Goal: Task Accomplishment & Management: Complete application form

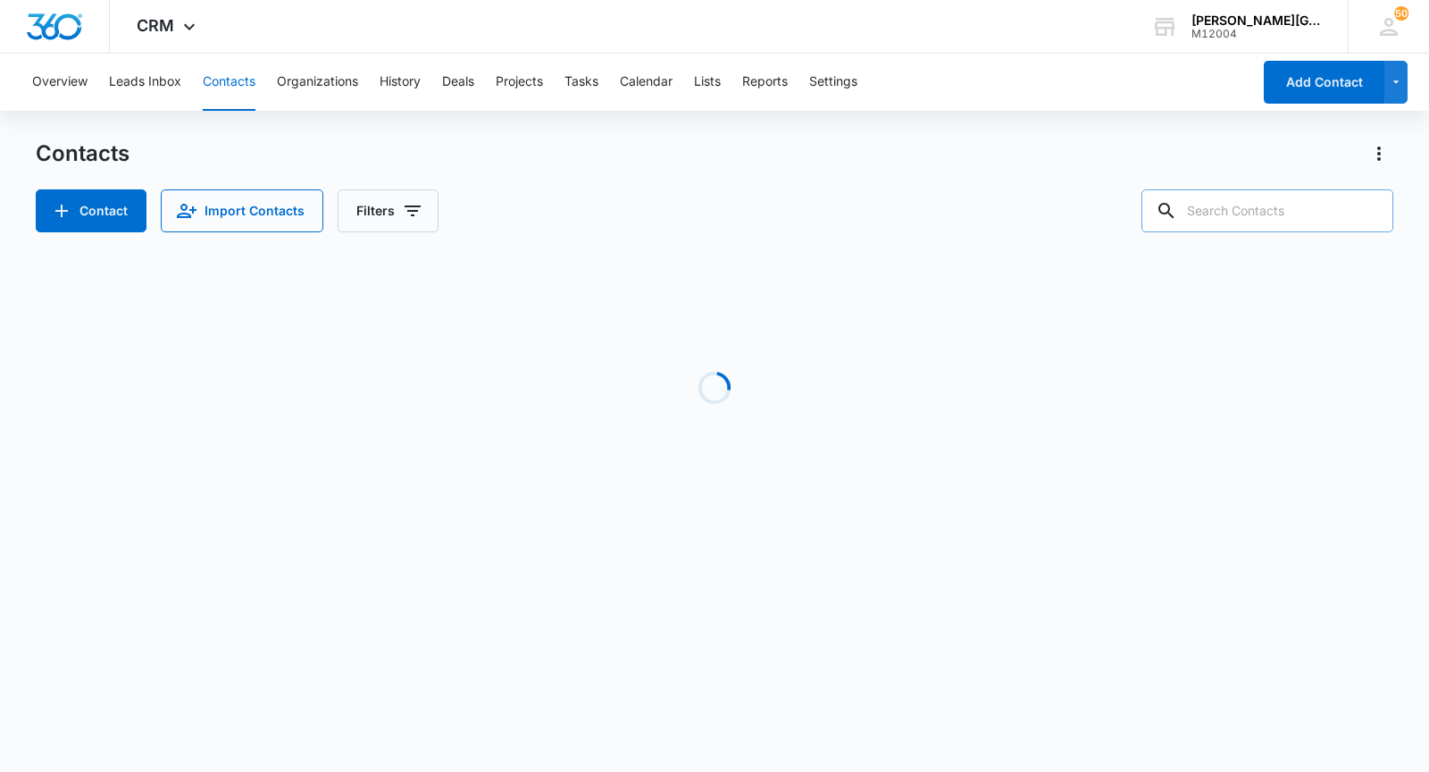
click at [1249, 229] on input "text" at bounding box center [1267, 210] width 252 height 43
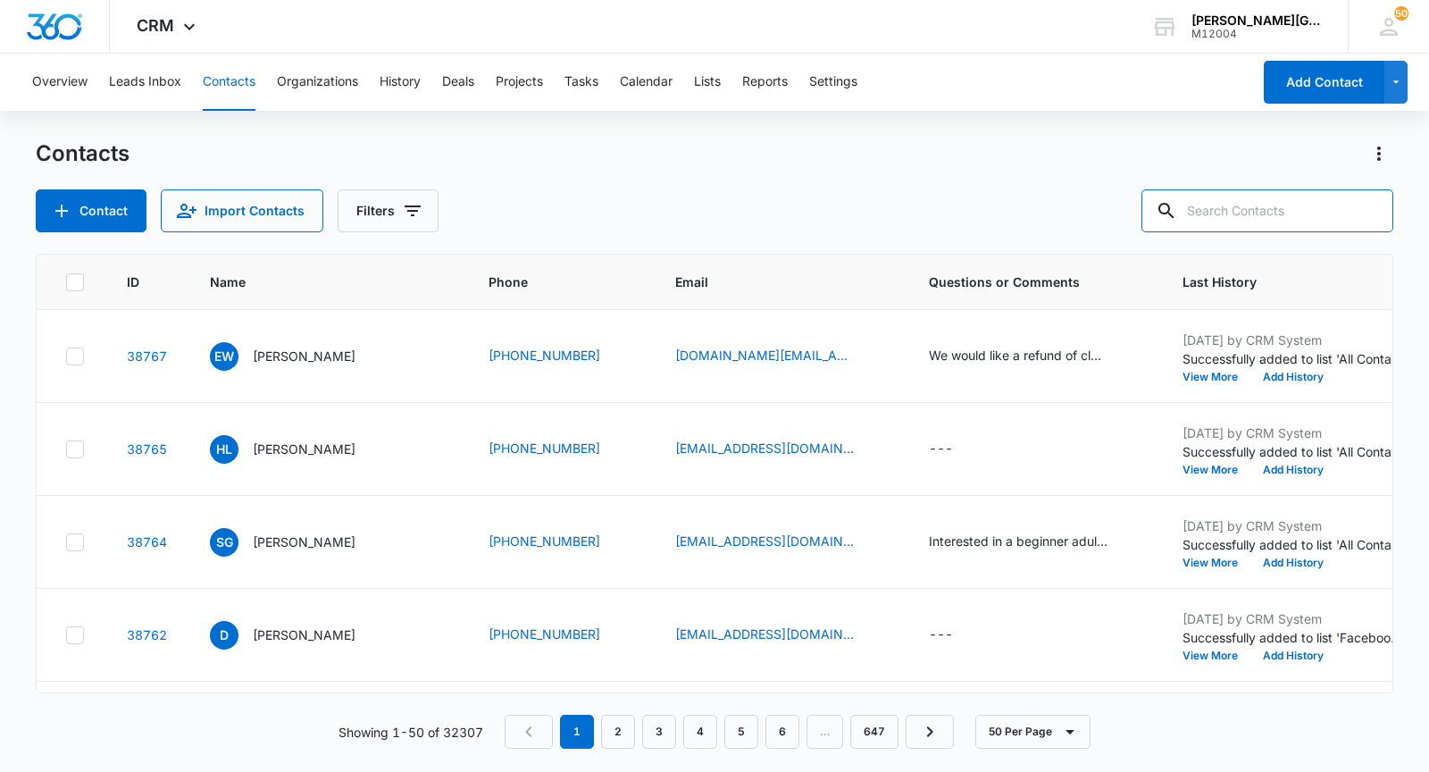
paste input "[EMAIL_ADDRESS][DOMAIN_NAME]"
type input "[EMAIL_ADDRESS][DOMAIN_NAME]"
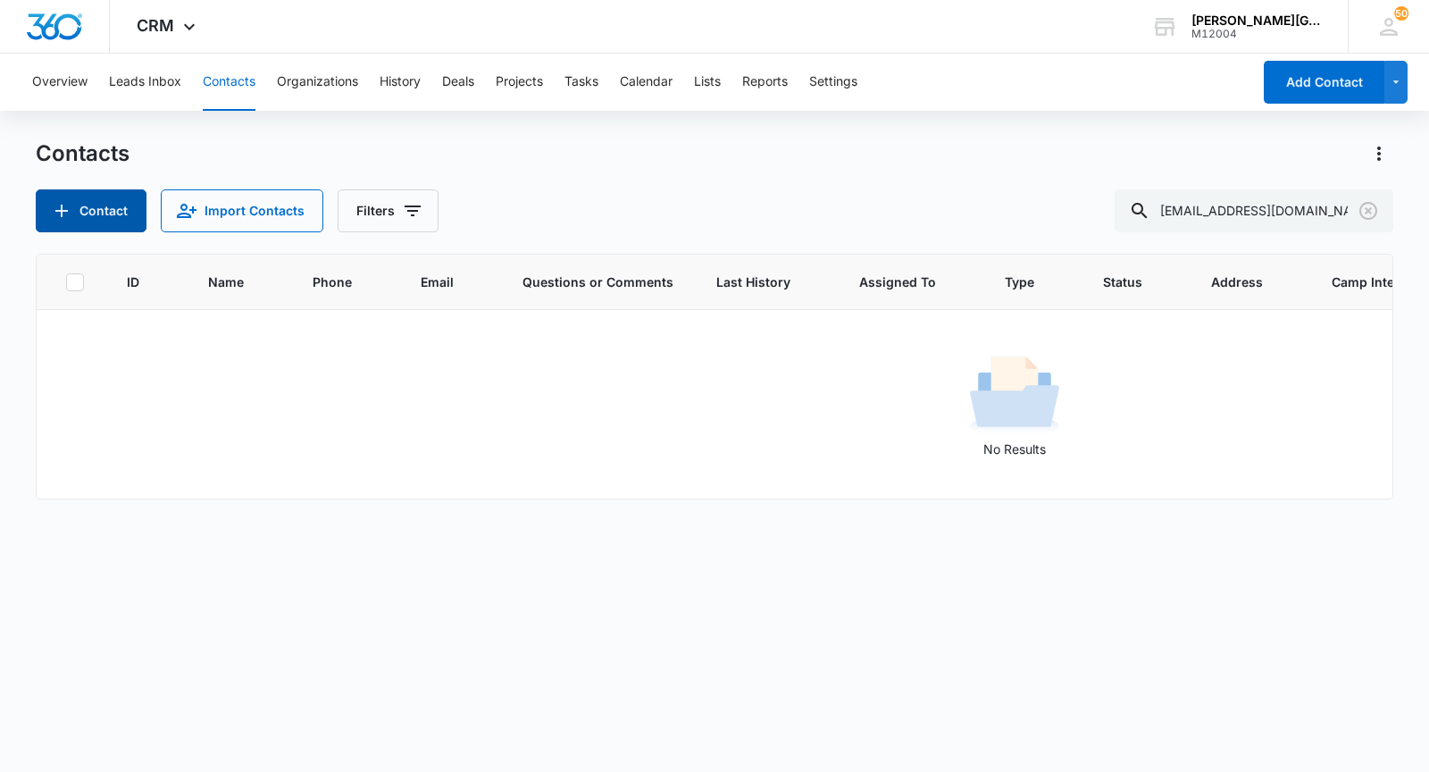
click at [112, 207] on button "Contact" at bounding box center [91, 210] width 111 height 43
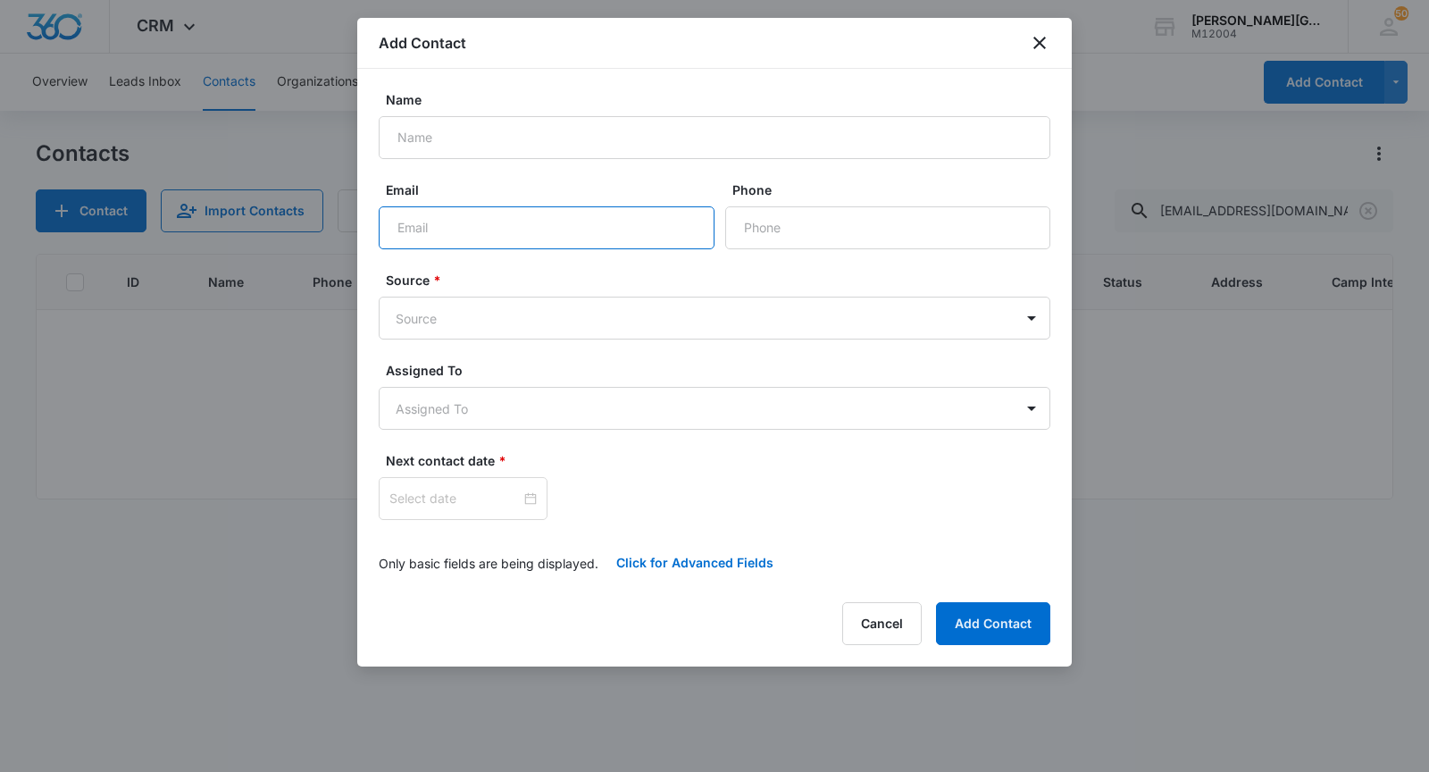
click at [522, 235] on input "Email" at bounding box center [547, 227] width 336 height 43
paste input "[EMAIL_ADDRESS][DOMAIN_NAME]"
type input "[EMAIL_ADDRESS][DOMAIN_NAME]"
click at [626, 147] on input "Name" at bounding box center [715, 137] width 672 height 43
paste input "Aarunya Outila"
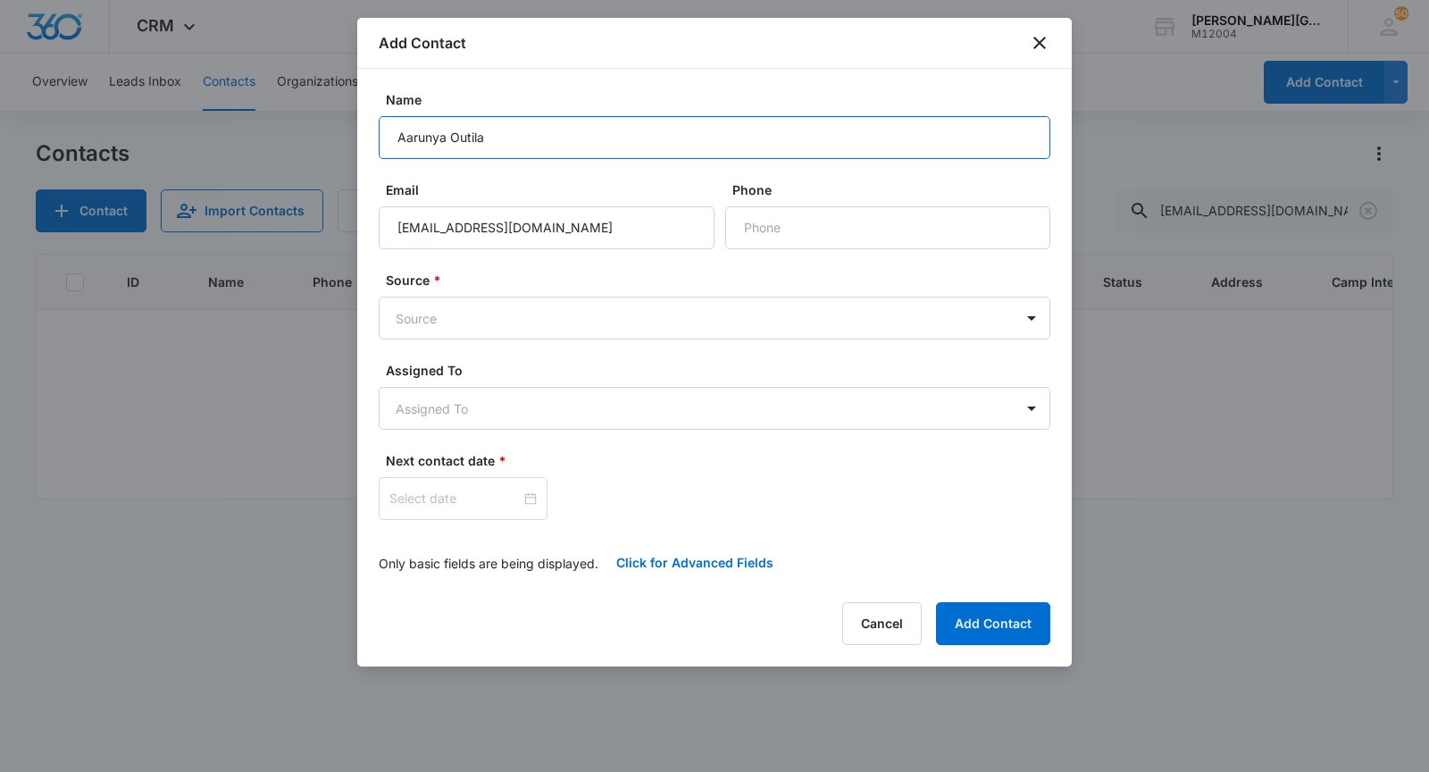
type input "Aarunya Outila"
click at [765, 260] on form "Name Aarunya Outila Email [EMAIL_ADDRESS][DOMAIN_NAME] Phone Source * Source As…" at bounding box center [715, 337] width 672 height 494
click at [759, 238] on input "Phone" at bounding box center [887, 227] width 325 height 43
paste input "[PHONE_NUMBER]"
type input "[PHONE_NUMBER]"
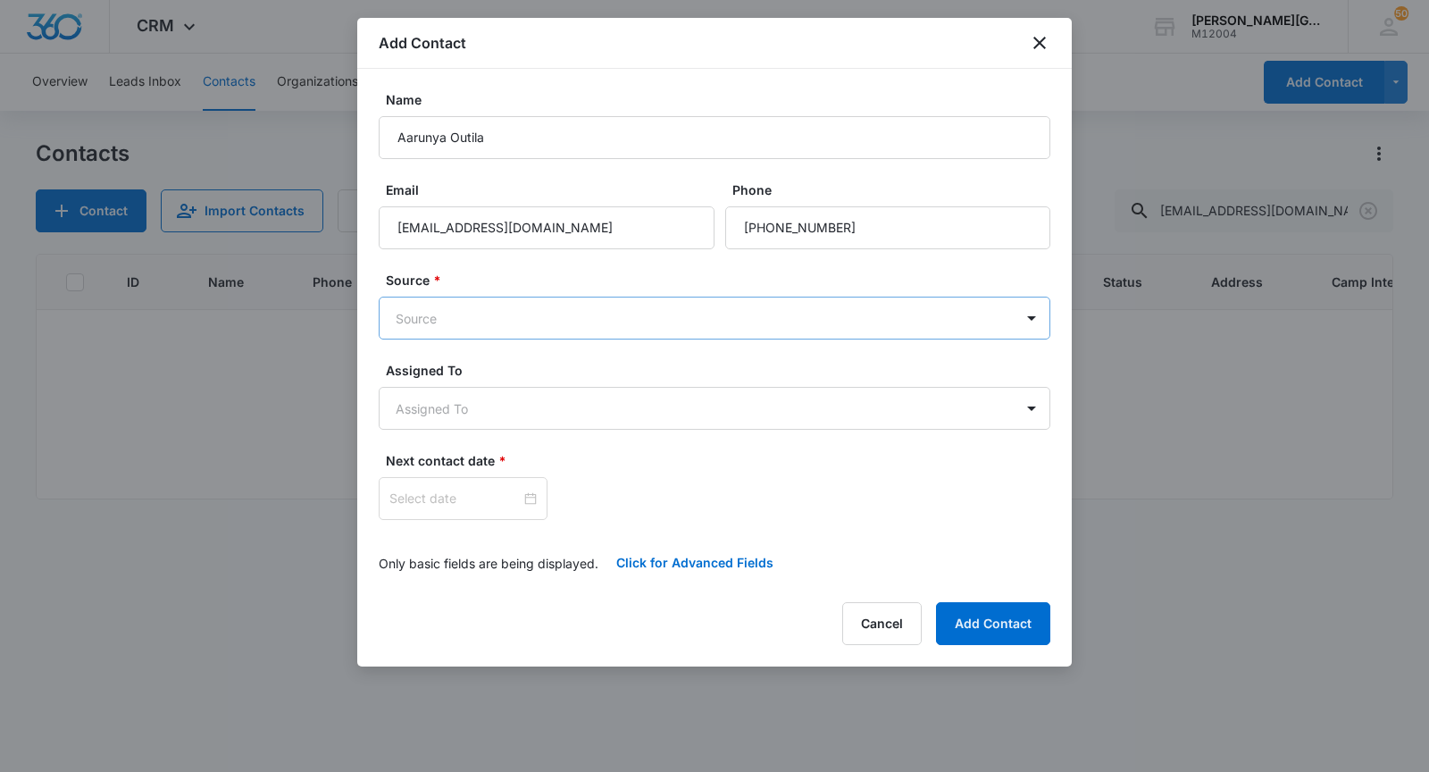
click at [643, 330] on body "CRM Apps Reputation Websites Forms CRM Email Social Shop Payments POS Content A…" at bounding box center [714, 386] width 1429 height 772
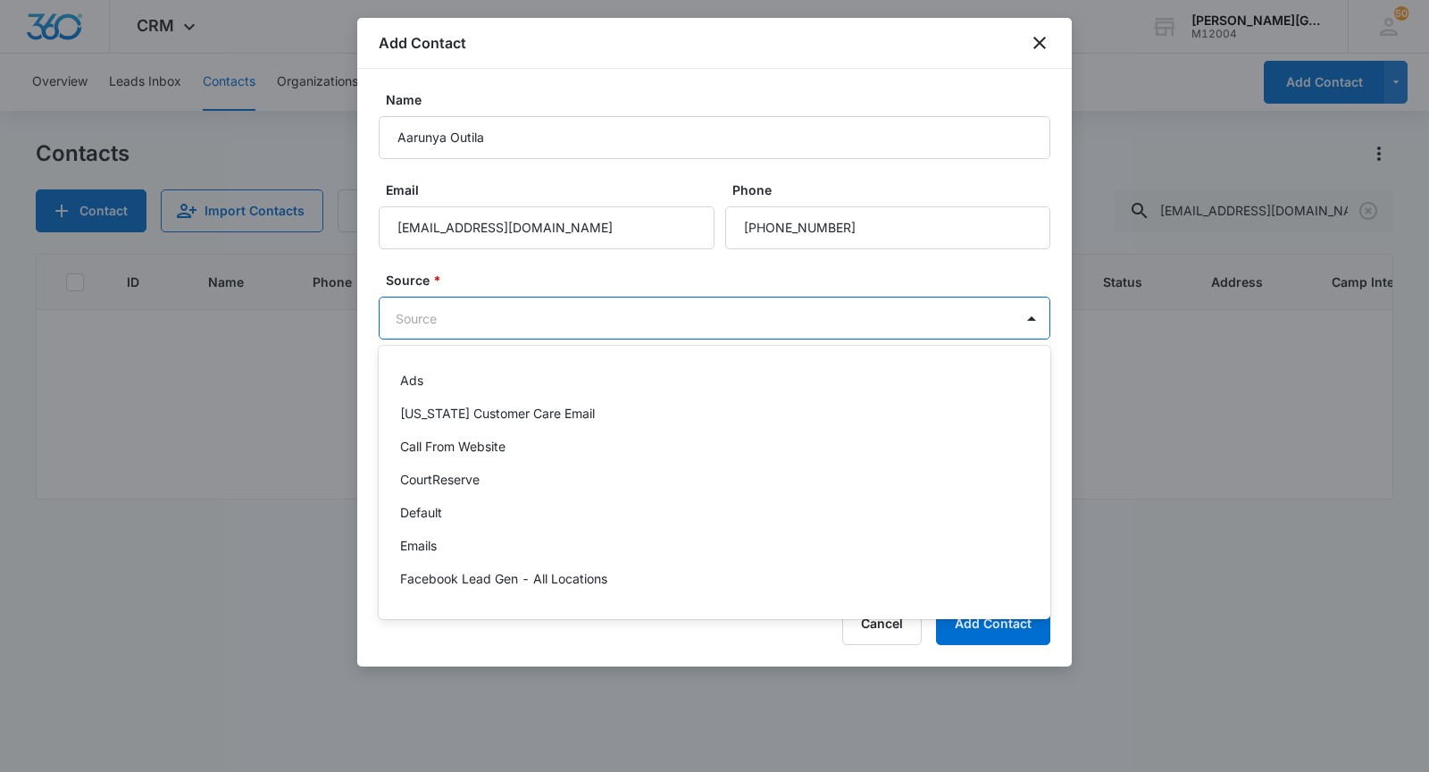
scroll to position [1282, 0]
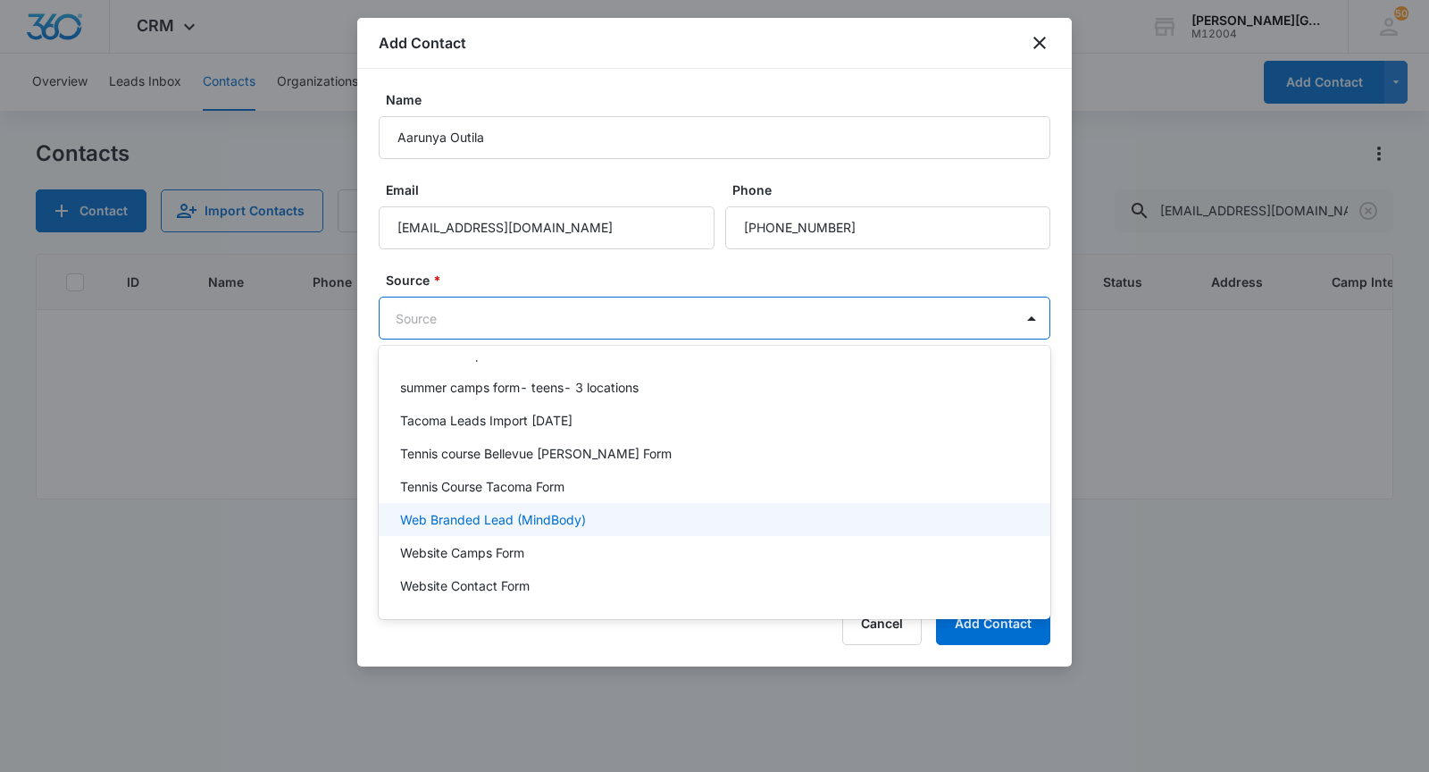
click at [554, 516] on p "Web Branded Lead (MindBody)" at bounding box center [493, 519] width 186 height 19
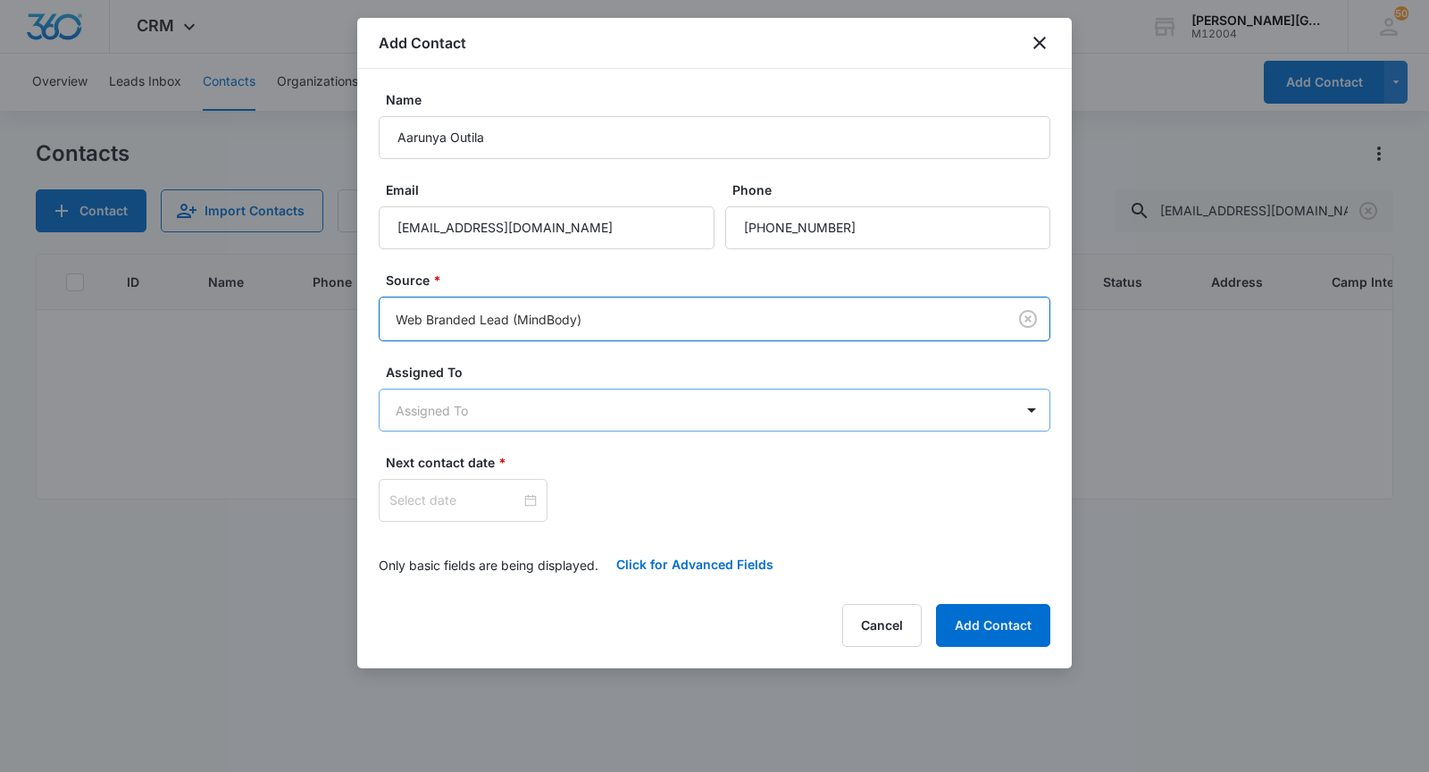
click at [504, 422] on body "CRM Apps Reputation Websites Forms CRM Email Social Shop Payments POS Content A…" at bounding box center [714, 386] width 1429 height 772
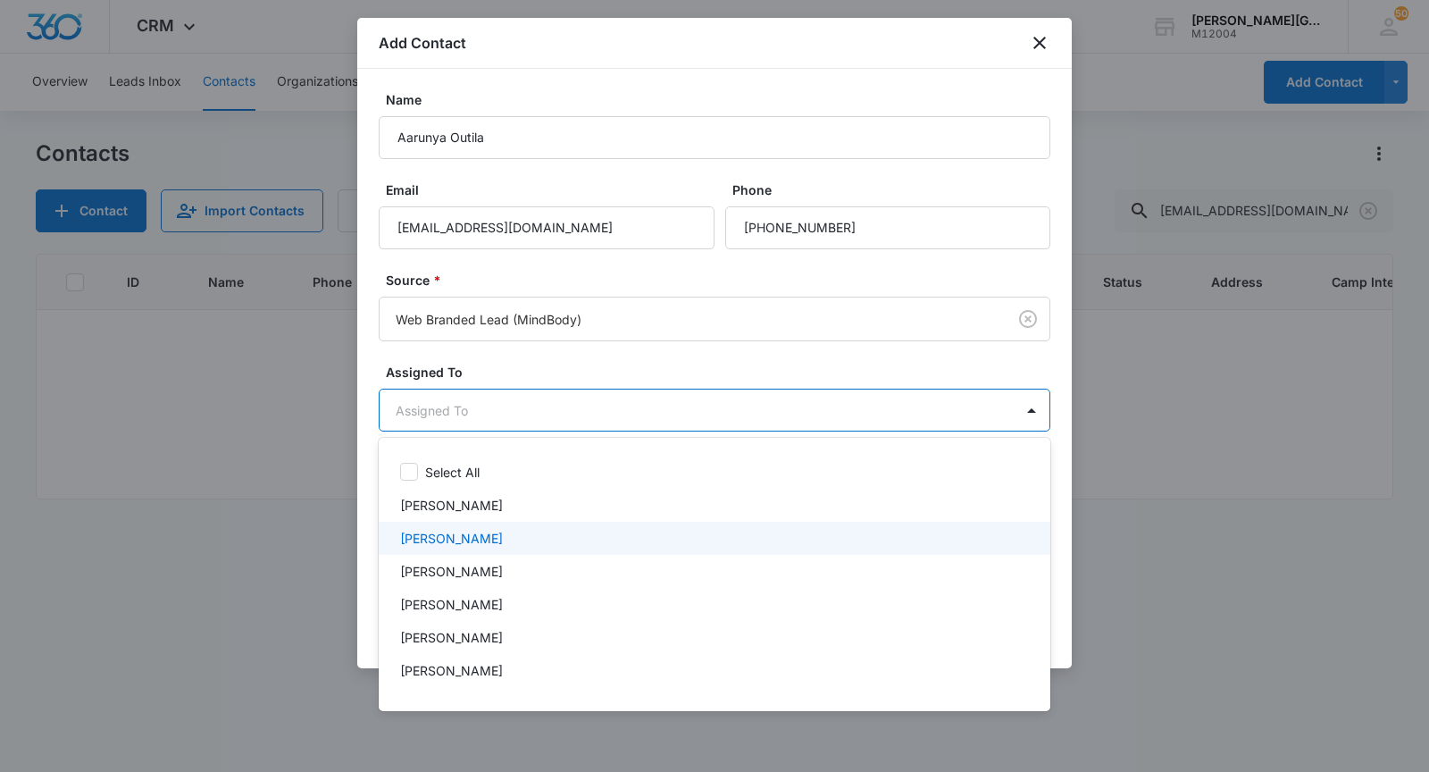
scroll to position [588, 0]
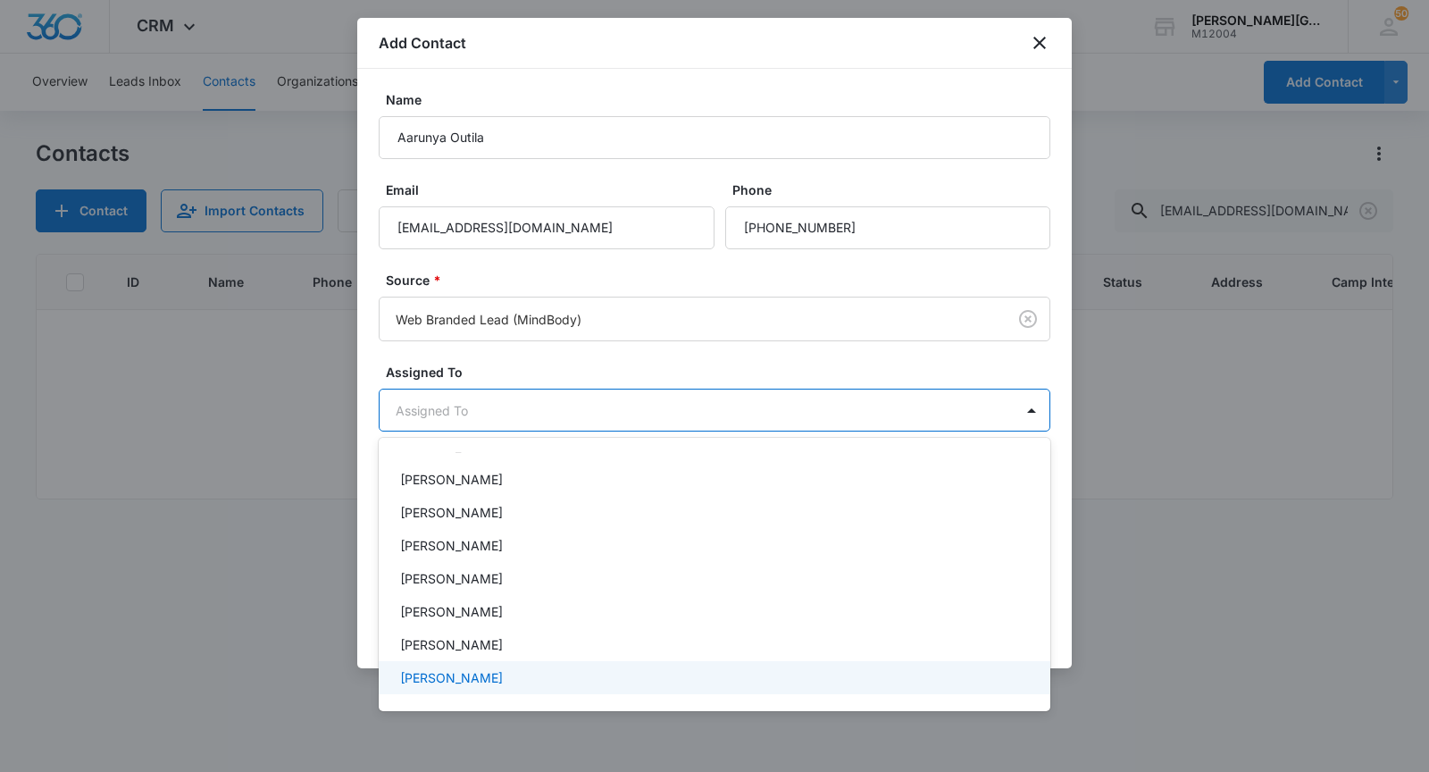
click at [447, 680] on p "[PERSON_NAME]" at bounding box center [451, 677] width 103 height 19
click at [478, 456] on div "[PERSON_NAME]" at bounding box center [715, 447] width 672 height 33
click at [499, 405] on div at bounding box center [714, 386] width 1429 height 772
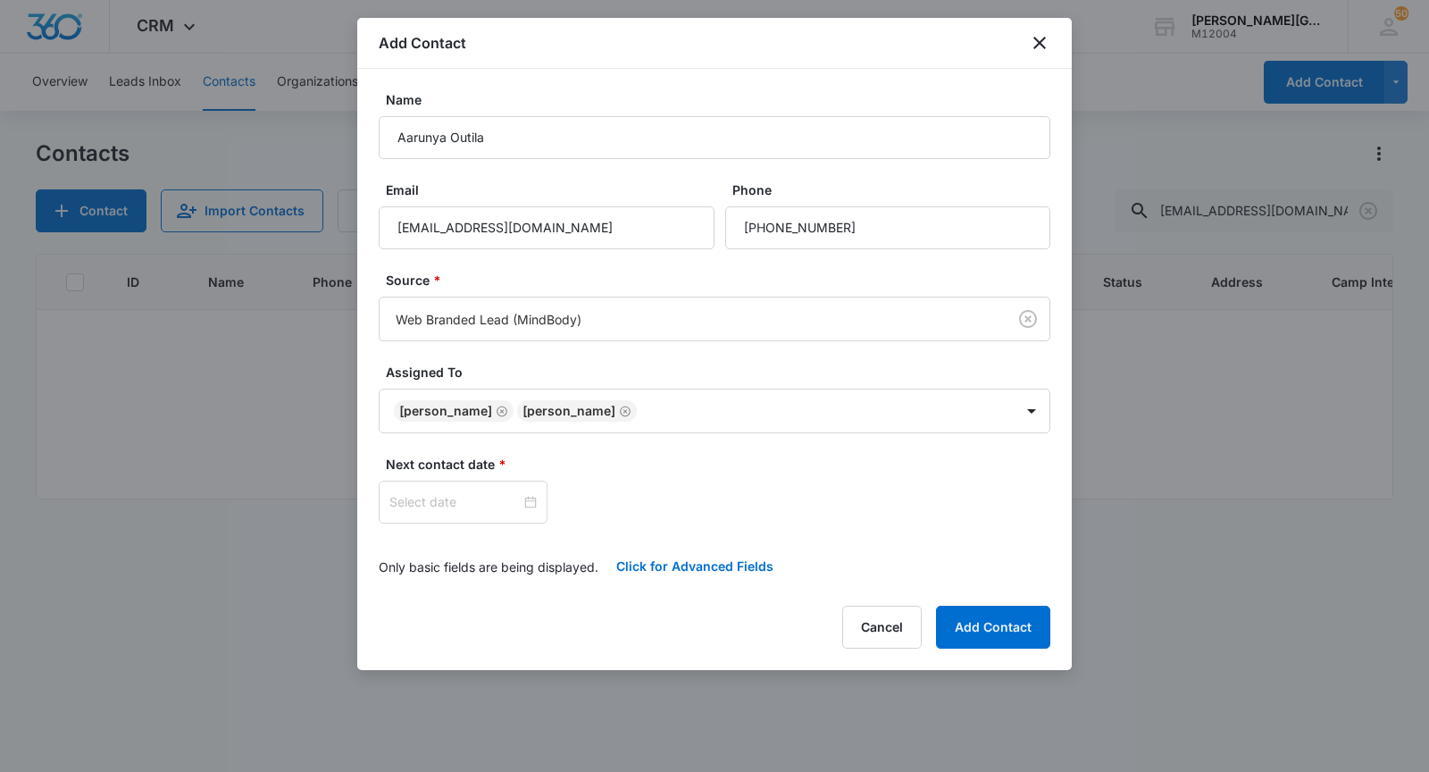
click at [499, 405] on icon "Remove Nolan Bauwens" at bounding box center [502, 411] width 13 height 13
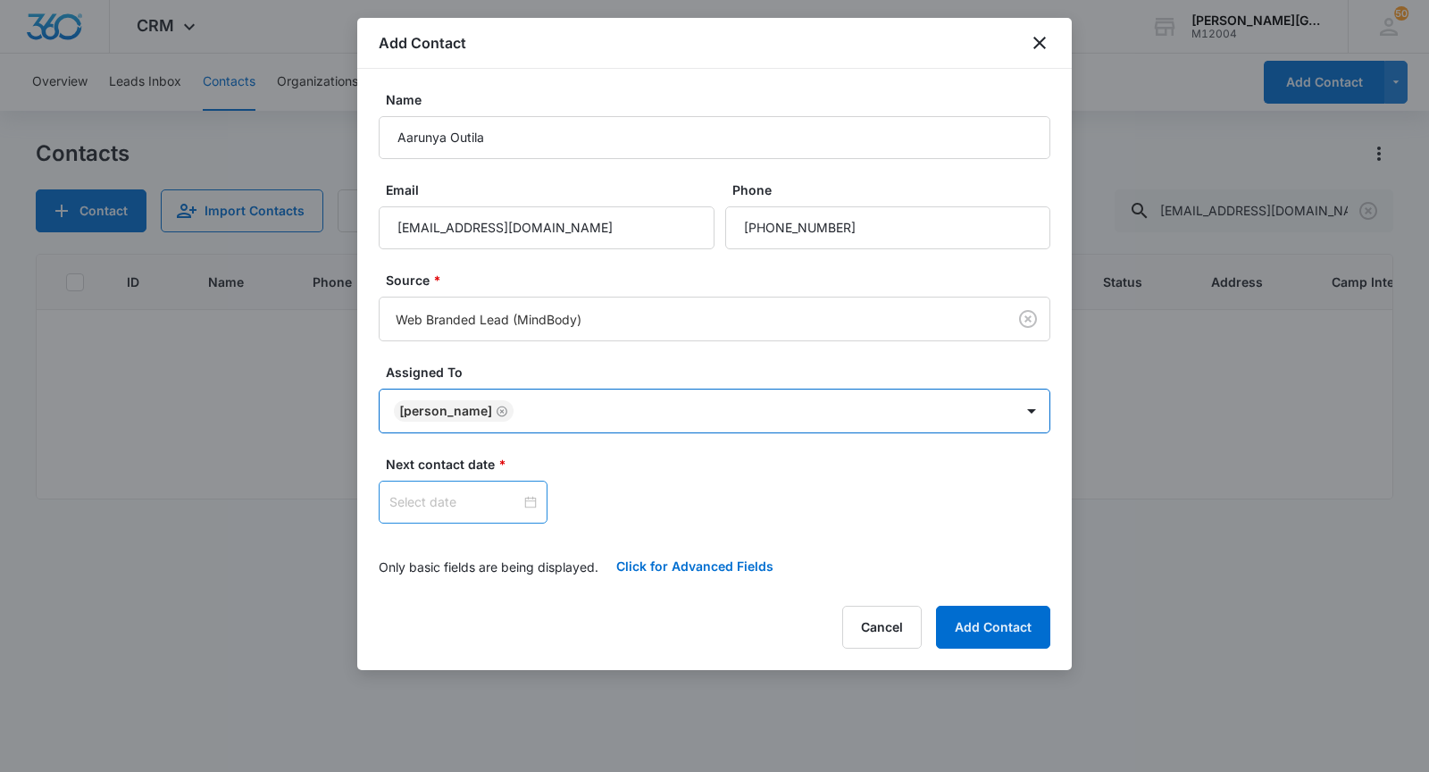
click at [456, 498] on input at bounding box center [454, 502] width 131 height 20
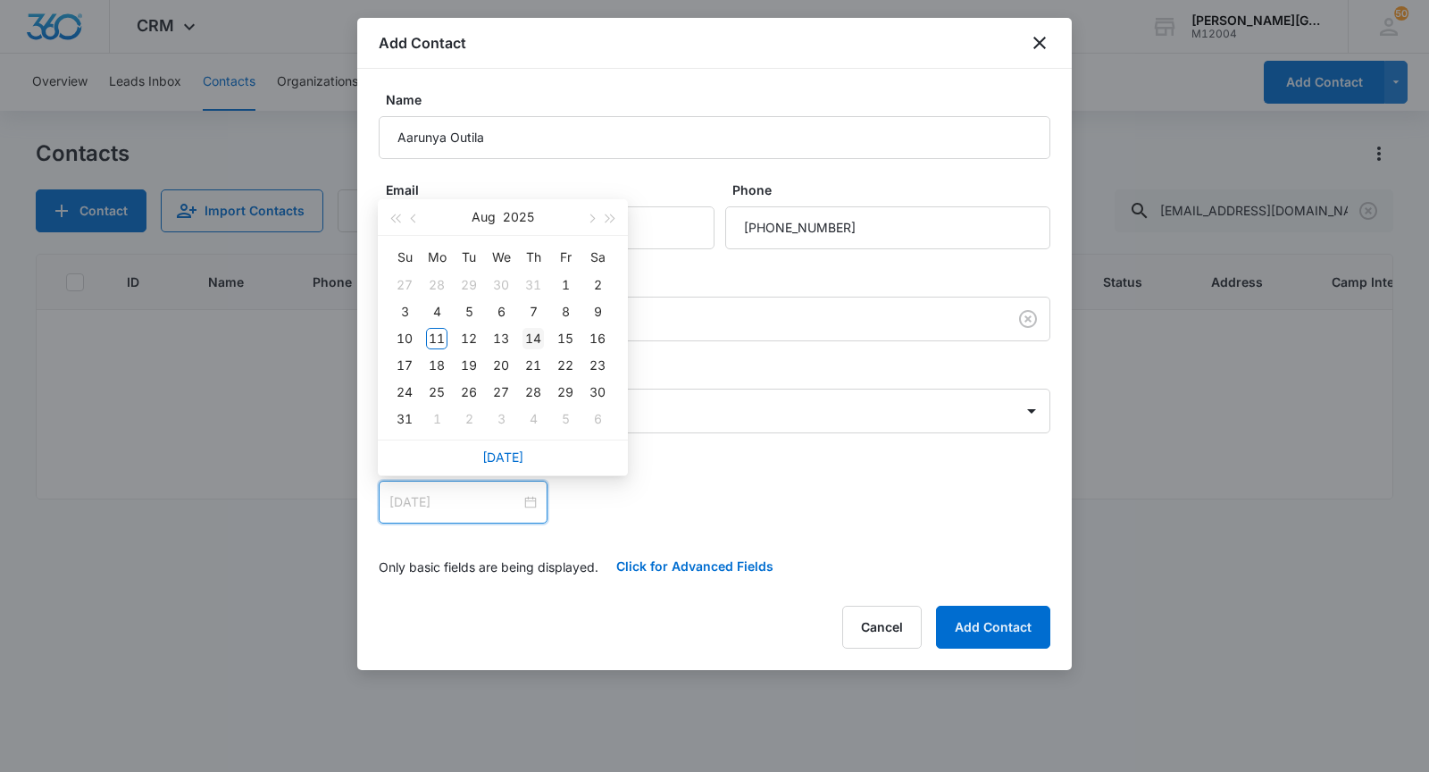
type input "[DATE]"
click at [540, 338] on div "14" at bounding box center [533, 338] width 21 height 21
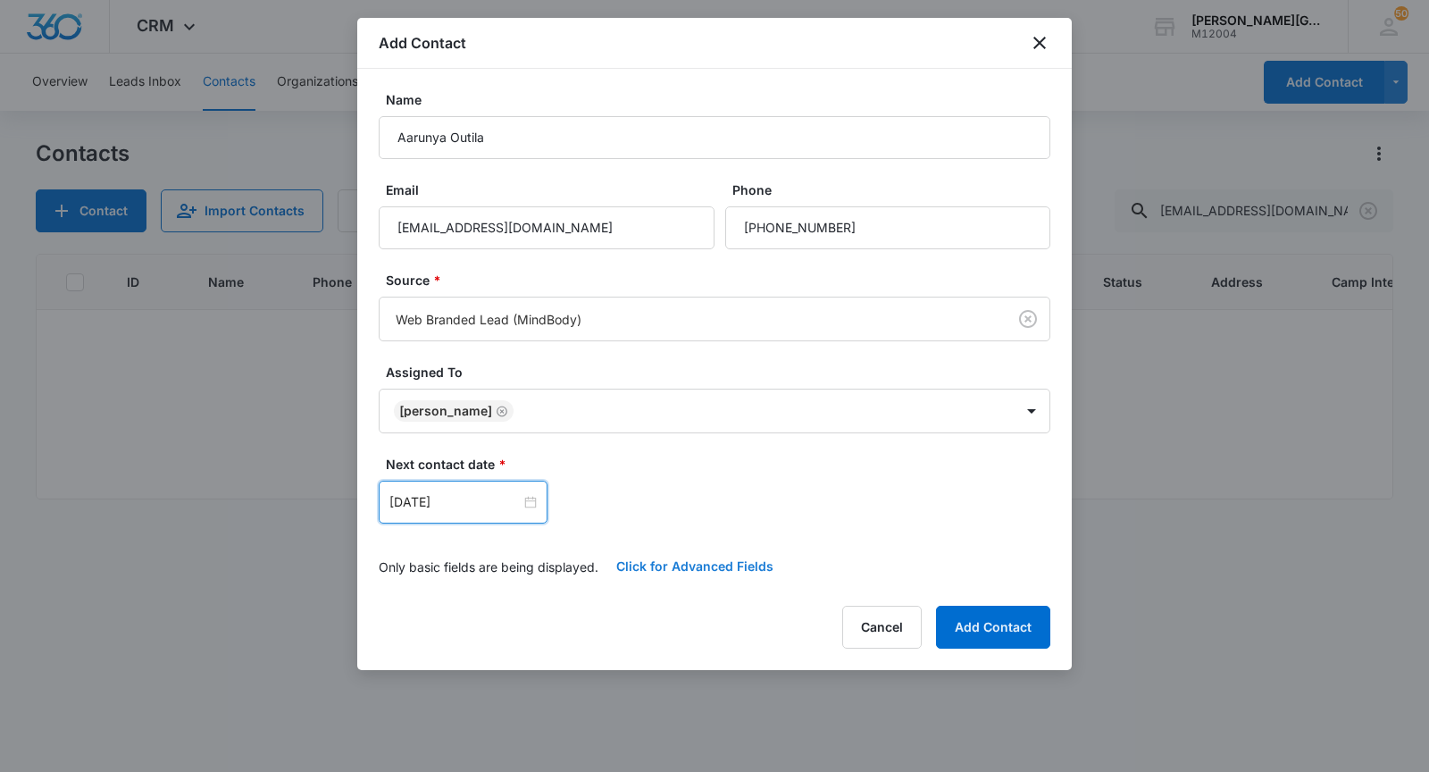
click at [653, 563] on button "Click for Advanced Fields" at bounding box center [694, 566] width 193 height 43
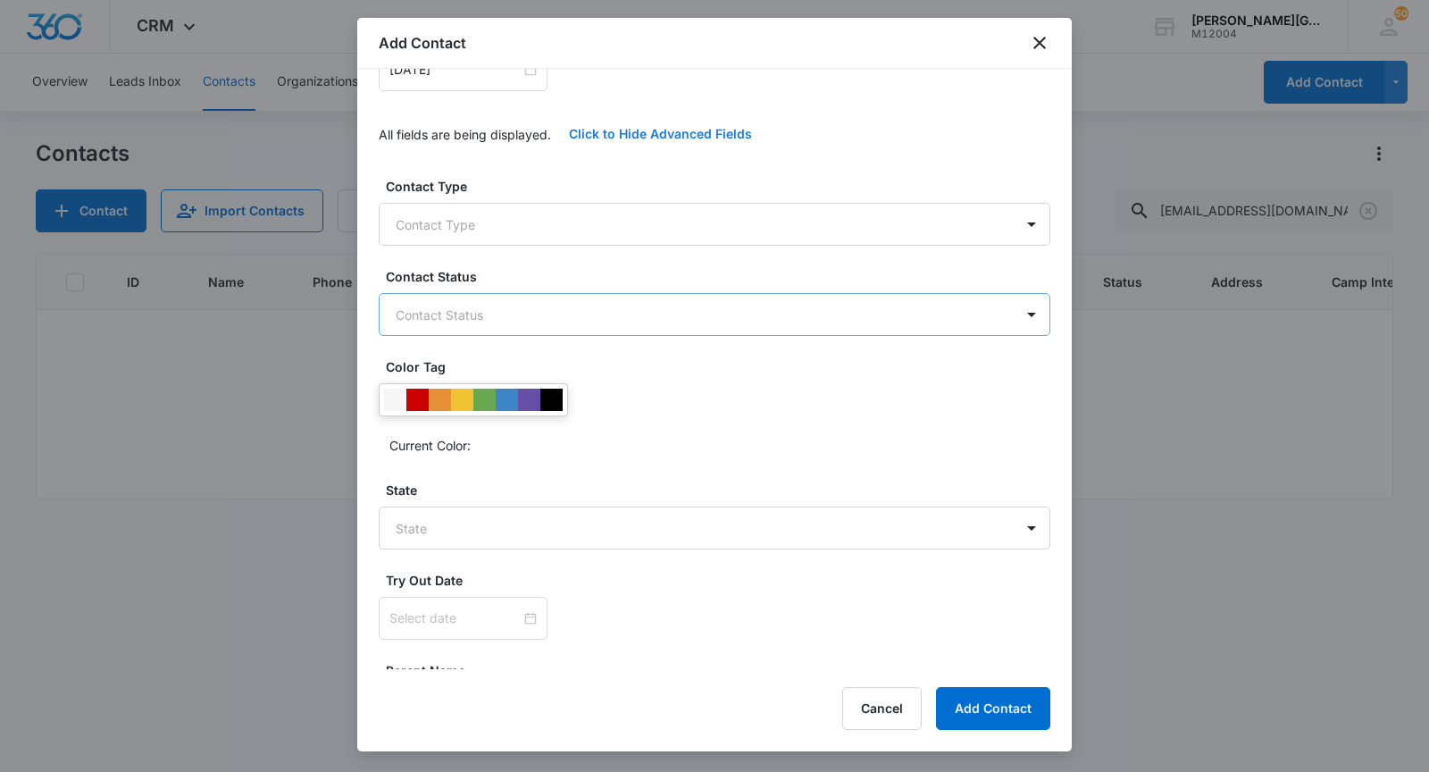
scroll to position [487, 0]
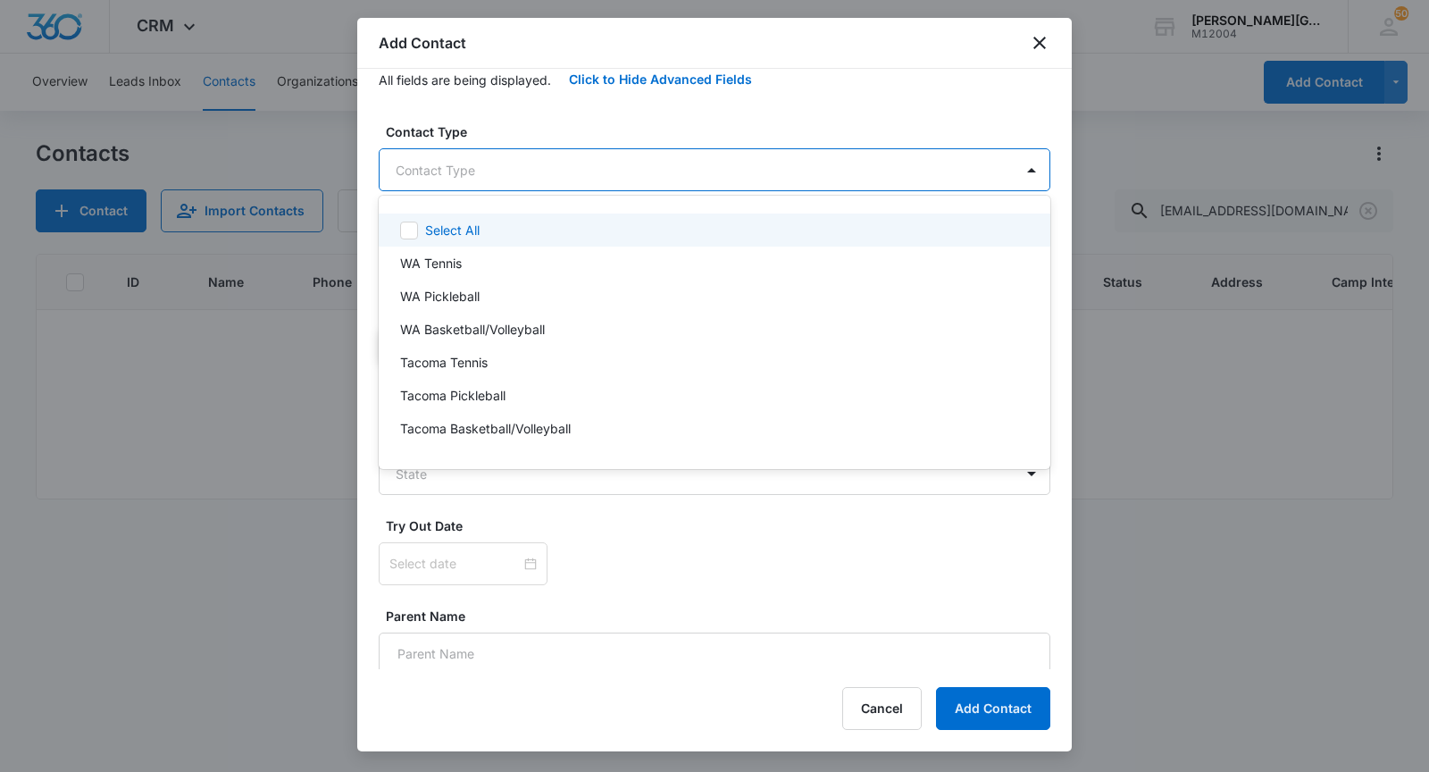
click at [522, 181] on body "CRM Apps Reputation Websites Forms CRM Email Social Shop Payments POS Content A…" at bounding box center [714, 386] width 1429 height 772
type input "cup"
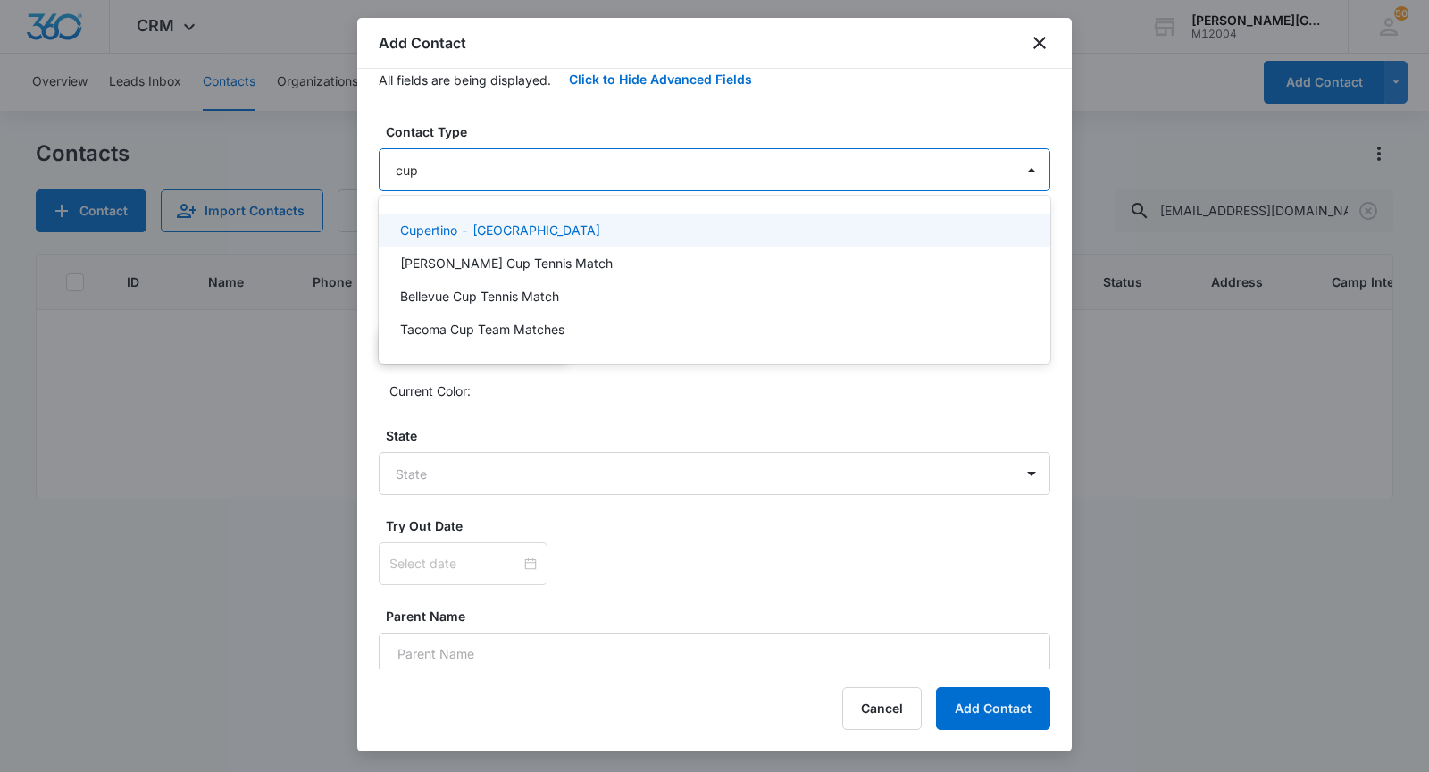
click at [507, 222] on p "Cupertino - [GEOGRAPHIC_DATA]" at bounding box center [500, 230] width 200 height 19
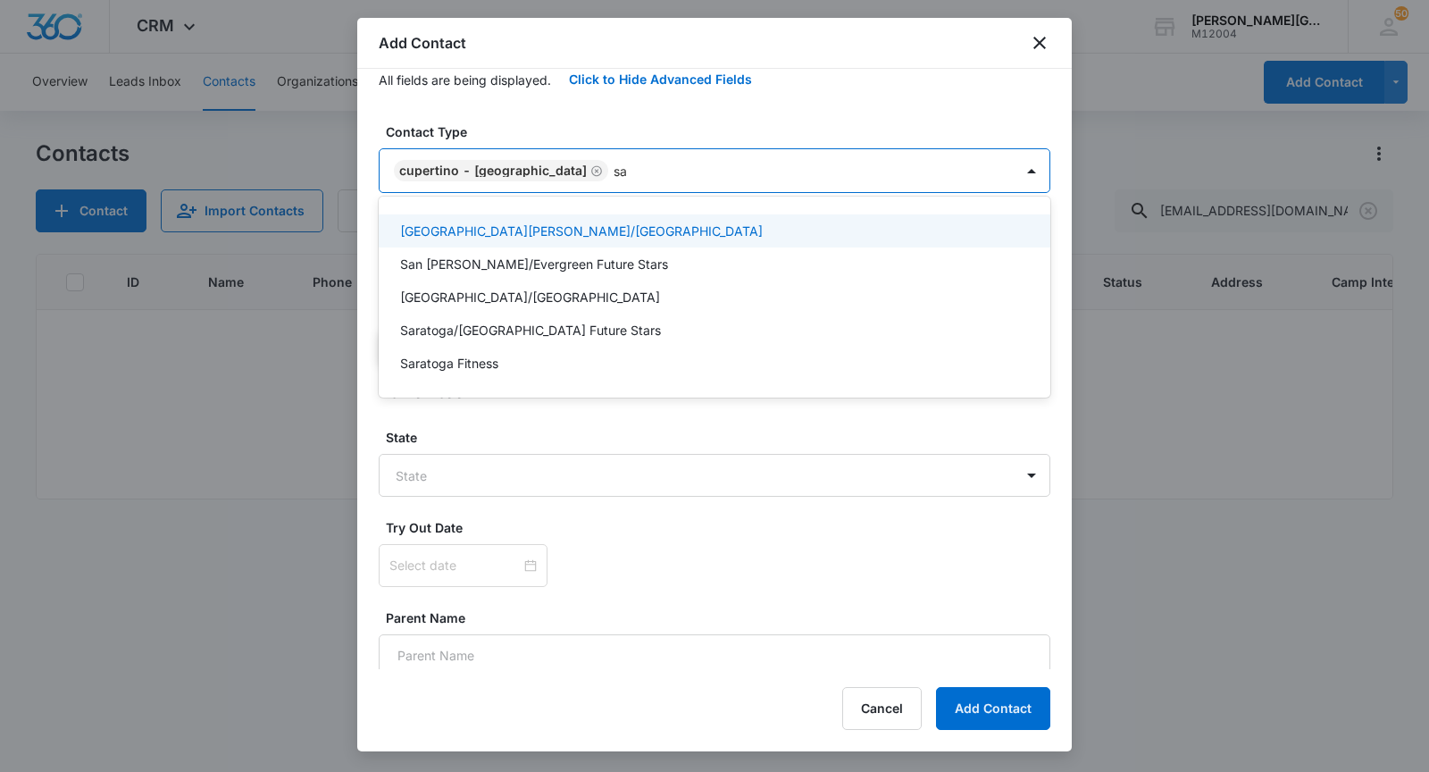
type input "sar"
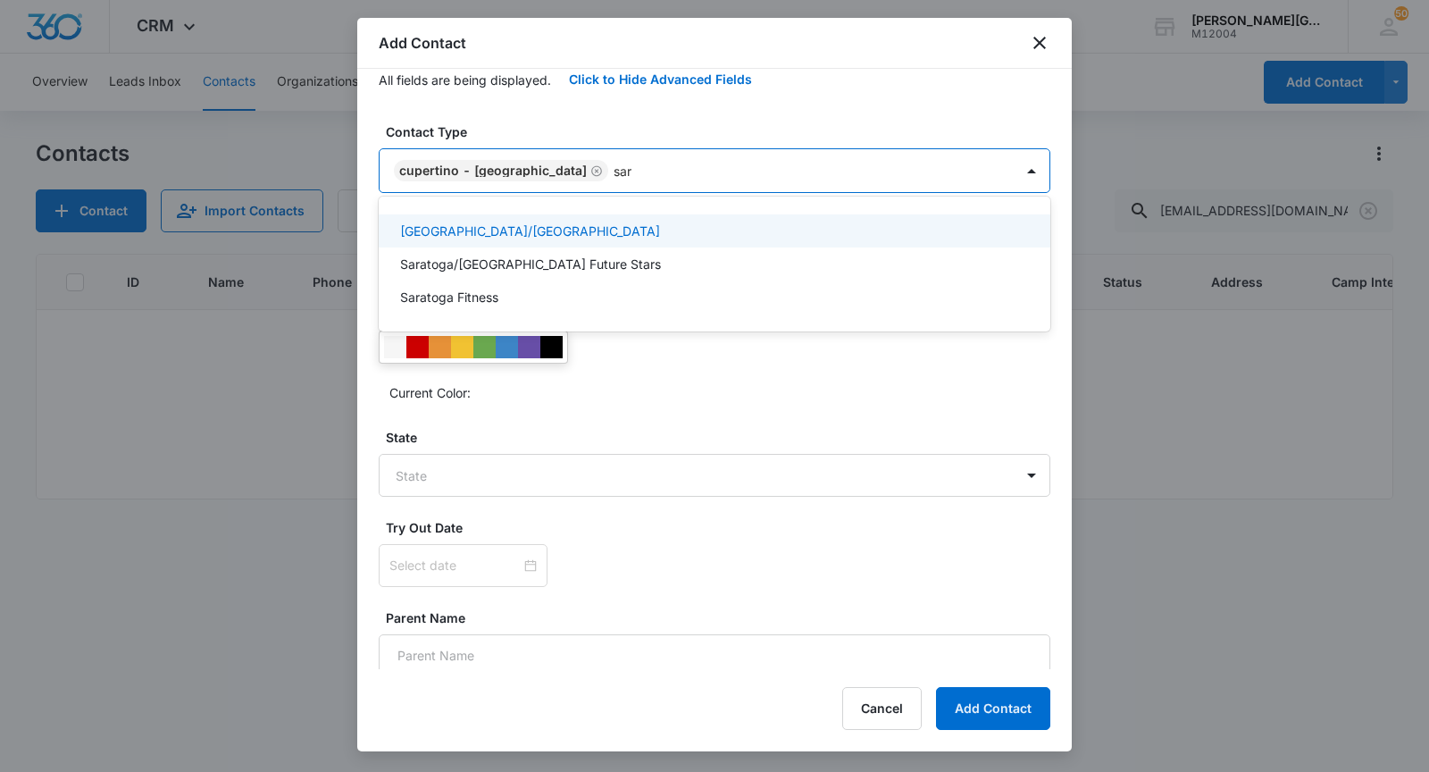
click at [512, 232] on p "[GEOGRAPHIC_DATA]/[GEOGRAPHIC_DATA]" at bounding box center [530, 231] width 260 height 19
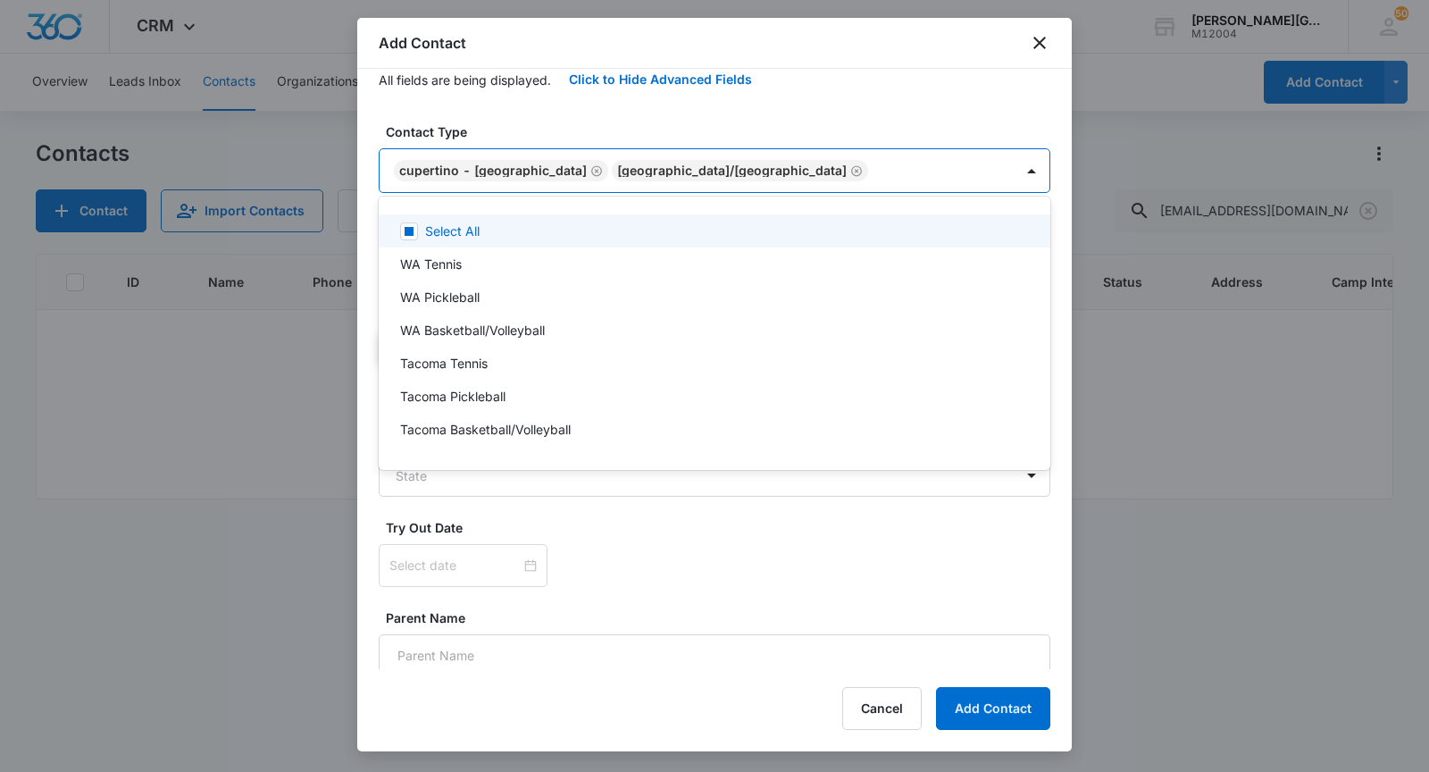
click at [545, 171] on div at bounding box center [714, 386] width 1429 height 772
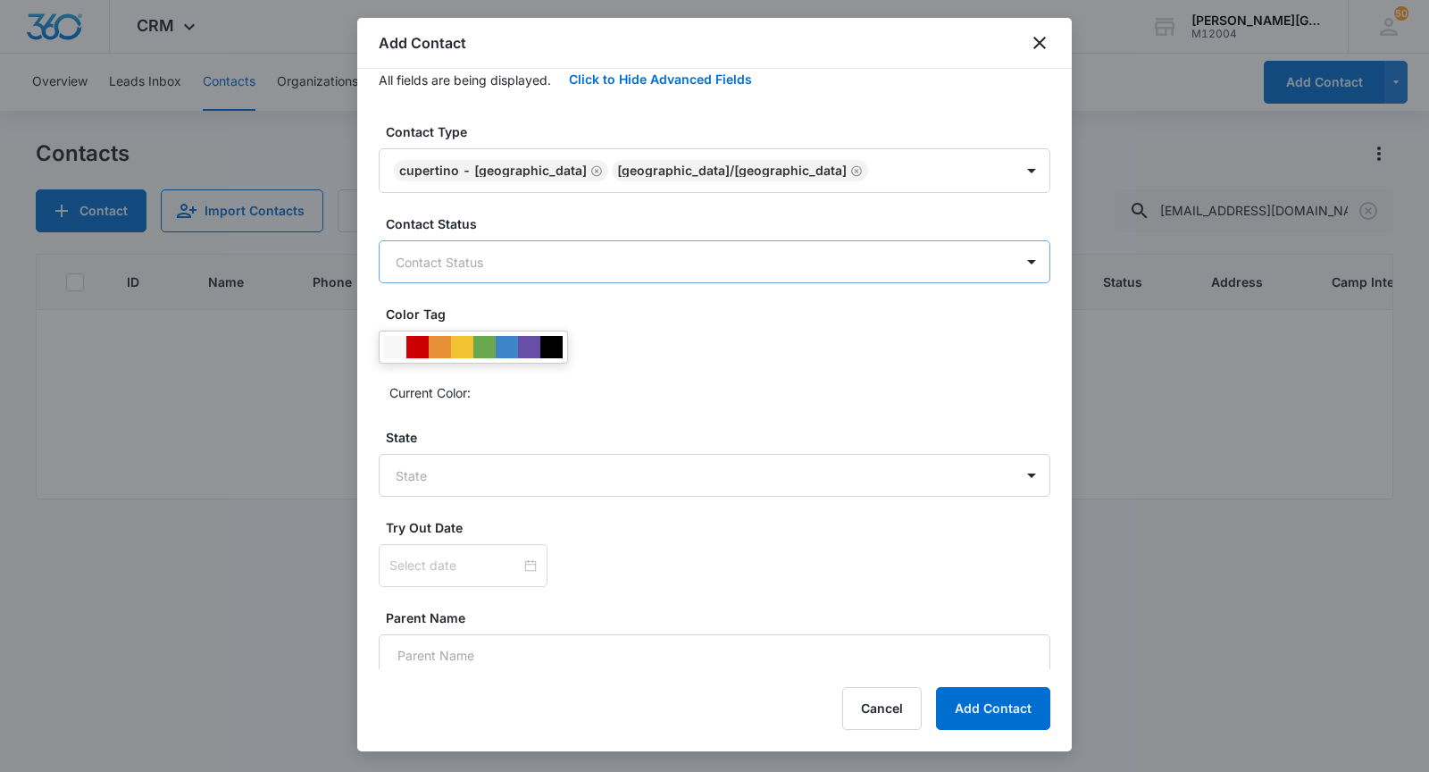
click at [481, 265] on body "CRM Apps Reputation Websites Forms CRM Email Social Shop Payments POS Content A…" at bounding box center [714, 386] width 1429 height 772
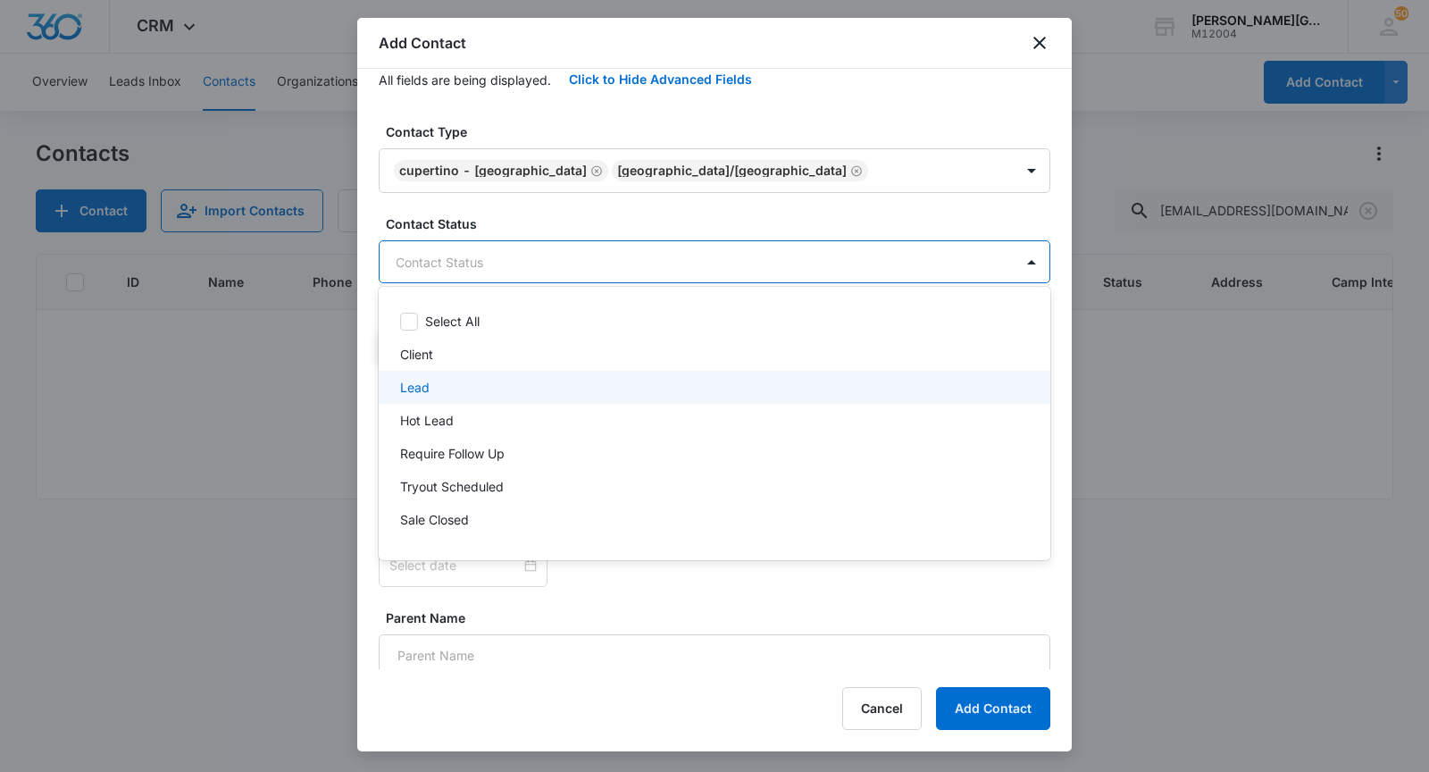
click at [443, 379] on div "Lead" at bounding box center [712, 387] width 625 height 19
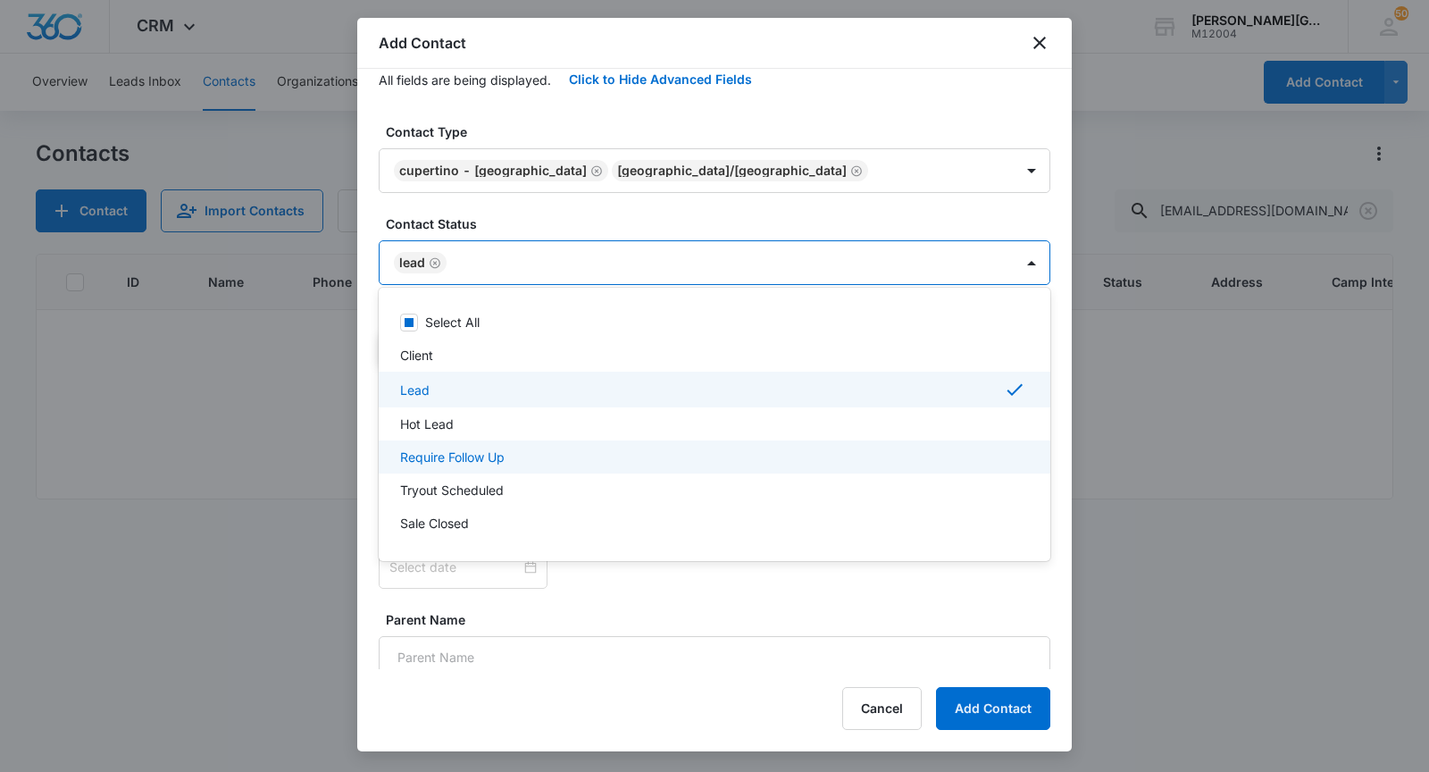
click at [451, 453] on p "Require Follow Up" at bounding box center [452, 456] width 105 height 19
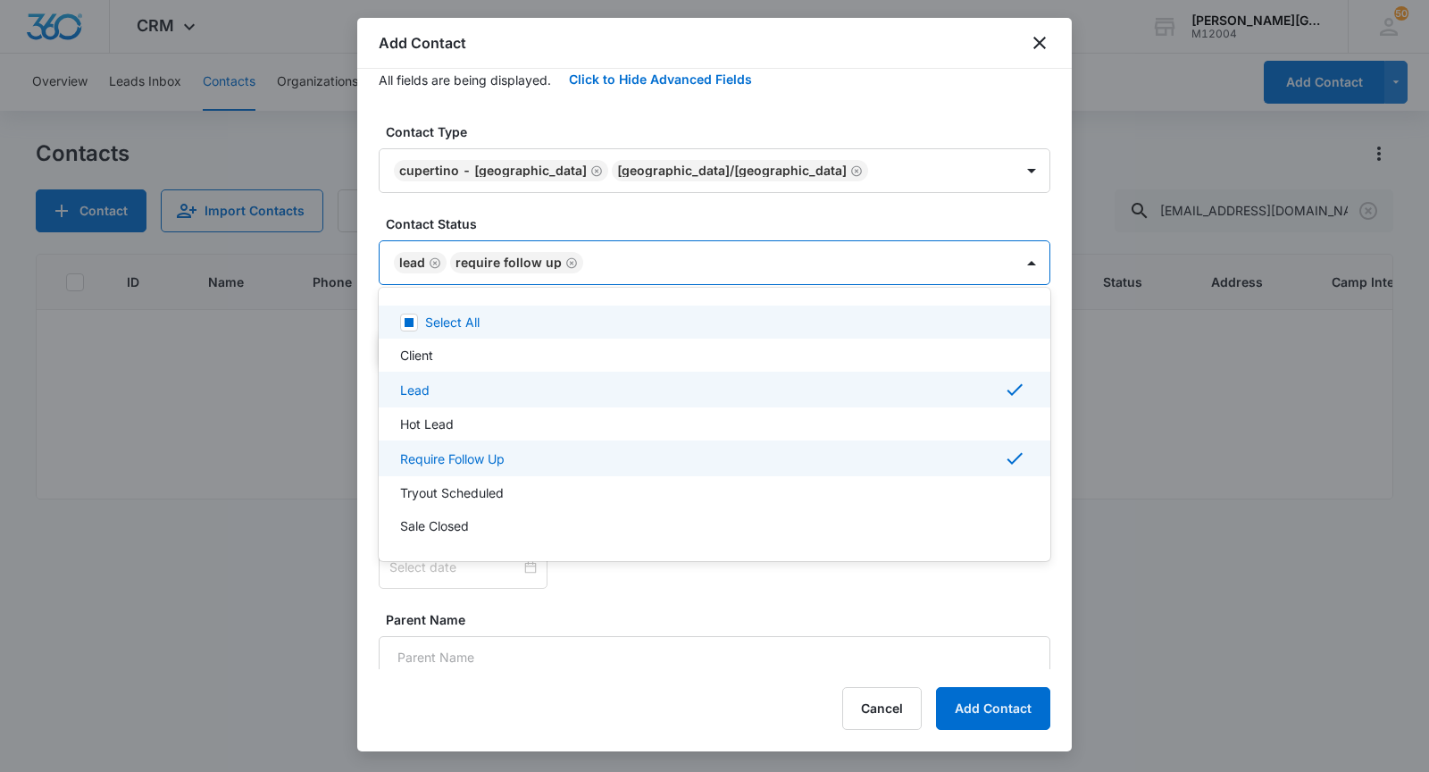
click at [551, 205] on div at bounding box center [714, 386] width 1429 height 772
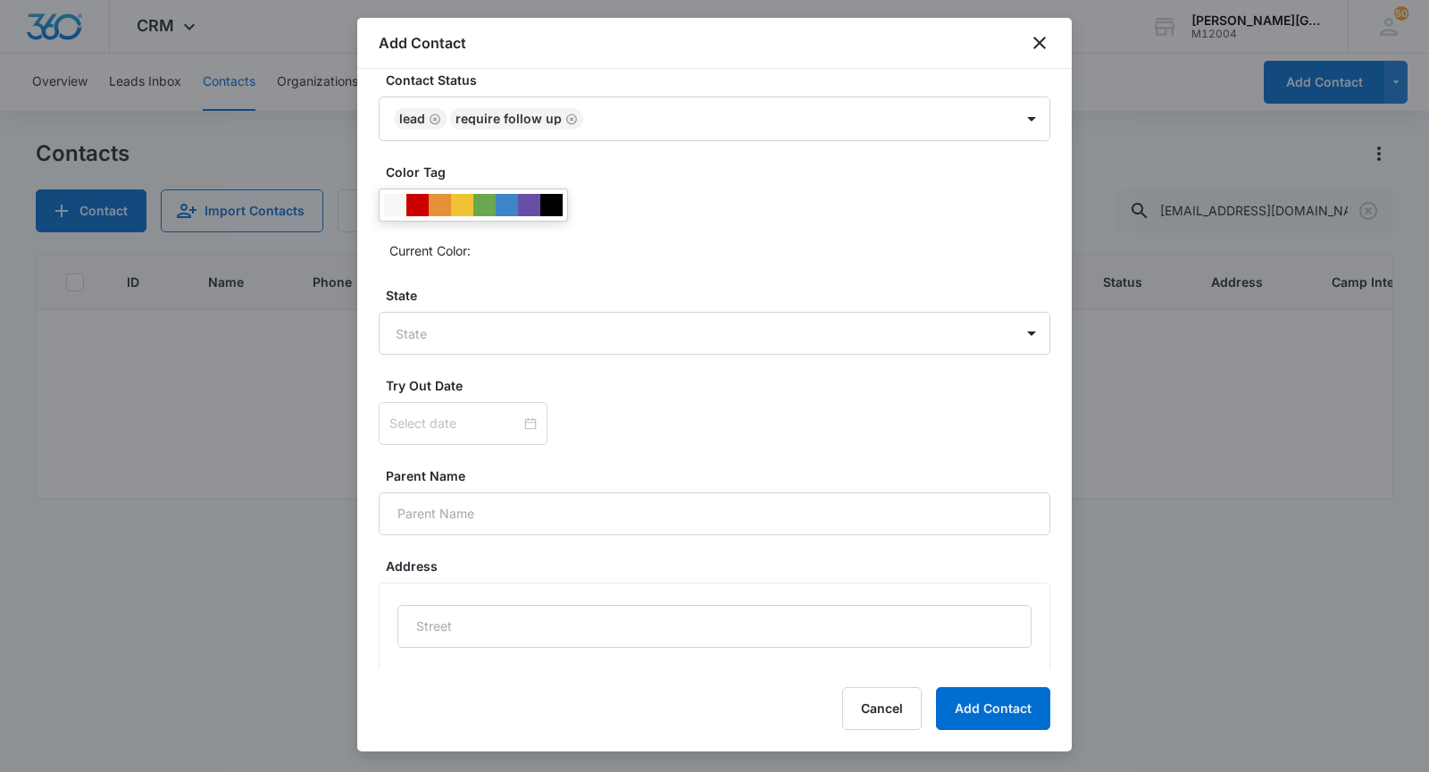
scroll to position [632, 0]
click at [453, 331] on body "CRM Apps Reputation Websites Forms CRM Email Social Shop Payments POS Content A…" at bounding box center [714, 386] width 1429 height 772
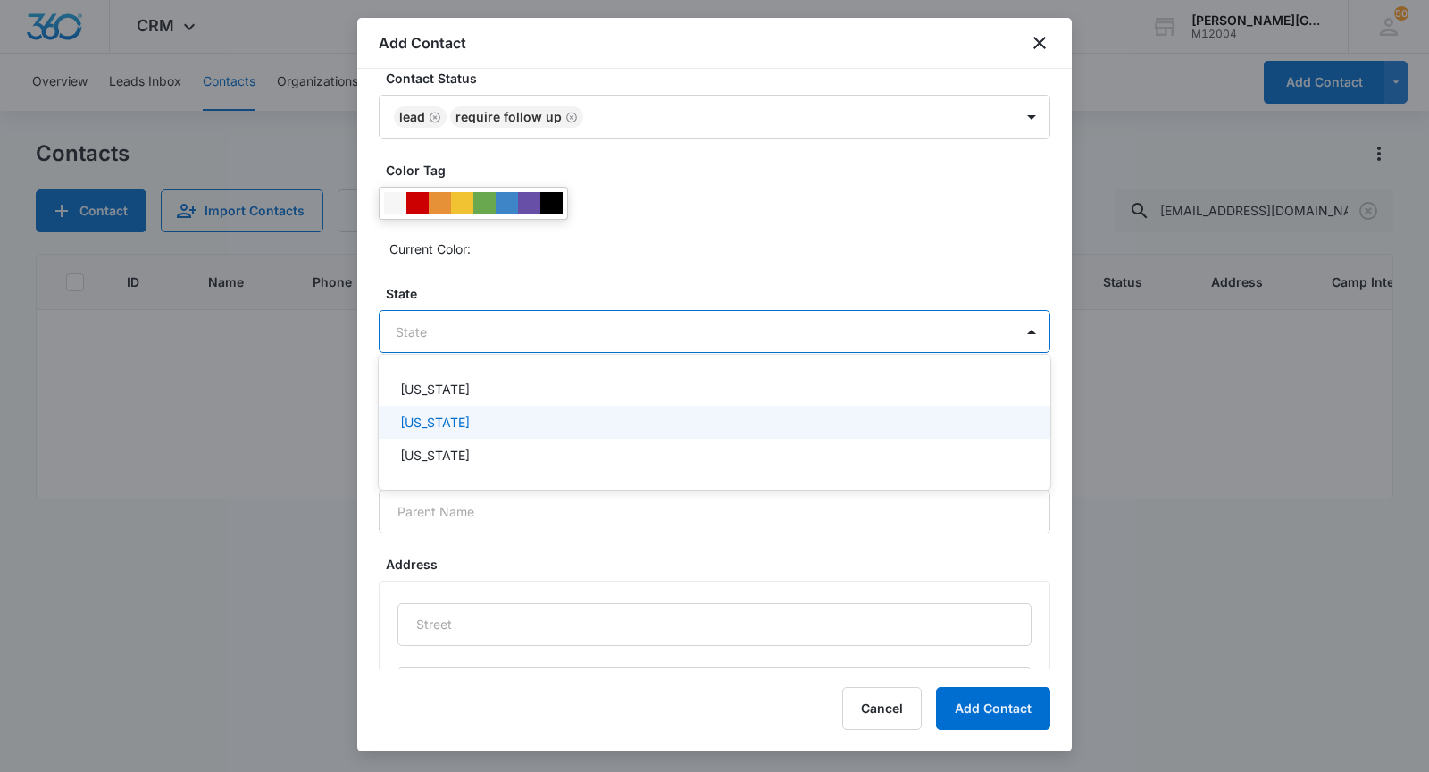
click at [429, 433] on div "[US_STATE]" at bounding box center [715, 422] width 672 height 33
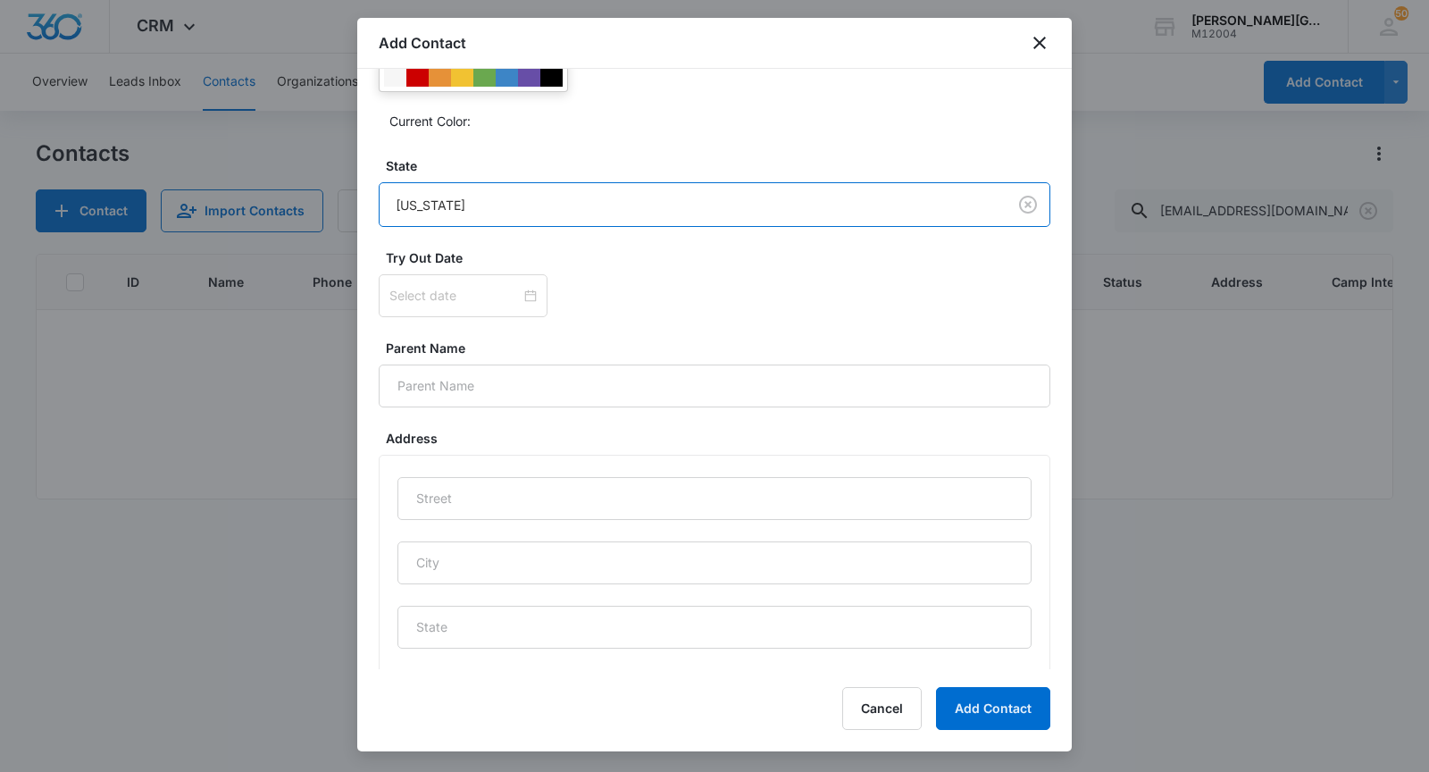
scroll to position [841, 0]
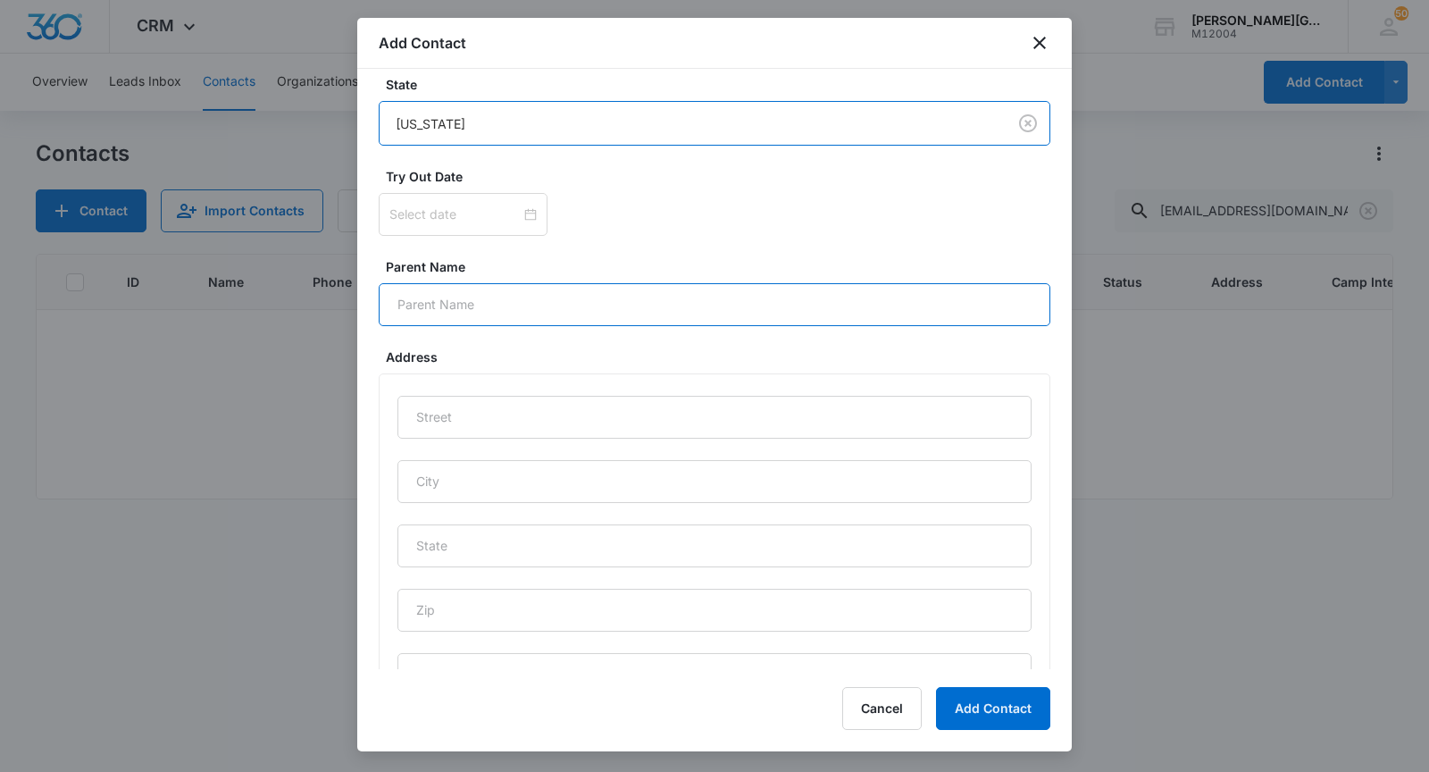
click at [557, 291] on input "Parent Name" at bounding box center [715, 304] width 672 height 43
paste input "[PERSON_NAME]"
type input "[PERSON_NAME]"
click at [473, 389] on div at bounding box center [715, 545] width 672 height 345
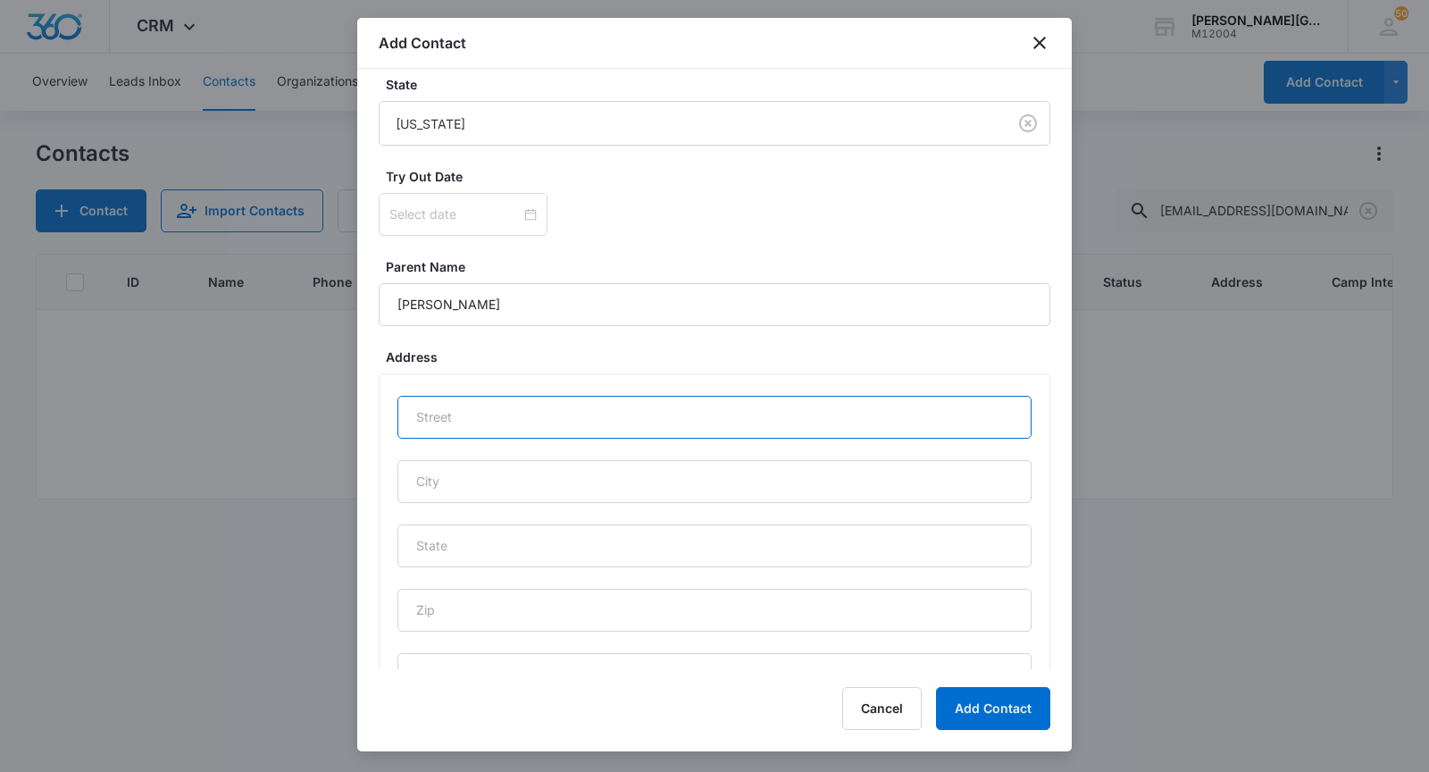
click at [464, 416] on input "text" at bounding box center [714, 417] width 634 height 43
paste input "[STREET_ADDRESS]"
type input "[STREET_ADDRESS]"
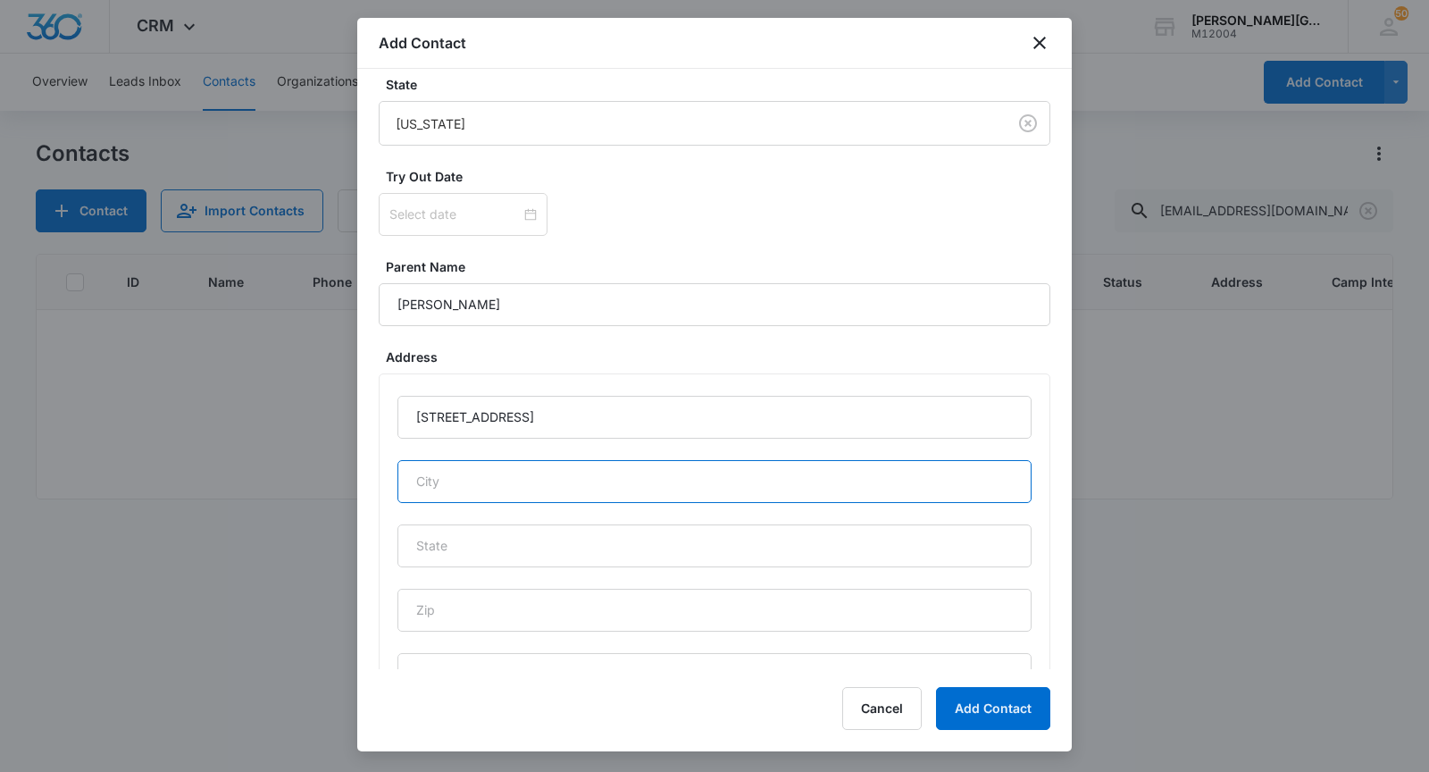
click at [446, 477] on input "text" at bounding box center [714, 481] width 634 height 43
type input "Sunnyvale"
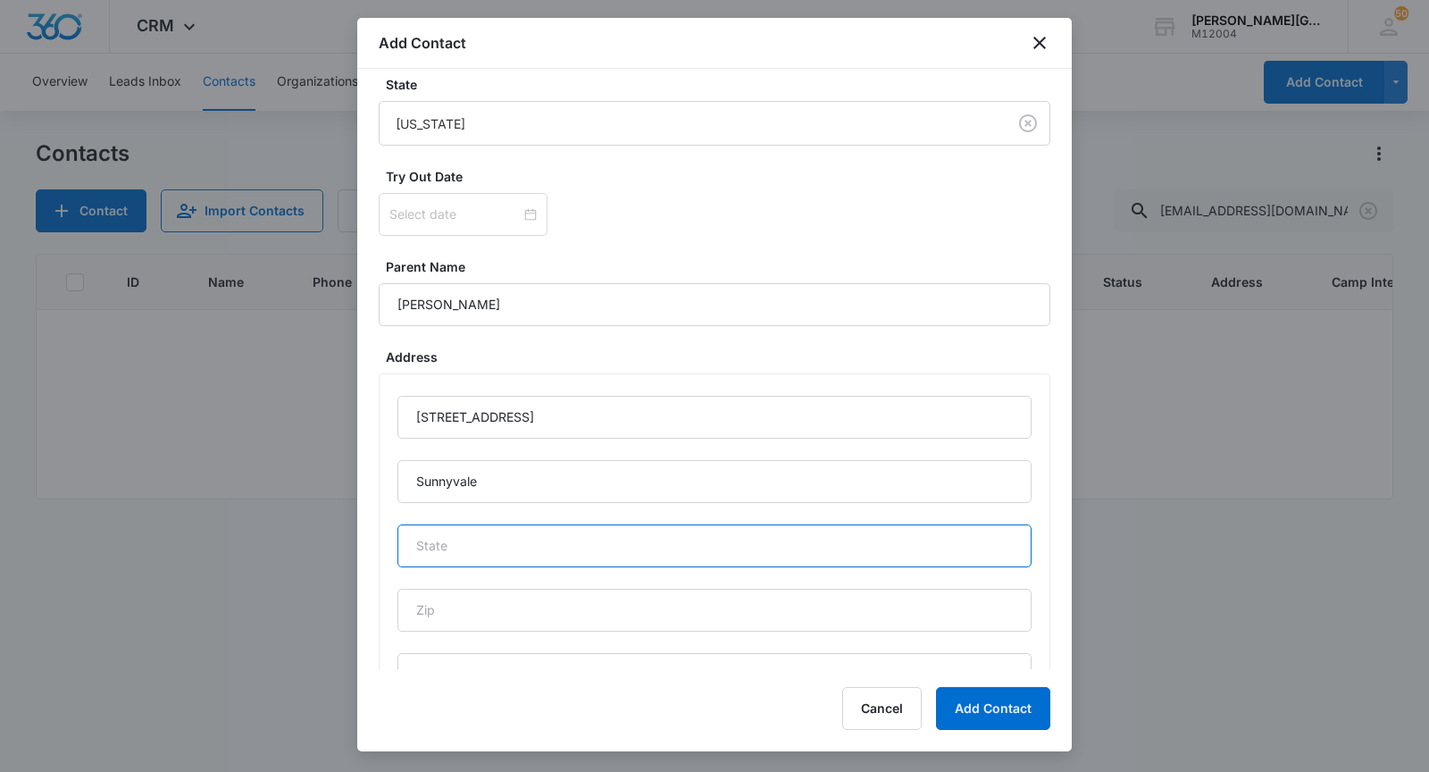
click at [541, 559] on input "text" at bounding box center [714, 545] width 634 height 43
click at [506, 539] on input "text" at bounding box center [714, 545] width 634 height 43
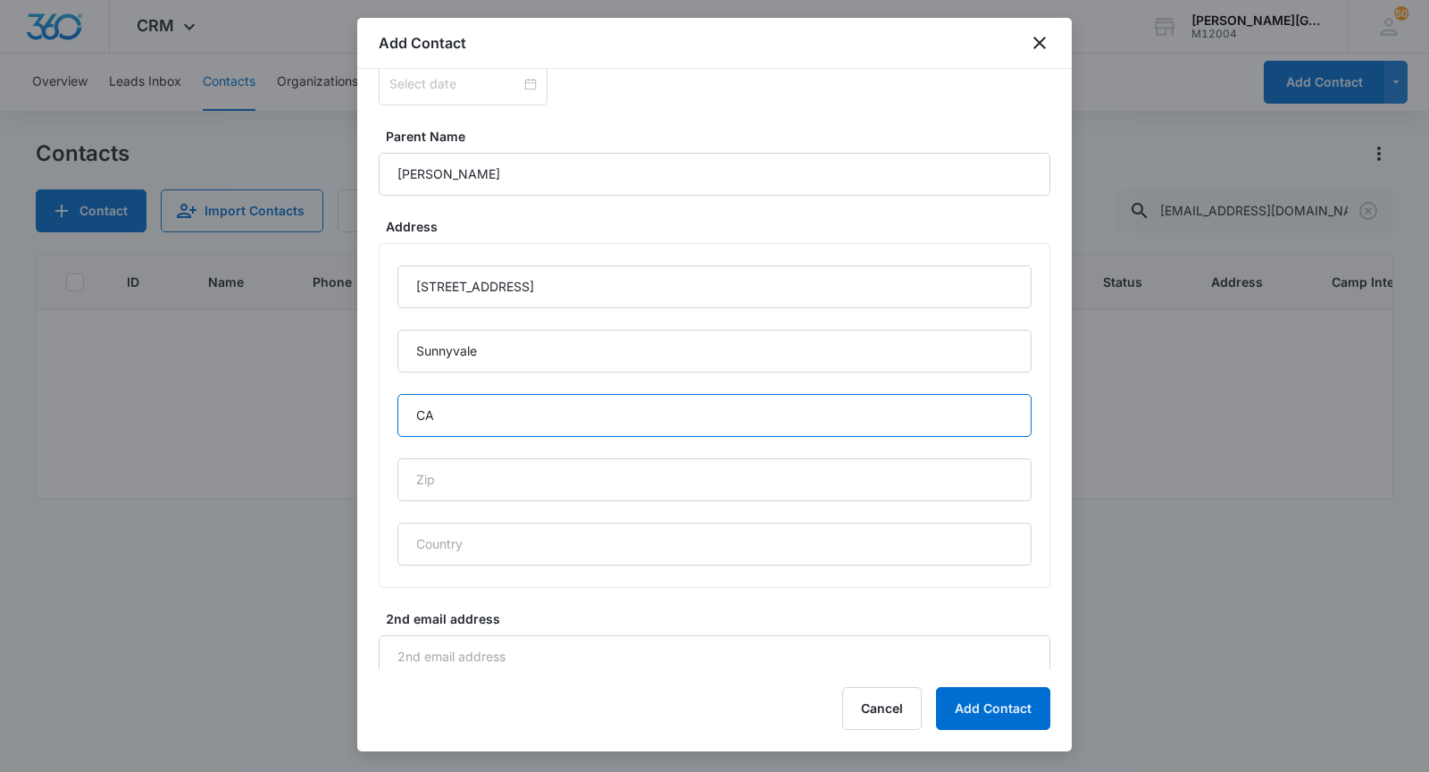
scroll to position [1414, 0]
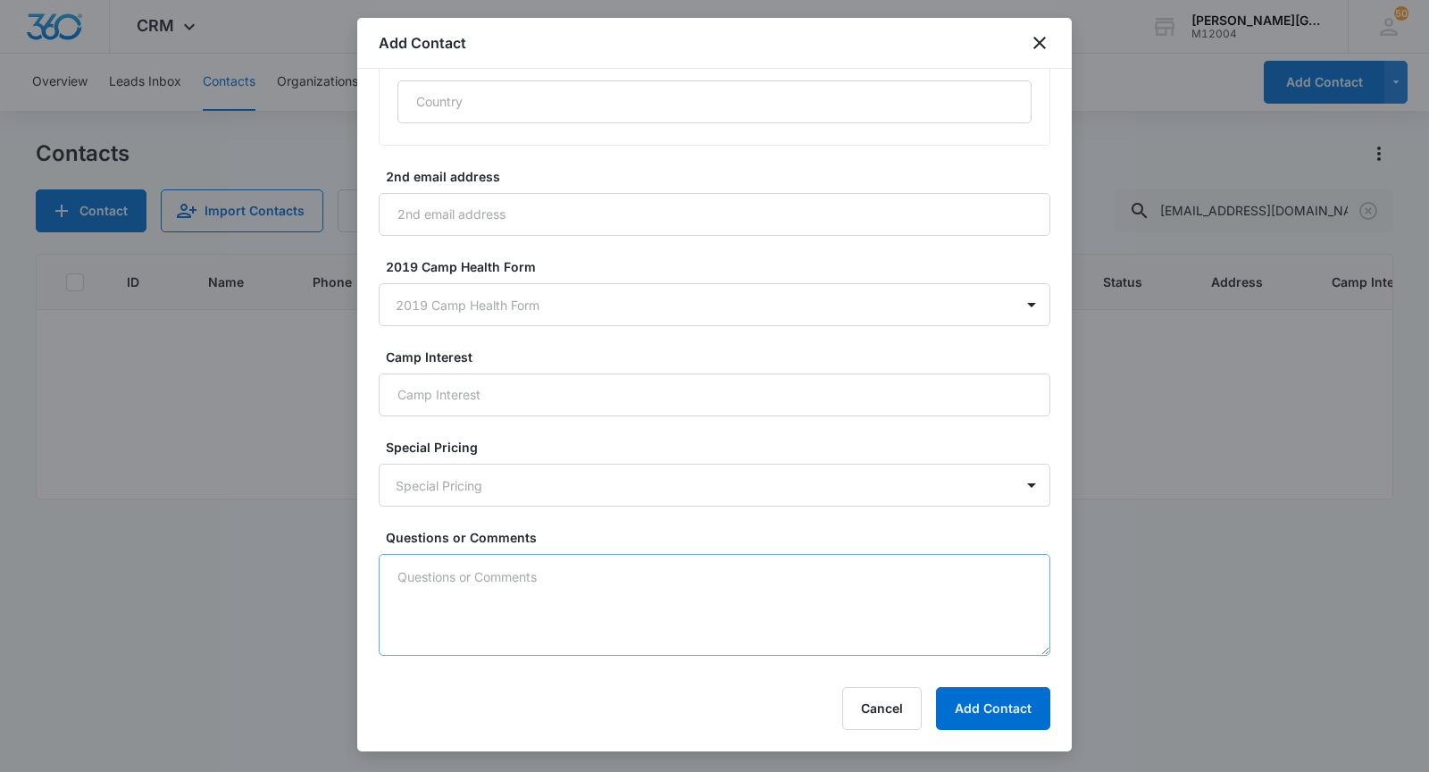
type input "CA"
click at [486, 562] on textarea "Questions or Comments" at bounding box center [715, 605] width 672 height 102
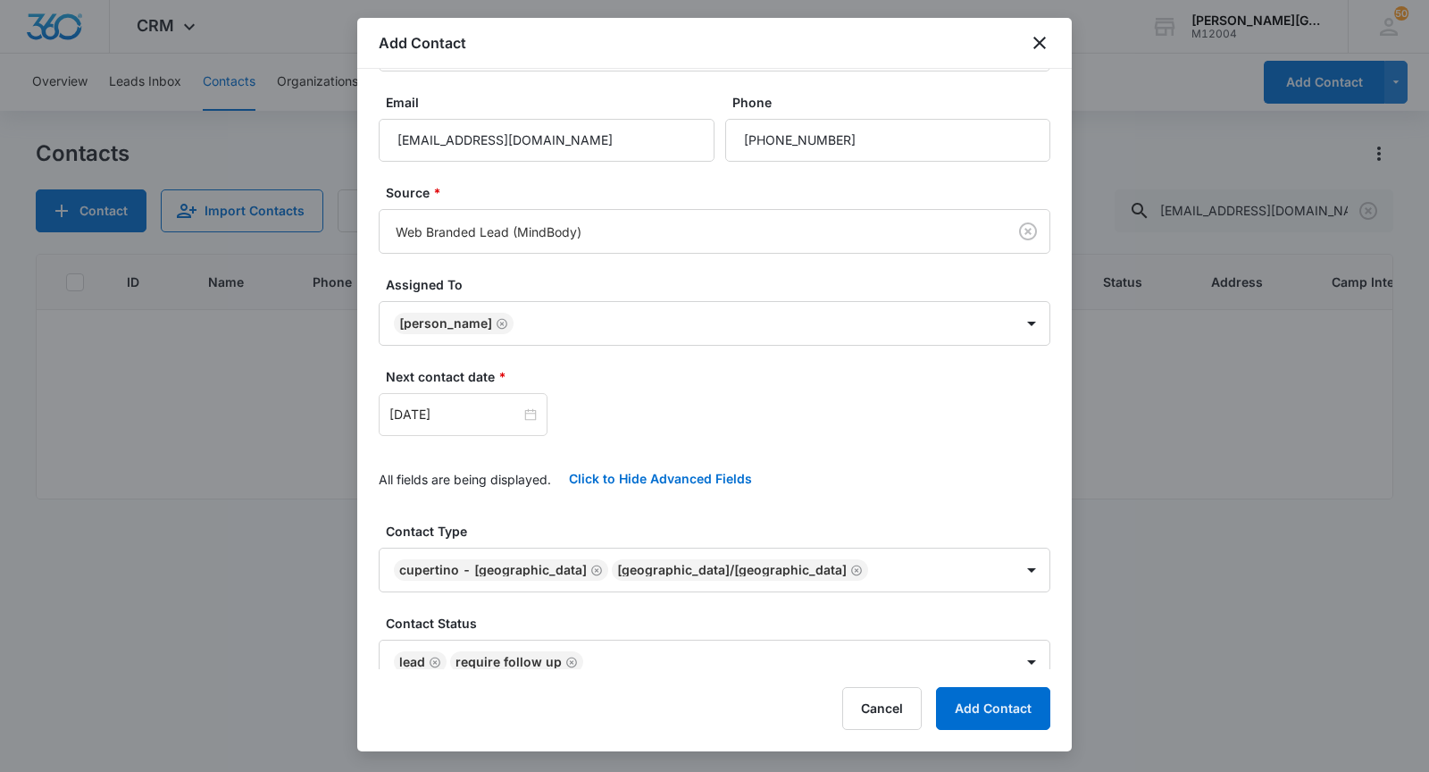
scroll to position [0, 0]
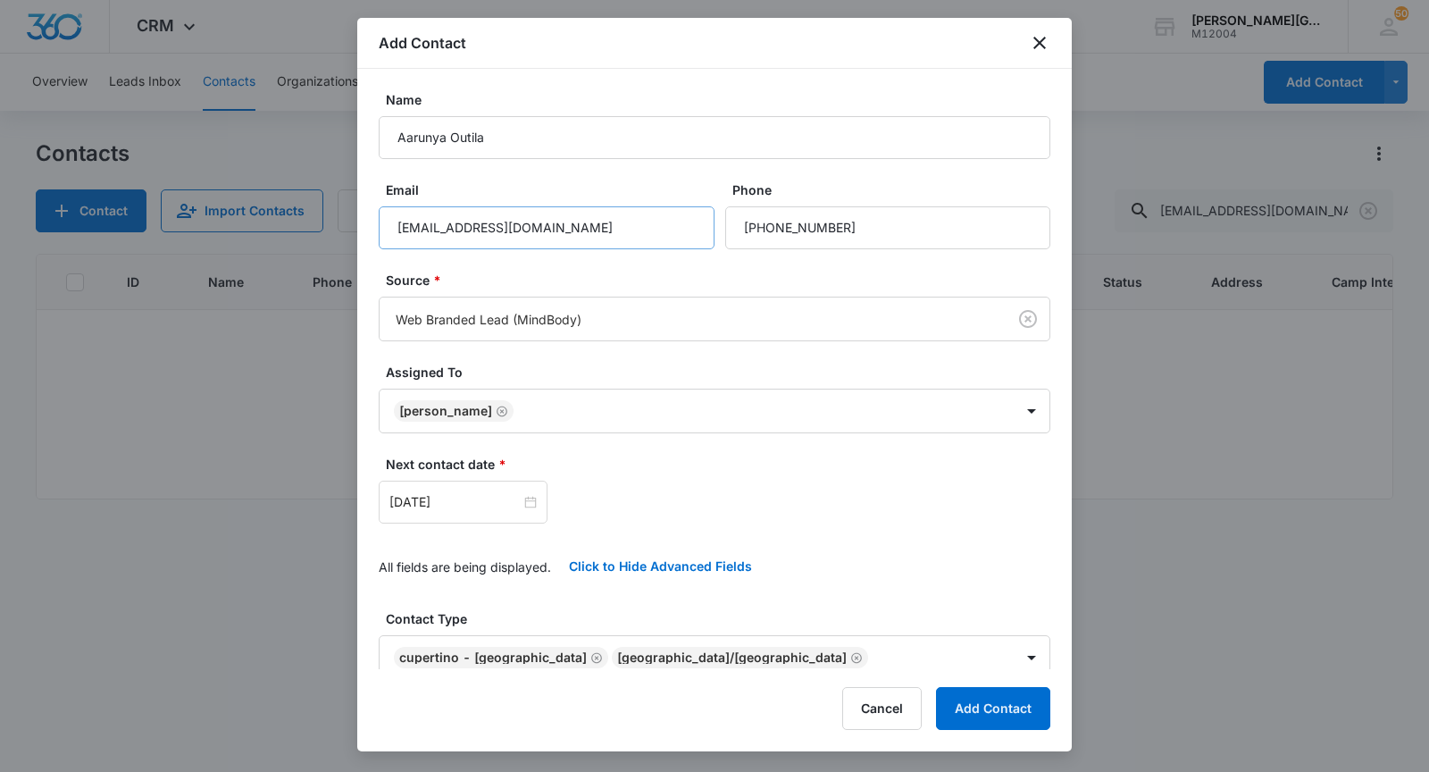
type textarea "son is [DEMOGRAPHIC_DATA], red-orange"
click at [509, 236] on input "[EMAIL_ADDRESS][DOMAIN_NAME]" at bounding box center [547, 227] width 336 height 43
click at [990, 710] on button "Add Contact" at bounding box center [993, 708] width 114 height 43
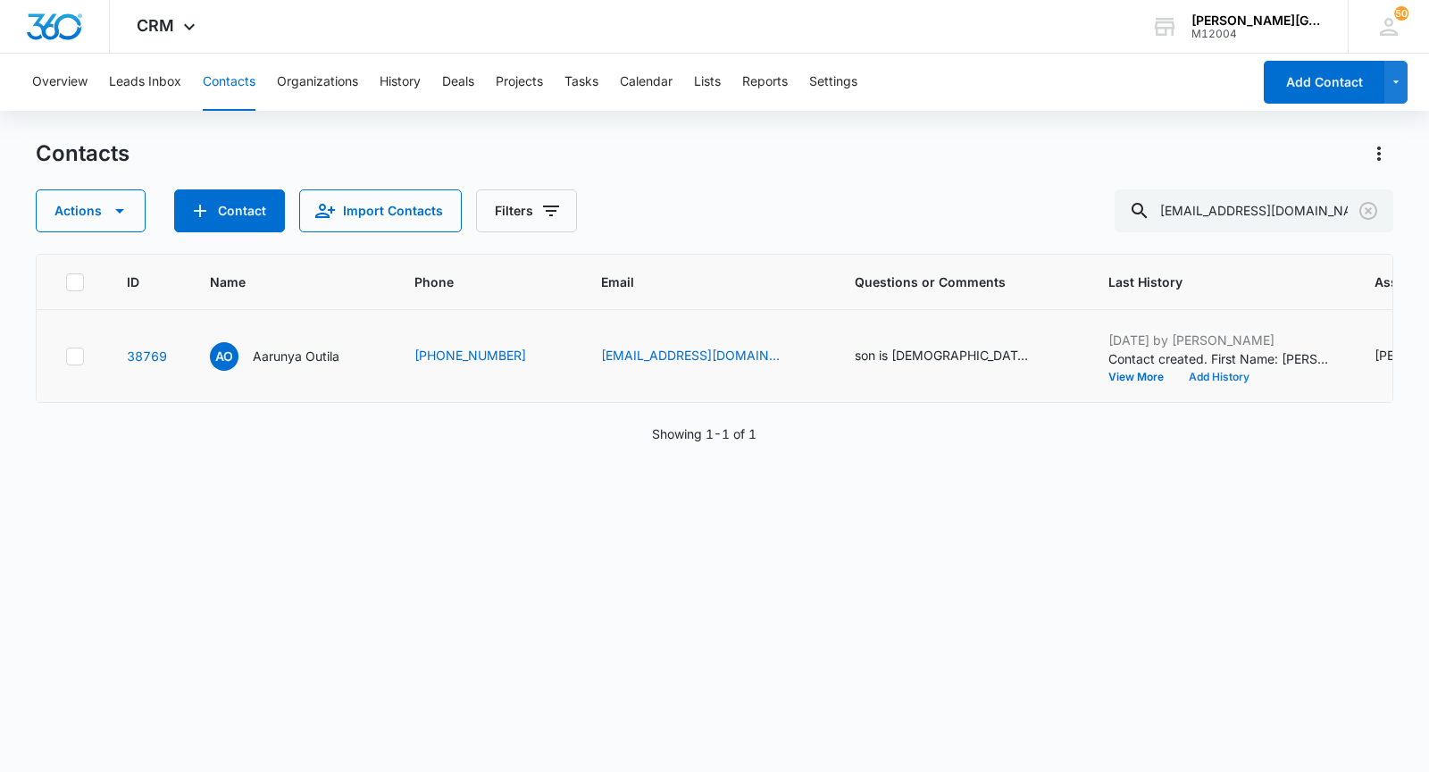
click at [1176, 380] on button "Add History" at bounding box center [1219, 377] width 86 height 11
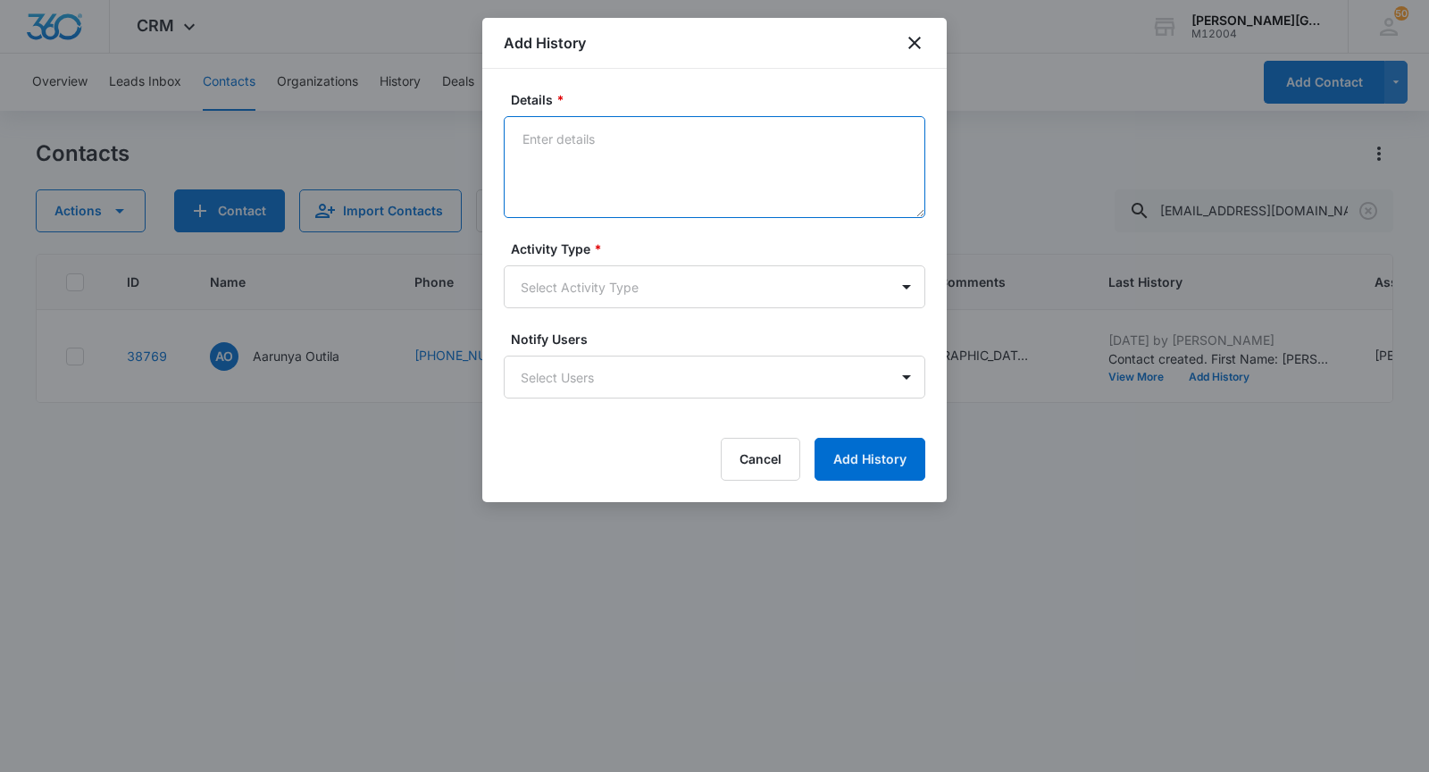
click at [595, 163] on textarea "Details *" at bounding box center [715, 167] width 422 height 102
paste textarea "Hi [PERSON_NAME], It was great chatting with you [DATE]! We would love to see […"
type textarea "Hi [PERSON_NAME], It was great chatting with you [DATE]! We would love to see […"
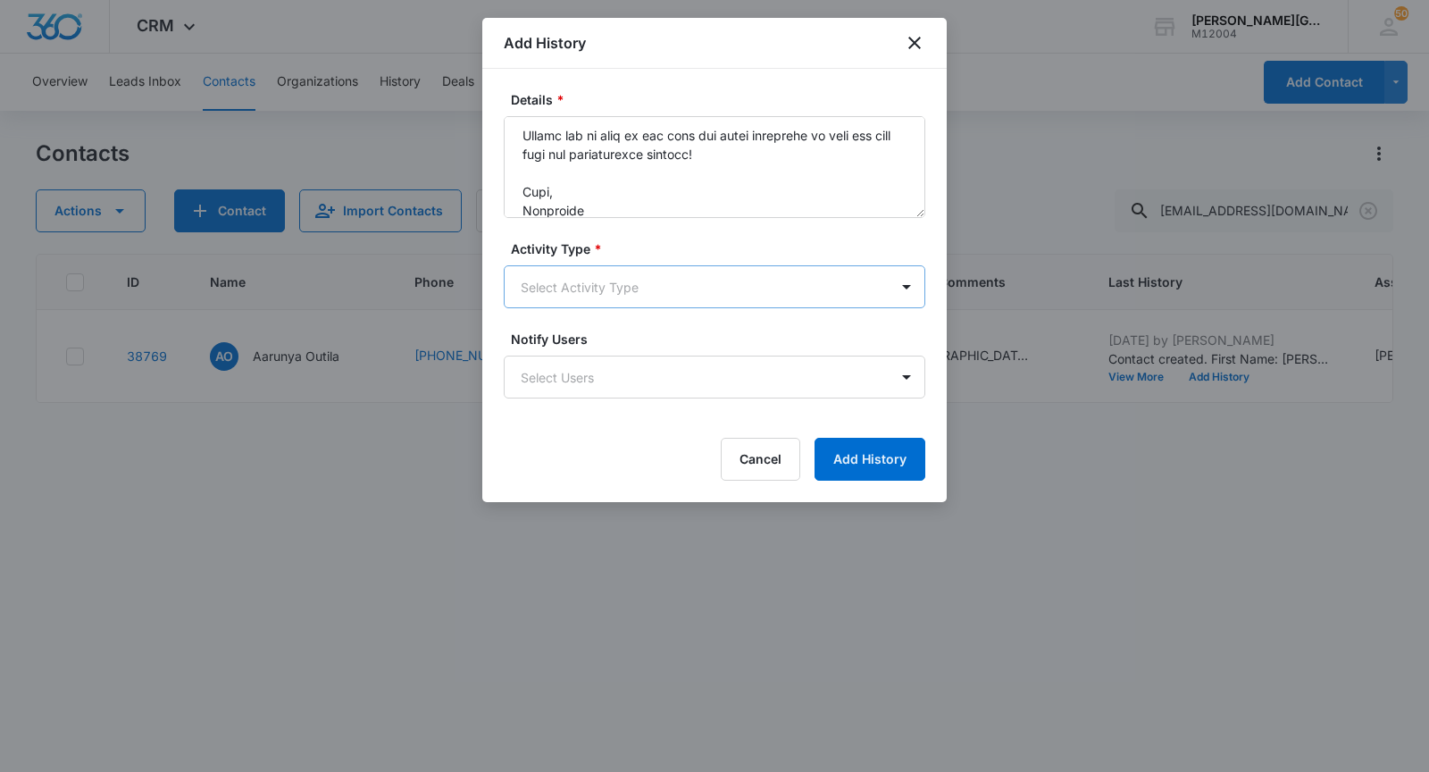
click at [580, 269] on body "CRM Apps Reputation Websites Forms CRM Email Social Shop Payments POS Content A…" at bounding box center [714, 386] width 1429 height 772
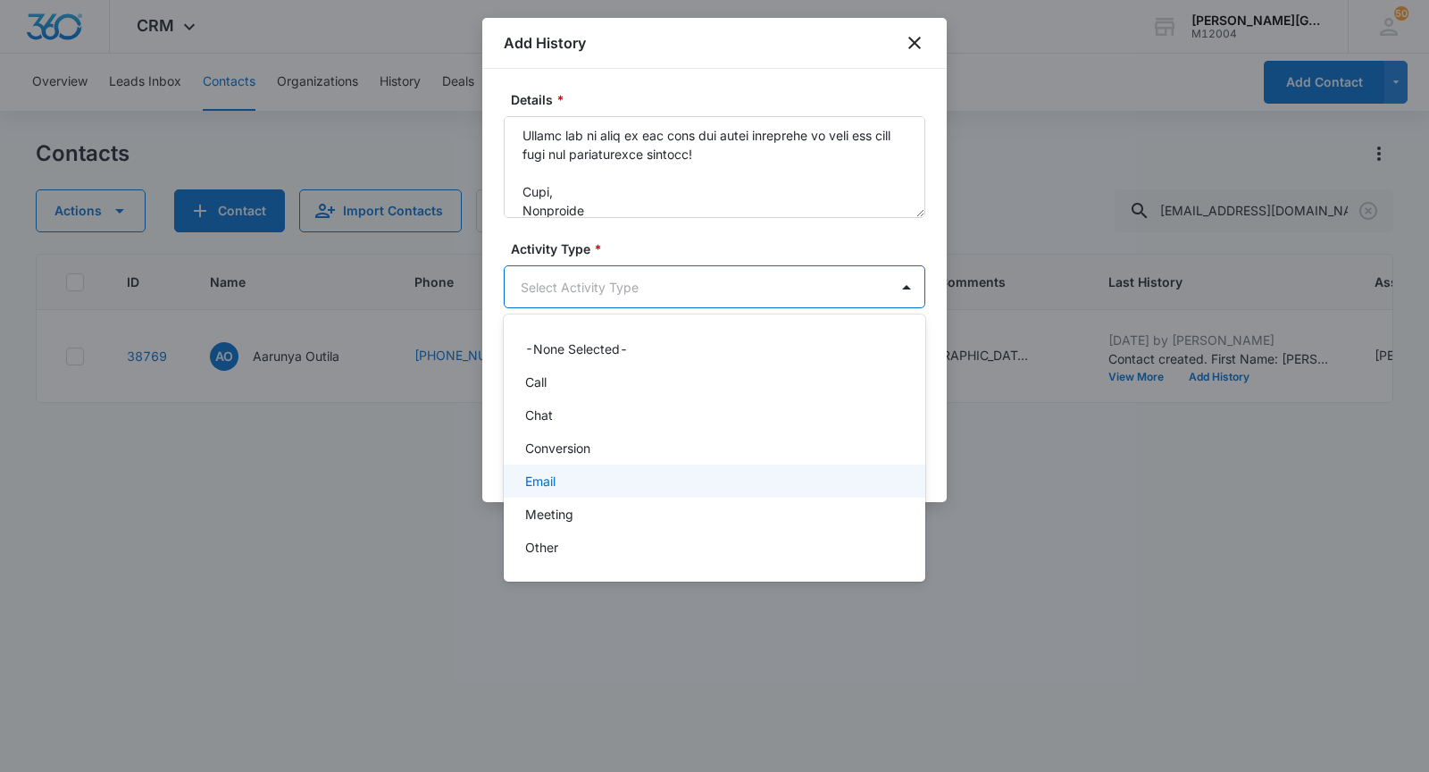
click at [550, 481] on p "Email" at bounding box center [540, 481] width 30 height 19
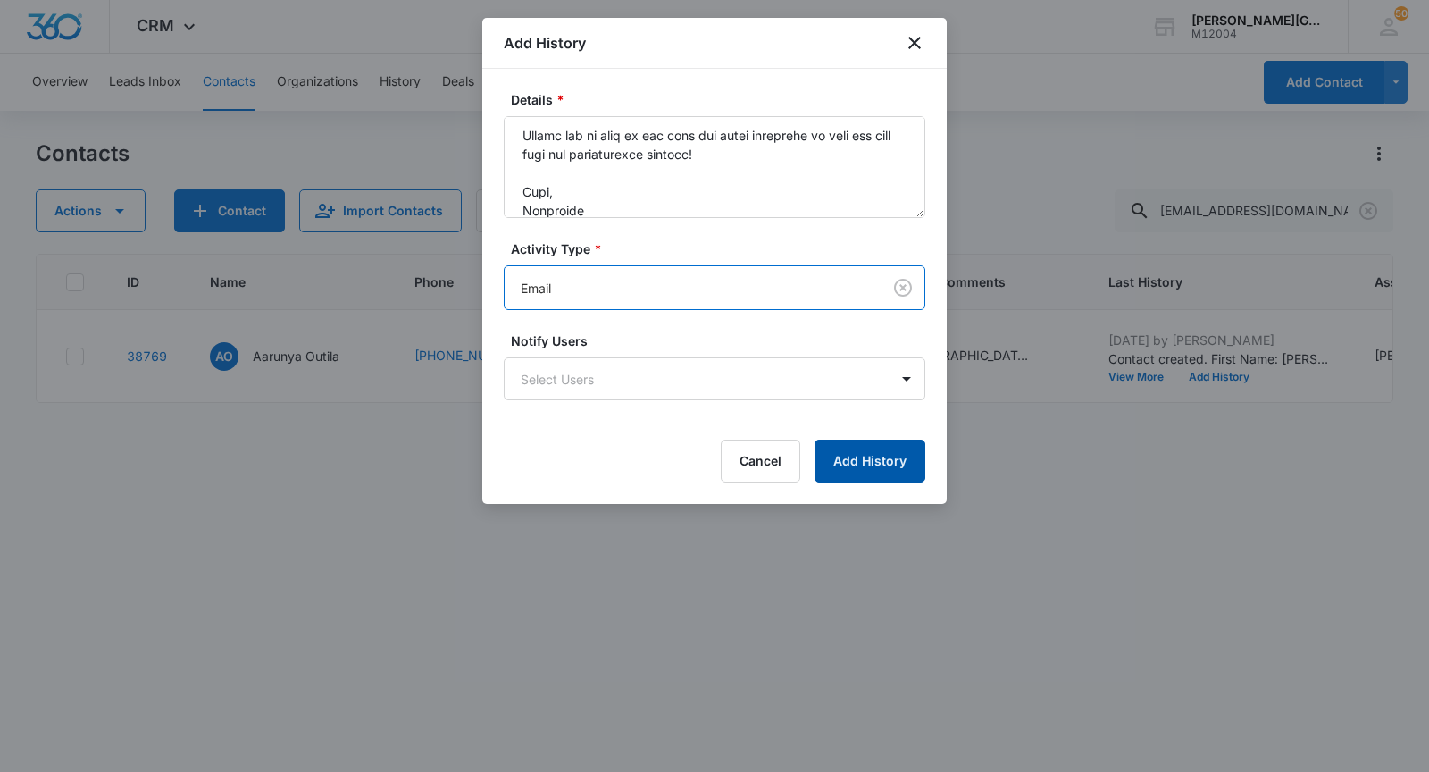
click at [861, 446] on button "Add History" at bounding box center [870, 460] width 111 height 43
click at [715, 395] on body "CRM Apps Reputation Websites Forms CRM Email Social Shop Payments POS Content A…" at bounding box center [714, 386] width 1429 height 772
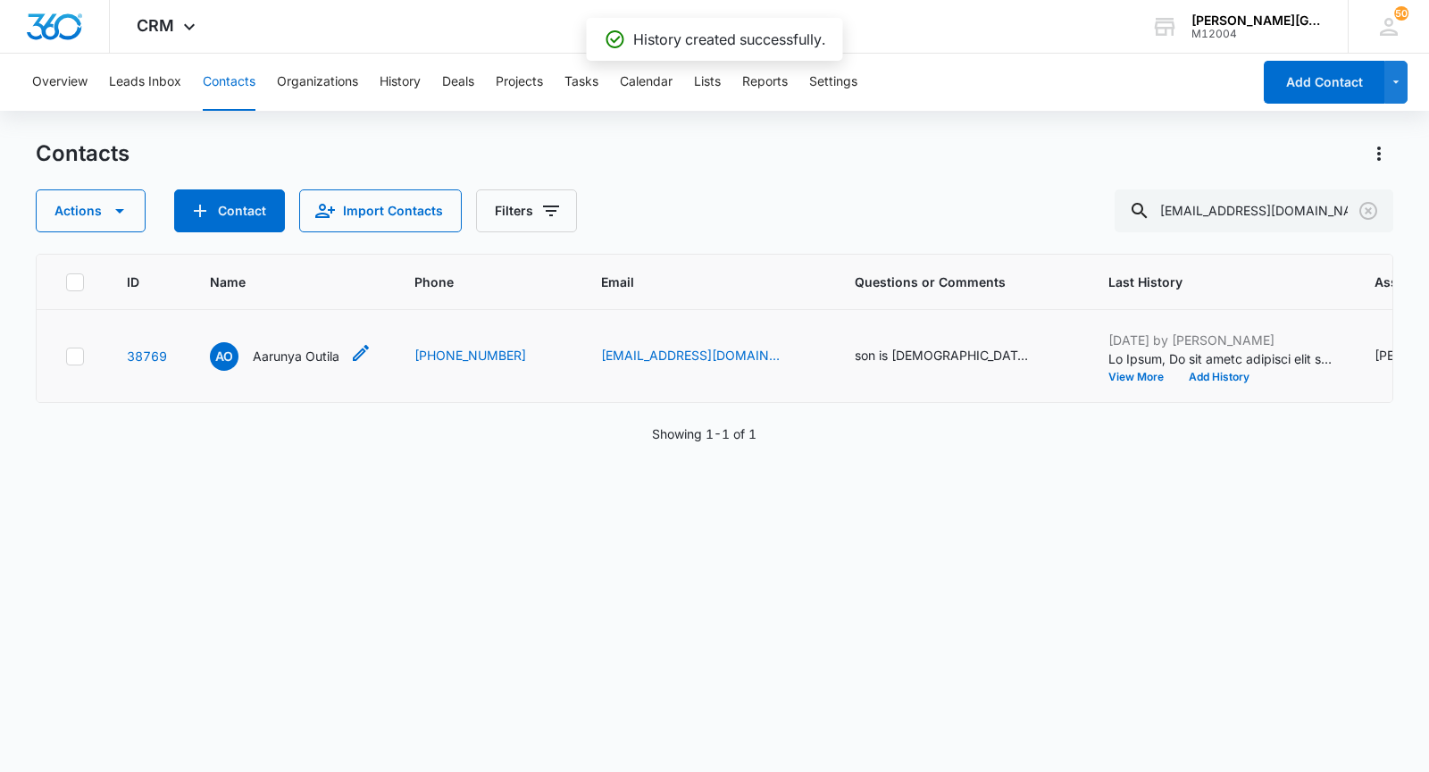
click at [260, 358] on p "Aarunya Outila" at bounding box center [296, 356] width 87 height 19
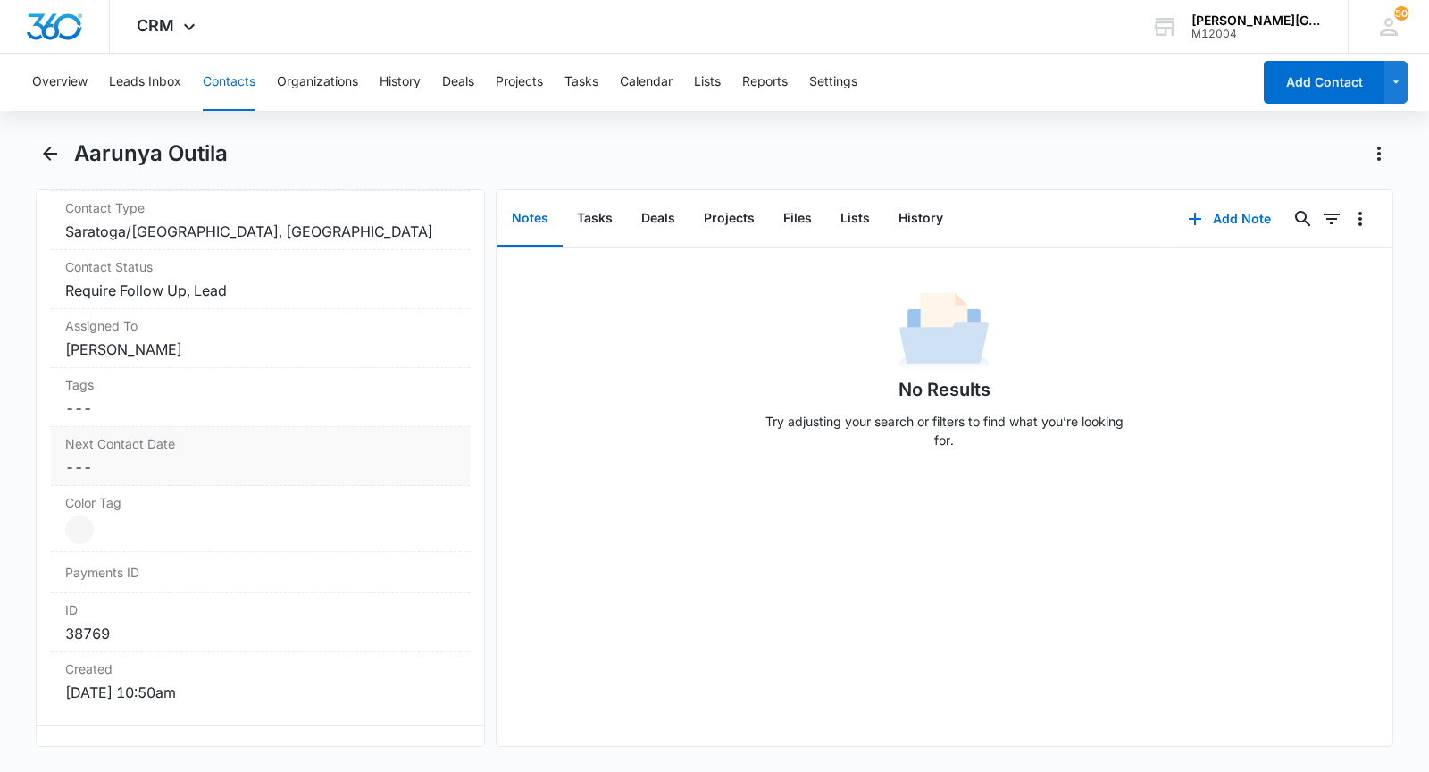
click at [182, 447] on div "Next Contact Date Cancel Save Changes ---" at bounding box center [260, 456] width 419 height 59
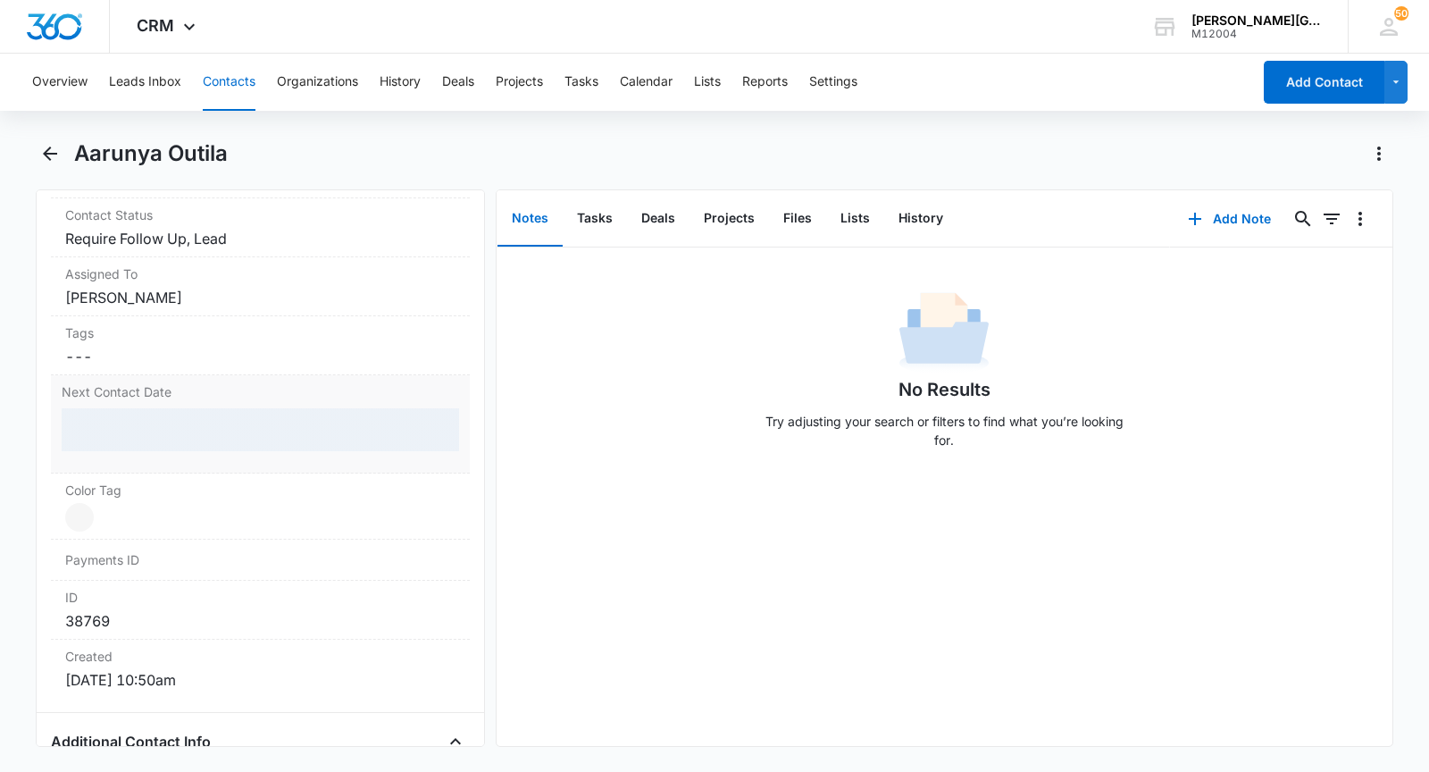
scroll to position [861, 0]
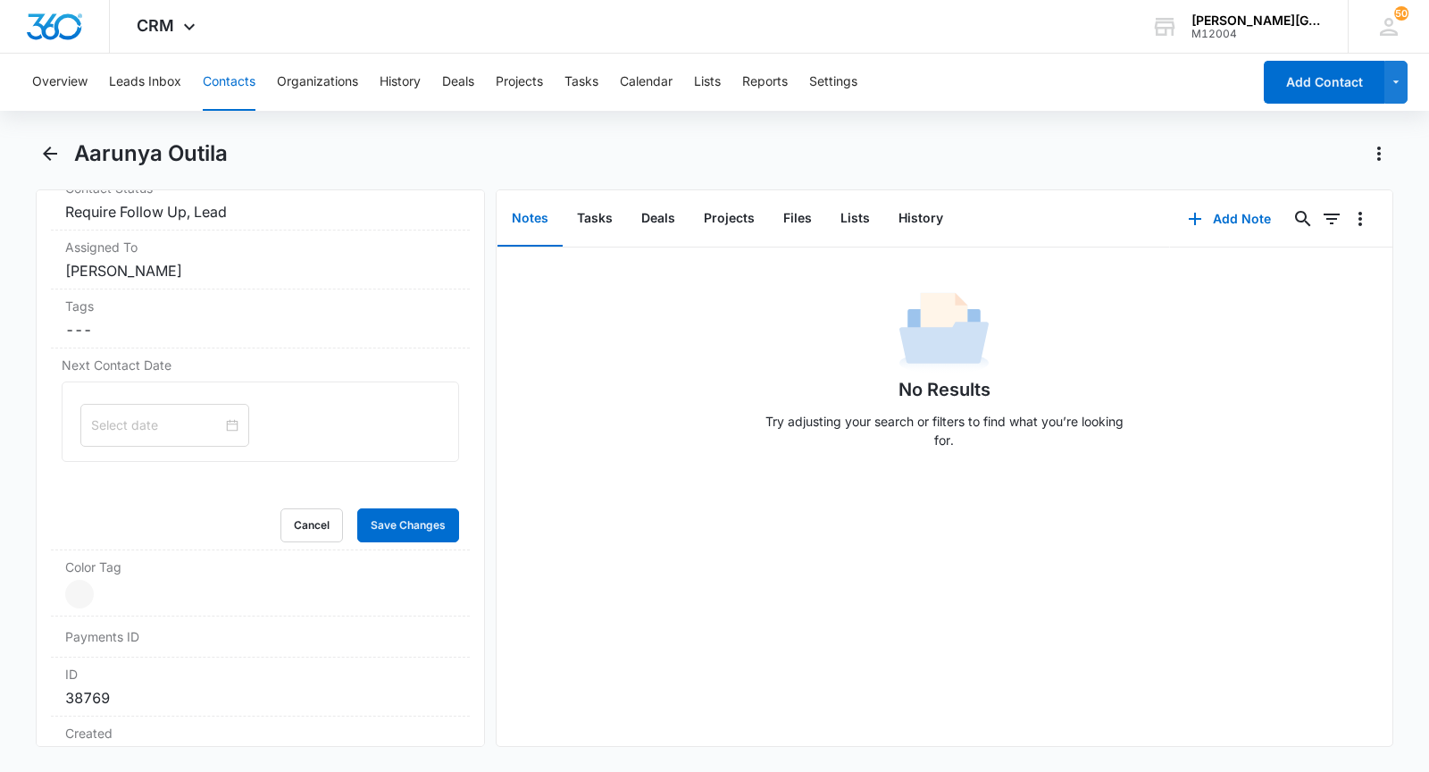
click at [121, 430] on input at bounding box center [156, 425] width 131 height 20
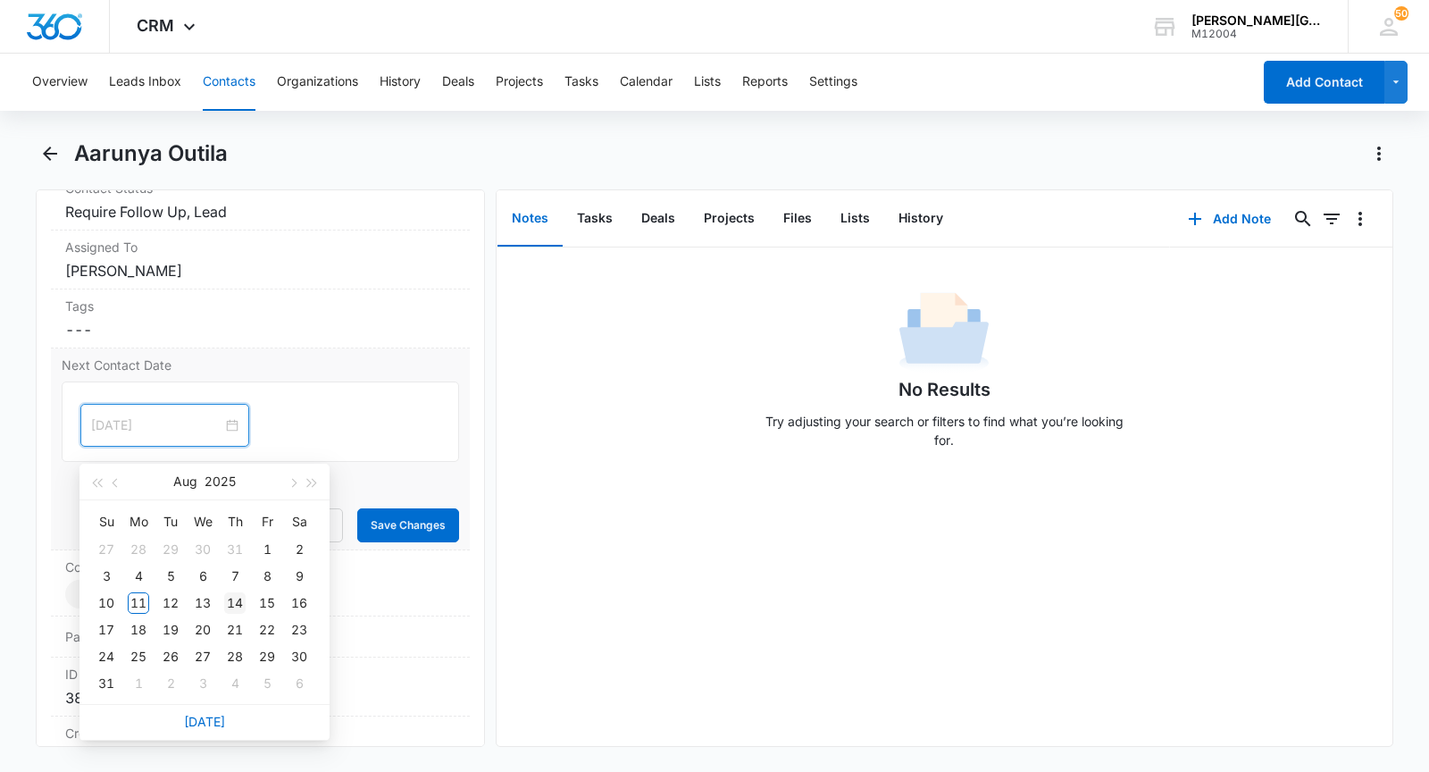
type input "[DATE]"
click at [238, 599] on div "14" at bounding box center [234, 602] width 21 height 21
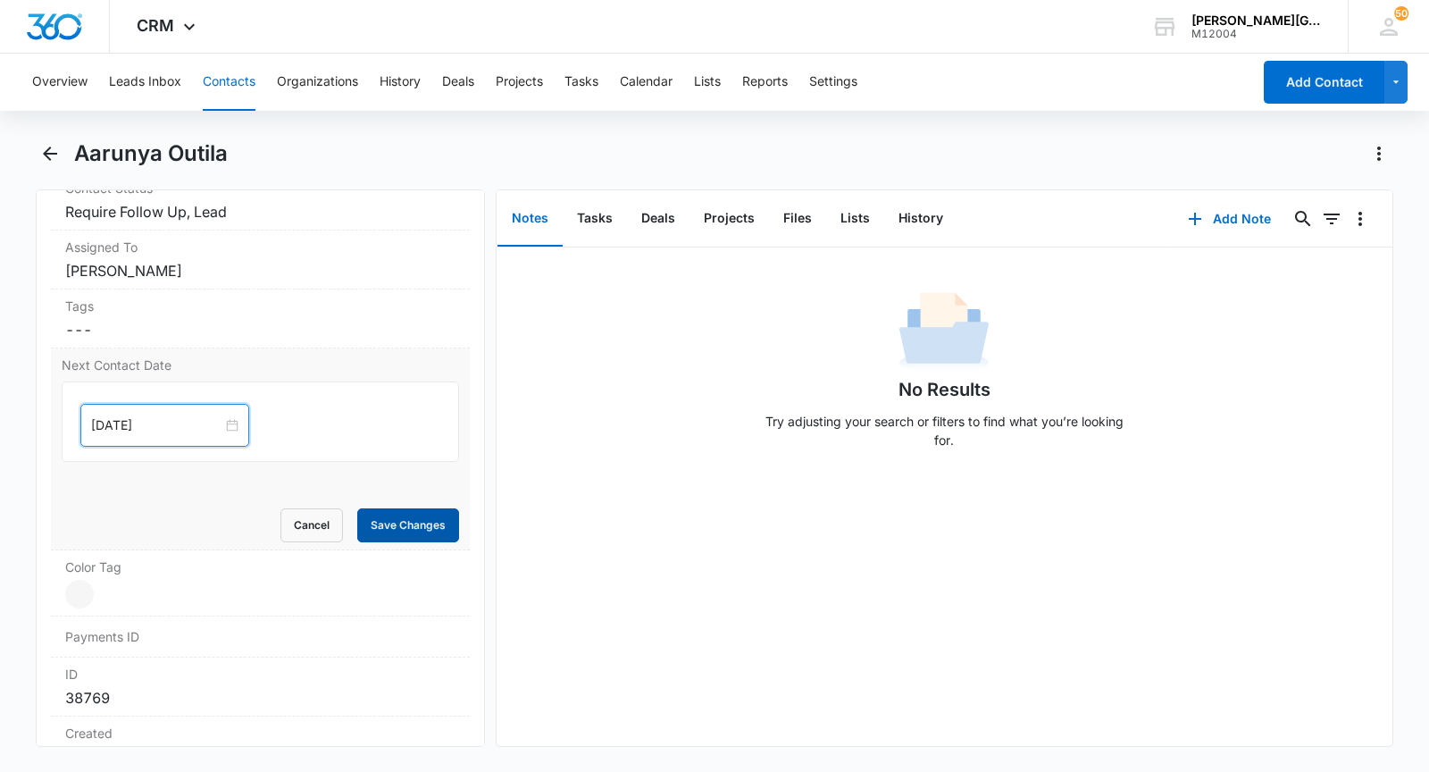
click at [398, 542] on button "Save Changes" at bounding box center [408, 525] width 102 height 34
click at [245, 93] on button "Contacts" at bounding box center [229, 82] width 53 height 57
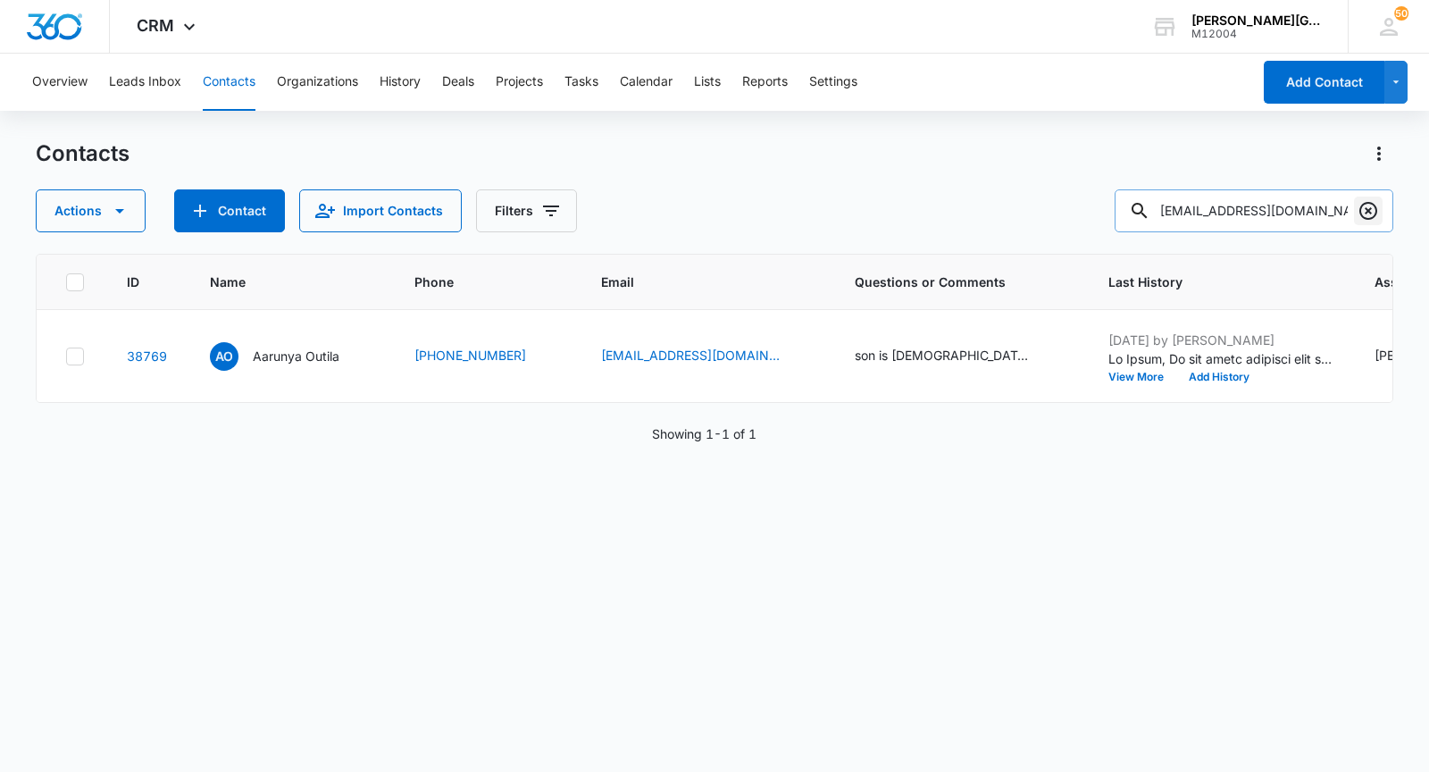
click at [1354, 222] on button "Clear" at bounding box center [1368, 210] width 29 height 29
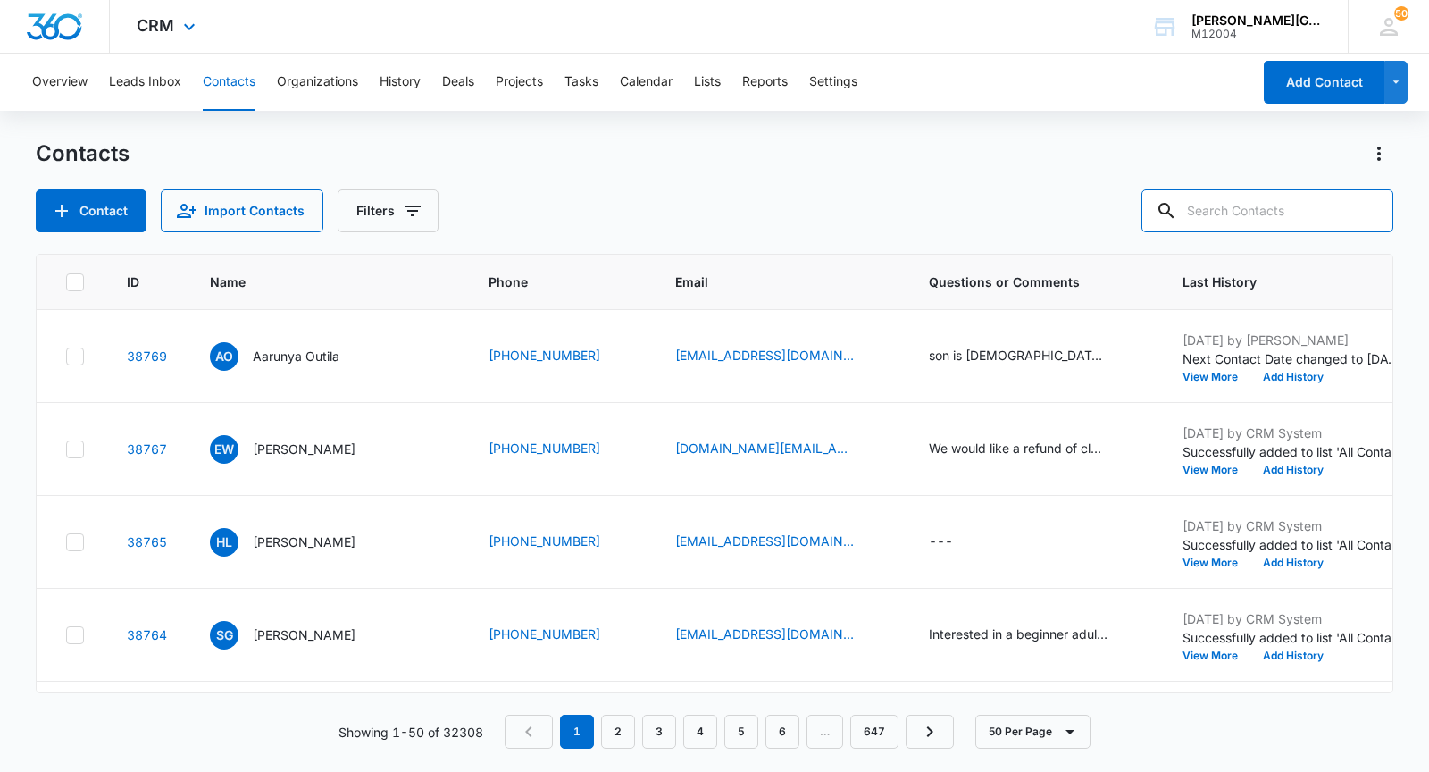
paste input "[EMAIL_ADDRESS][DOMAIN_NAME]"
type input "[EMAIL_ADDRESS][DOMAIN_NAME]"
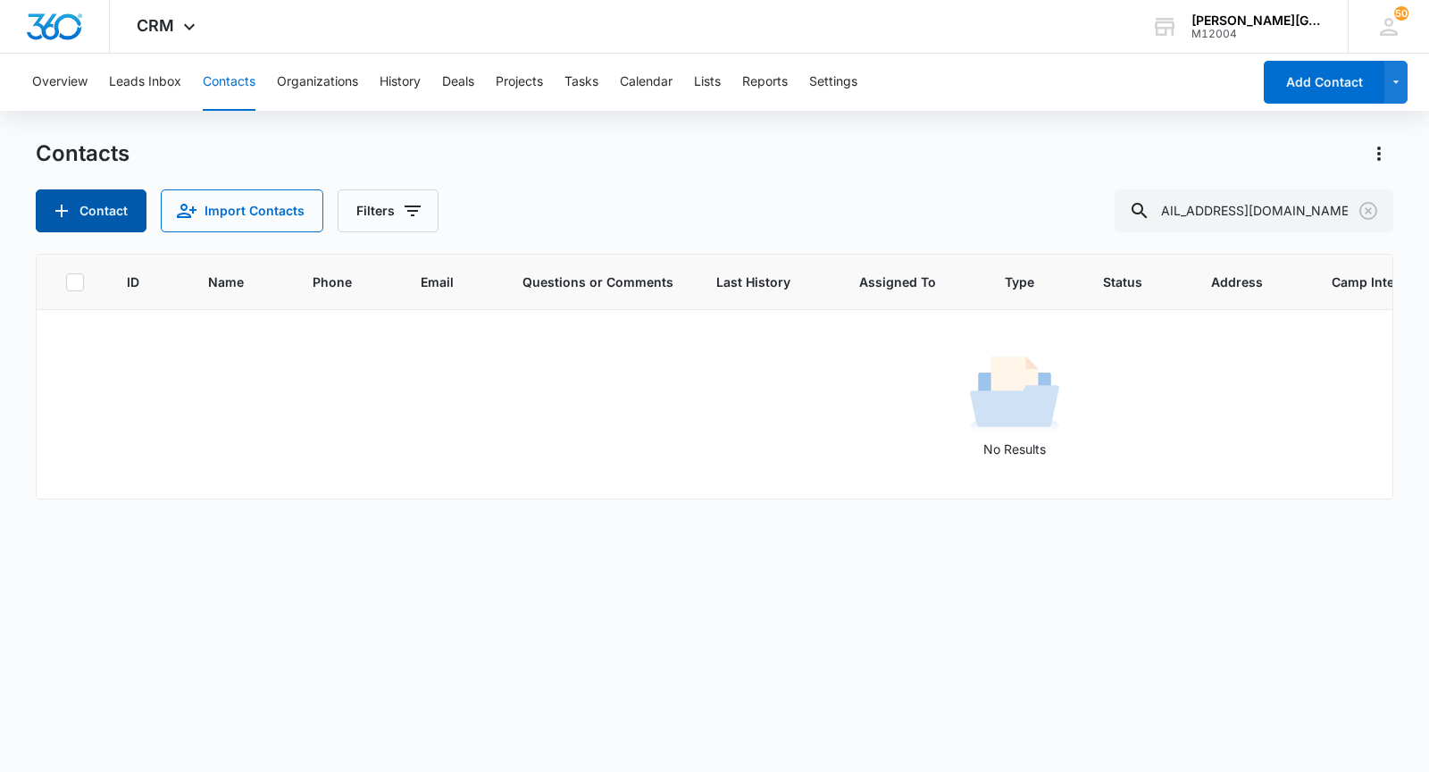
click at [130, 215] on button "Contact" at bounding box center [91, 210] width 111 height 43
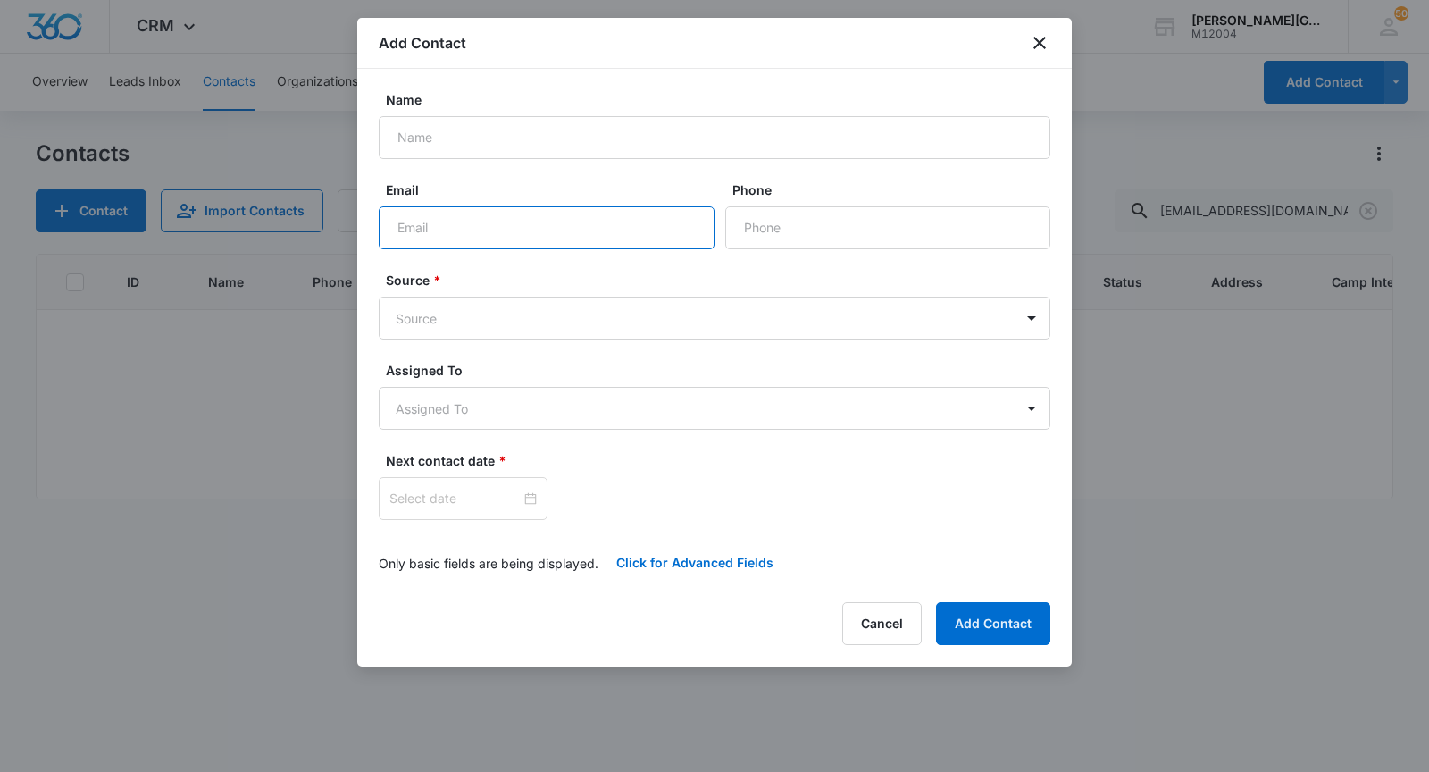
click at [444, 221] on input "Email" at bounding box center [547, 227] width 336 height 43
paste input "[EMAIL_ADDRESS][DOMAIN_NAME]"
type input "[EMAIL_ADDRESS][DOMAIN_NAME]"
click at [514, 150] on input "Name" at bounding box center [715, 137] width 672 height 43
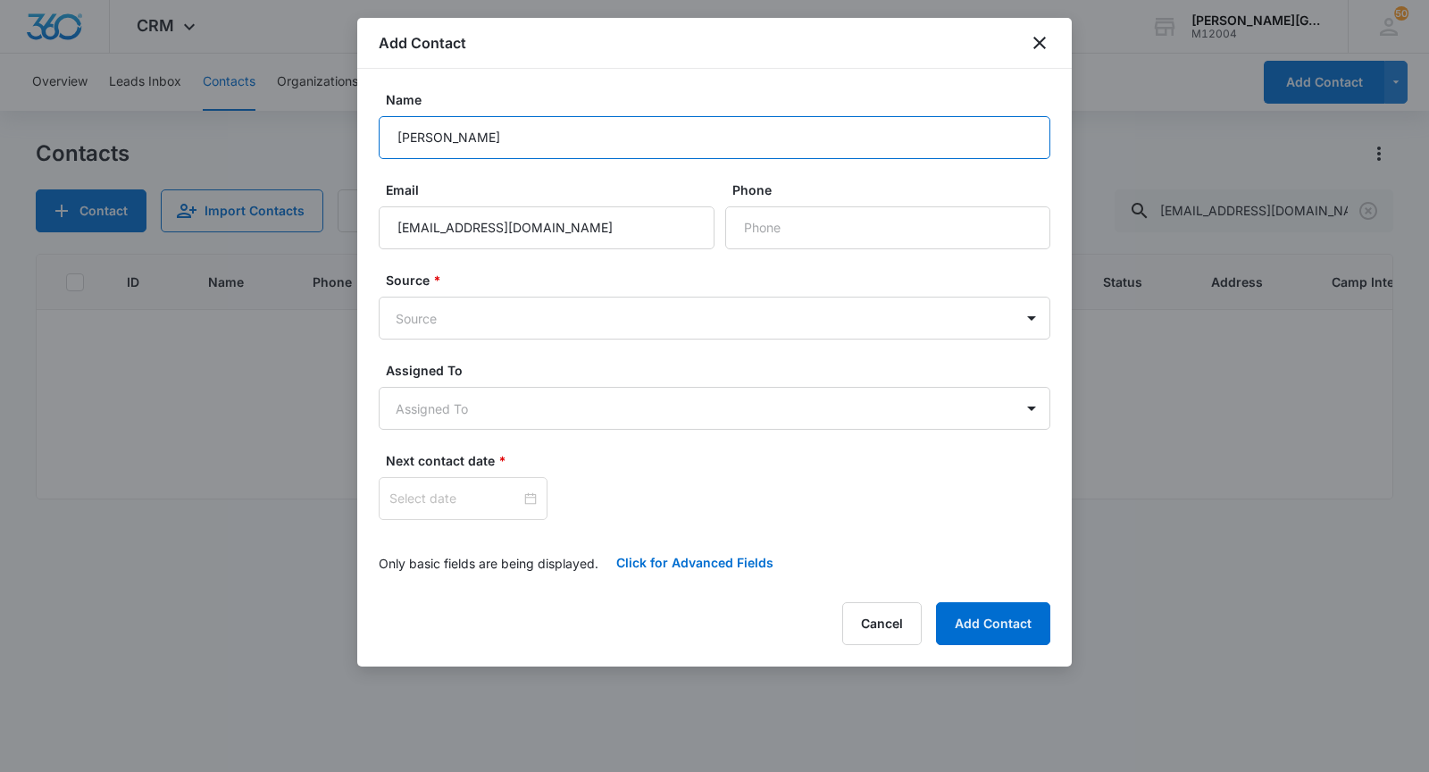
type input "[PERSON_NAME]"
click at [774, 213] on input "Phone" at bounding box center [887, 227] width 325 height 43
paste input "1 (983) 100-9"
type input "1 (983) 100-9"
click at [524, 329] on body "CRM Apps Reputation Websites Forms CRM Email Social Shop Payments POS Content A…" at bounding box center [714, 386] width 1429 height 772
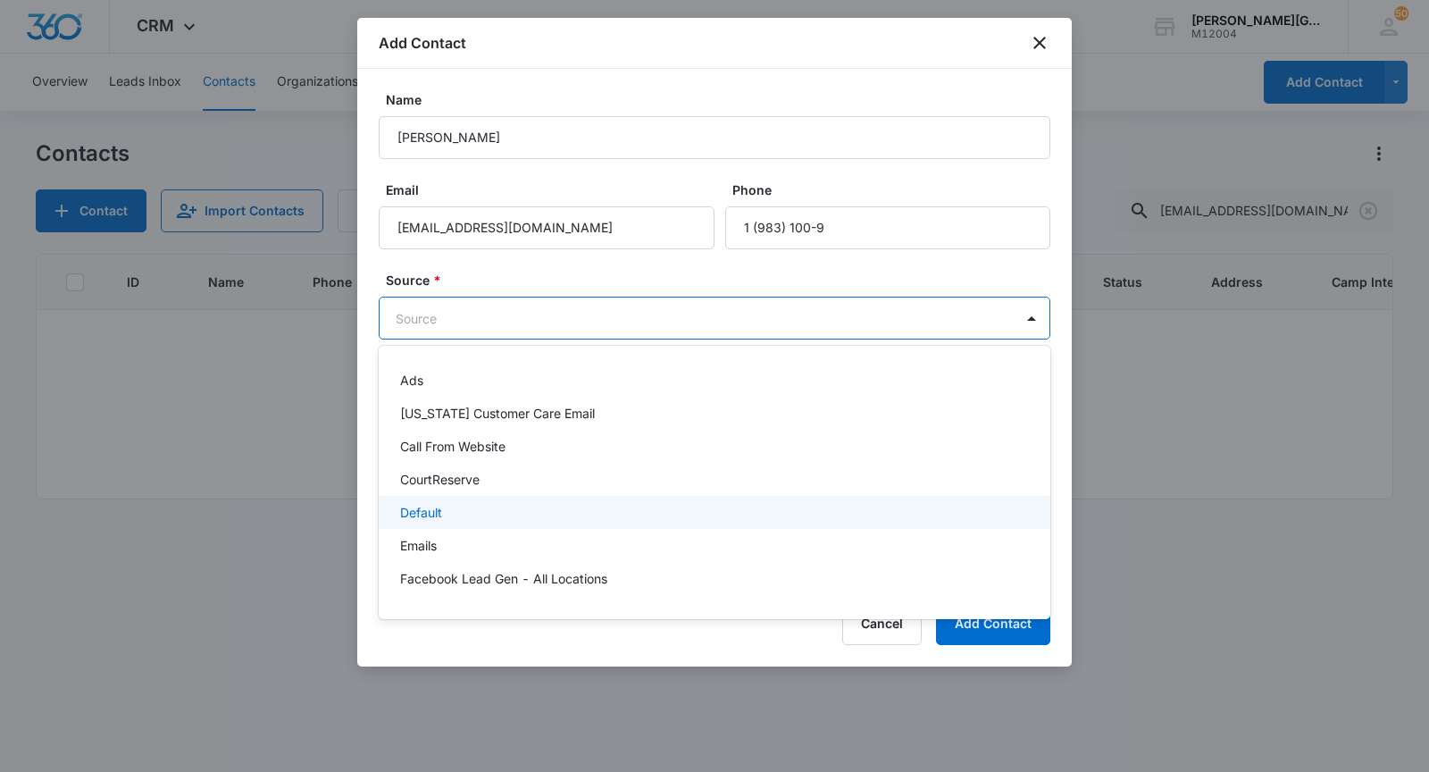
scroll to position [1282, 0]
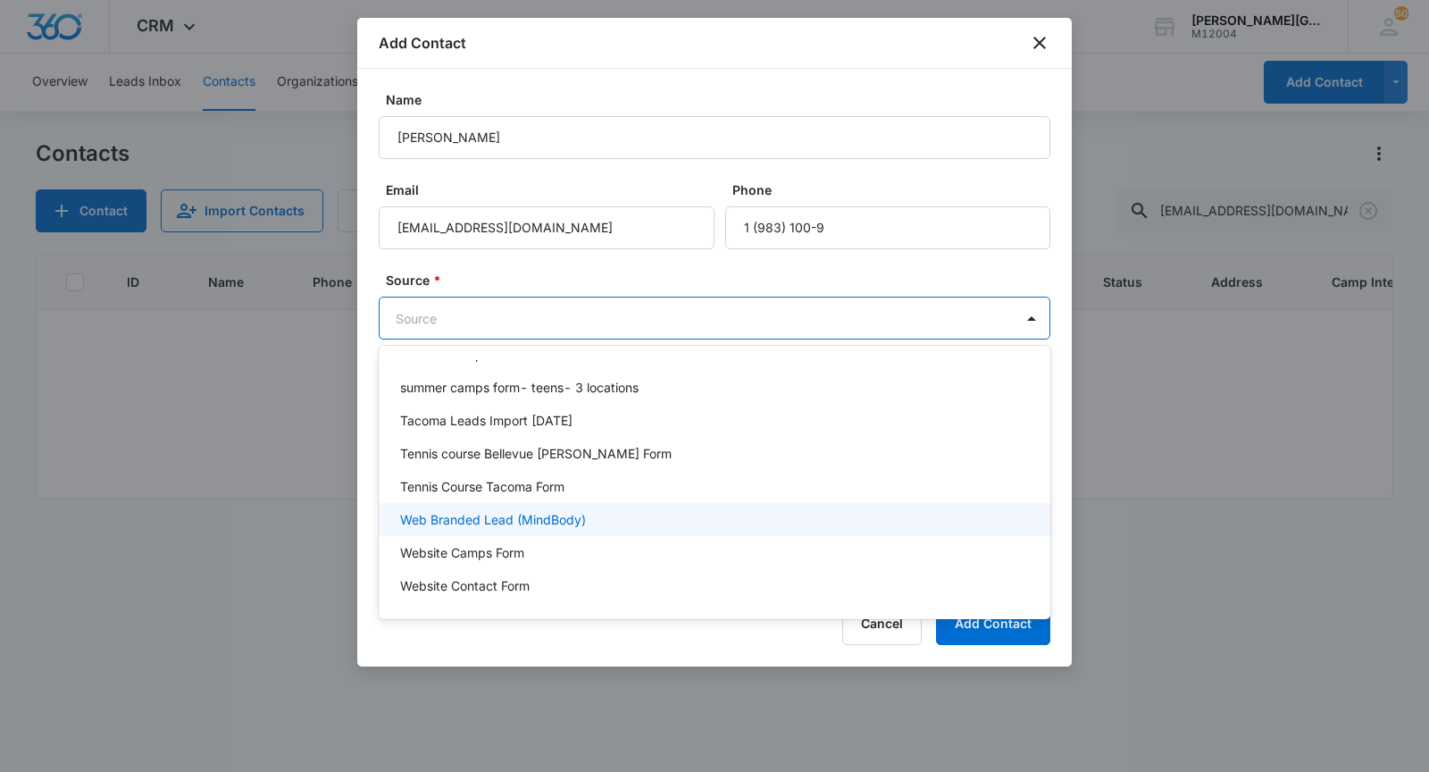
click at [533, 508] on div "Web Branded Lead (MindBody)" at bounding box center [715, 519] width 672 height 33
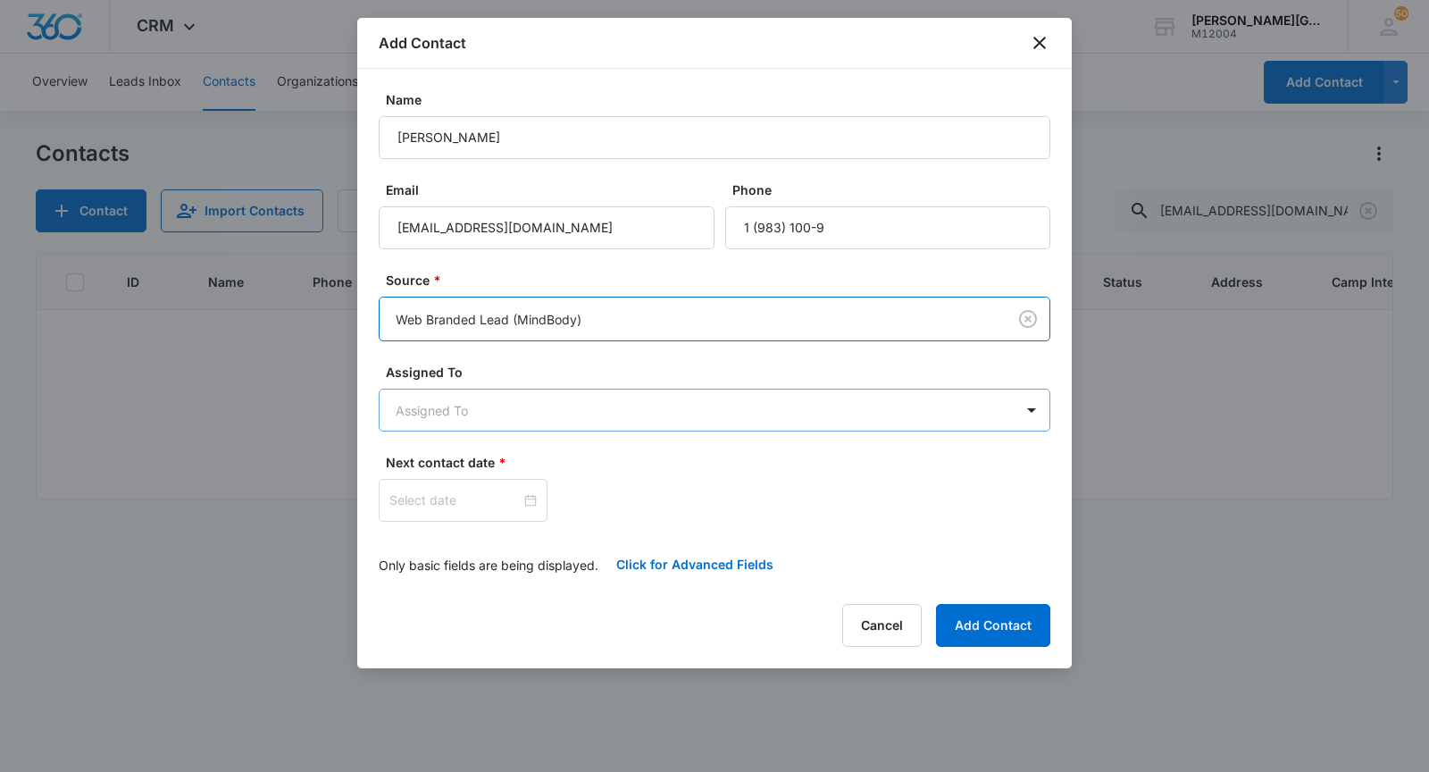
click at [485, 418] on body "CRM Apps Reputation Websites Forms CRM Email Social Shop Payments POS Content A…" at bounding box center [714, 386] width 1429 height 772
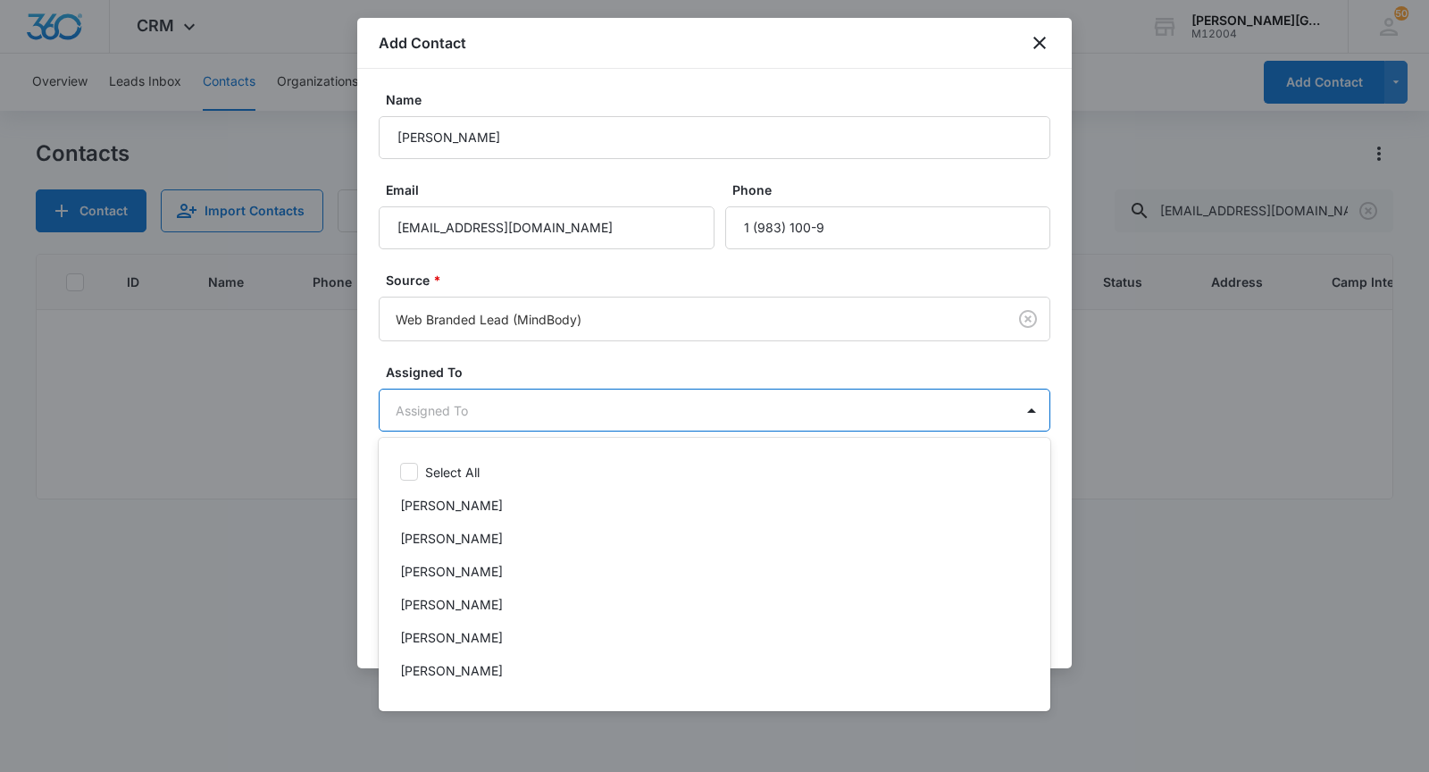
scroll to position [588, 0]
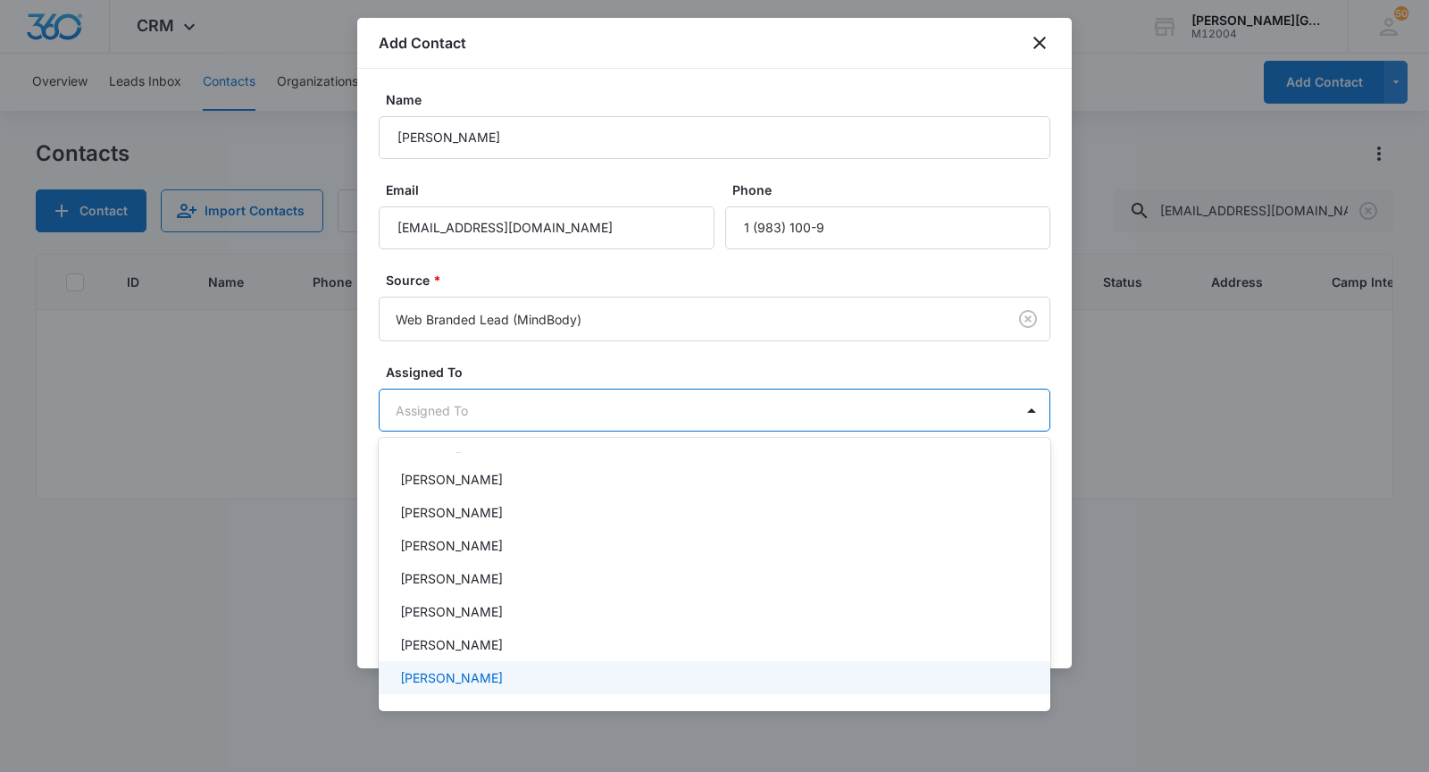
click at [445, 676] on p "[PERSON_NAME]" at bounding box center [451, 677] width 103 height 19
click at [540, 430] on div at bounding box center [714, 386] width 1429 height 772
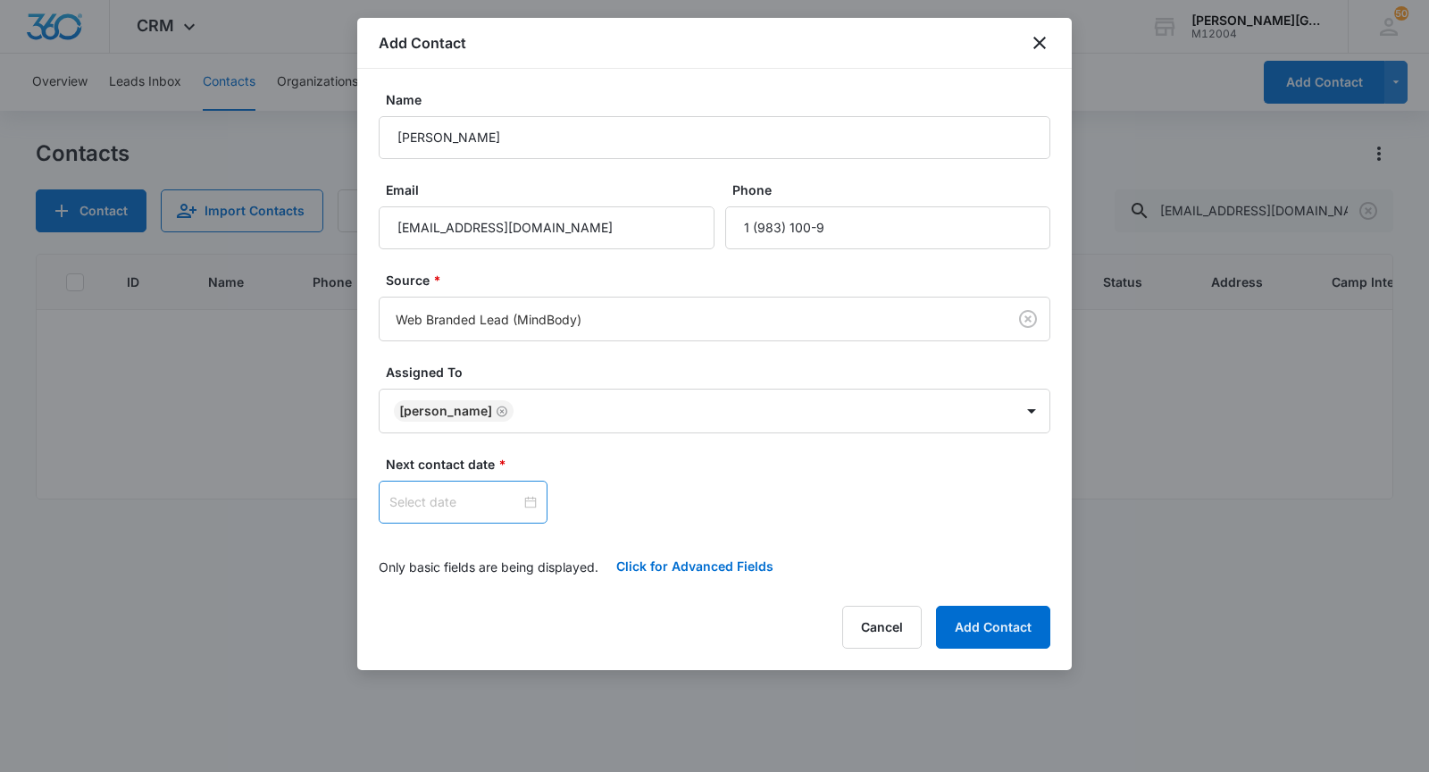
click at [448, 488] on div at bounding box center [463, 502] width 169 height 43
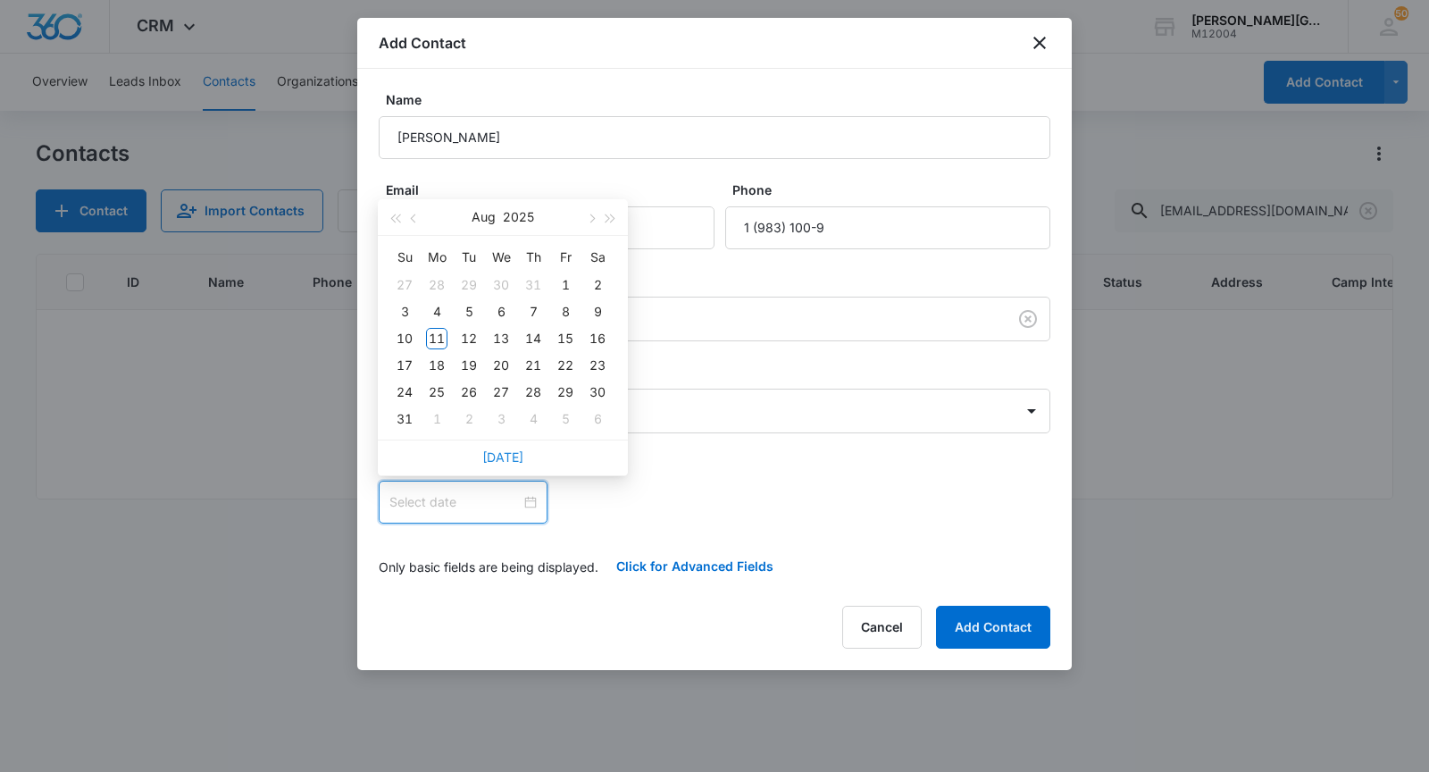
click at [519, 457] on link "[DATE]" at bounding box center [502, 456] width 41 height 15
type input "[DATE]"
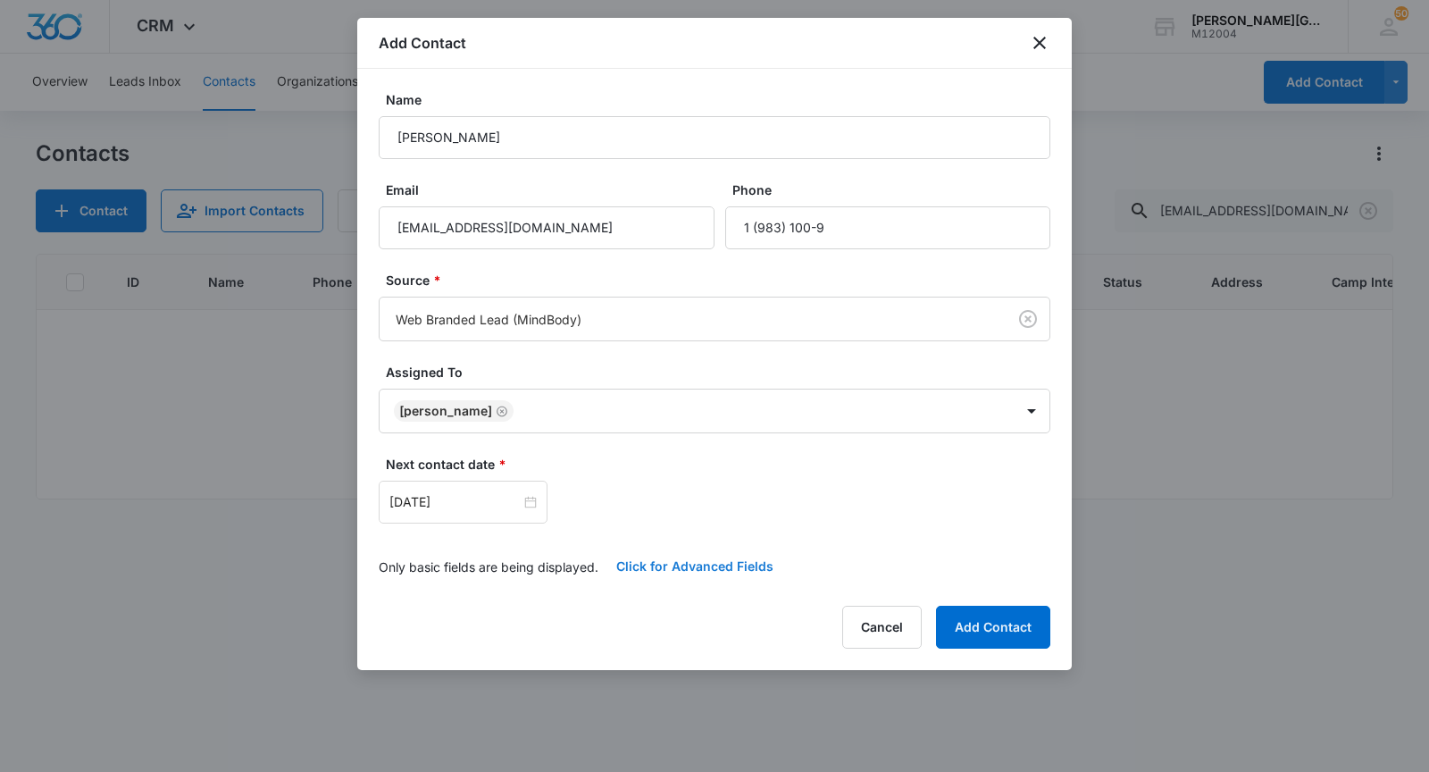
click at [659, 548] on button "Click for Advanced Fields" at bounding box center [694, 566] width 193 height 43
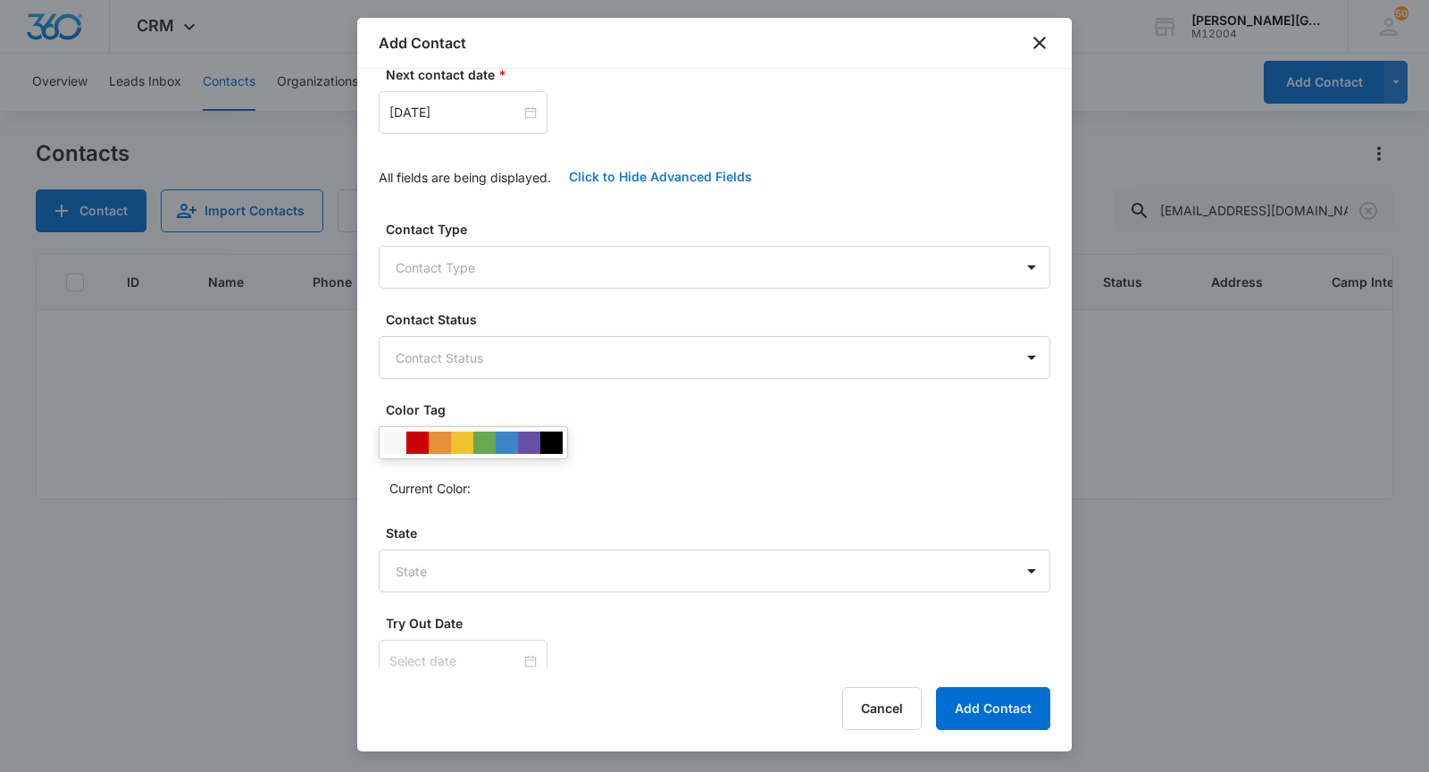
scroll to position [412, 0]
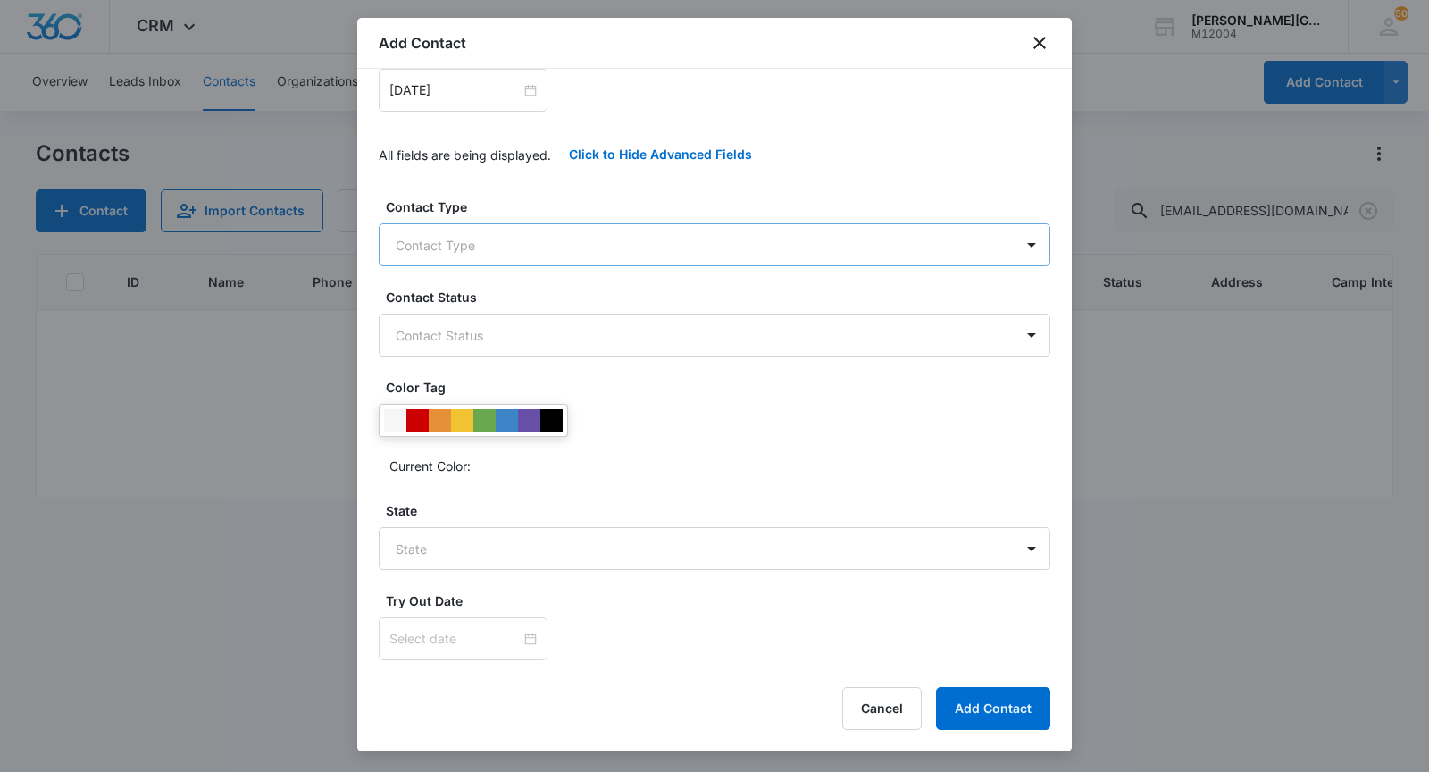
click at [472, 252] on body "CRM Apps Reputation Websites Forms CRM Email Social Shop Payments POS Content A…" at bounding box center [714, 386] width 1429 height 772
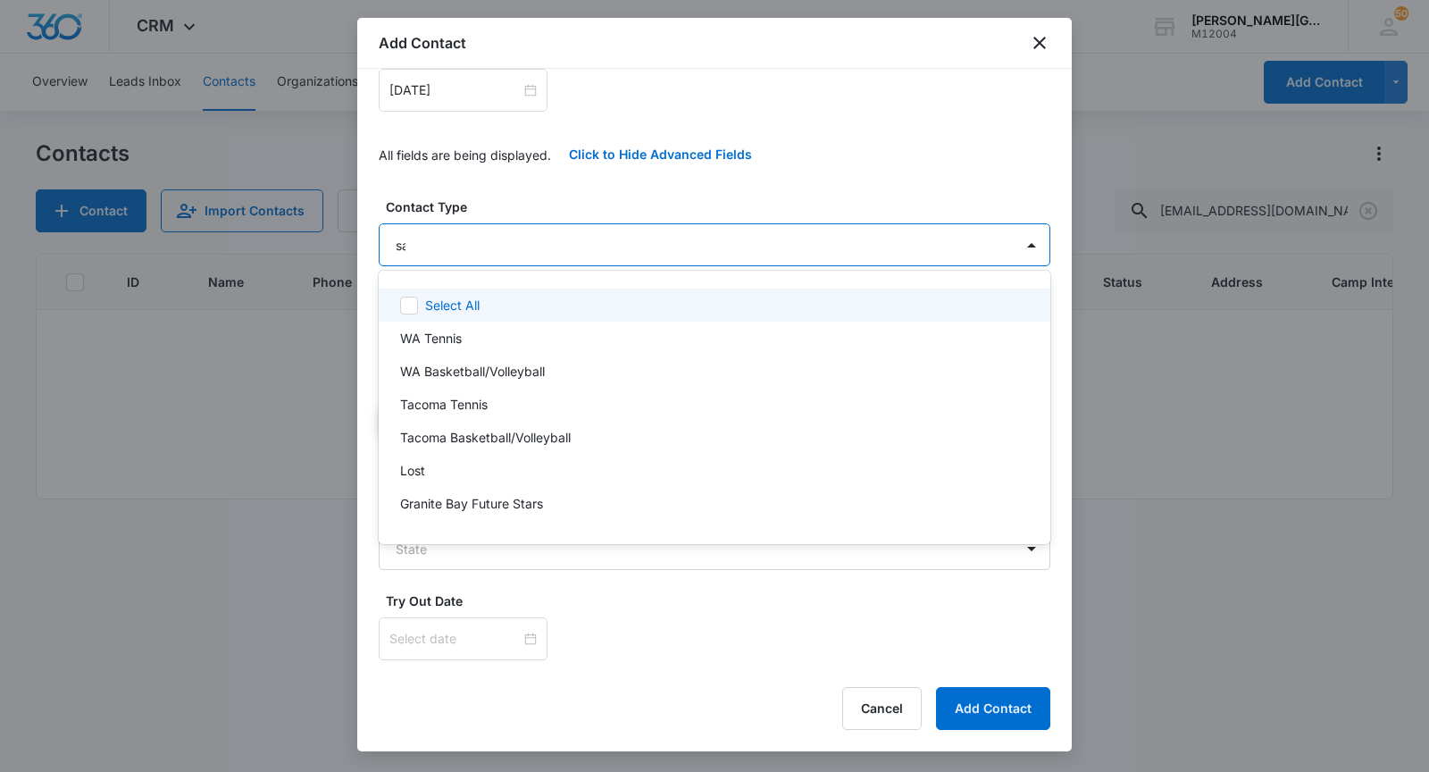
type input "sar"
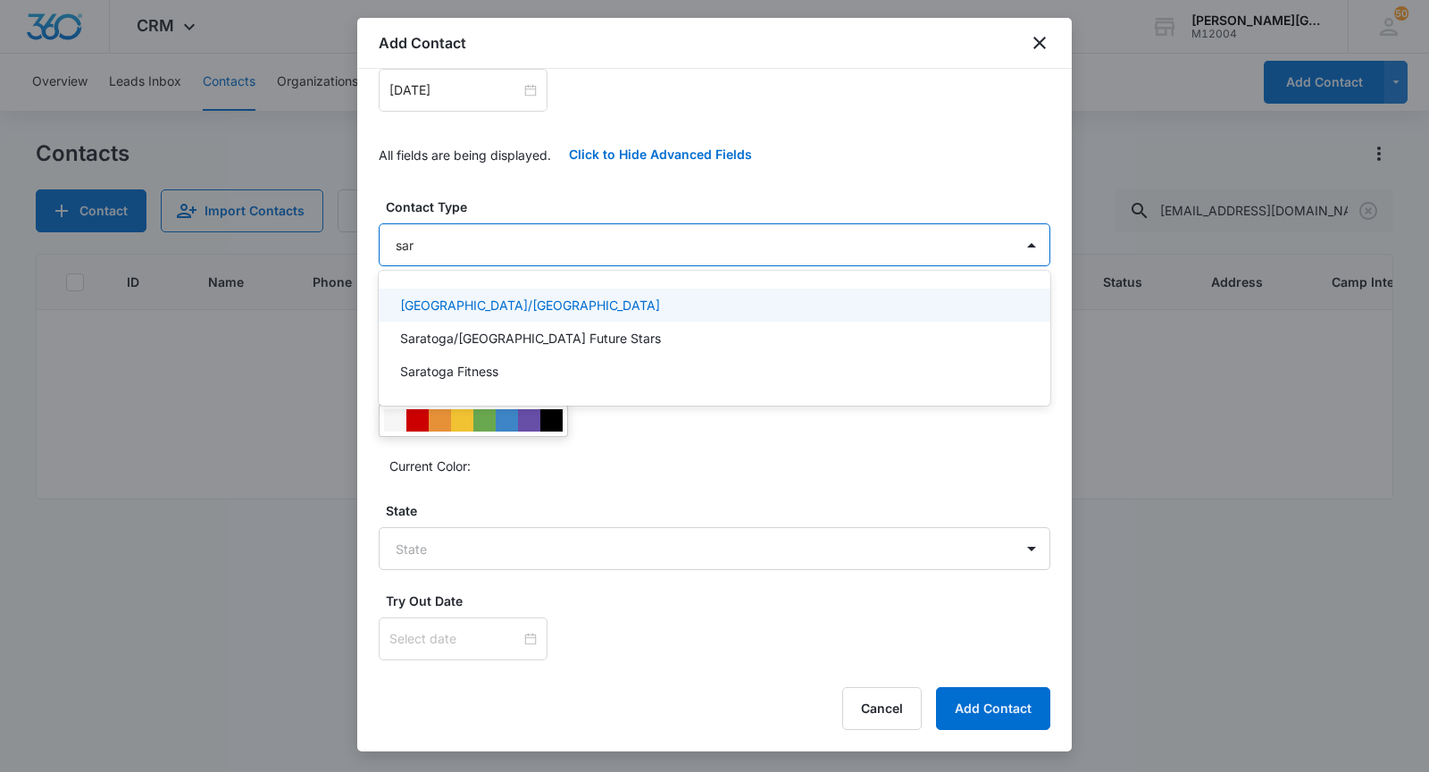
click at [445, 297] on p "[GEOGRAPHIC_DATA]/[GEOGRAPHIC_DATA]" at bounding box center [530, 305] width 260 height 19
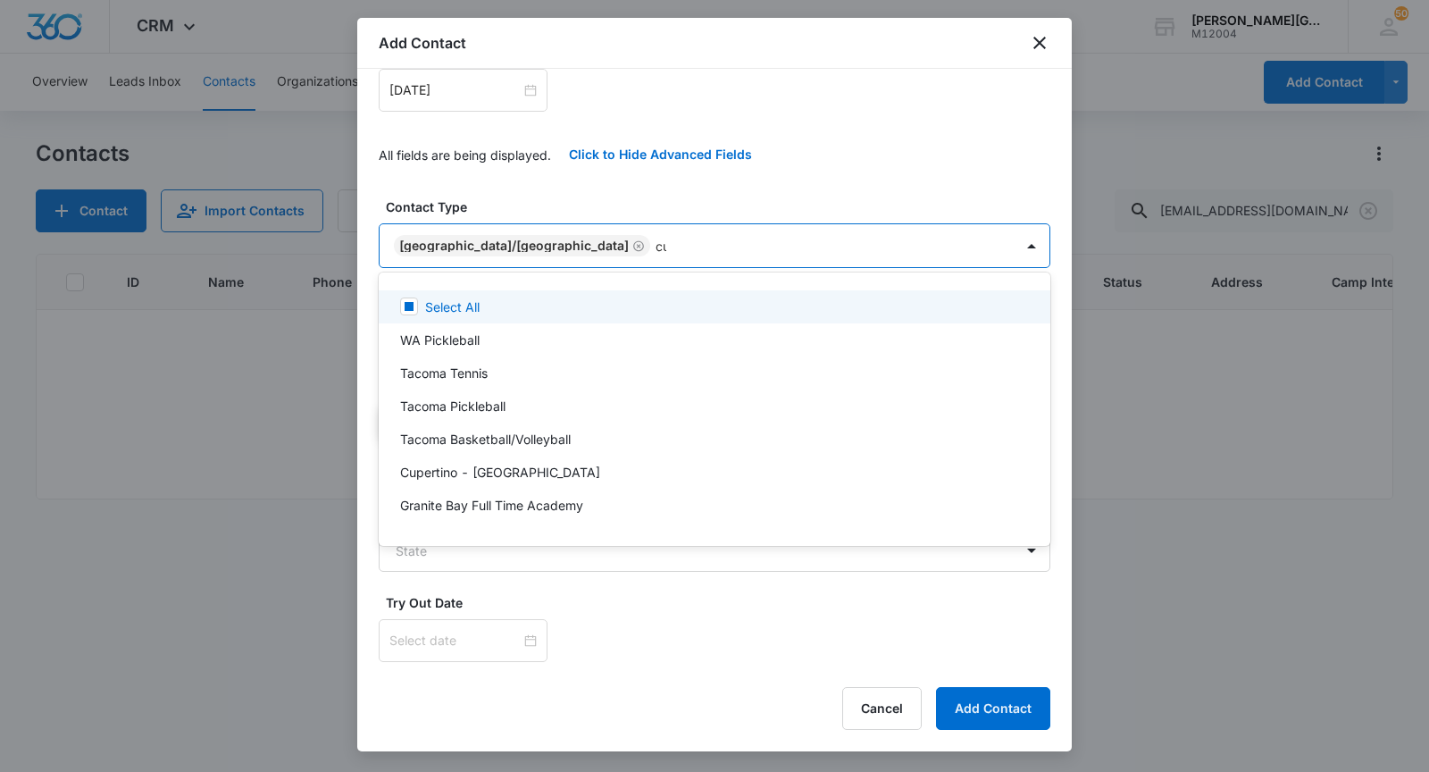
type input "cup"
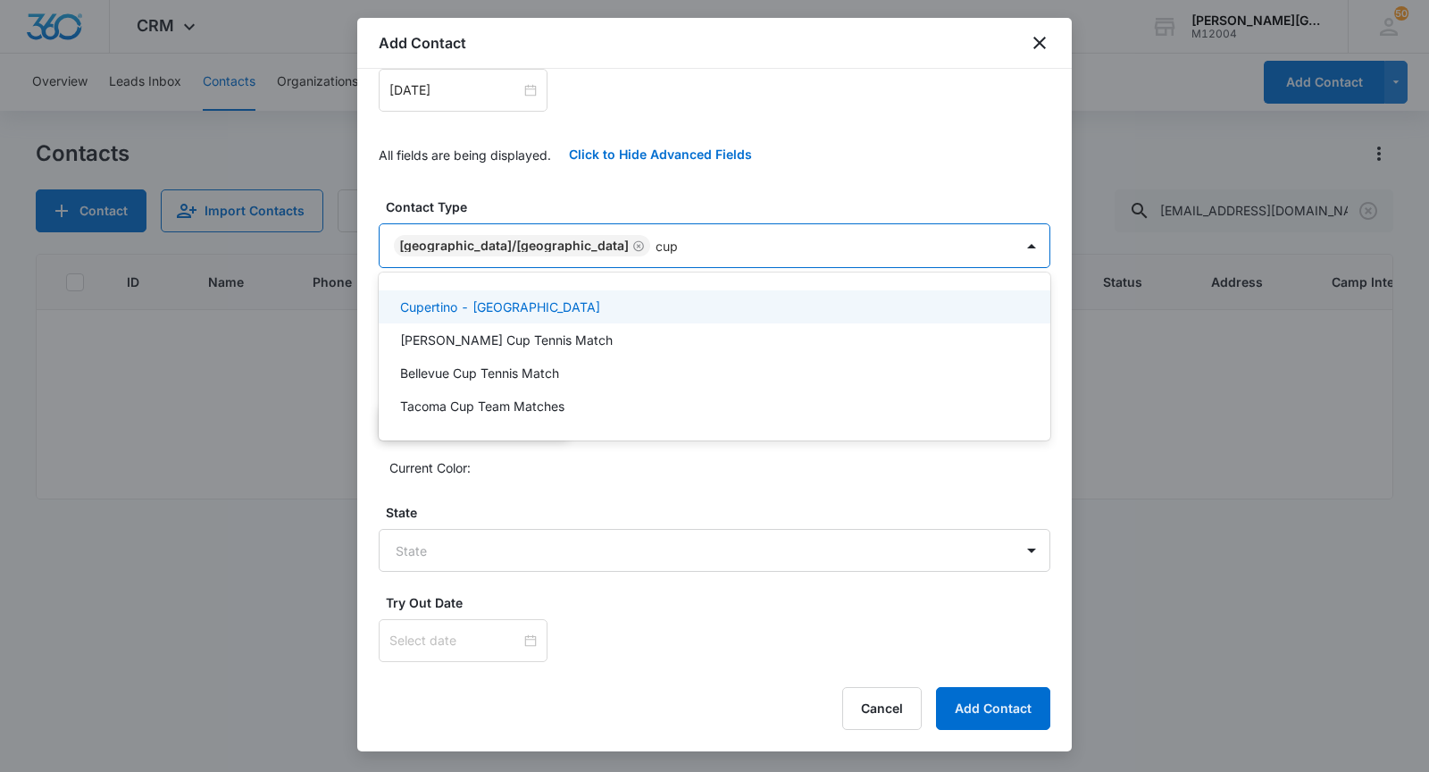
click at [430, 305] on p "Cupertino - [GEOGRAPHIC_DATA]" at bounding box center [500, 306] width 200 height 19
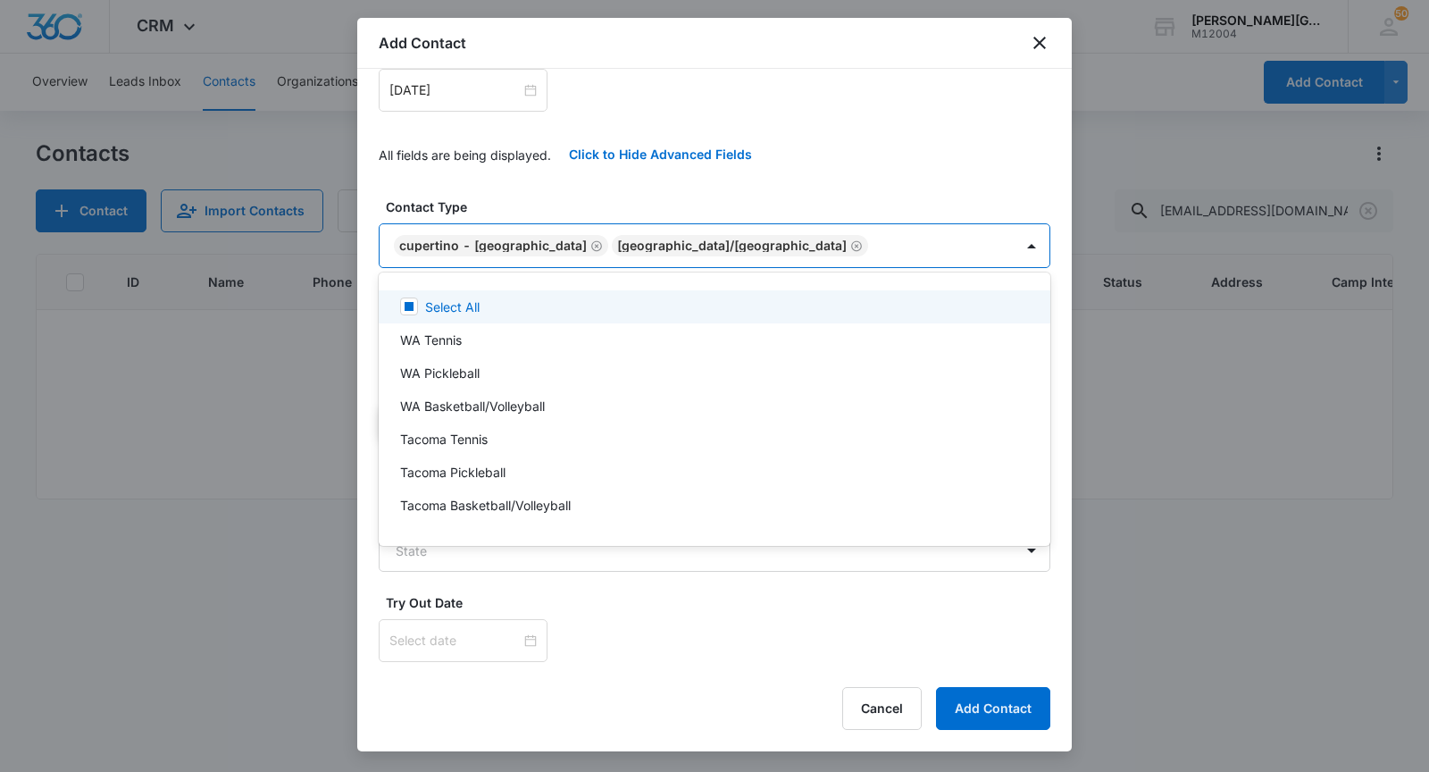
click at [534, 216] on div at bounding box center [714, 386] width 1429 height 772
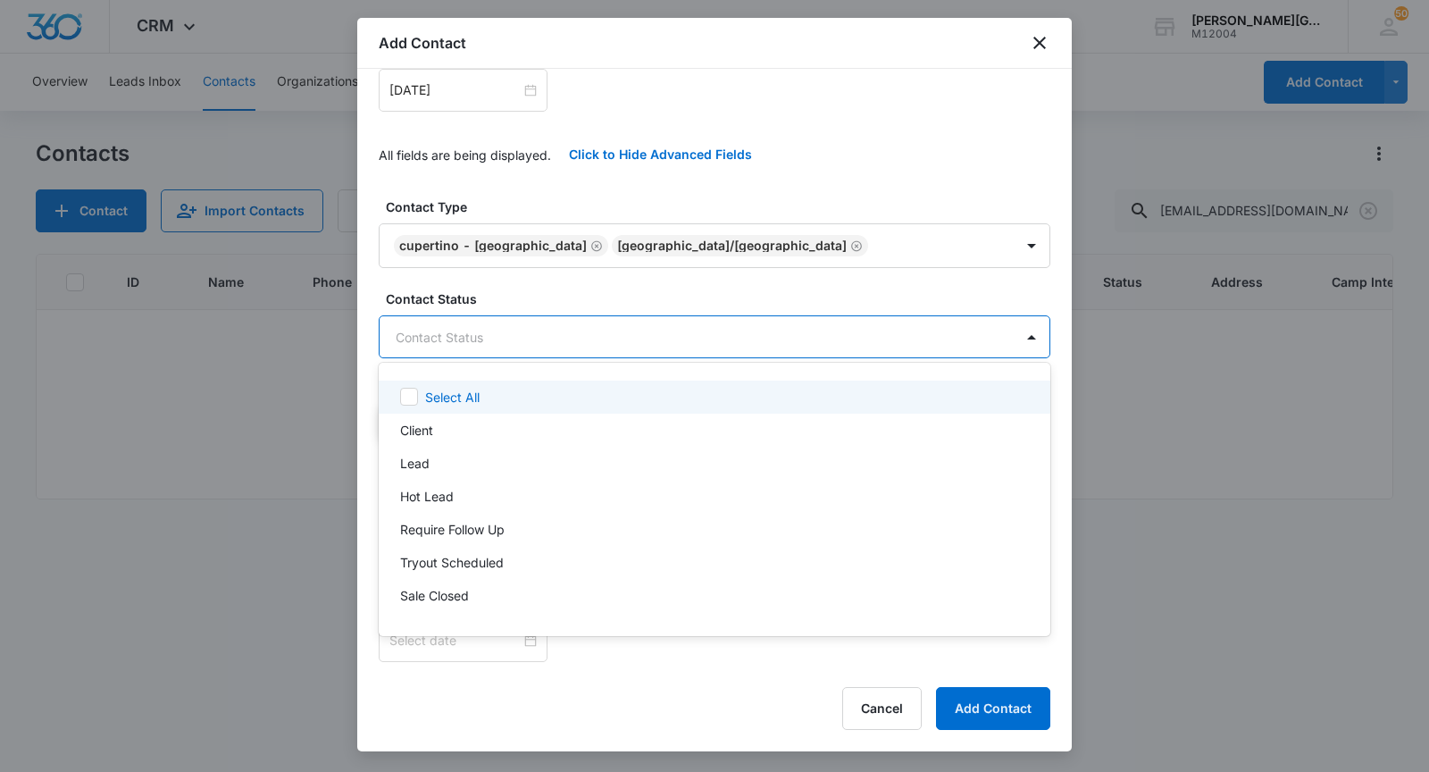
click at [455, 330] on body "CRM Apps Reputation Websites Forms CRM Email Social Shop Payments POS Content A…" at bounding box center [714, 386] width 1429 height 772
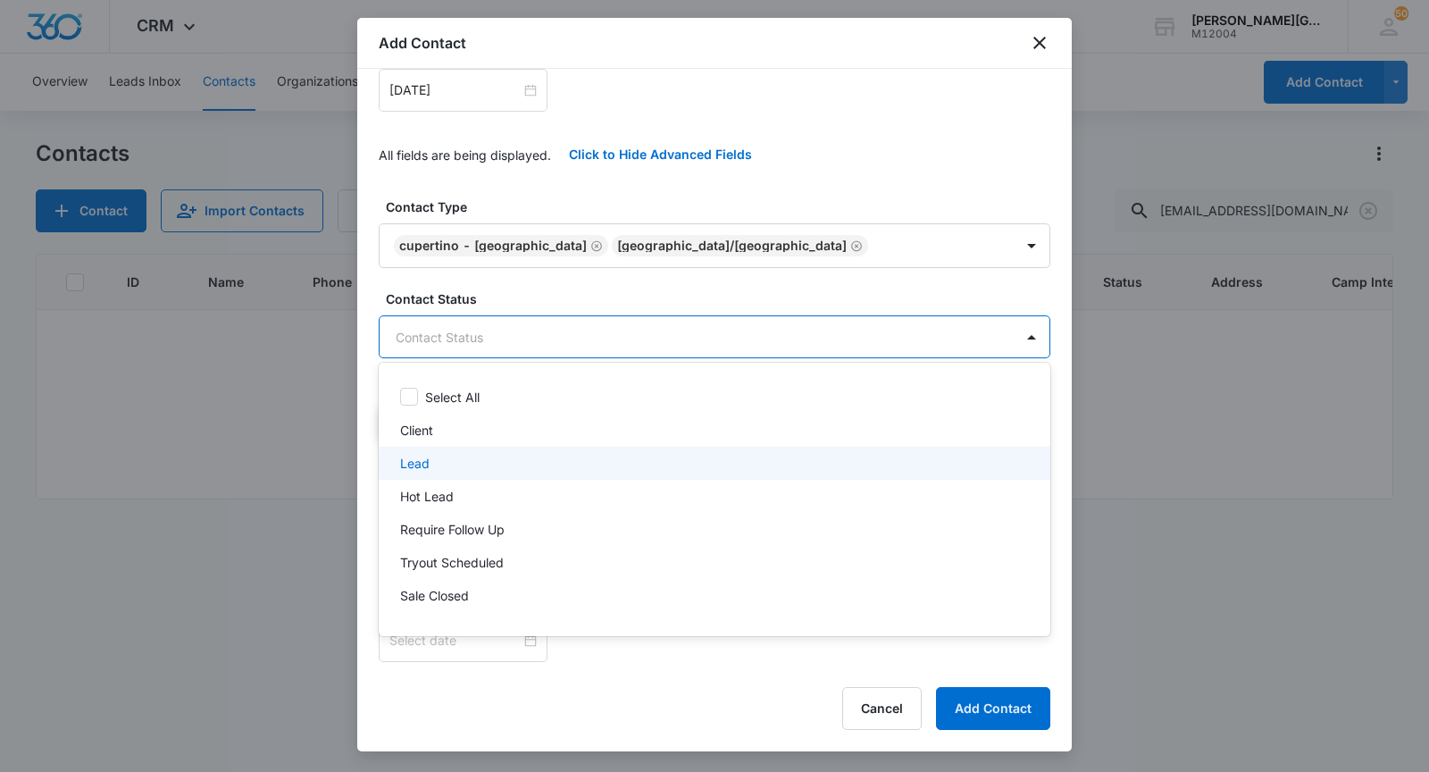
click at [424, 456] on p "Lead" at bounding box center [414, 463] width 29 height 19
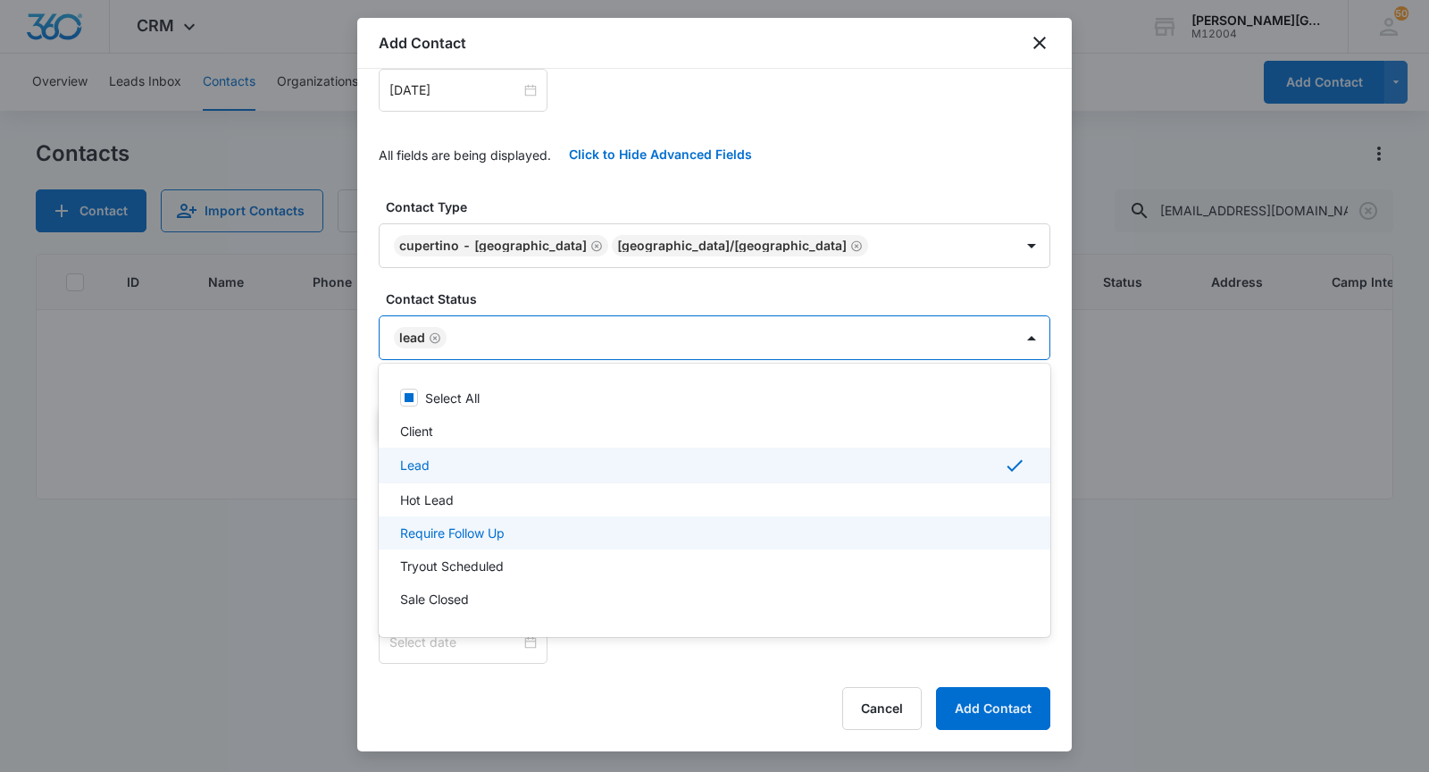
click at [457, 534] on p "Require Follow Up" at bounding box center [452, 532] width 105 height 19
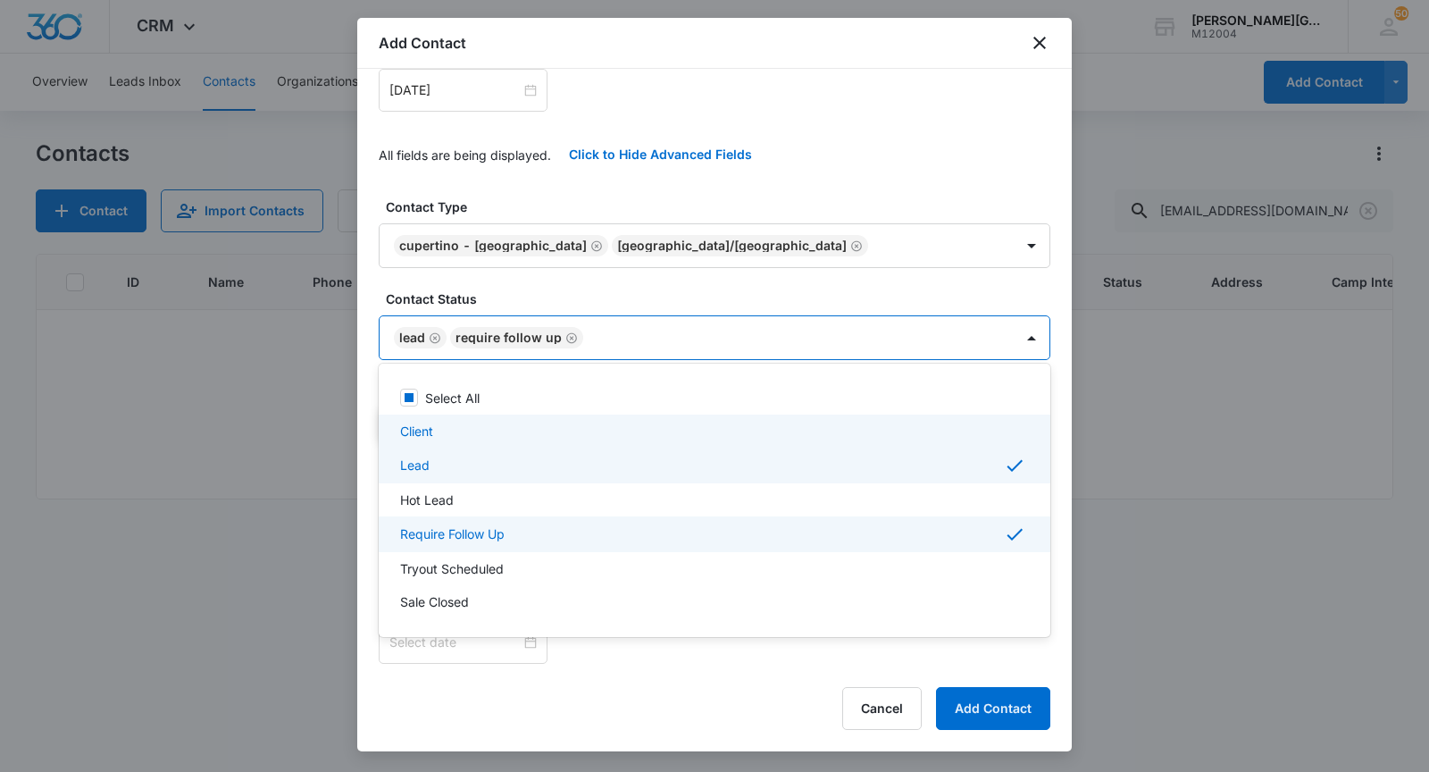
click at [556, 288] on div at bounding box center [714, 386] width 1429 height 772
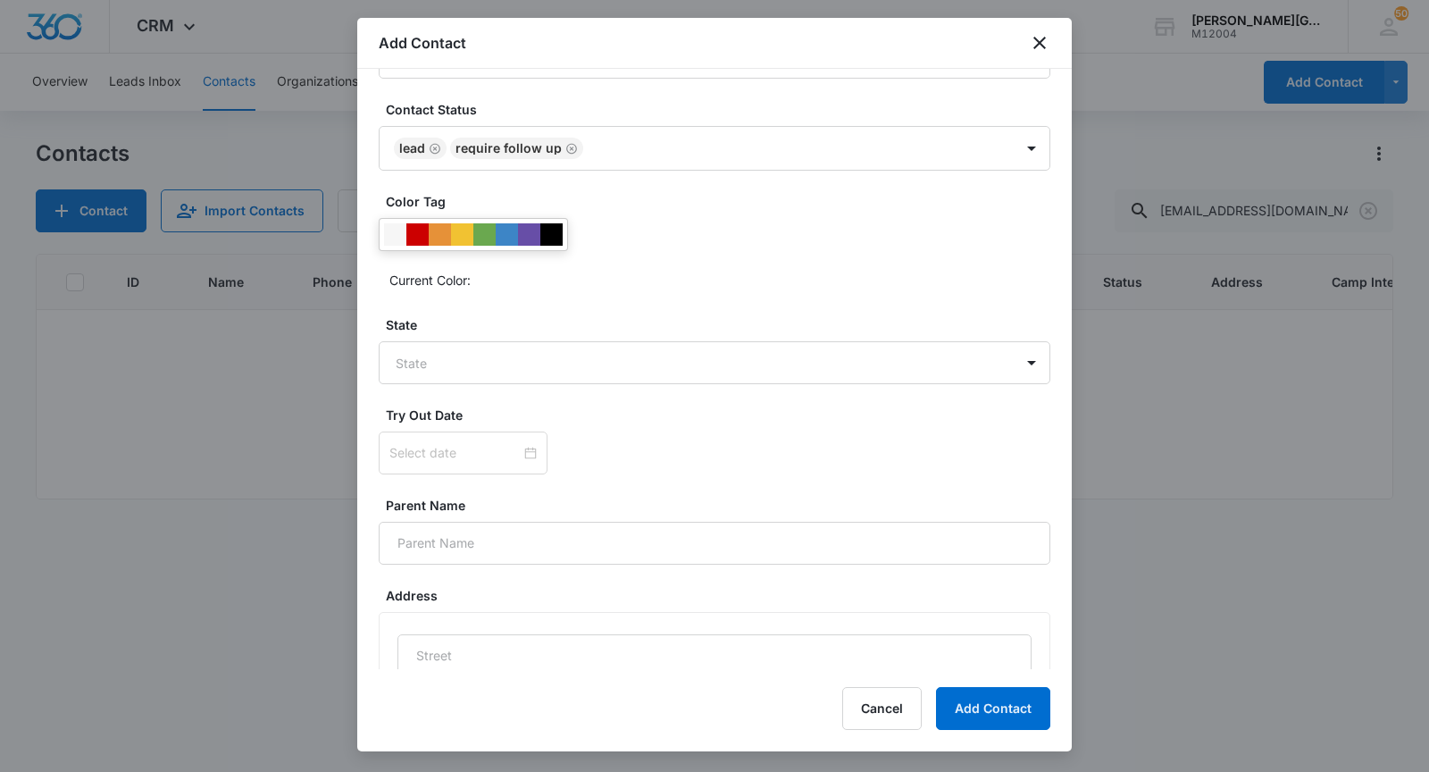
scroll to position [604, 0]
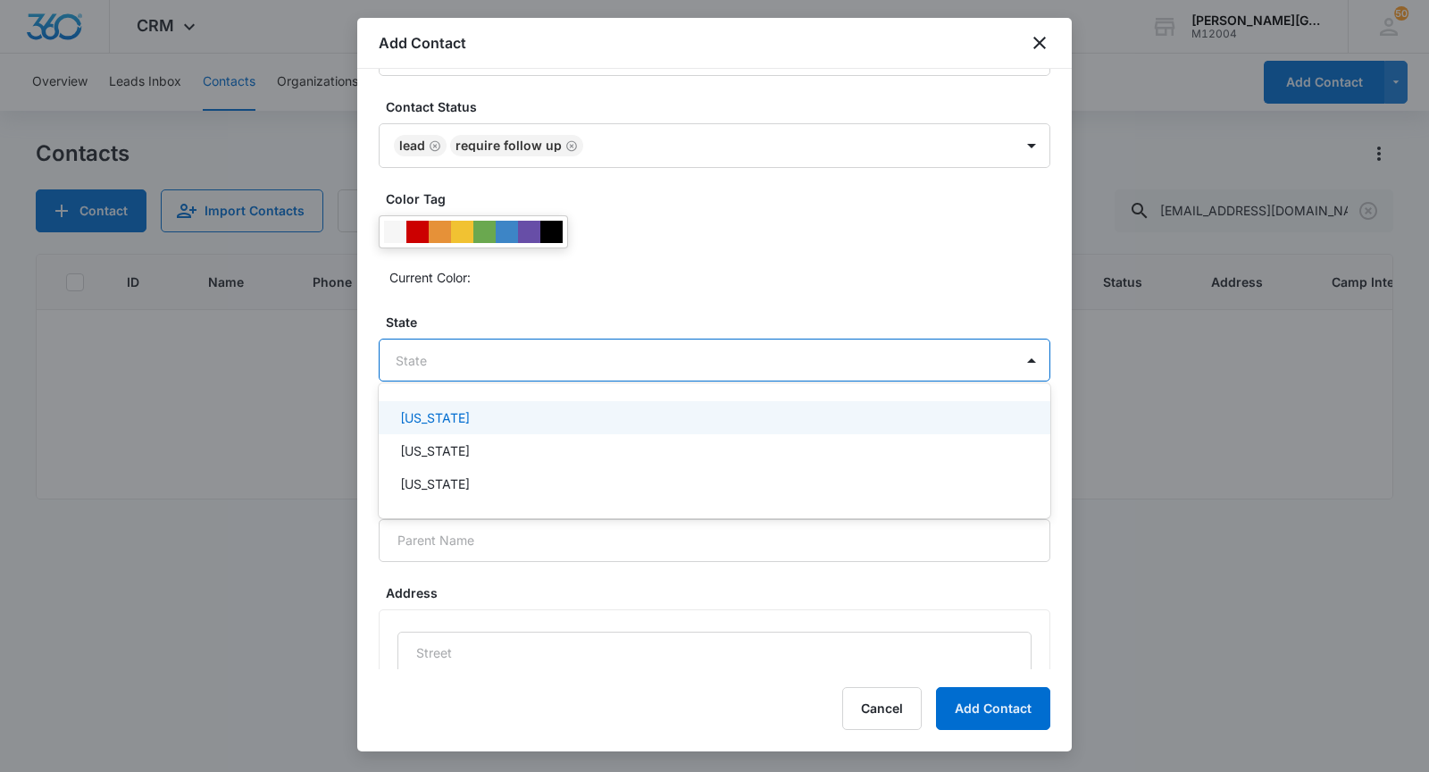
click at [430, 365] on body "CRM Apps Reputation Websites Forms CRM Email Social Shop Payments POS Content A…" at bounding box center [714, 386] width 1429 height 772
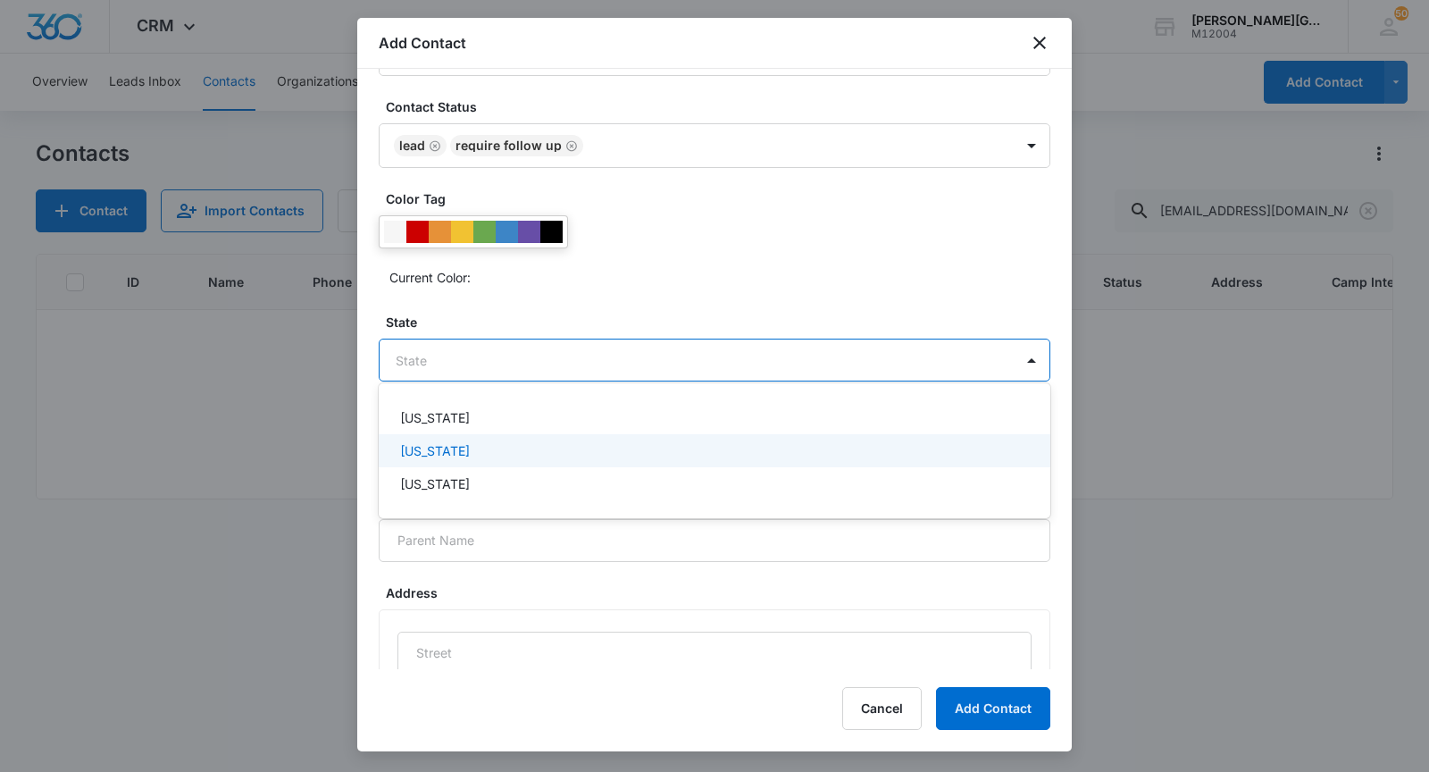
click at [425, 456] on p "[US_STATE]" at bounding box center [435, 450] width 70 height 19
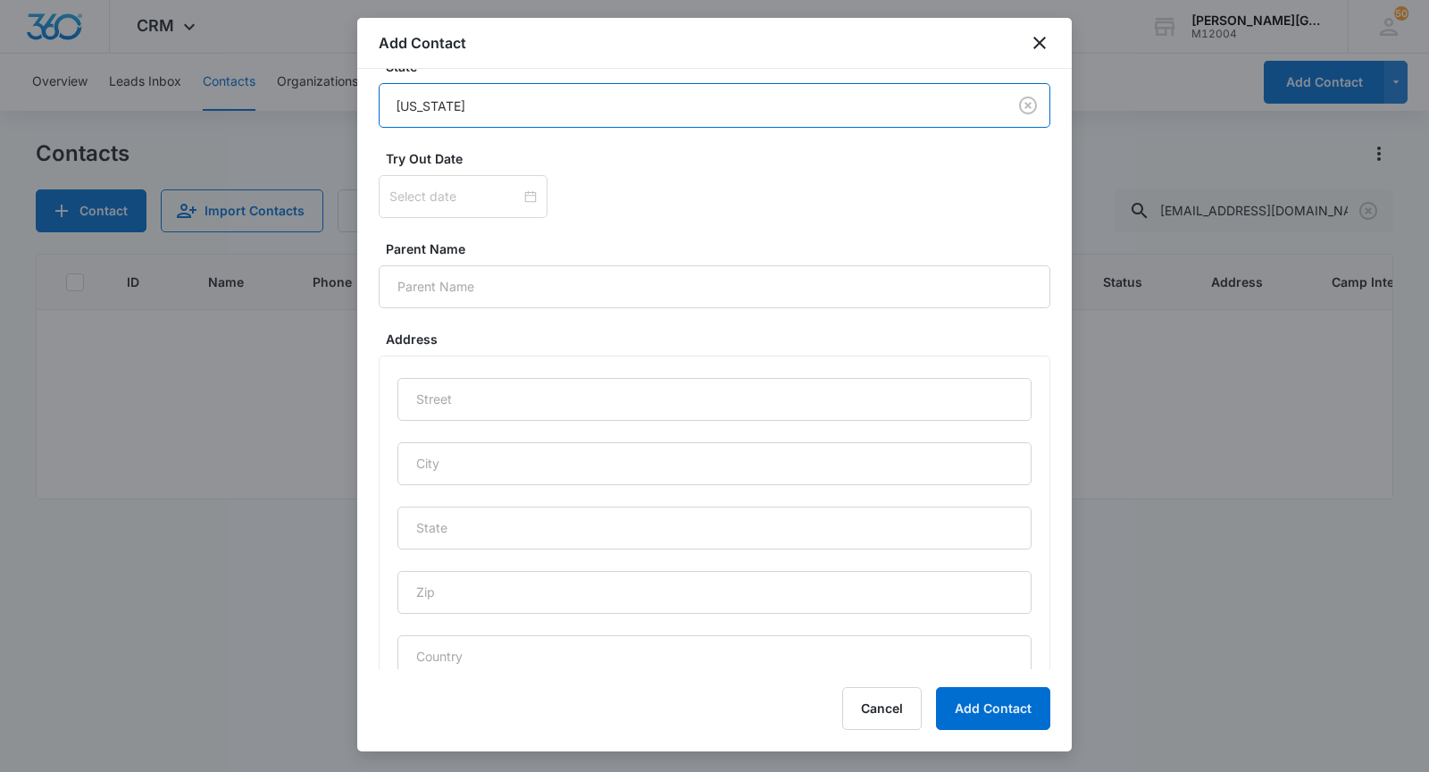
scroll to position [862, 0]
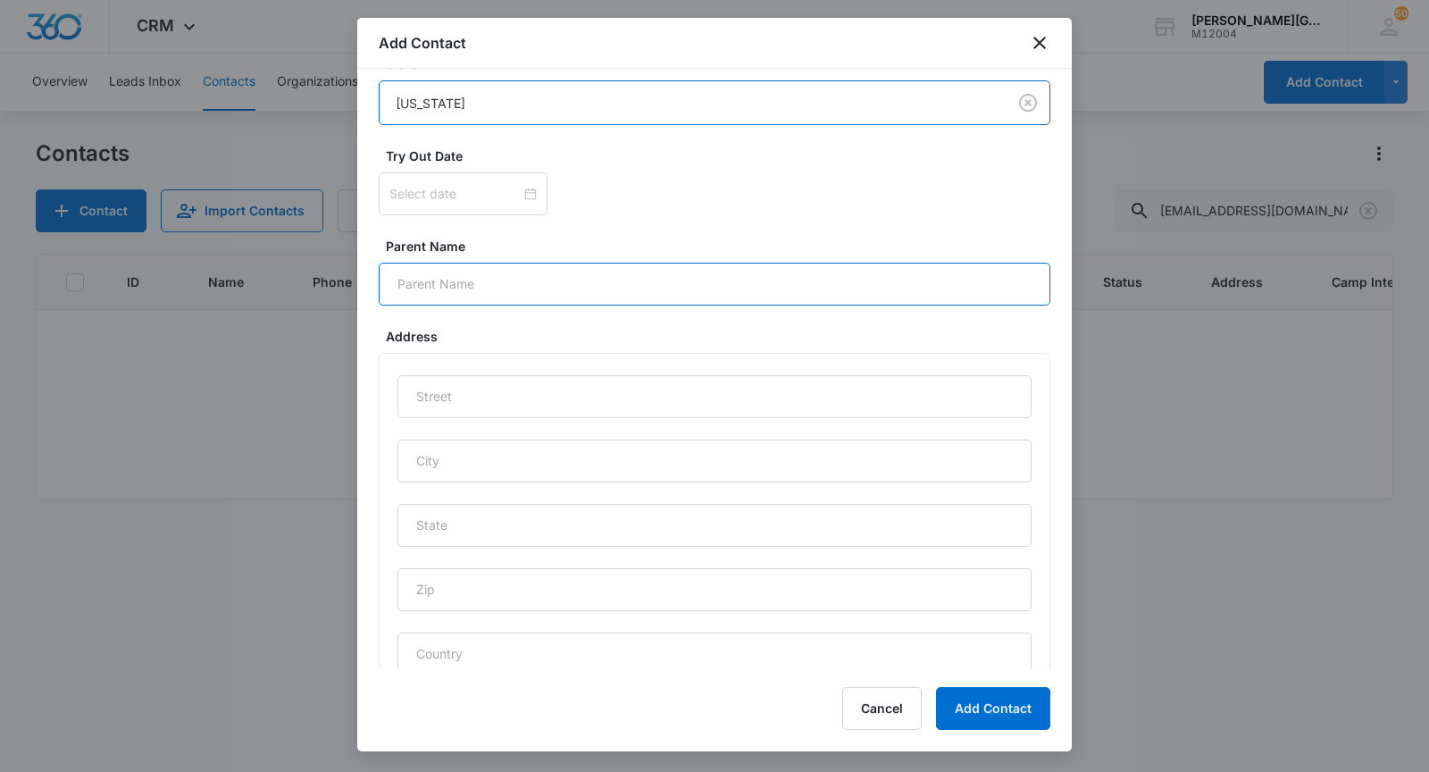
click at [593, 297] on input "Parent Name" at bounding box center [715, 284] width 672 height 43
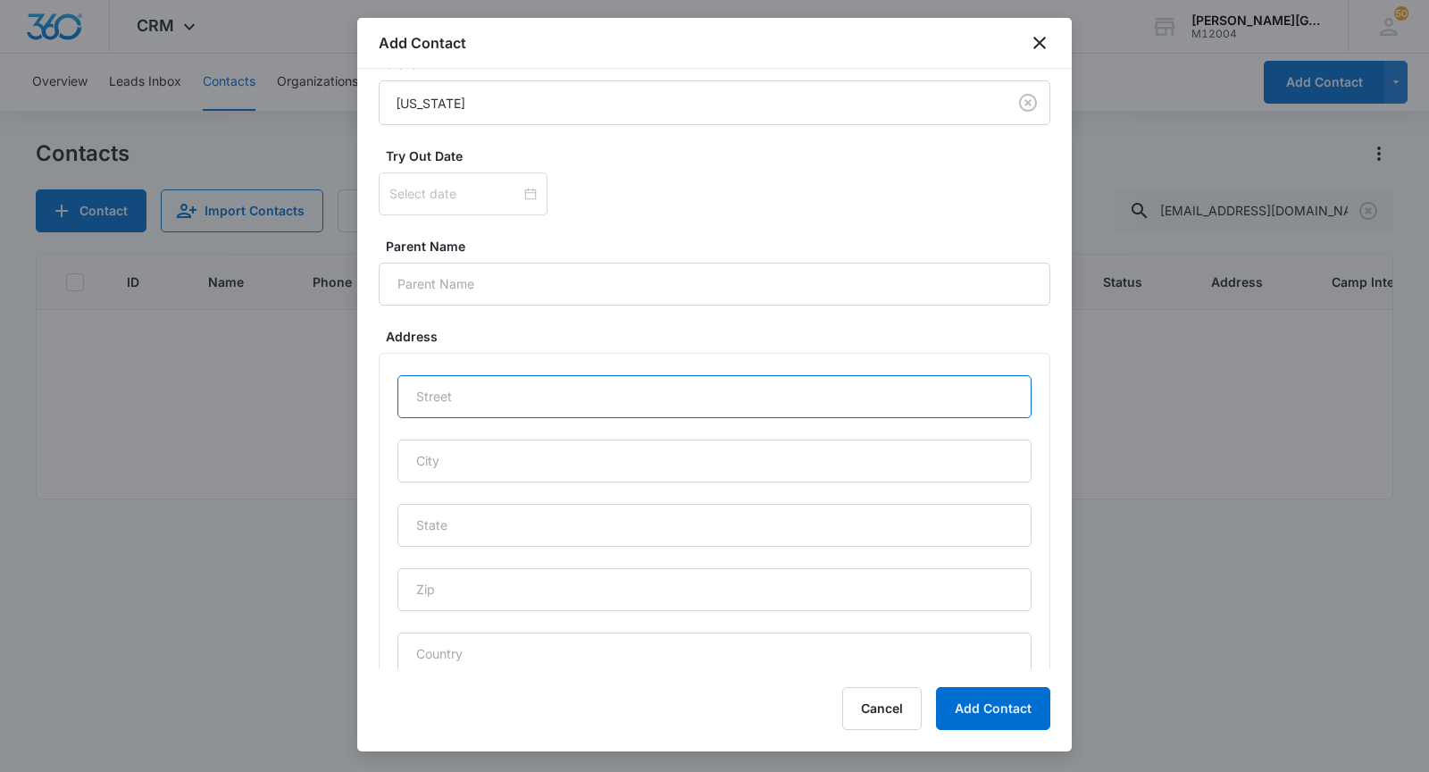
click at [581, 394] on input "text" at bounding box center [714, 396] width 634 height 43
paste input "[STREET_ADDRESS][PERSON_NAME]"
type input "[STREET_ADDRESS][PERSON_NAME]"
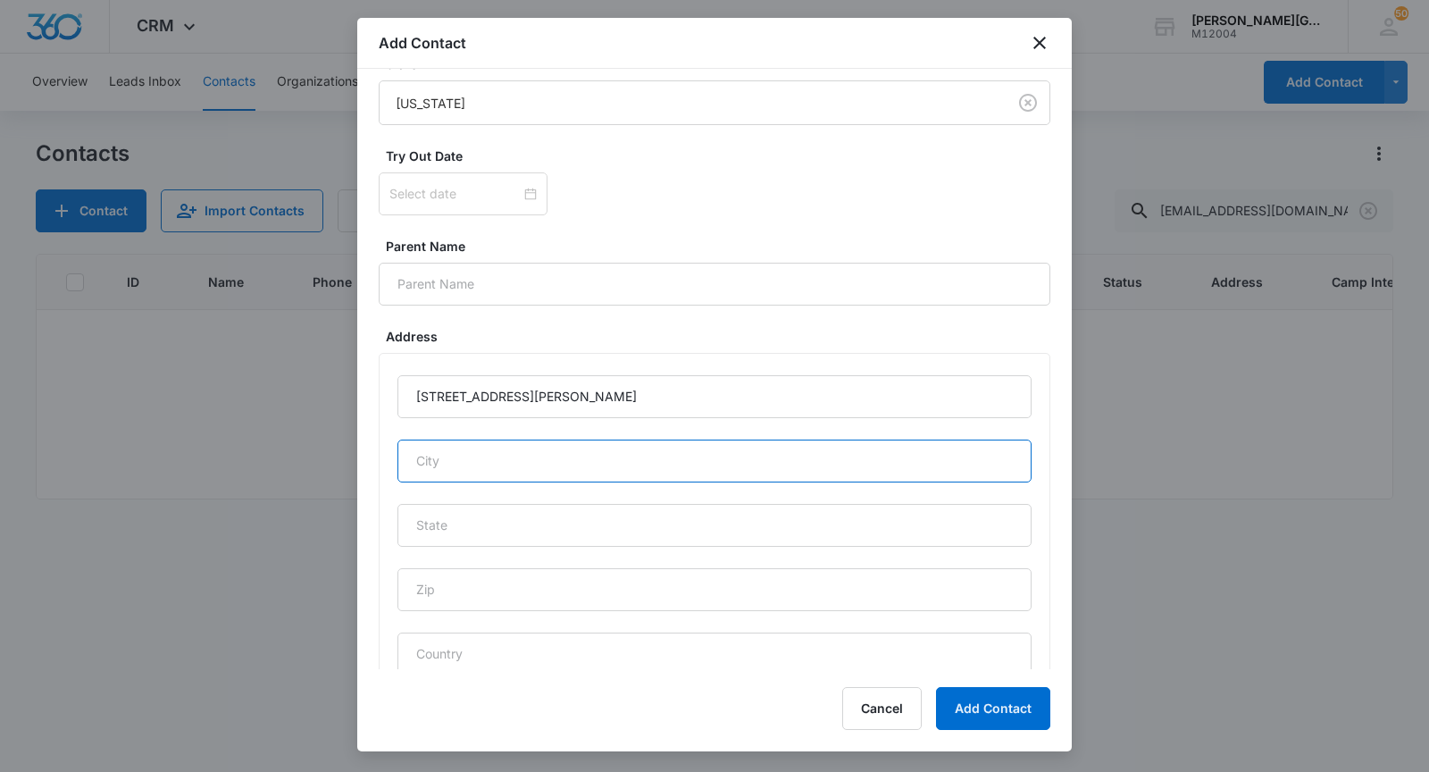
click at [488, 453] on input "text" at bounding box center [714, 460] width 634 height 43
type input "[GEOGRAPHIC_DATA][PERSON_NAME]"
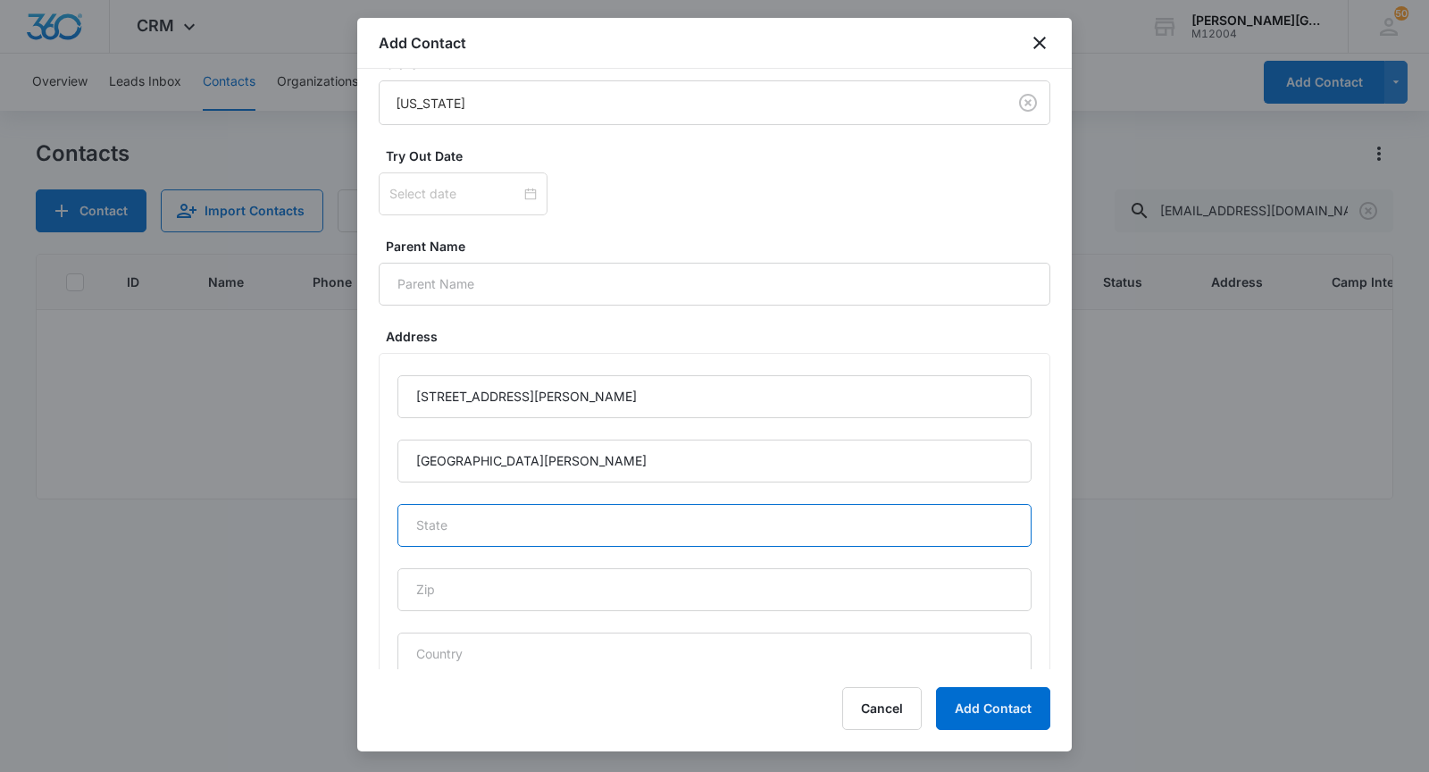
click at [526, 517] on input "text" at bounding box center [714, 525] width 634 height 43
type input "CA"
click at [573, 380] on input "[STREET_ADDRESS][PERSON_NAME]" at bounding box center [714, 396] width 634 height 43
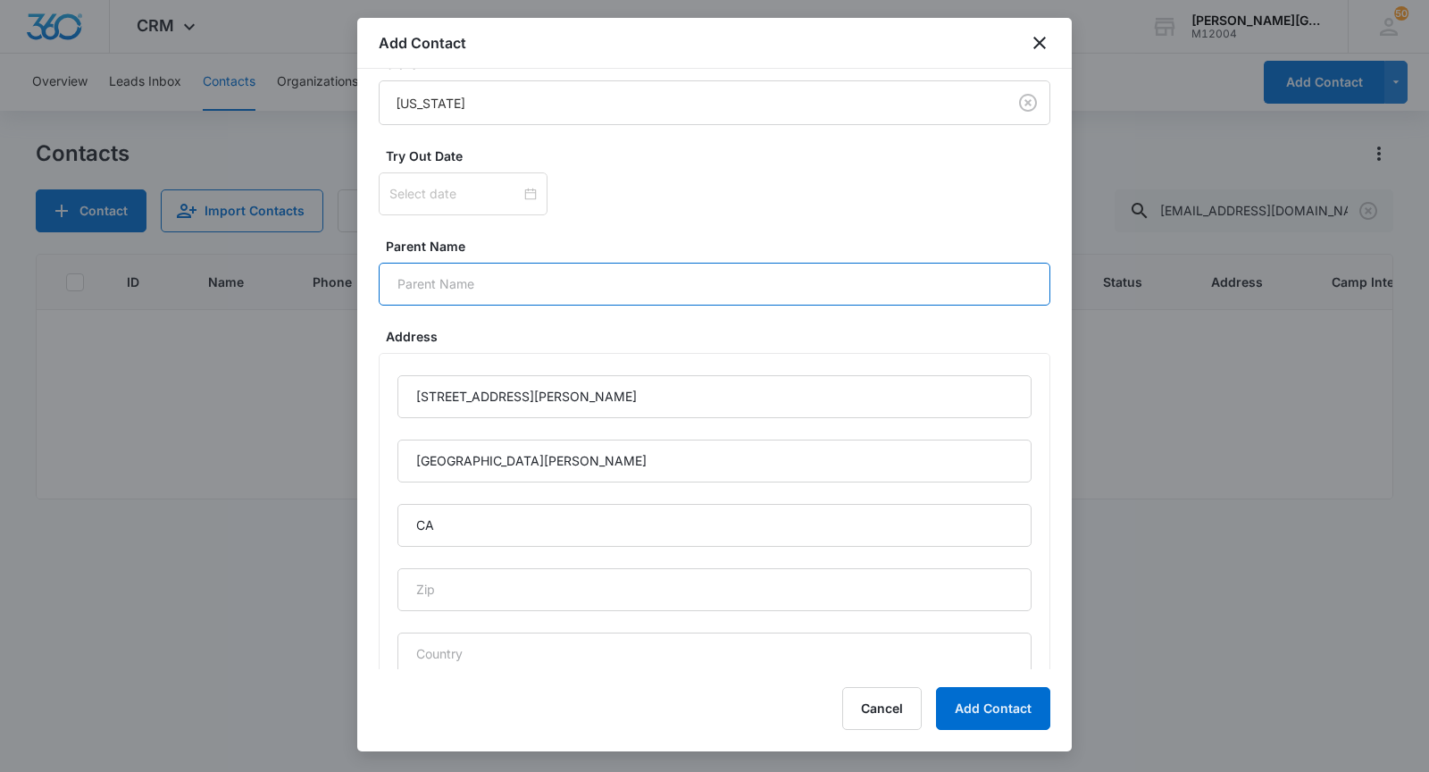
click at [577, 283] on input "Parent Name" at bounding box center [715, 284] width 672 height 43
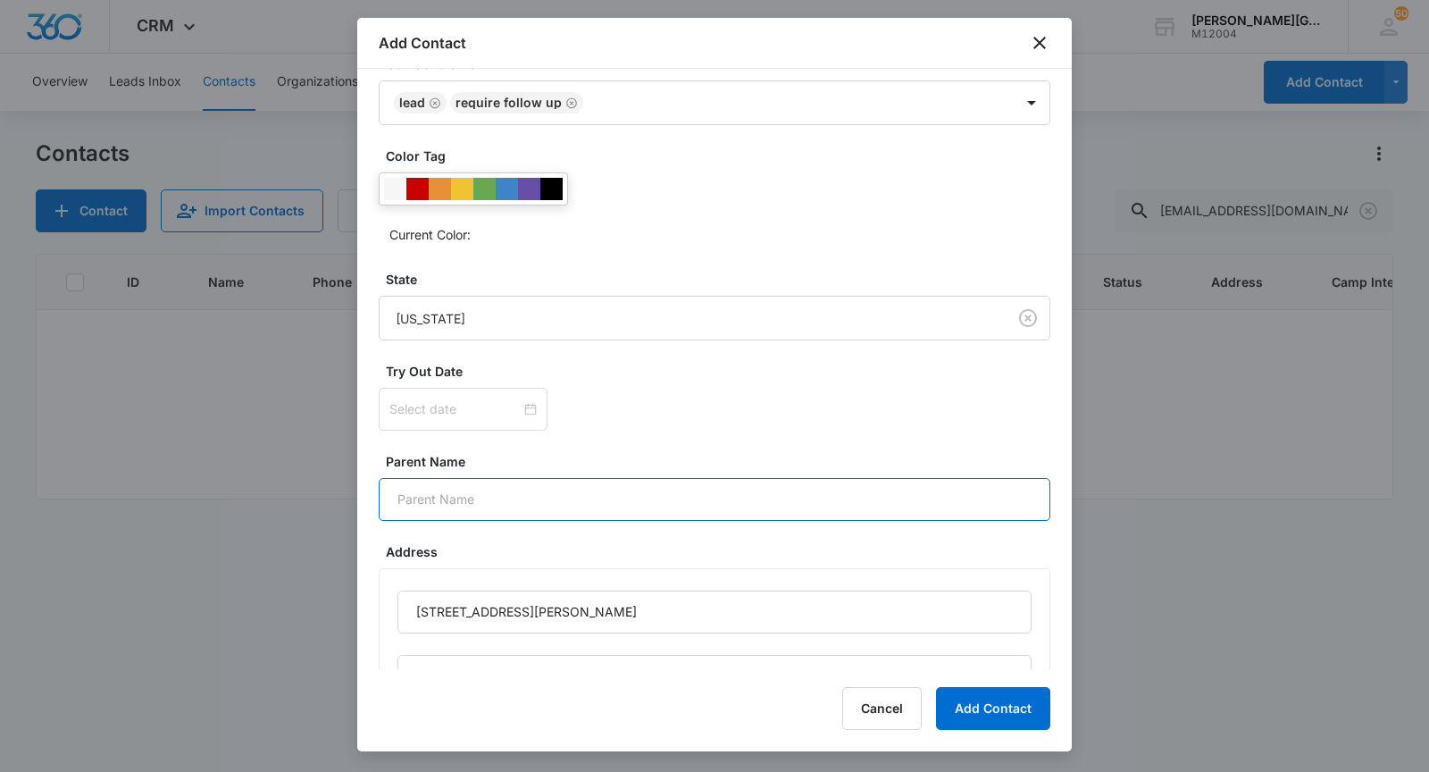
scroll to position [631, 0]
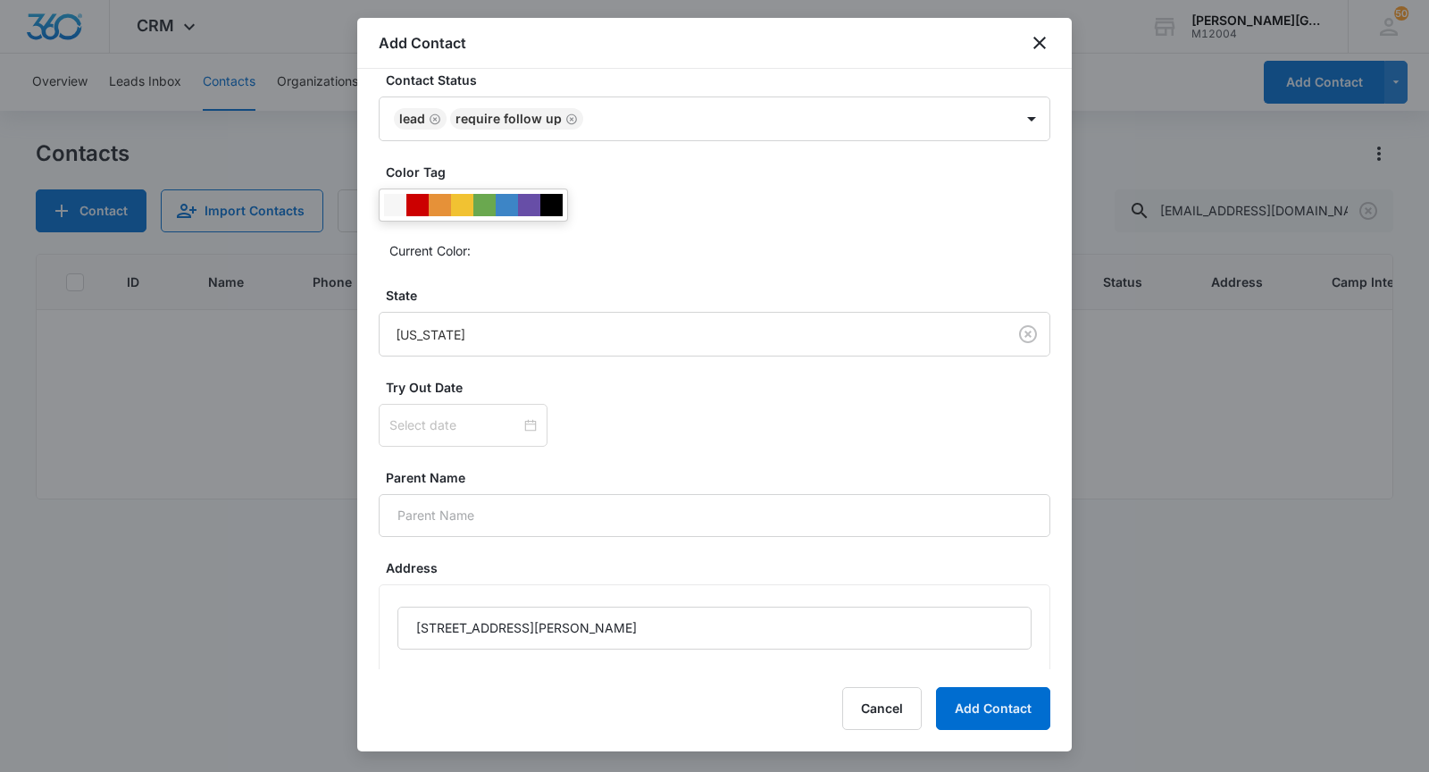
click at [644, 250] on div "Current Color:" at bounding box center [719, 250] width 661 height 29
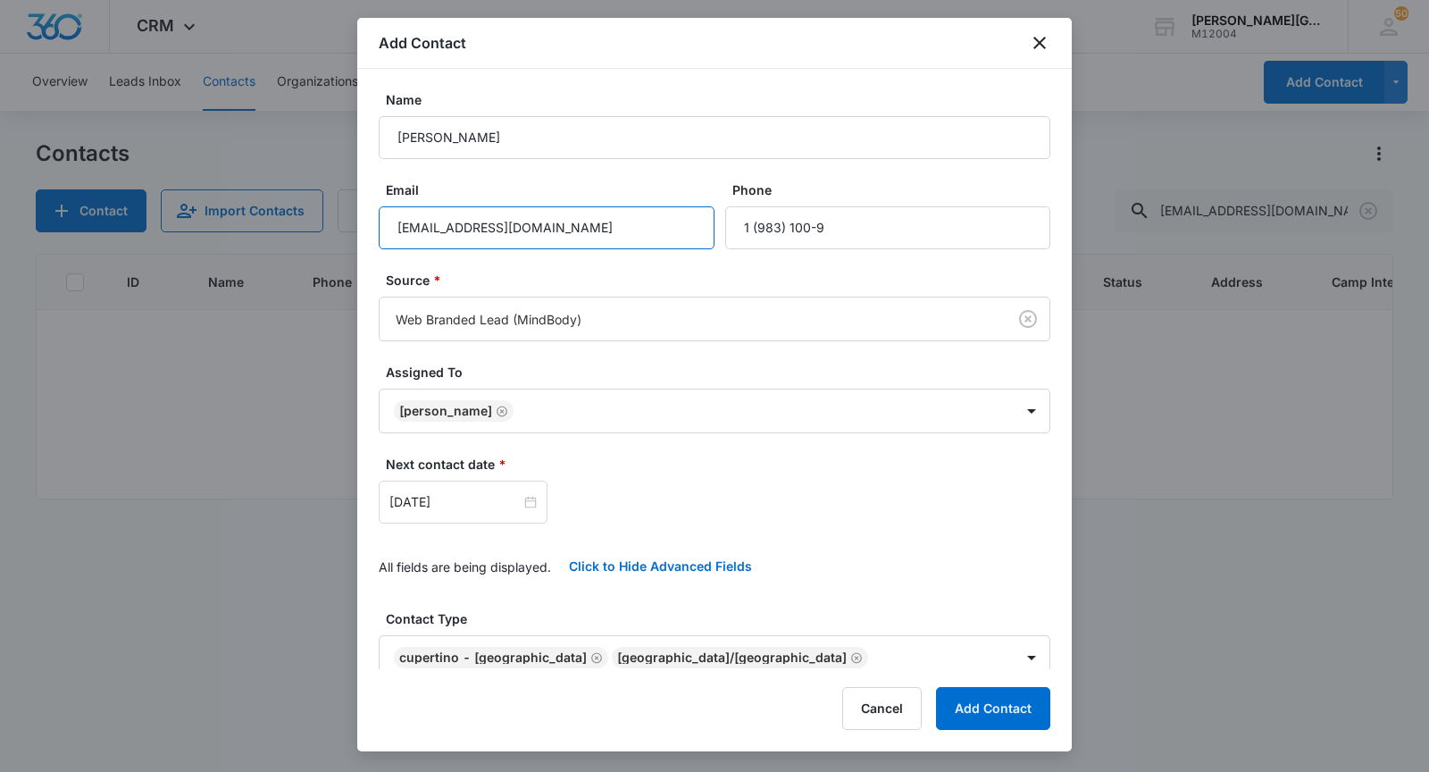
click at [549, 227] on input "[EMAIL_ADDRESS][DOMAIN_NAME]" at bounding box center [547, 227] width 336 height 43
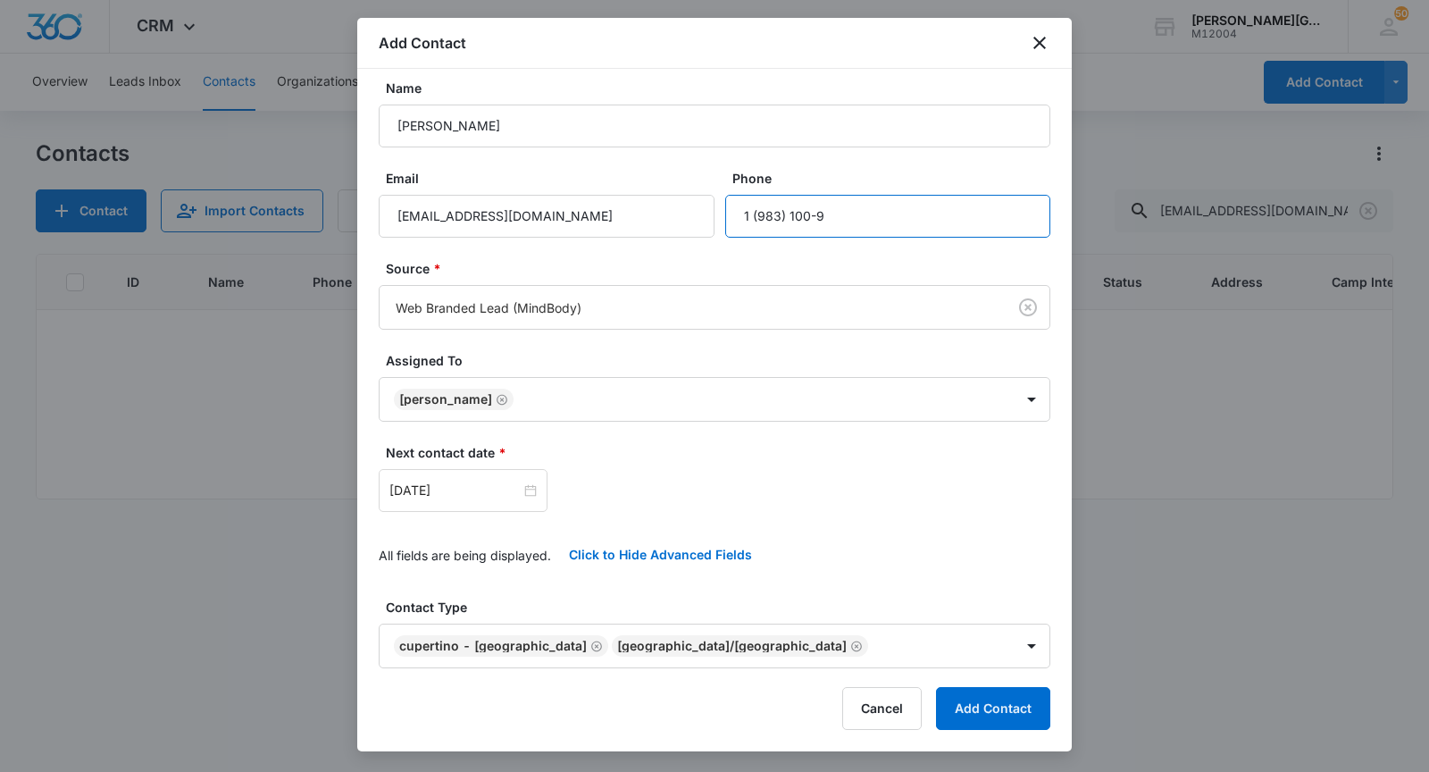
click at [803, 218] on input "Phone" at bounding box center [887, 216] width 325 height 43
paste input "[PHONE_NUMBER]"
type input "[PHONE_NUMBER]"
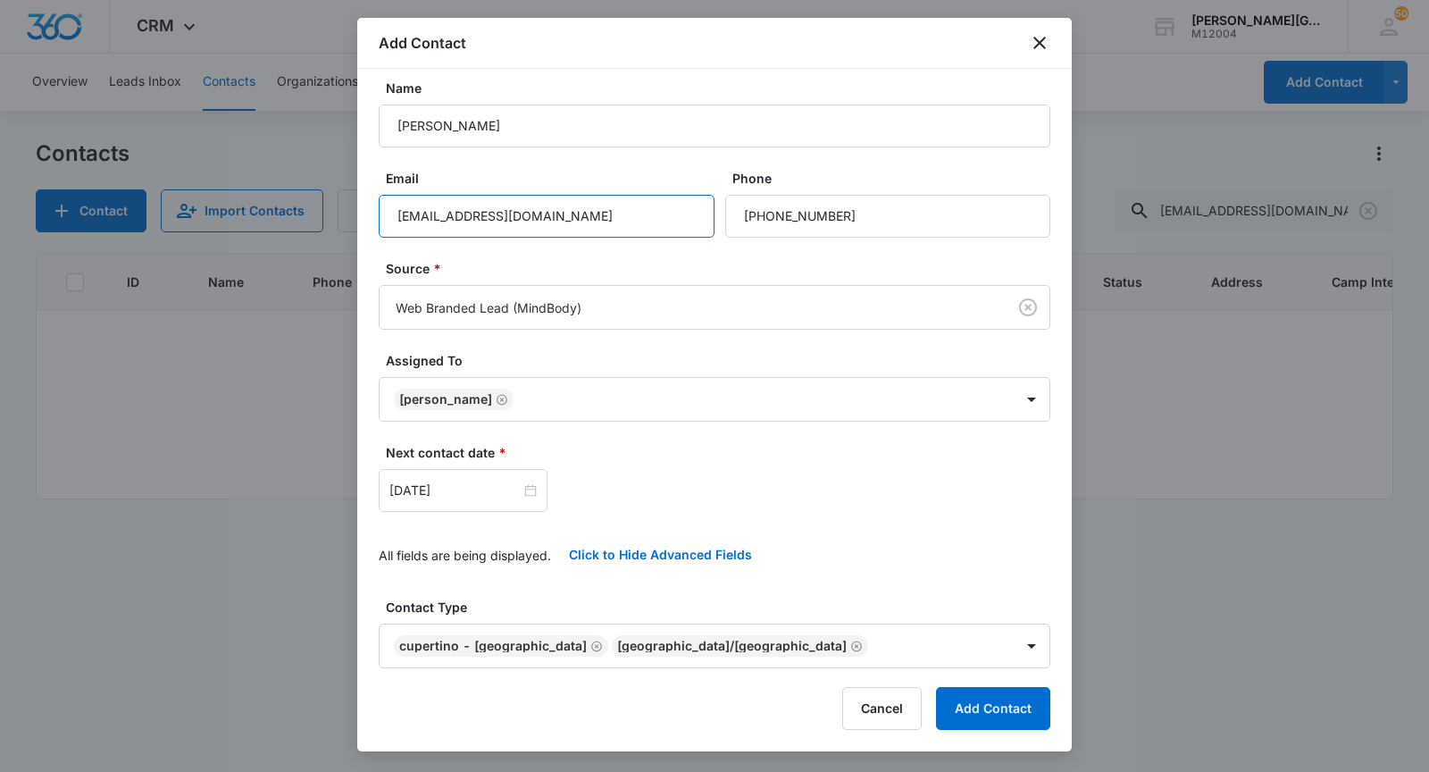
click at [541, 225] on input "[EMAIL_ADDRESS][DOMAIN_NAME]" at bounding box center [547, 216] width 336 height 43
paste input "[EMAIL_ADDRESS]."
type input "dounv19831009@gmail.dounv19831009@[DOMAIN_NAME]"
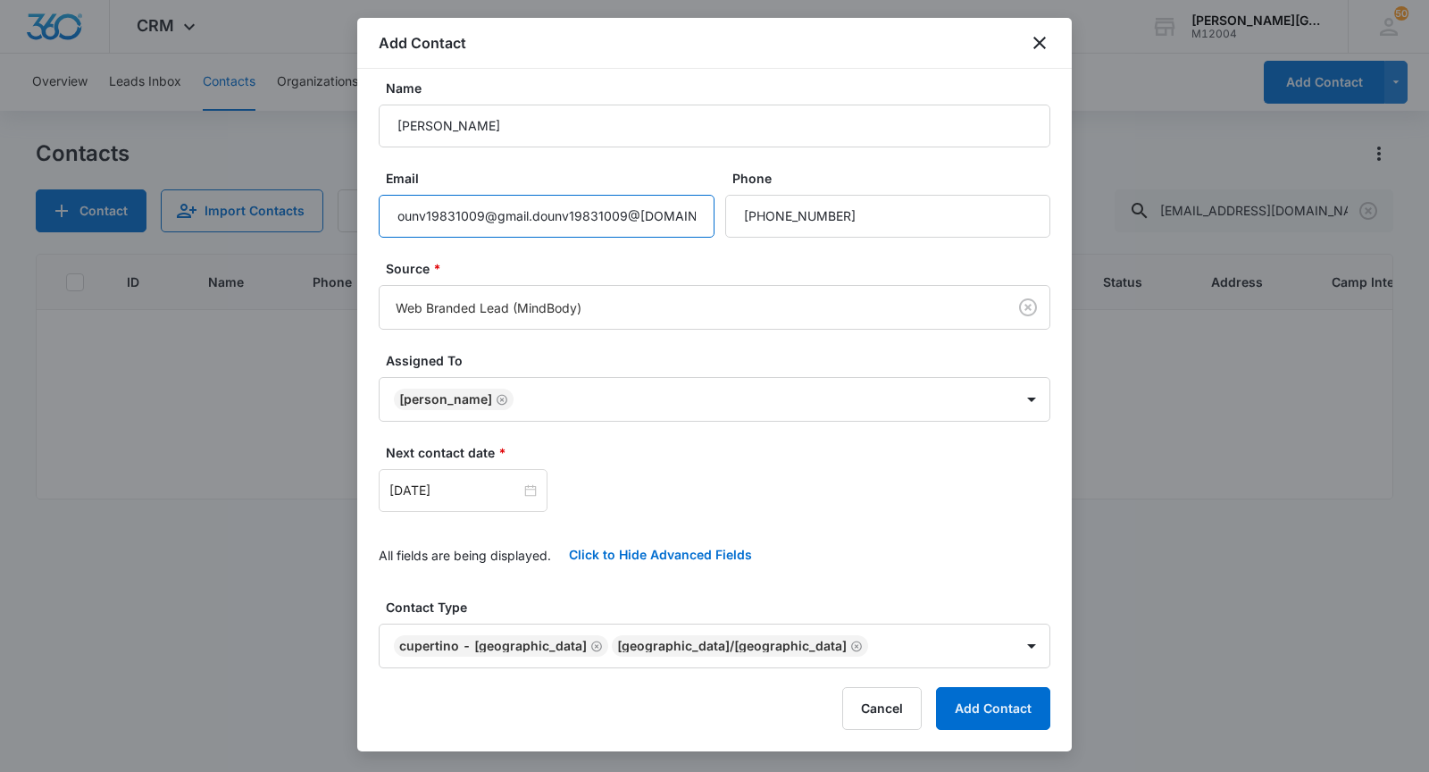
click at [541, 225] on input "dounv19831009@gmail.dounv19831009@[DOMAIN_NAME]" at bounding box center [547, 216] width 336 height 43
paste input "[EMAIL_ADDRESS][DOMAIN_NAME]"
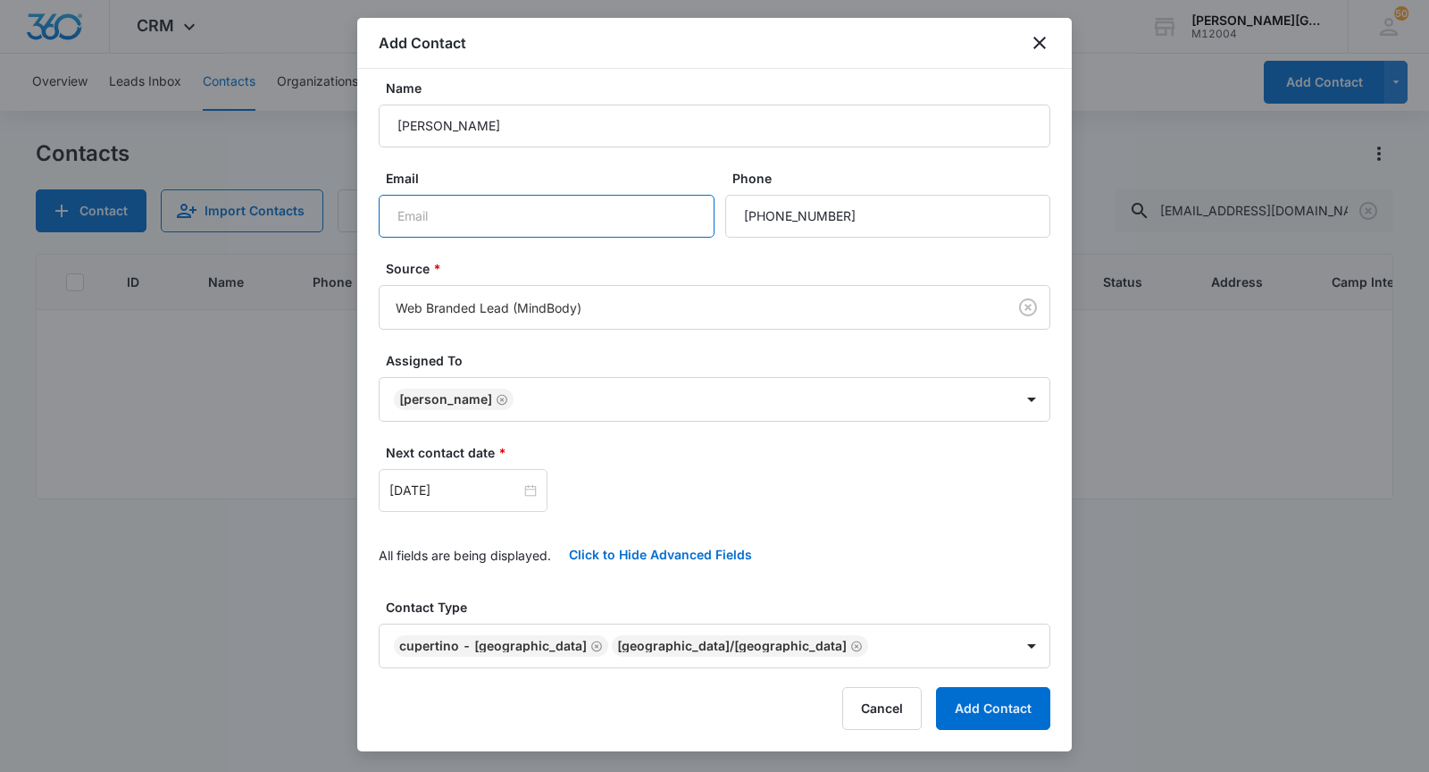
type input "[EMAIL_ADDRESS][DOMAIN_NAME]"
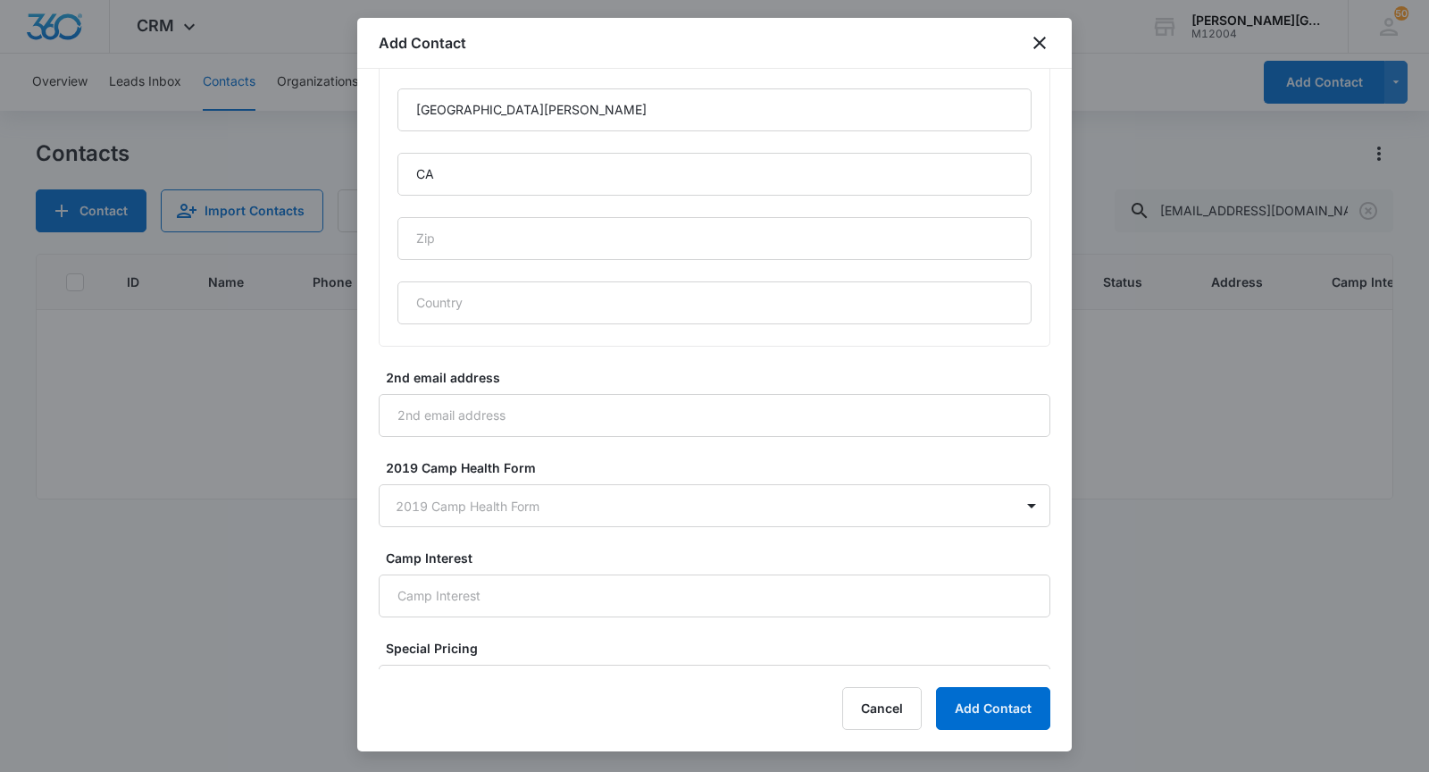
scroll to position [1336, 0]
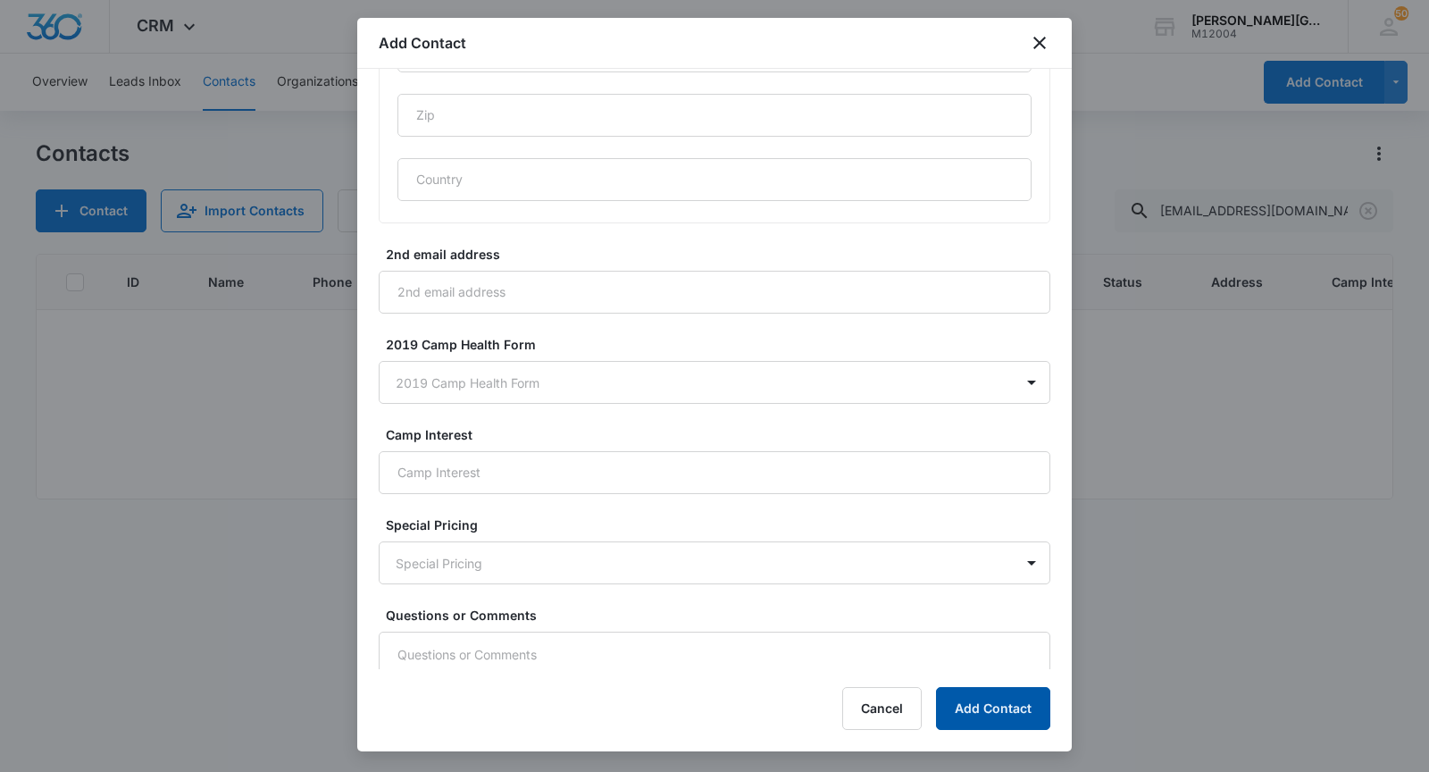
click at [982, 699] on button "Add Contact" at bounding box center [993, 708] width 114 height 43
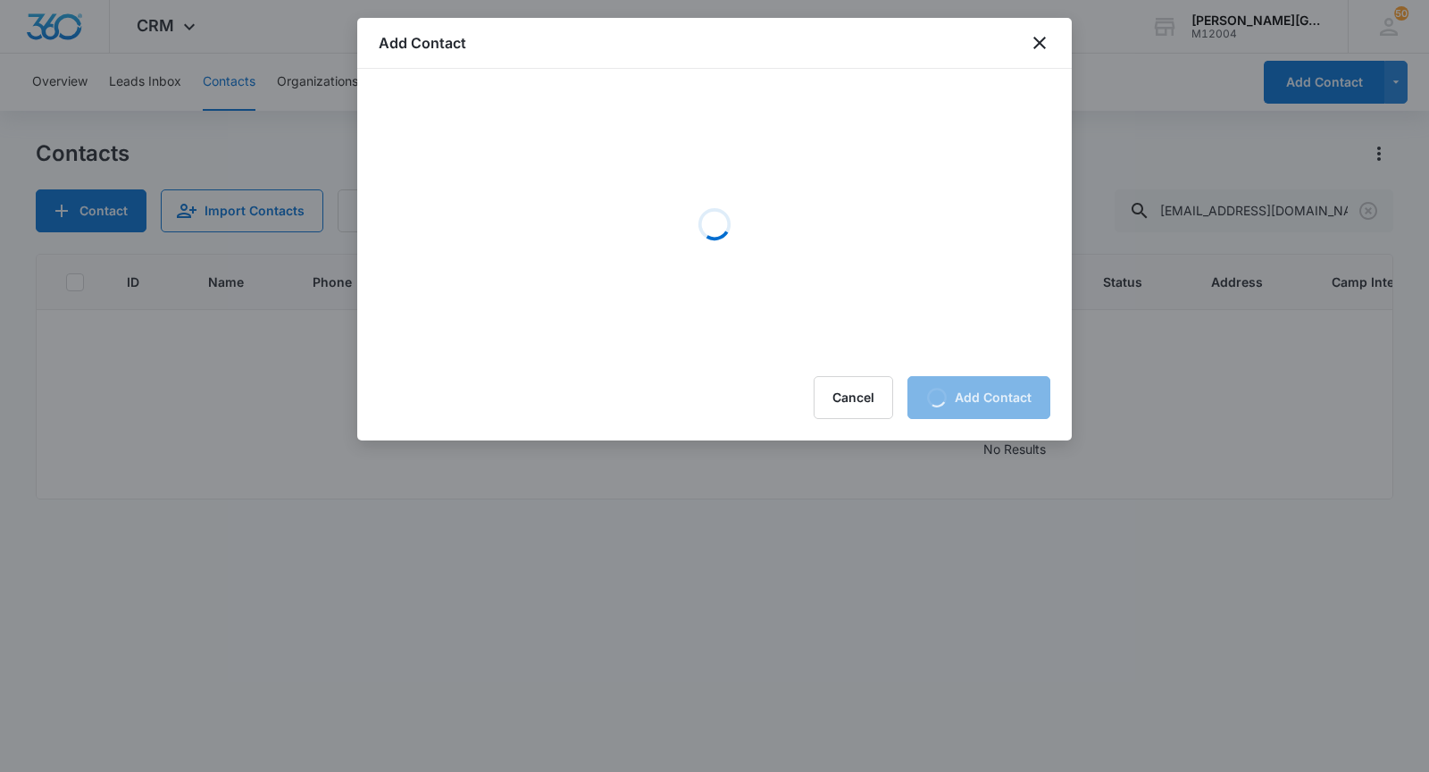
scroll to position [0, 0]
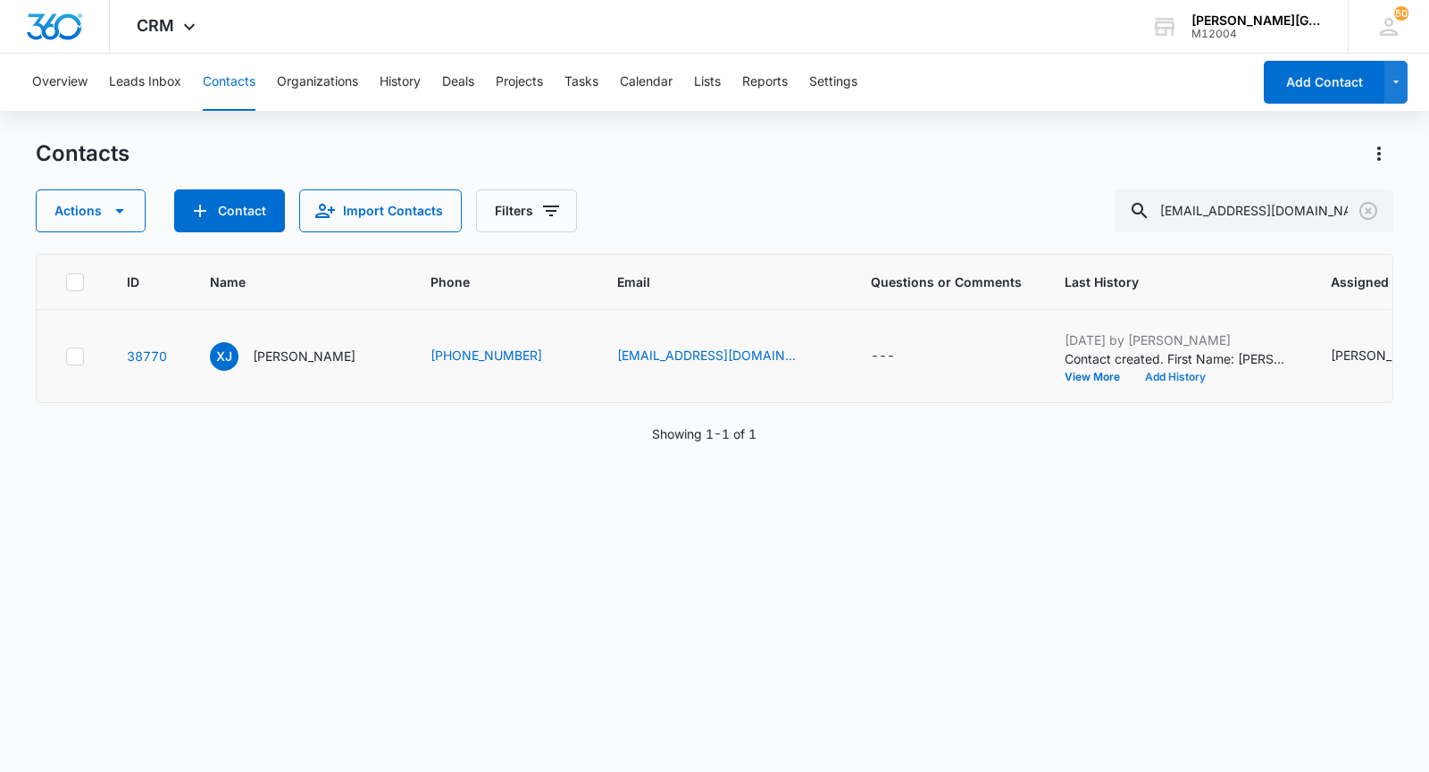
click at [1159, 382] on button "Add History" at bounding box center [1176, 377] width 86 height 11
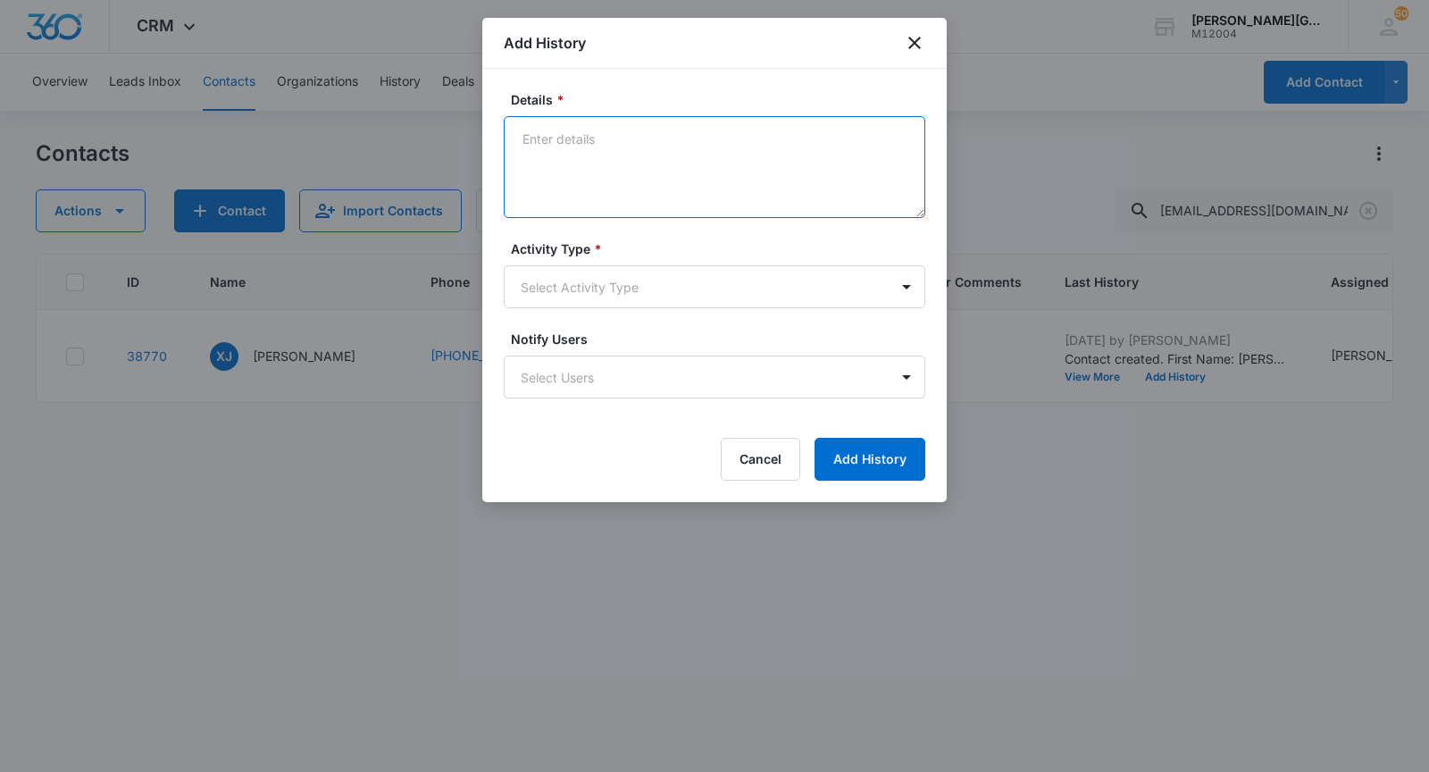
click at [734, 191] on textarea "Details *" at bounding box center [715, 167] width 422 height 102
paste textarea "Hello [PERSON_NAME], Hope this email finds you well! We noticed that you create…"
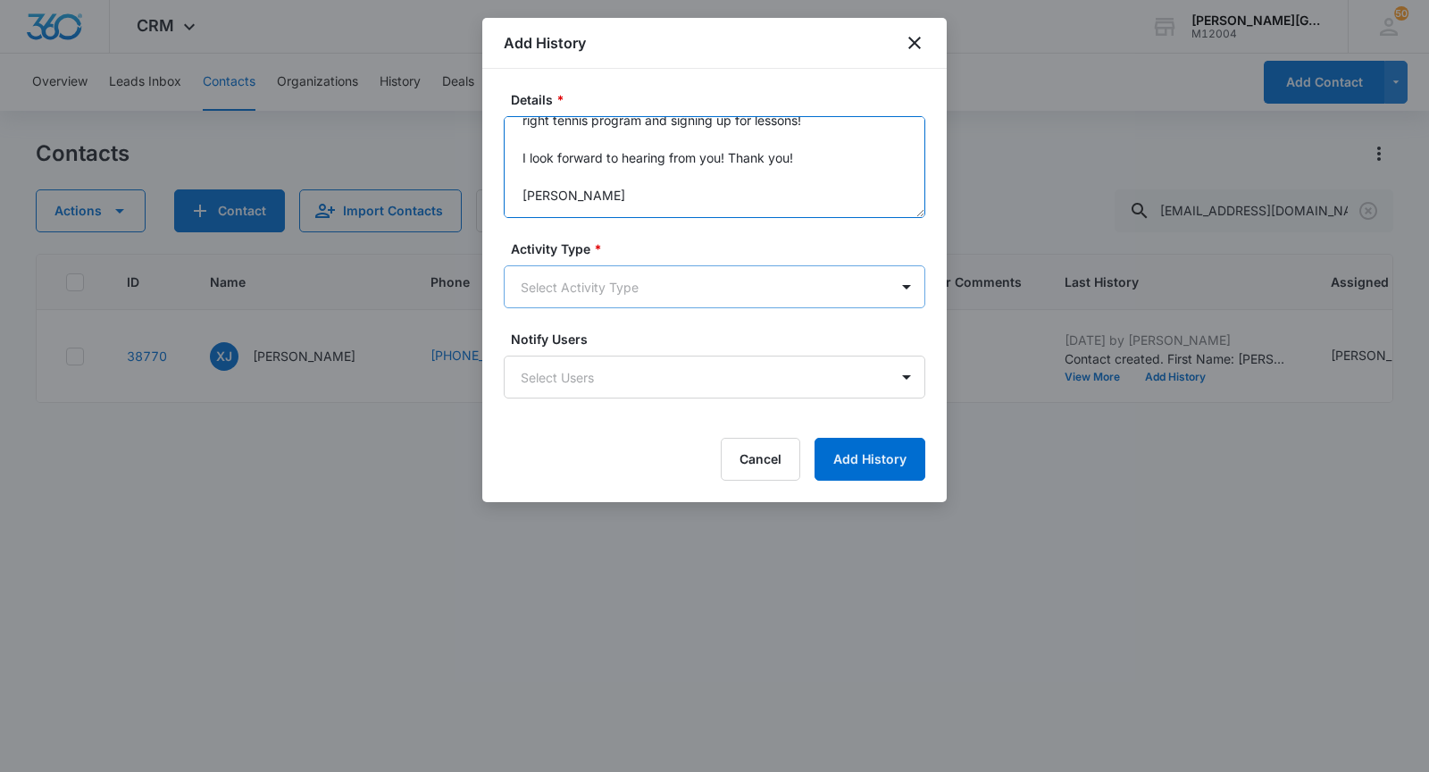
type textarea "Hello [PERSON_NAME], Hope this email finds you well! We noticed that you create…"
click at [656, 281] on body "CRM Apps Reputation Websites Forms CRM Email Social Shop Payments POS Content A…" at bounding box center [714, 386] width 1429 height 772
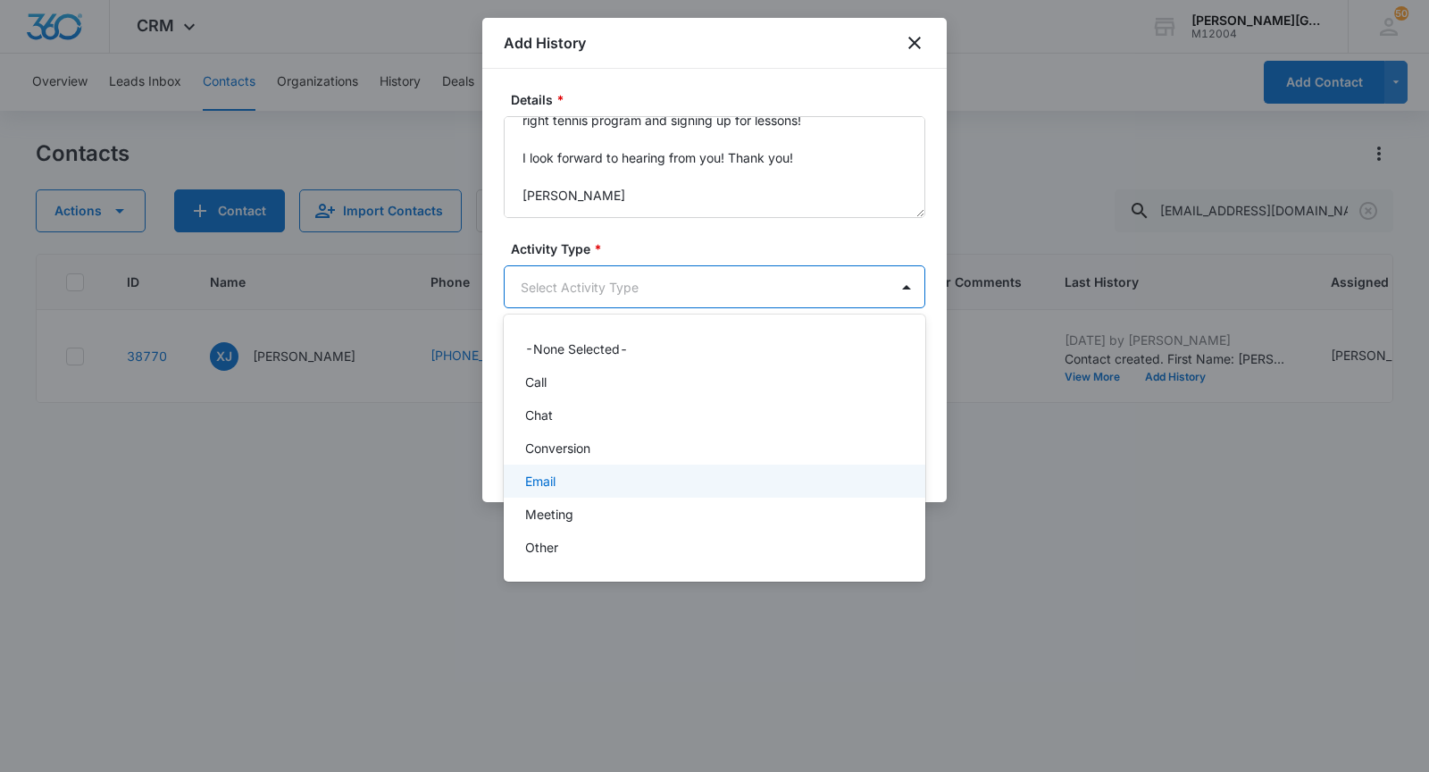
click at [557, 487] on div "Email" at bounding box center [712, 481] width 375 height 19
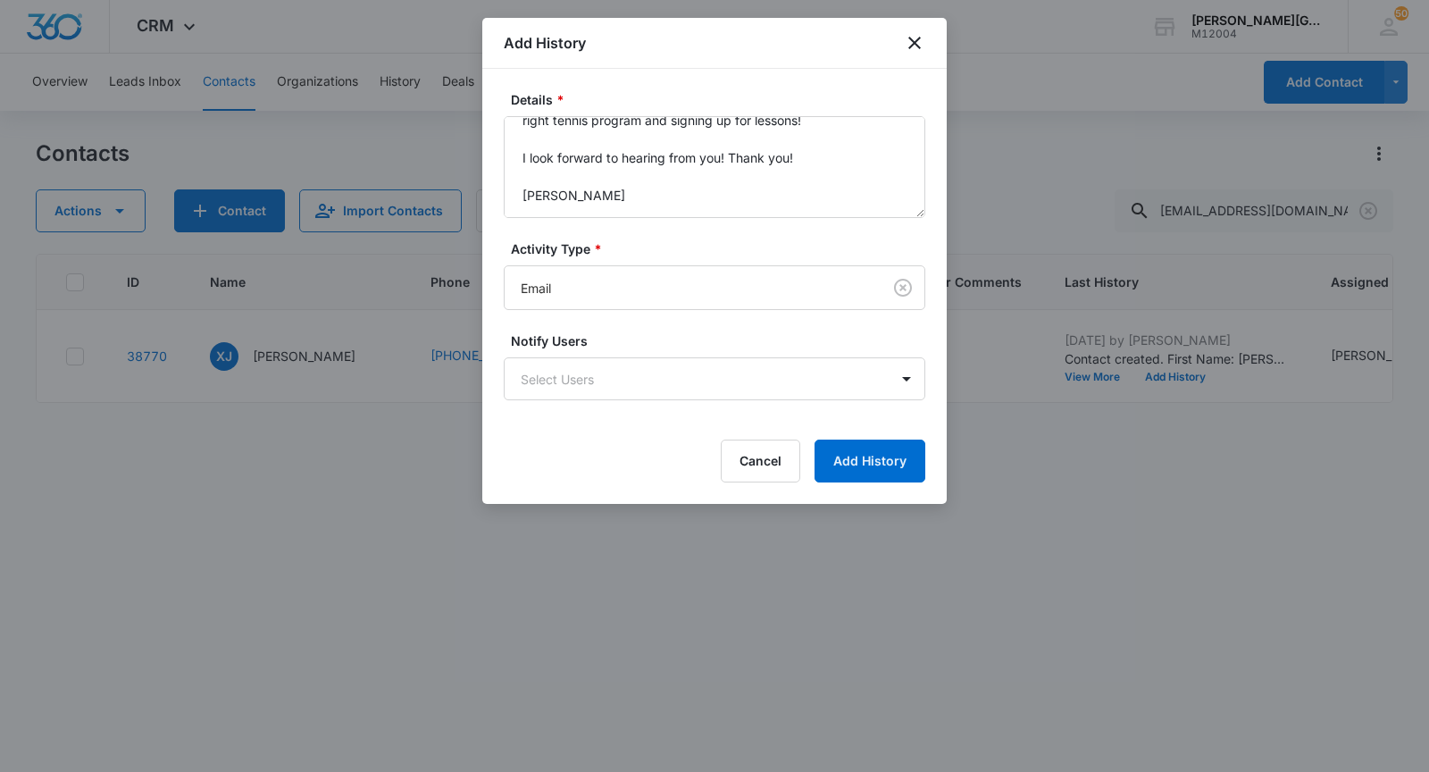
click at [861, 481] on div "Details * Hello [PERSON_NAME], Hope this email finds you well! We noticed that …" at bounding box center [714, 286] width 464 height 435
click at [862, 473] on button "Add History" at bounding box center [870, 460] width 111 height 43
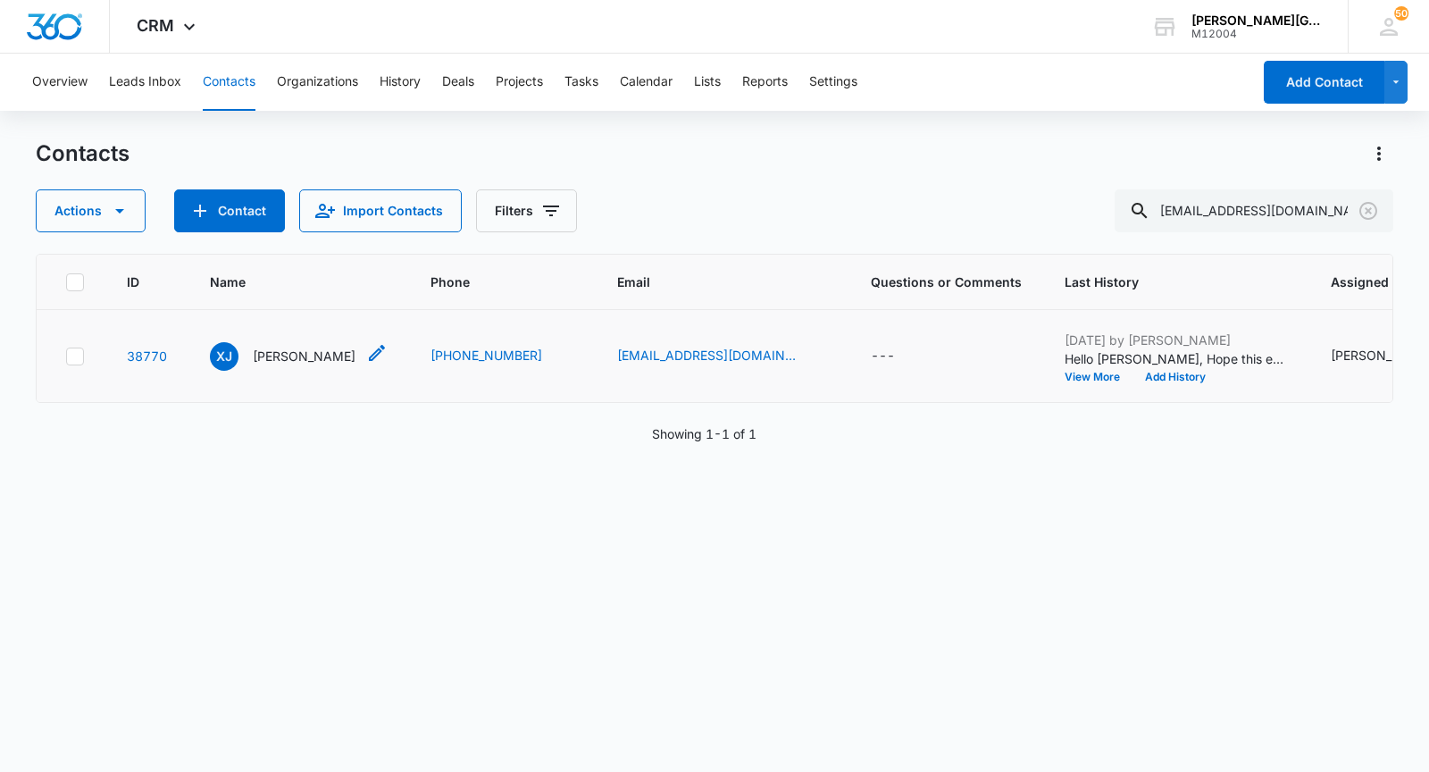
click at [288, 365] on p "[PERSON_NAME]" at bounding box center [304, 356] width 103 height 19
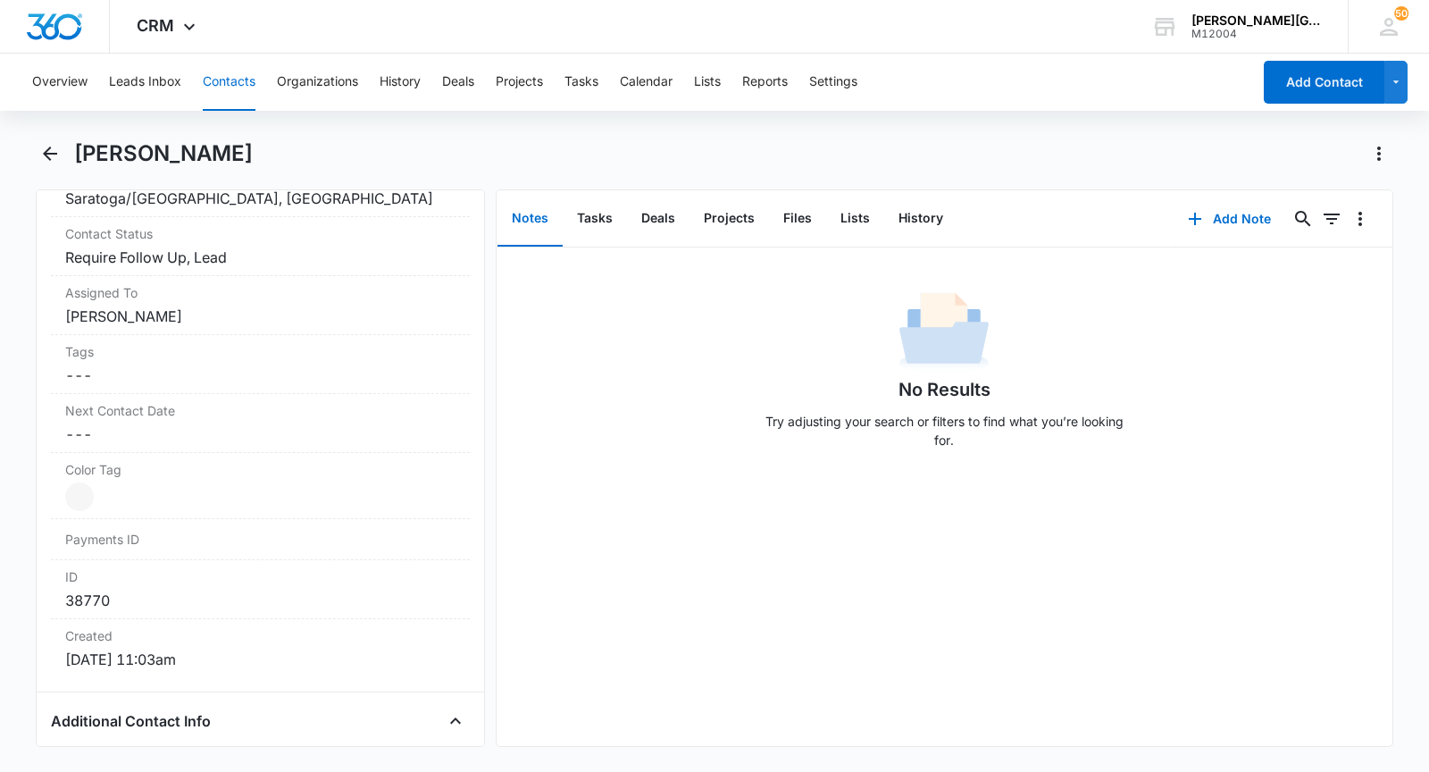
scroll to position [820, 0]
click at [191, 415] on label "Next Contact Date" at bounding box center [260, 406] width 390 height 19
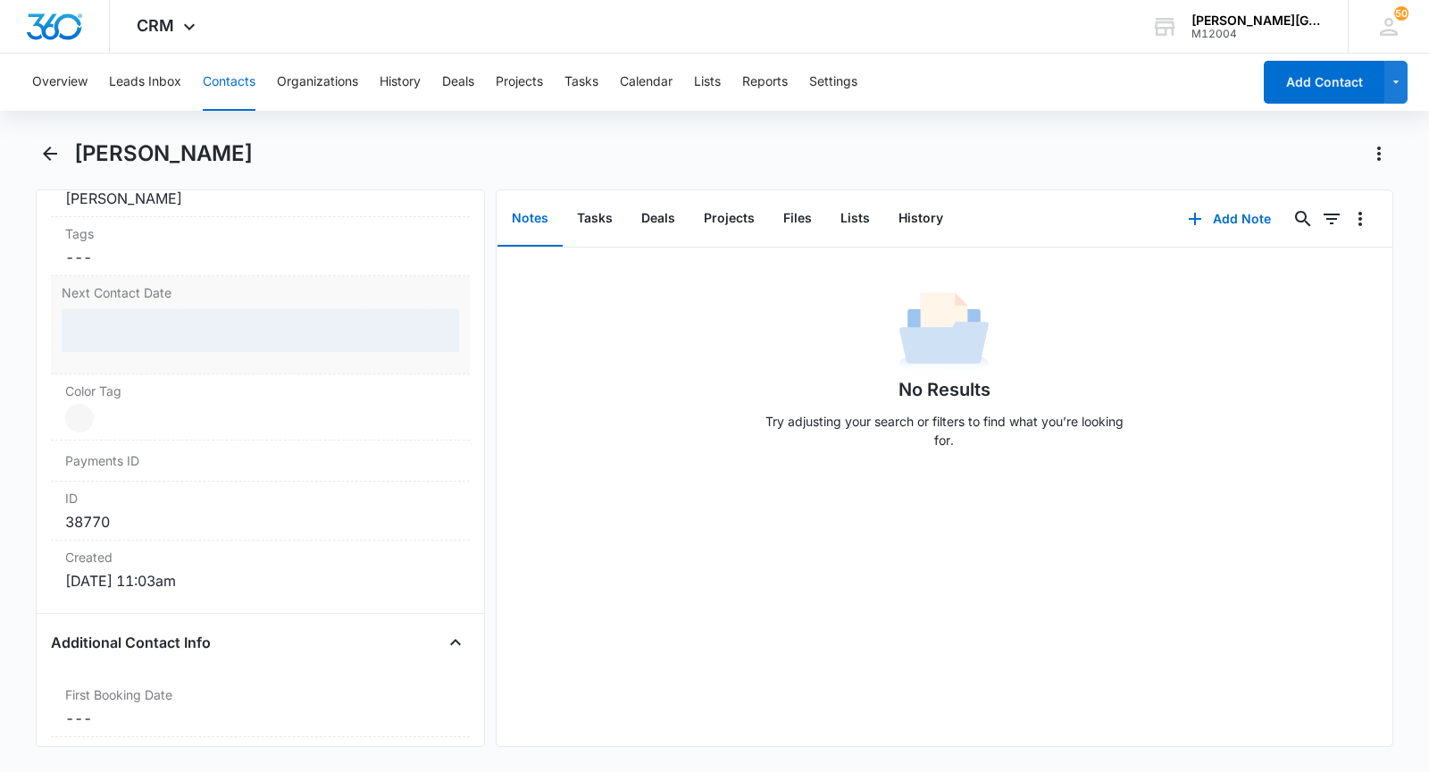
scroll to position [932, 0]
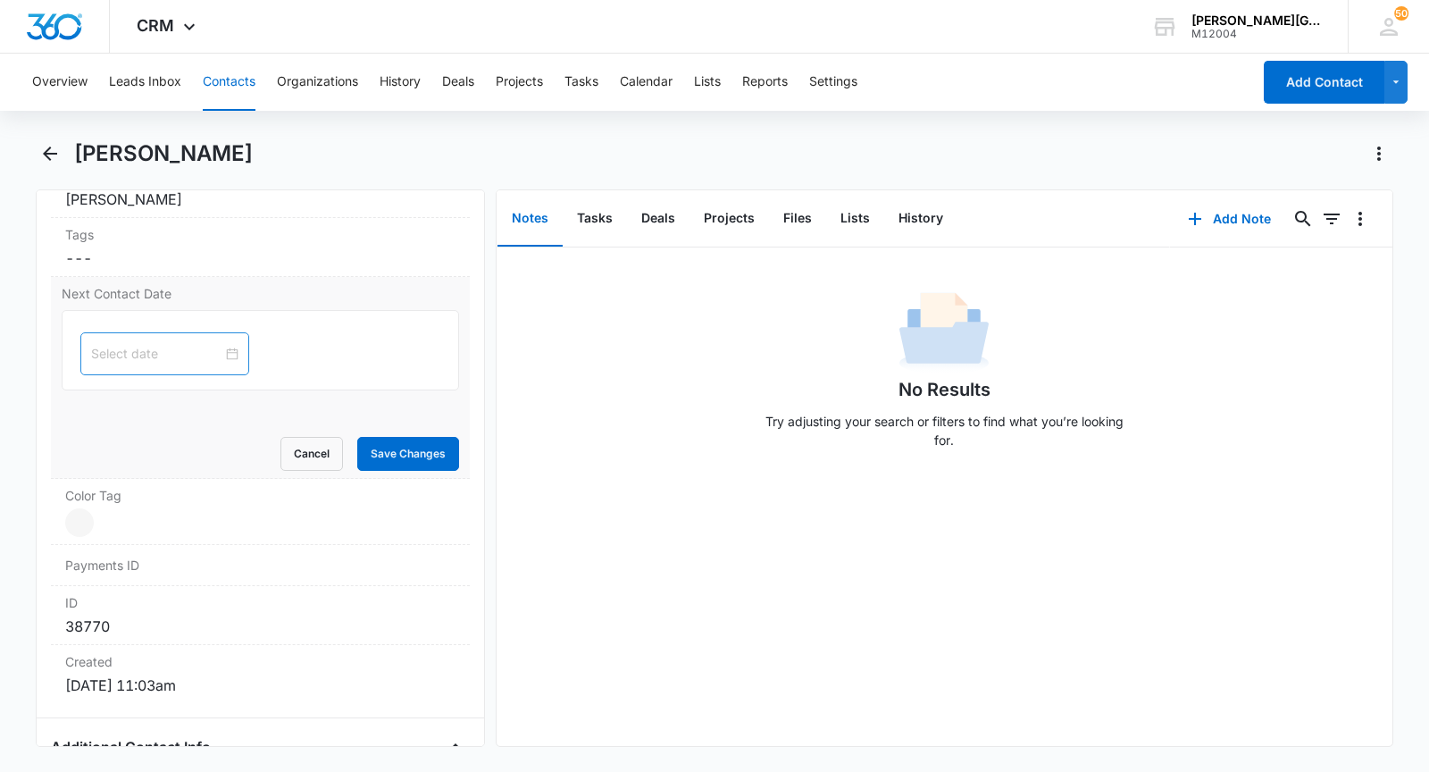
click at [157, 364] on input at bounding box center [156, 354] width 131 height 20
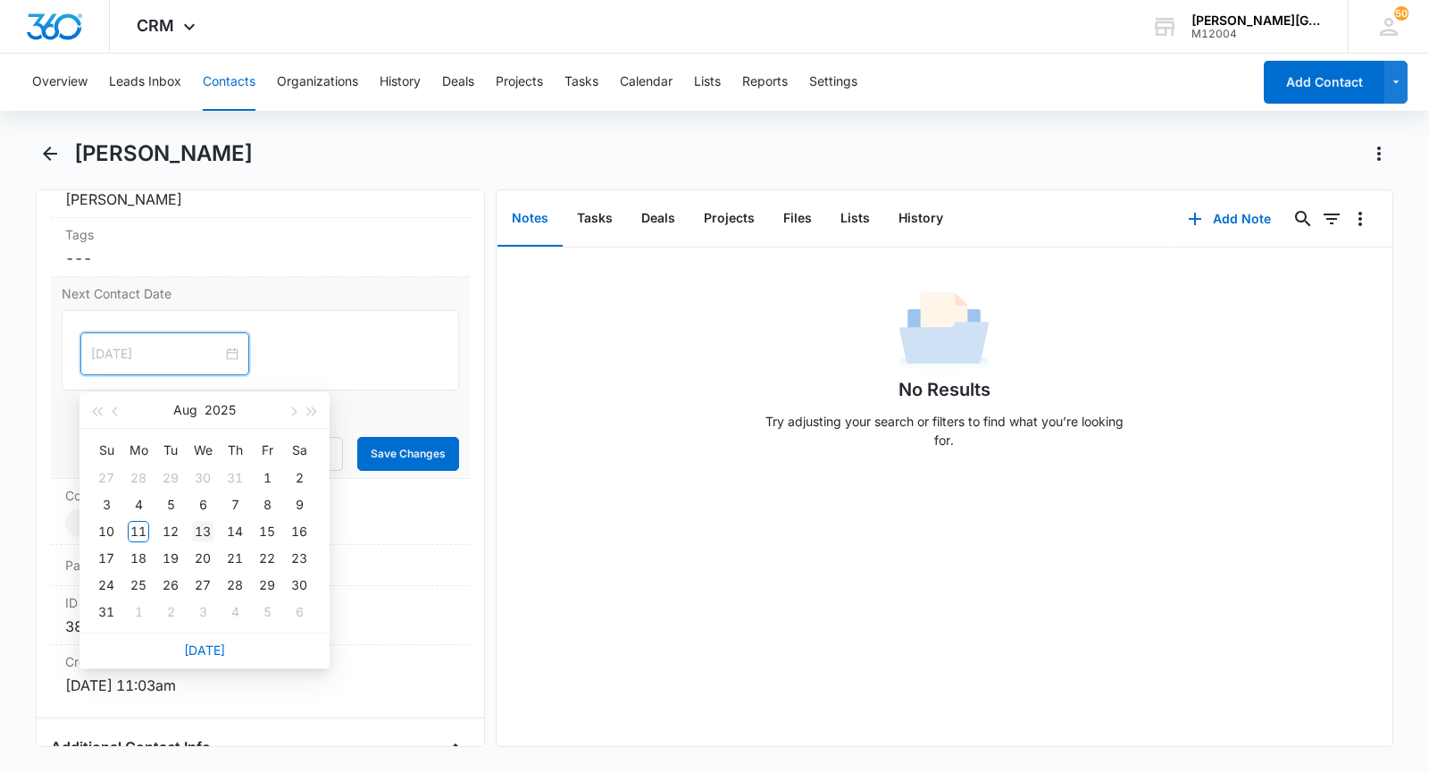
click at [205, 530] on div "13" at bounding box center [202, 531] width 21 height 21
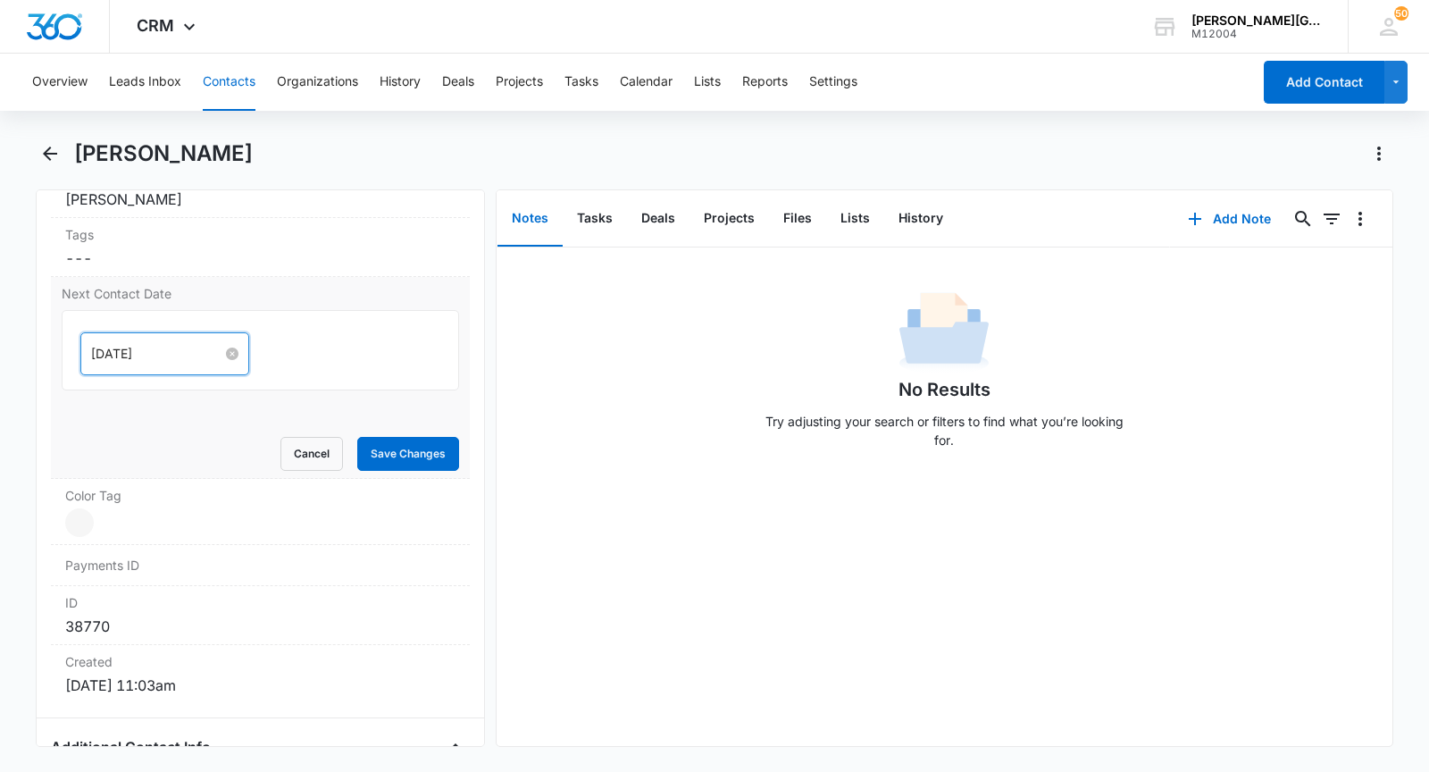
click at [148, 364] on input "[DATE]" at bounding box center [156, 354] width 131 height 20
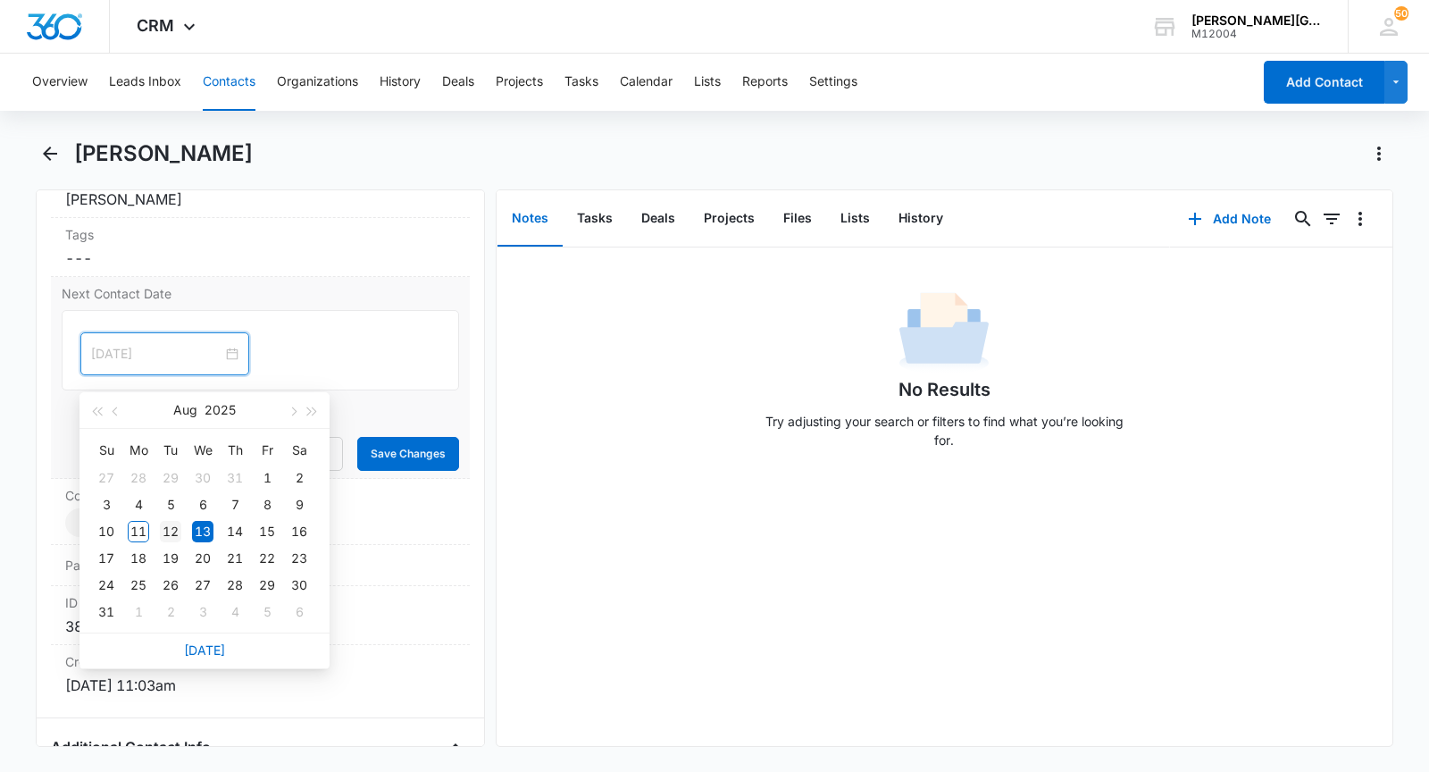
type input "[DATE]"
click at [170, 535] on div "12" at bounding box center [170, 531] width 21 height 21
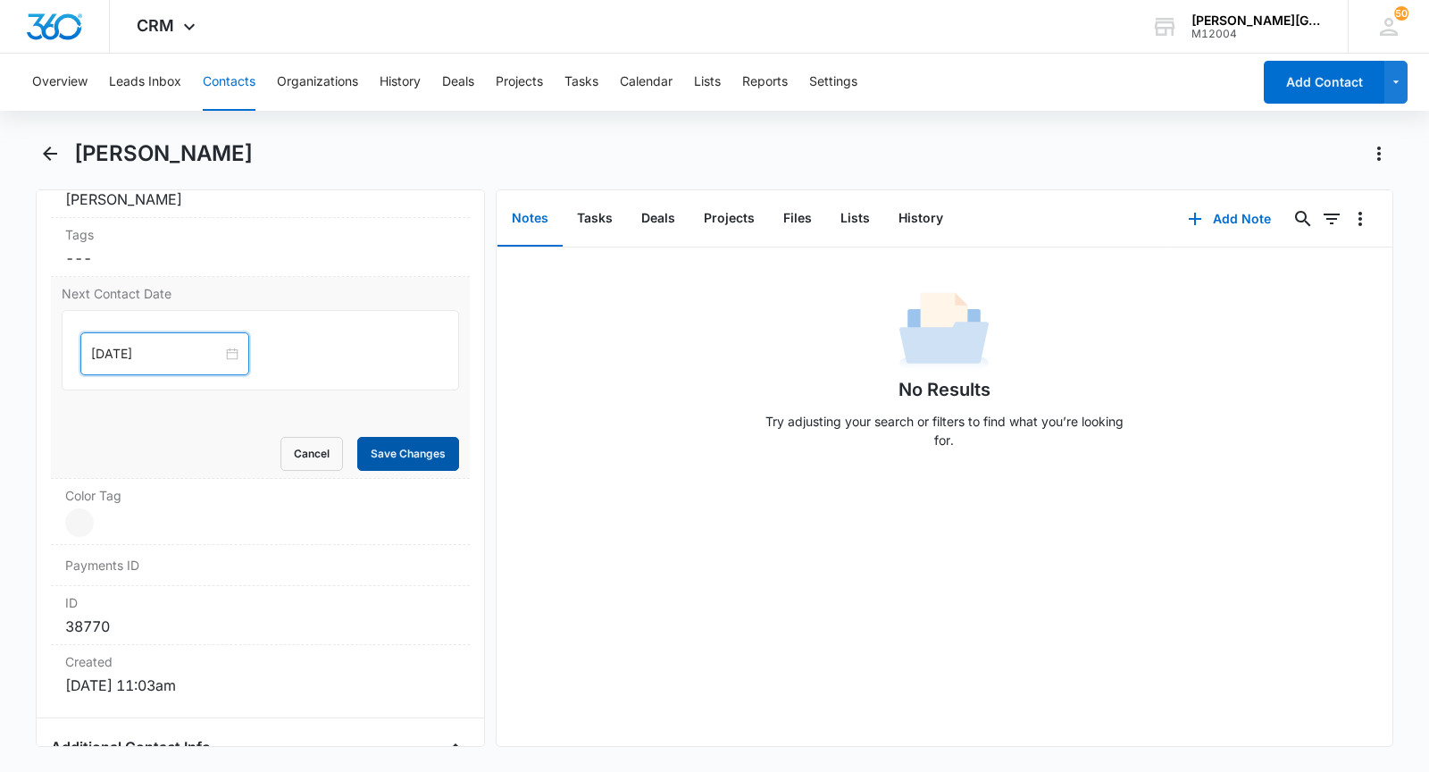
click at [429, 459] on button "Save Changes" at bounding box center [408, 454] width 102 height 34
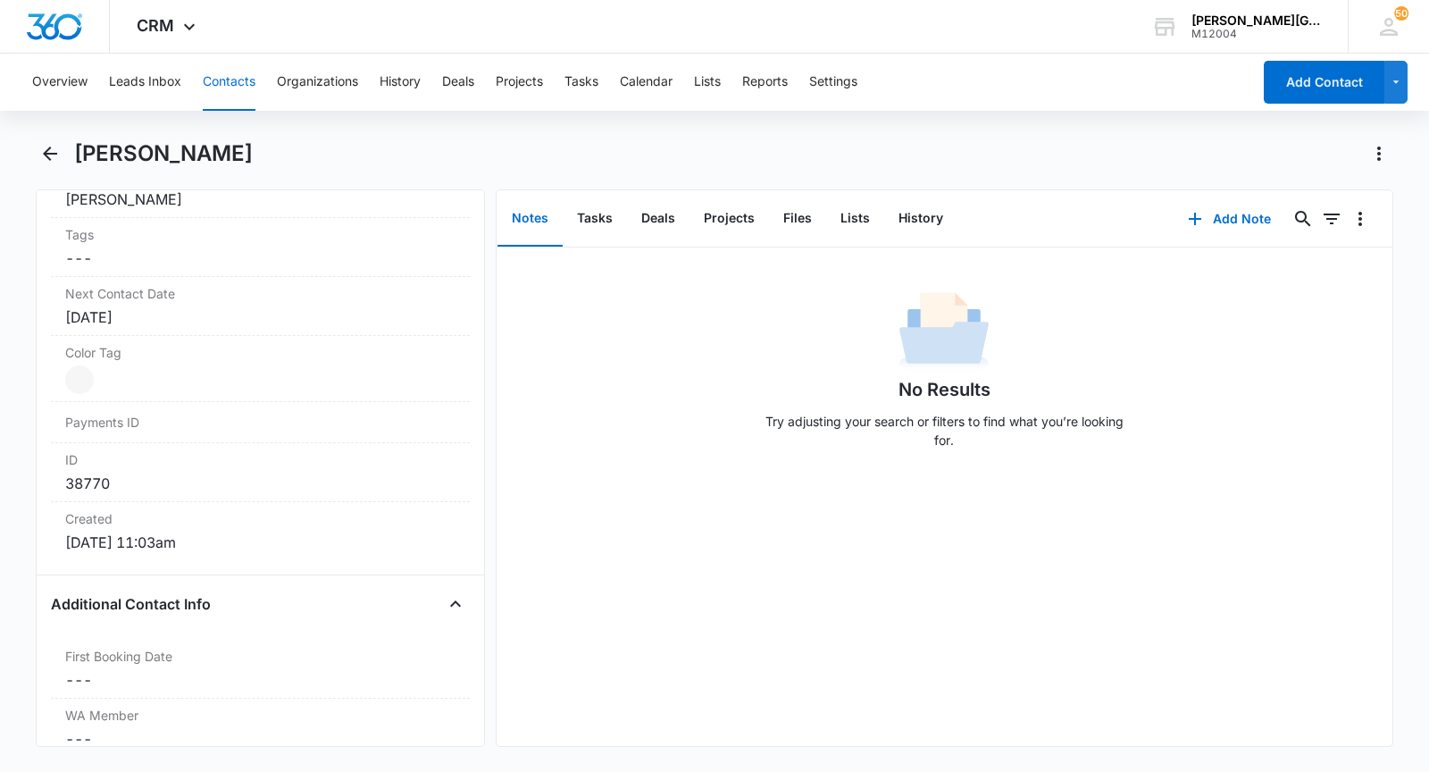
click at [246, 89] on button "Contacts" at bounding box center [229, 82] width 53 height 57
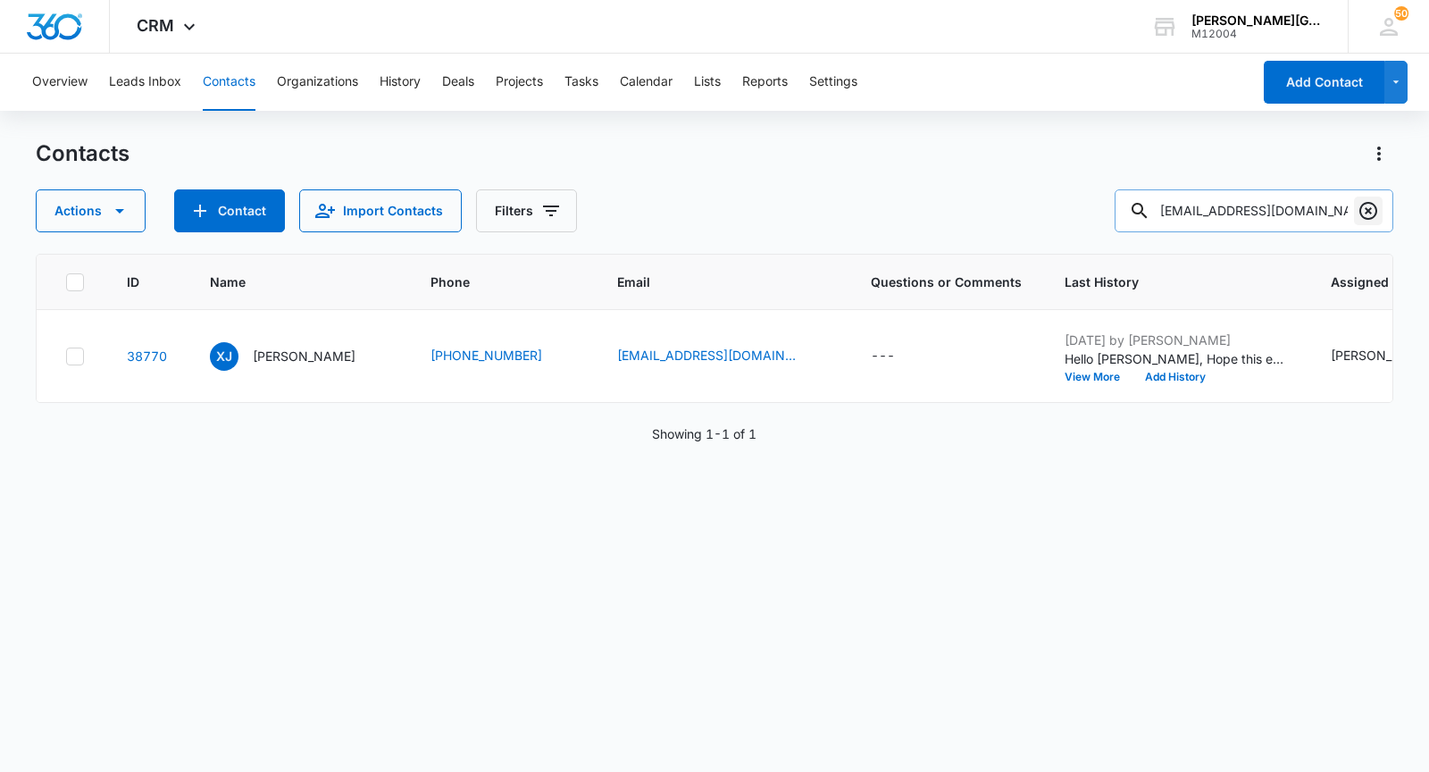
click at [1362, 211] on icon "Clear" at bounding box center [1368, 210] width 21 height 21
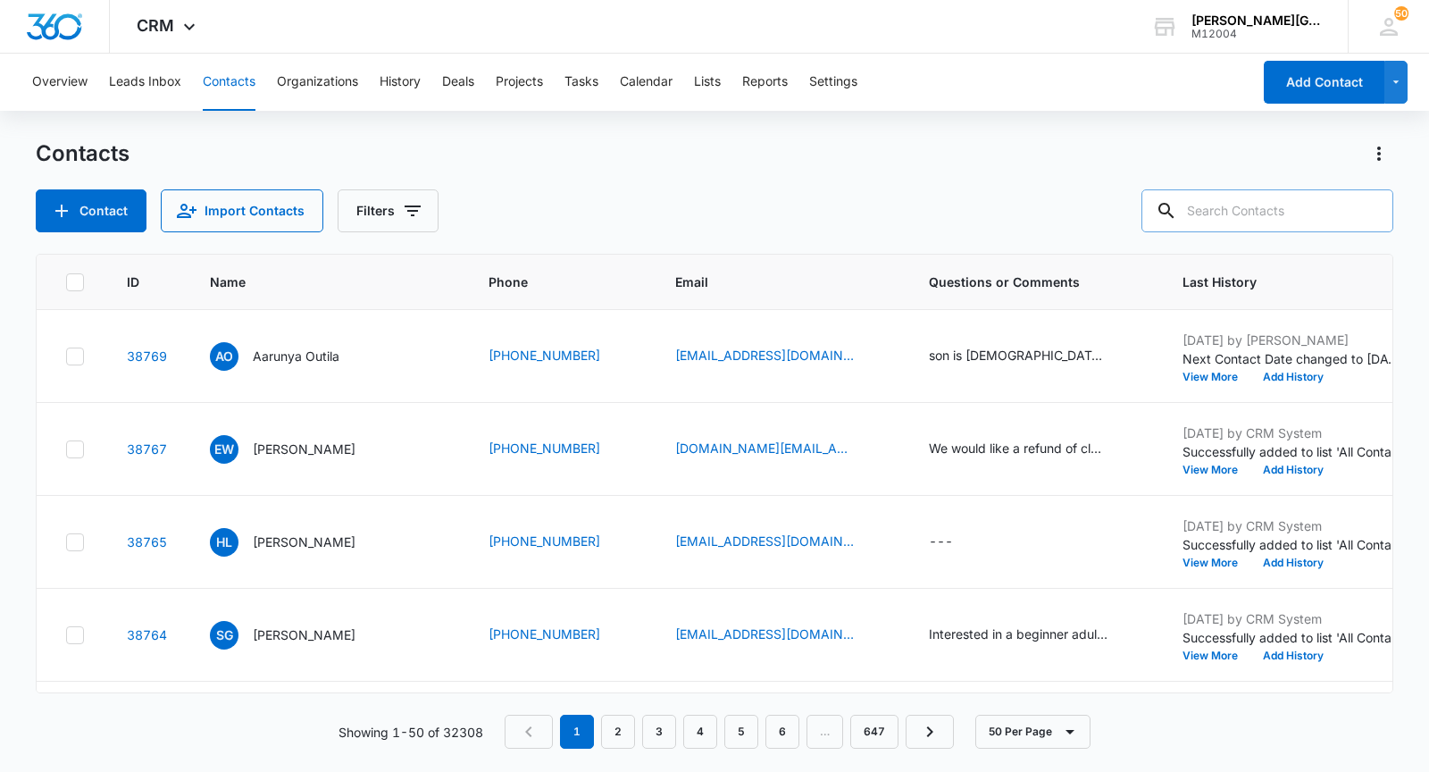
paste input "[EMAIL_ADDRESS][DOMAIN_NAME]"
type input "[EMAIL_ADDRESS][DOMAIN_NAME]"
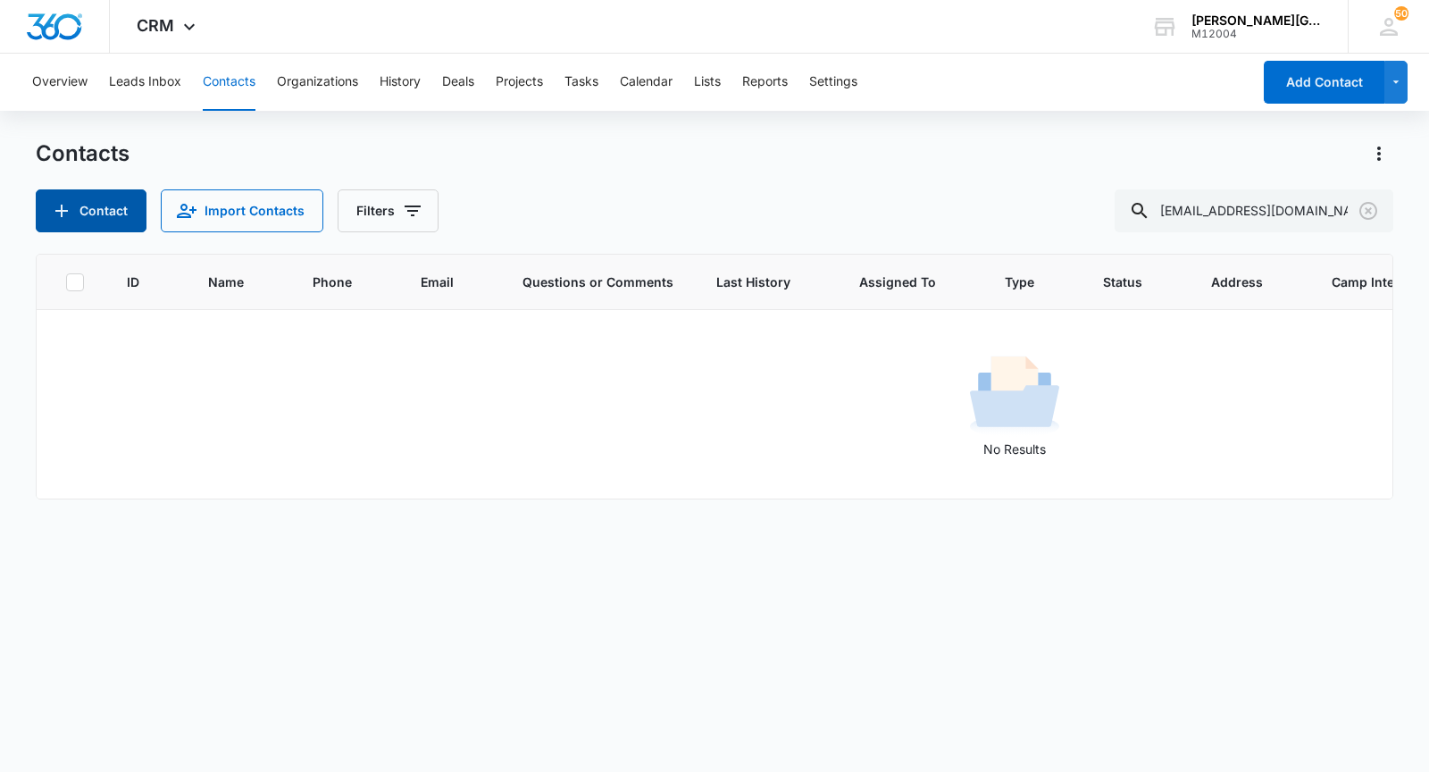
click at [116, 209] on button "Contact" at bounding box center [91, 210] width 111 height 43
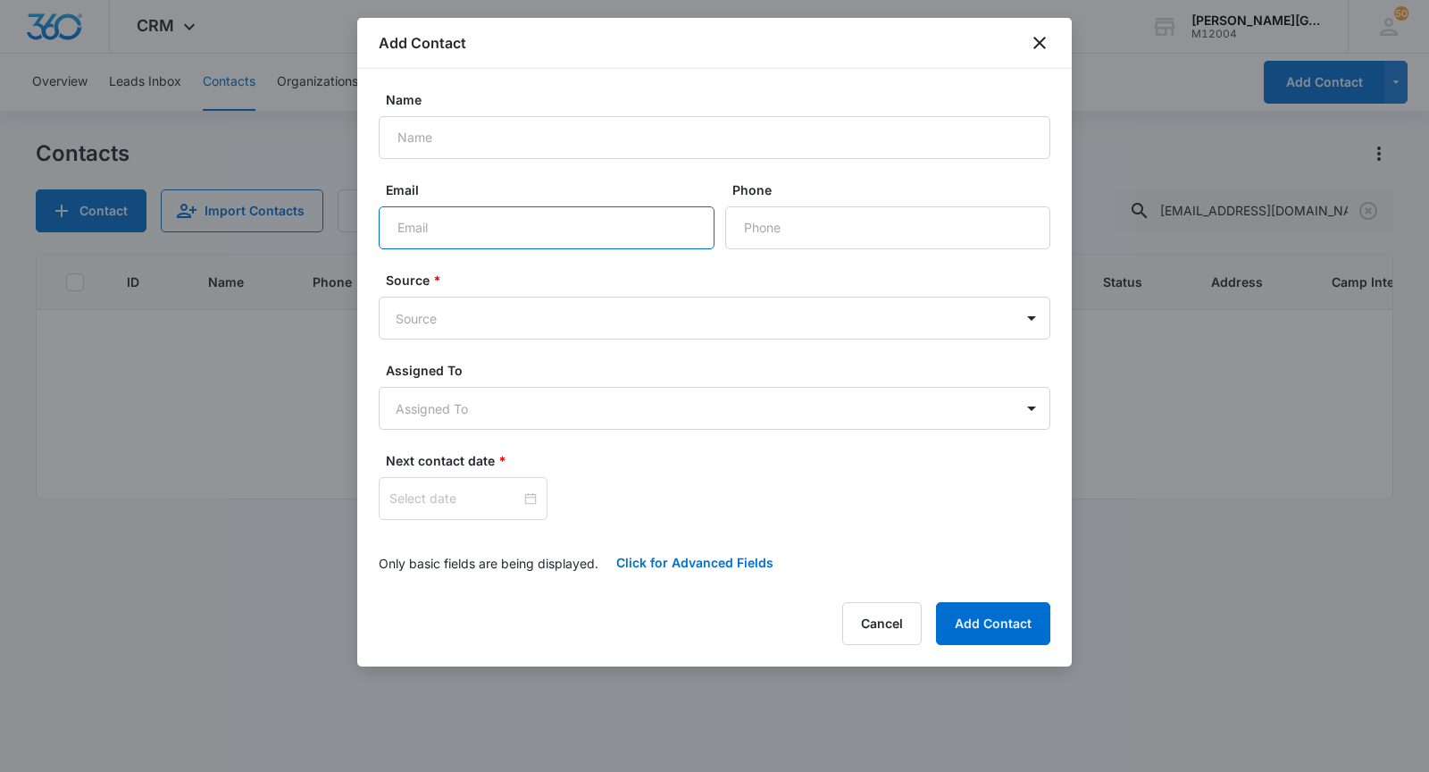
click at [647, 219] on input "Email" at bounding box center [547, 227] width 336 height 43
paste input "[EMAIL_ADDRESS][DOMAIN_NAME]"
type input "[EMAIL_ADDRESS][DOMAIN_NAME]"
click at [565, 138] on input "Name" at bounding box center [715, 137] width 672 height 43
paste input "[PERSON_NAME]"
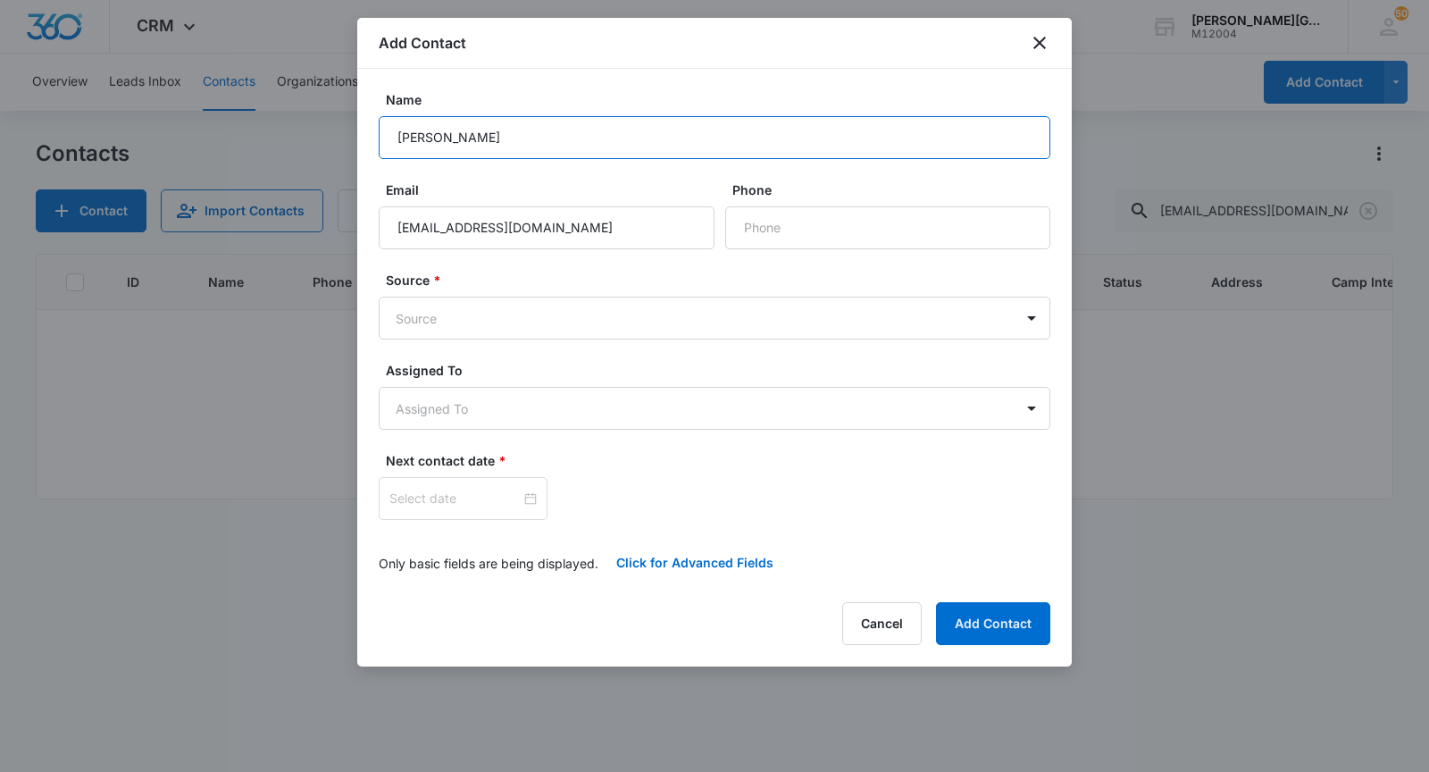
click at [404, 138] on input "[PERSON_NAME]" at bounding box center [715, 137] width 672 height 43
type input "[PERSON_NAME]"
click at [612, 303] on body "CRM Apps Reputation Websites Forms CRM Email Social Shop Payments POS Content A…" at bounding box center [714, 386] width 1429 height 772
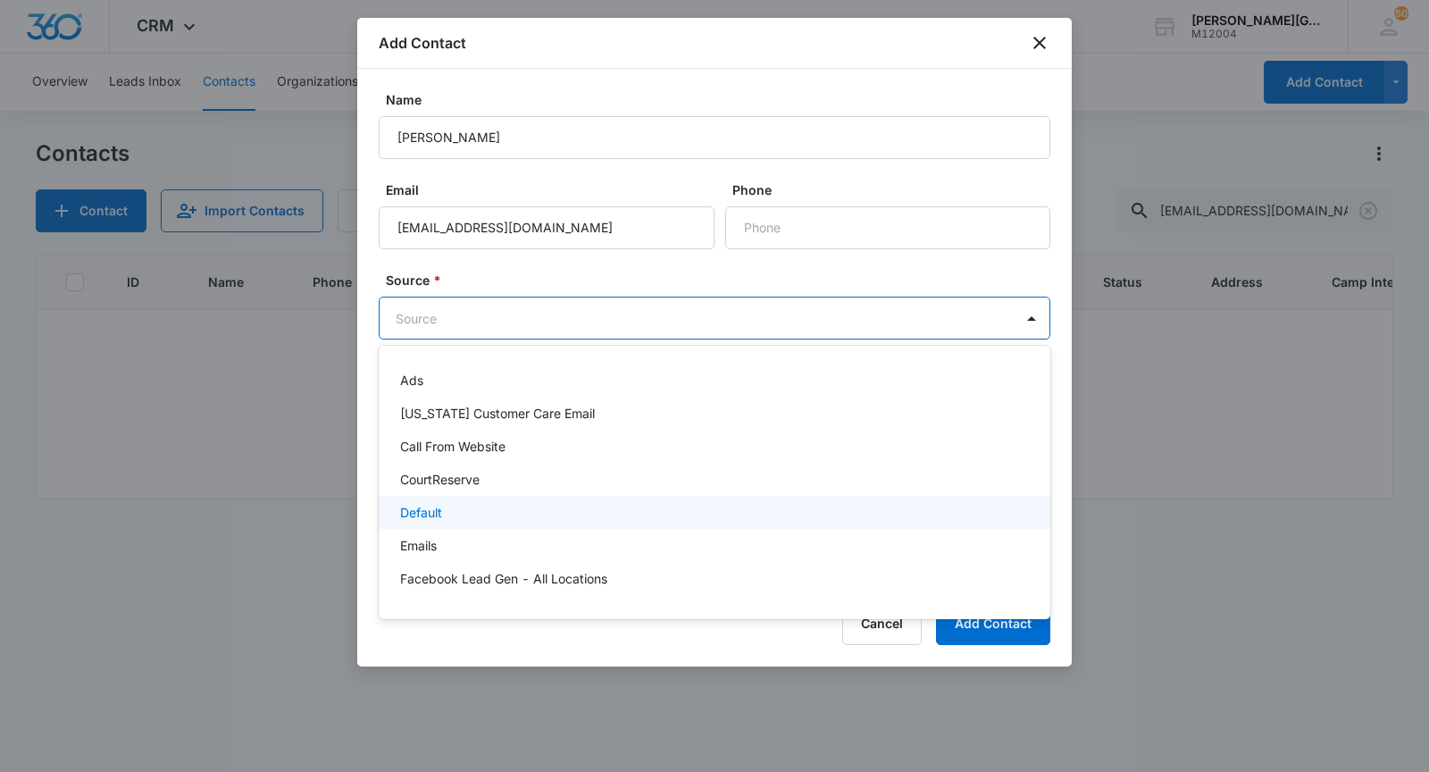
scroll to position [1282, 0]
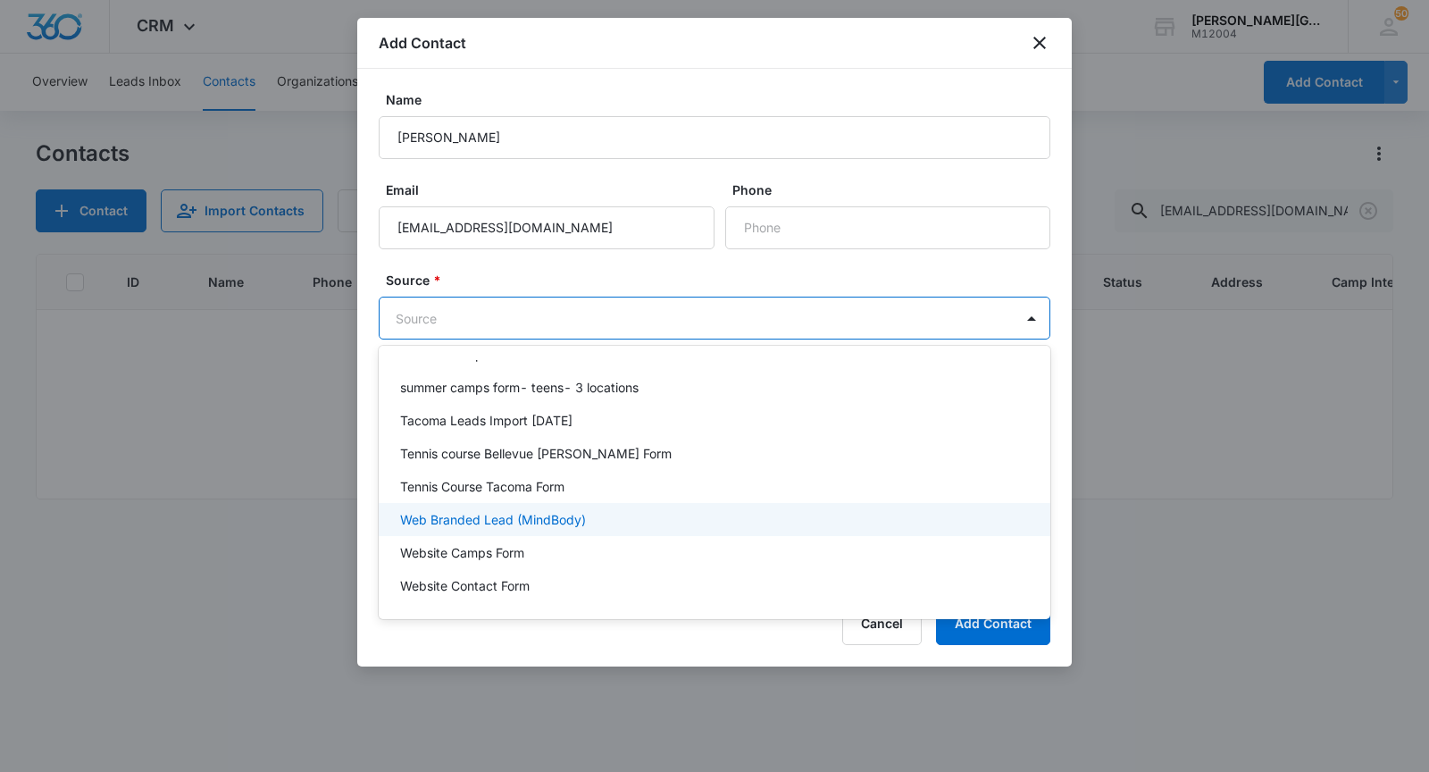
click at [543, 514] on p "Web Branded Lead (MindBody)" at bounding box center [493, 519] width 186 height 19
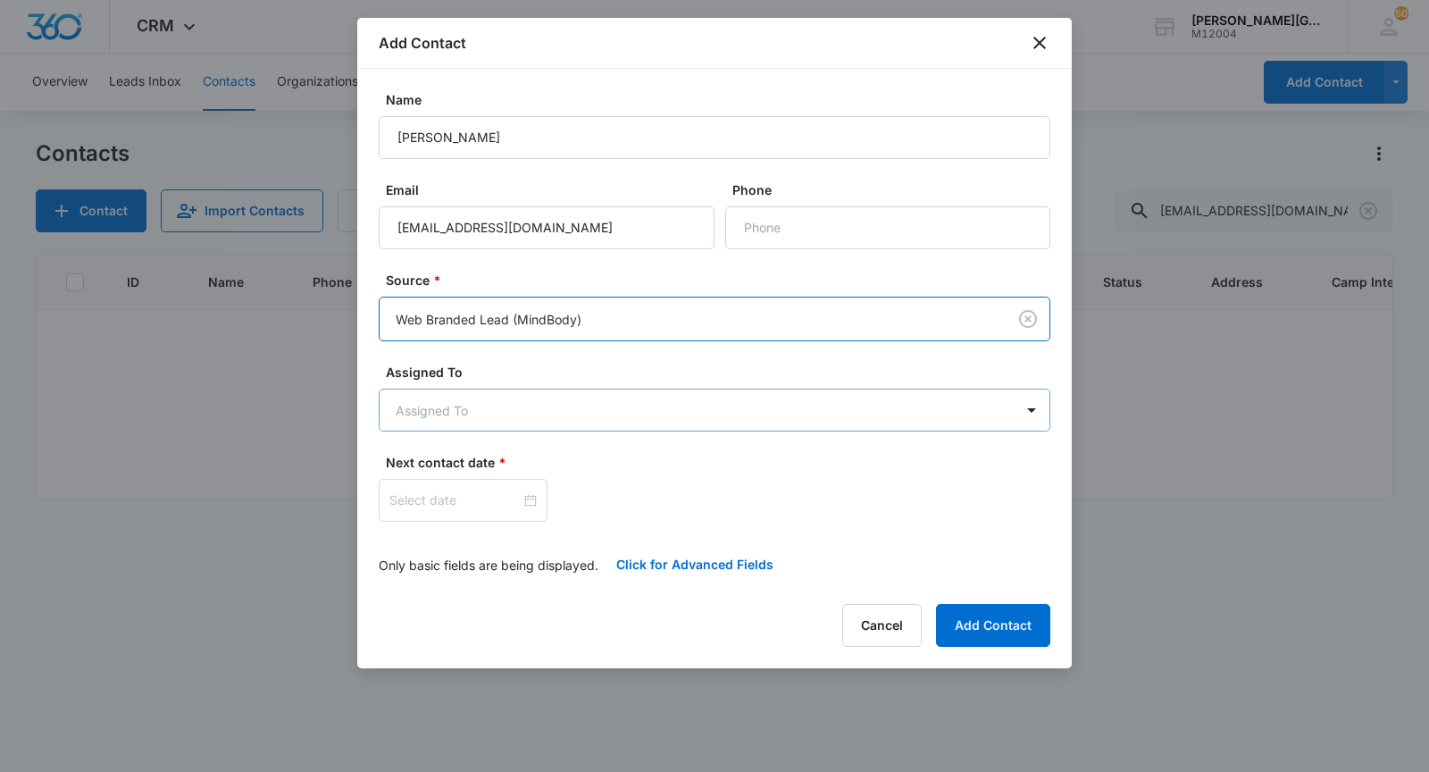
click at [491, 402] on body "CRM Apps Reputation Websites Forms CRM Email Social Shop Payments POS Content A…" at bounding box center [714, 386] width 1429 height 772
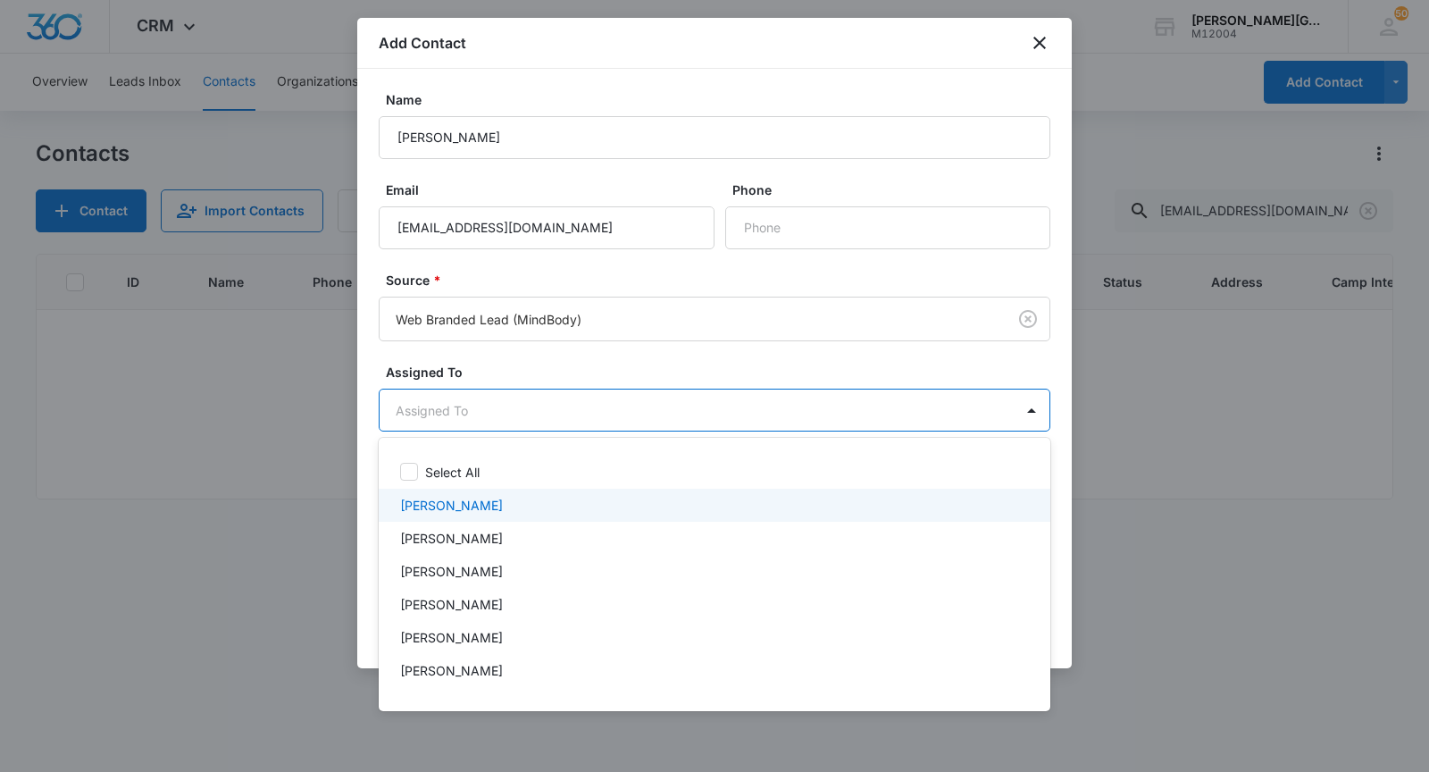
scroll to position [588, 0]
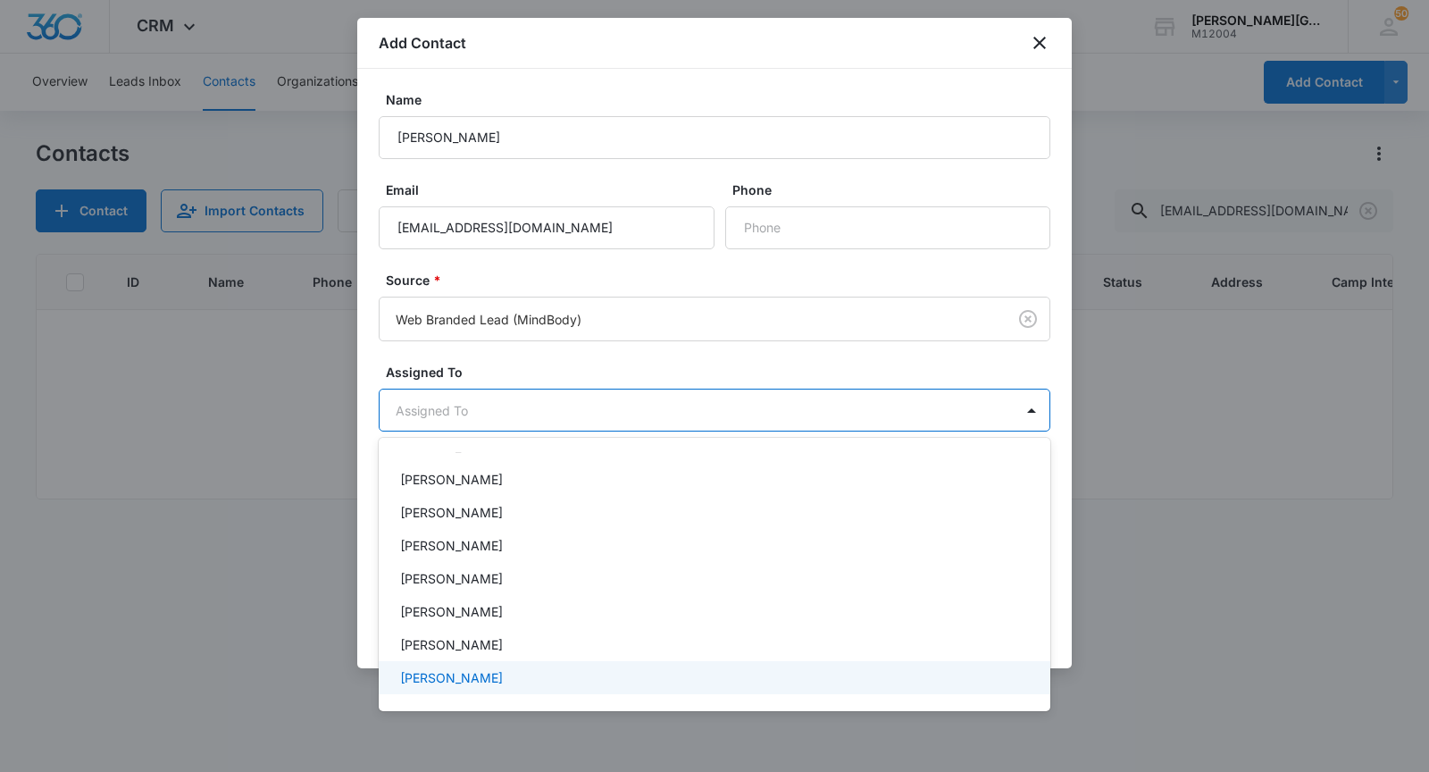
click at [453, 675] on p "[PERSON_NAME]" at bounding box center [451, 677] width 103 height 19
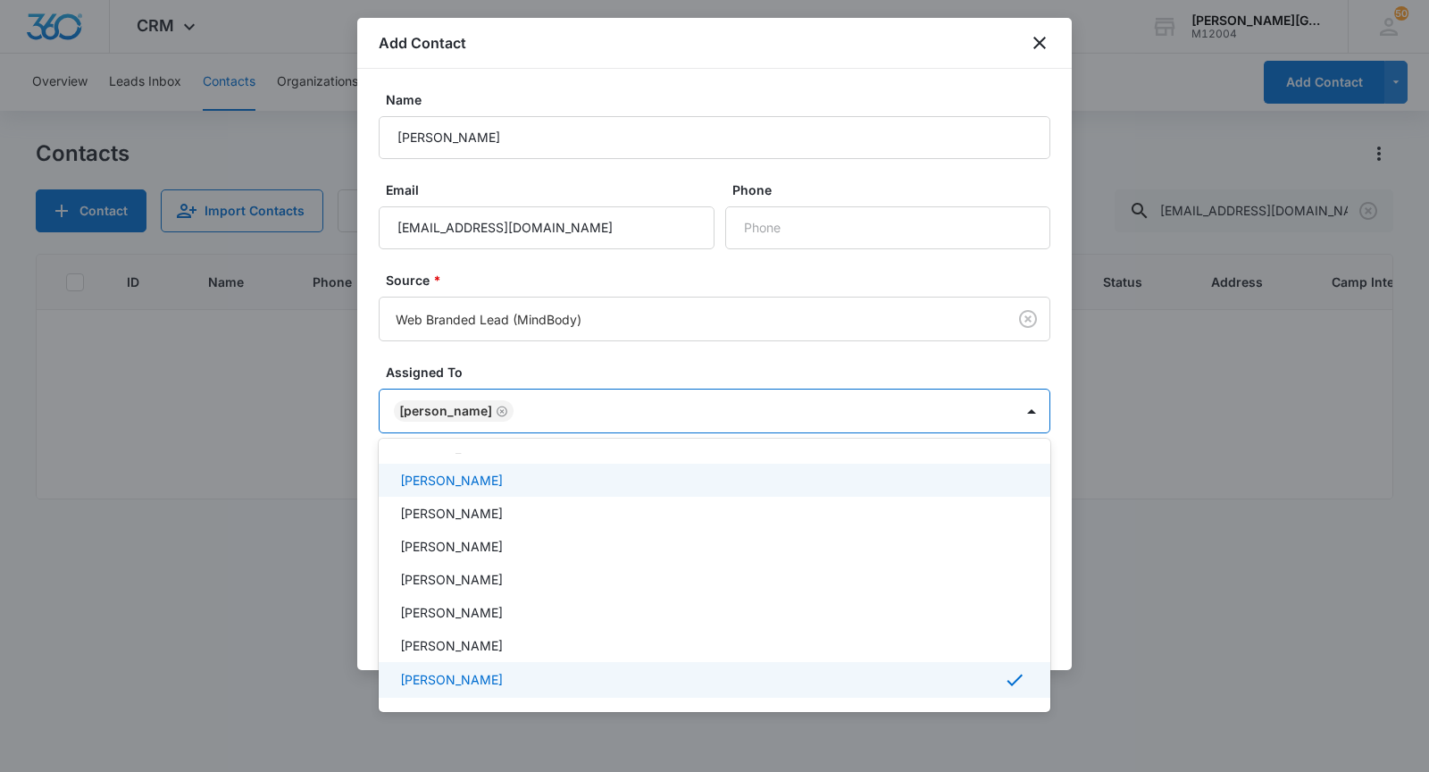
click at [576, 353] on div at bounding box center [714, 386] width 1429 height 772
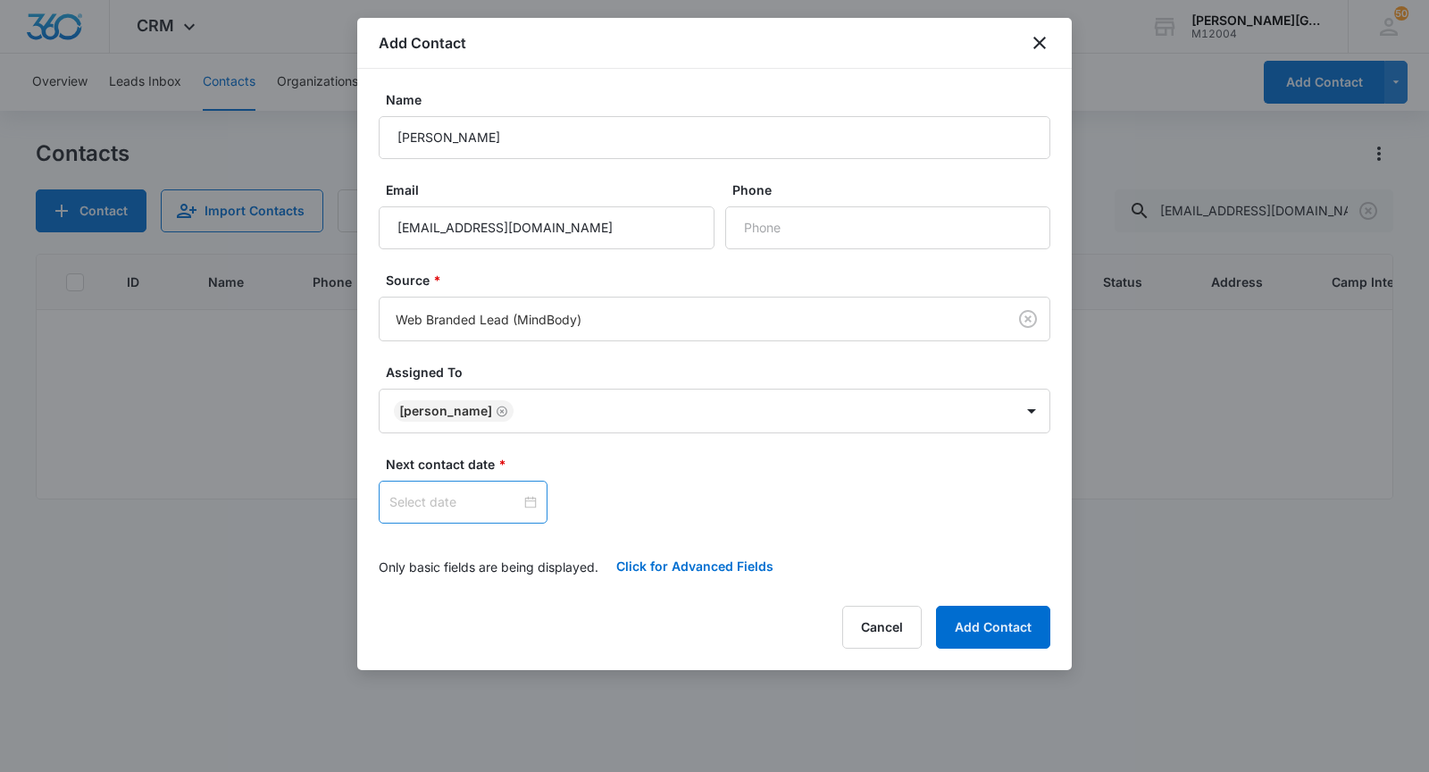
click at [438, 500] on input at bounding box center [454, 502] width 131 height 20
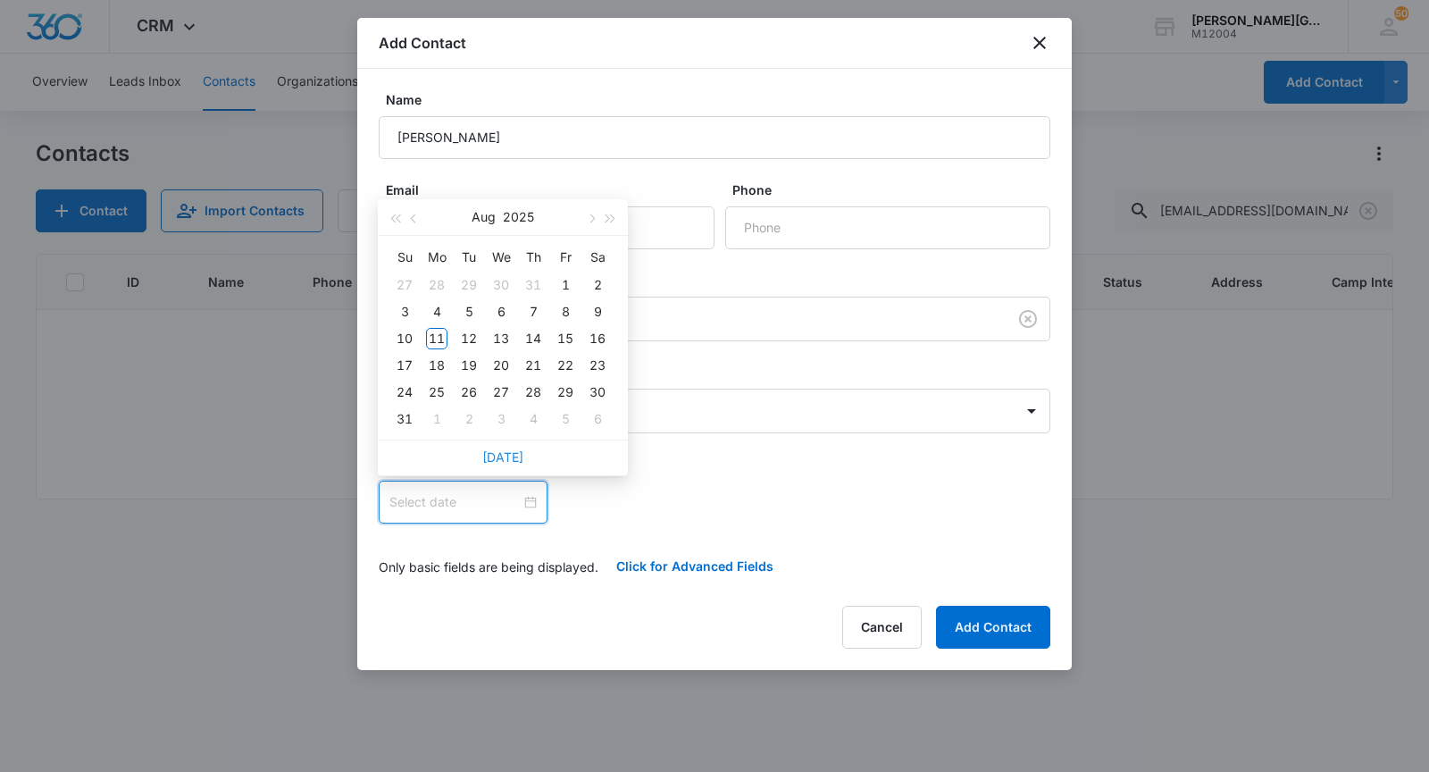
click at [506, 460] on link "[DATE]" at bounding box center [502, 456] width 41 height 15
type input "[DATE]"
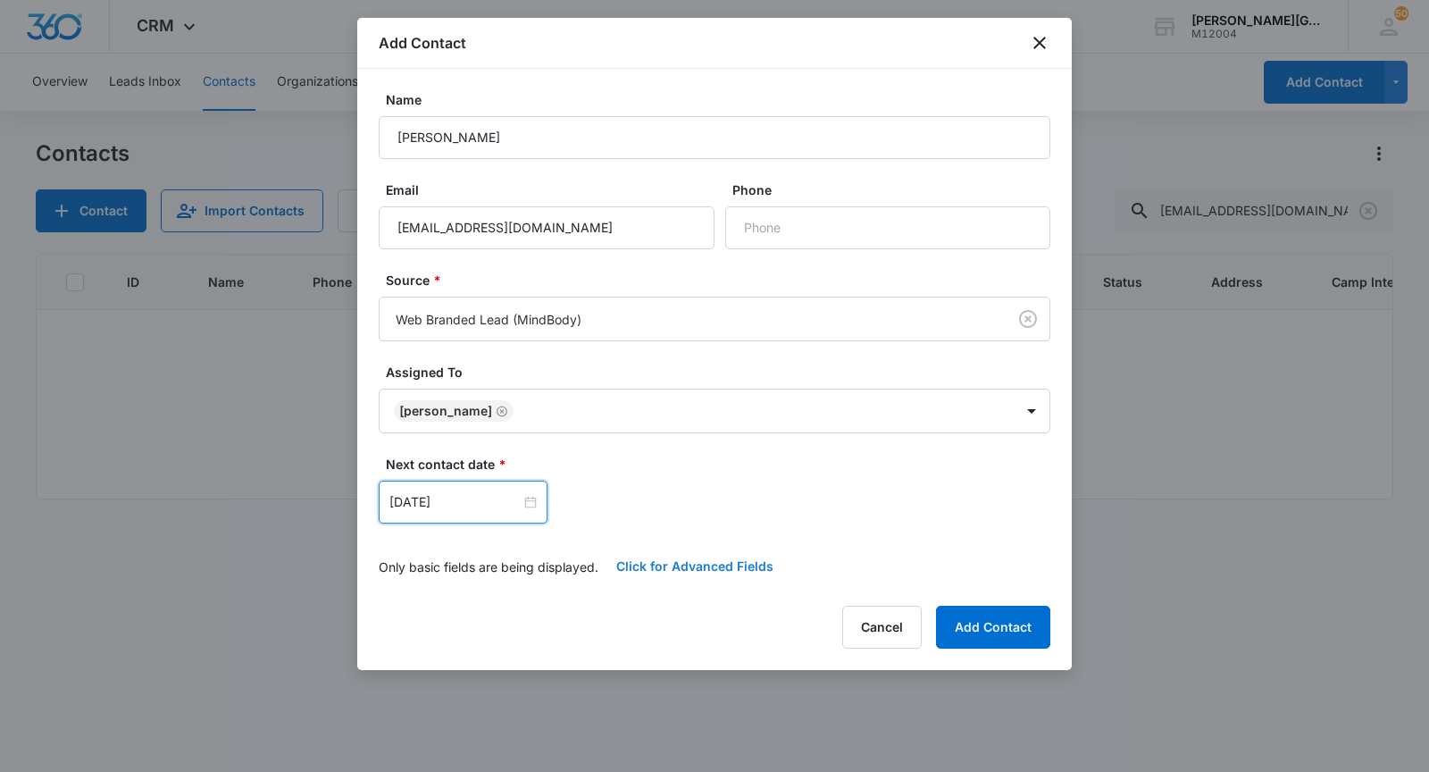
click at [674, 560] on button "Click for Advanced Fields" at bounding box center [694, 566] width 193 height 43
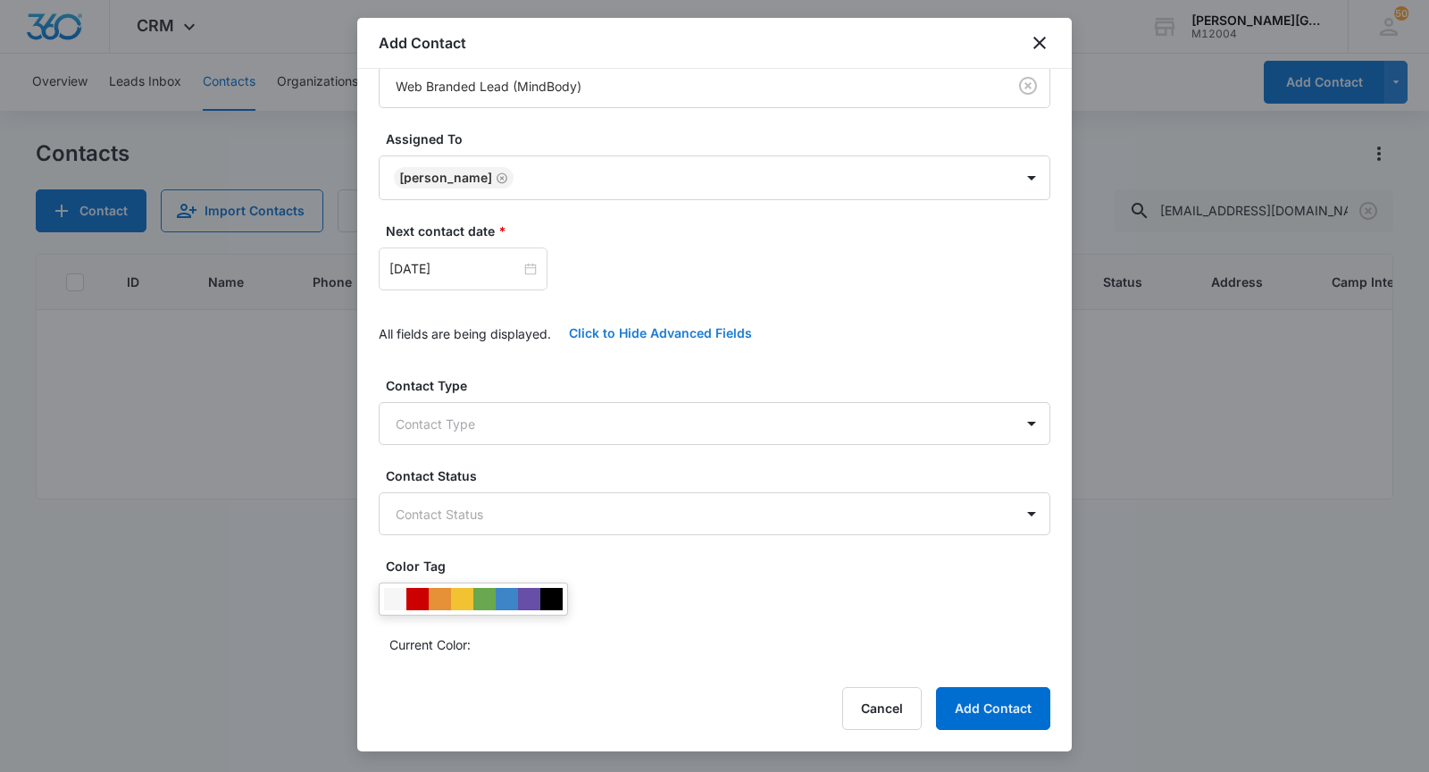
scroll to position [242, 0]
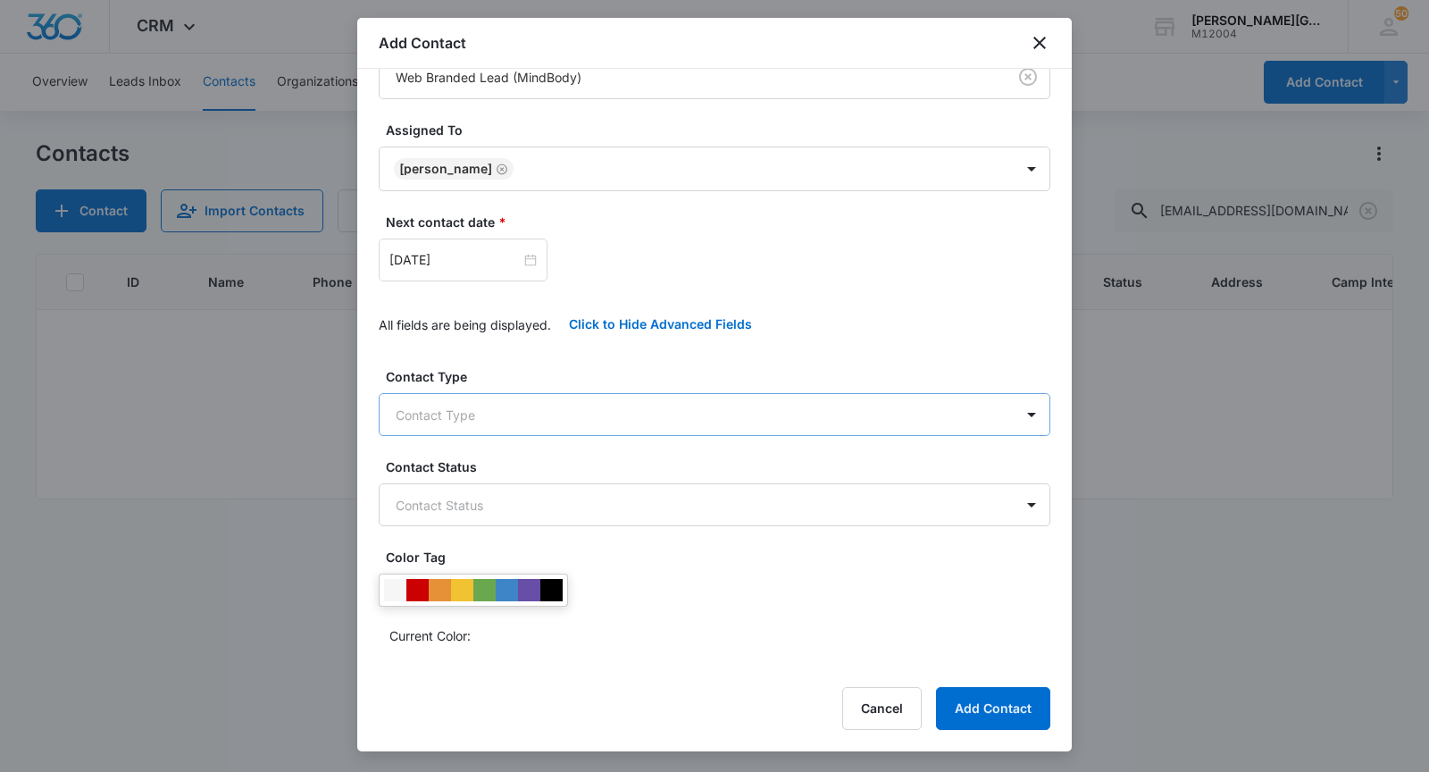
click at [531, 406] on body "CRM Apps Reputation Websites Forms CRM Email Social Shop Payments POS Content A…" at bounding box center [714, 386] width 1429 height 772
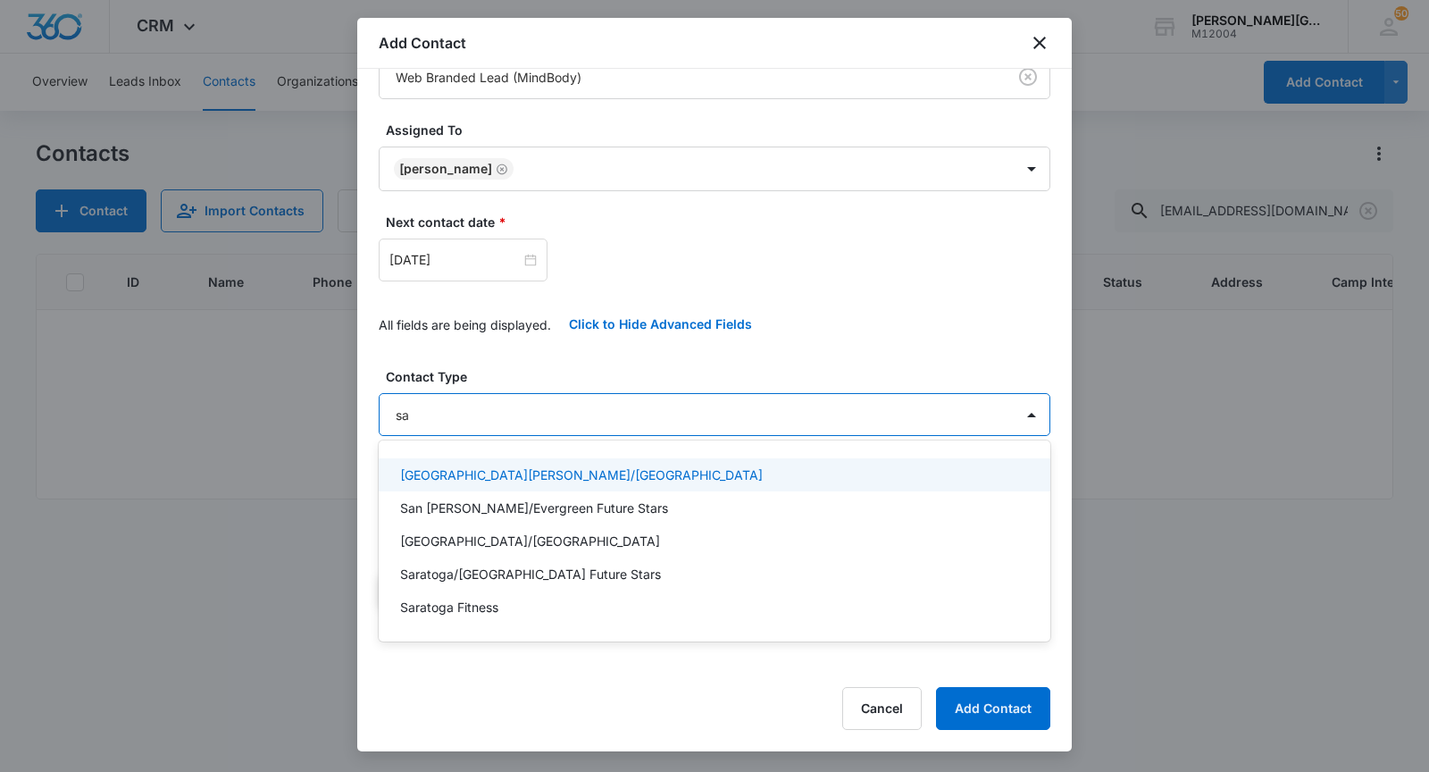
type input "sar"
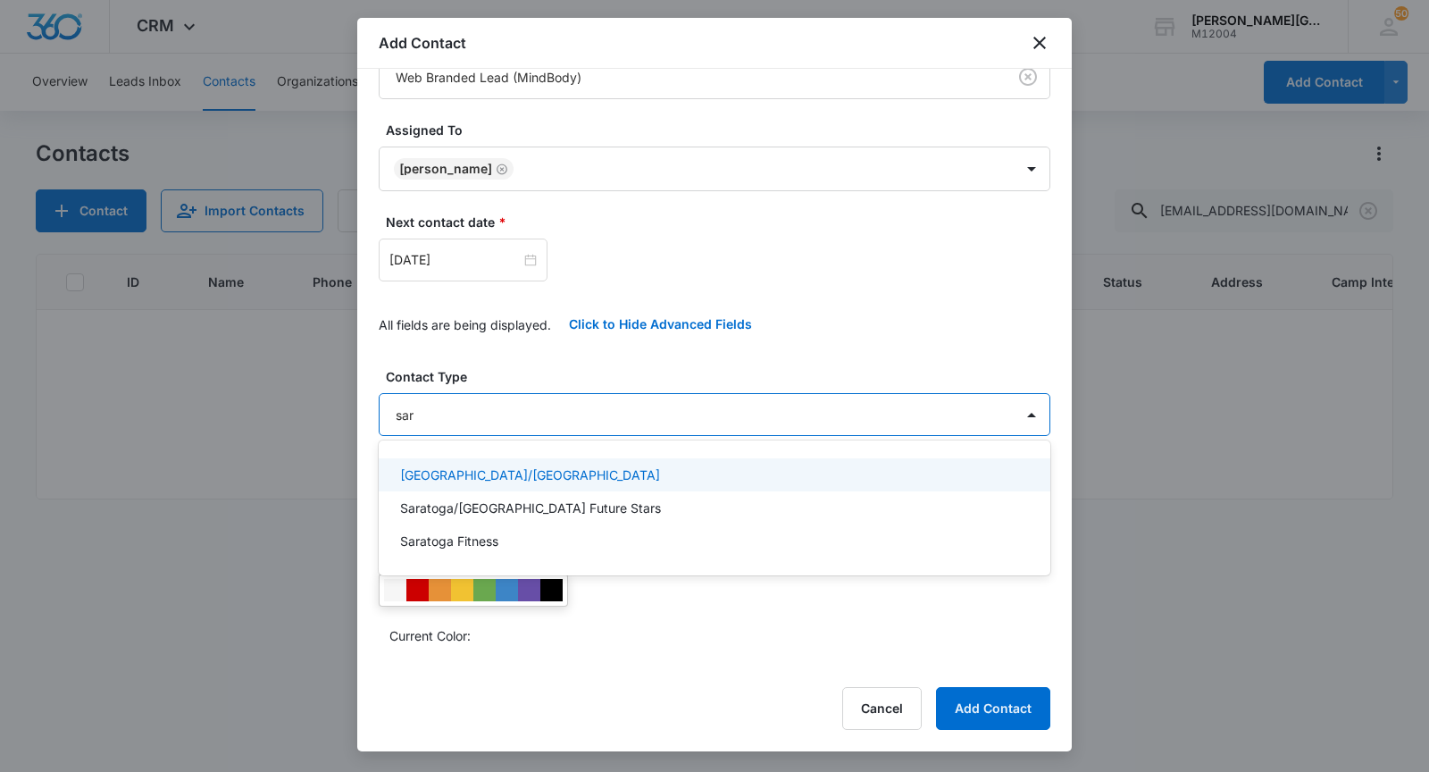
click at [475, 466] on p "[GEOGRAPHIC_DATA]/[GEOGRAPHIC_DATA]" at bounding box center [530, 474] width 260 height 19
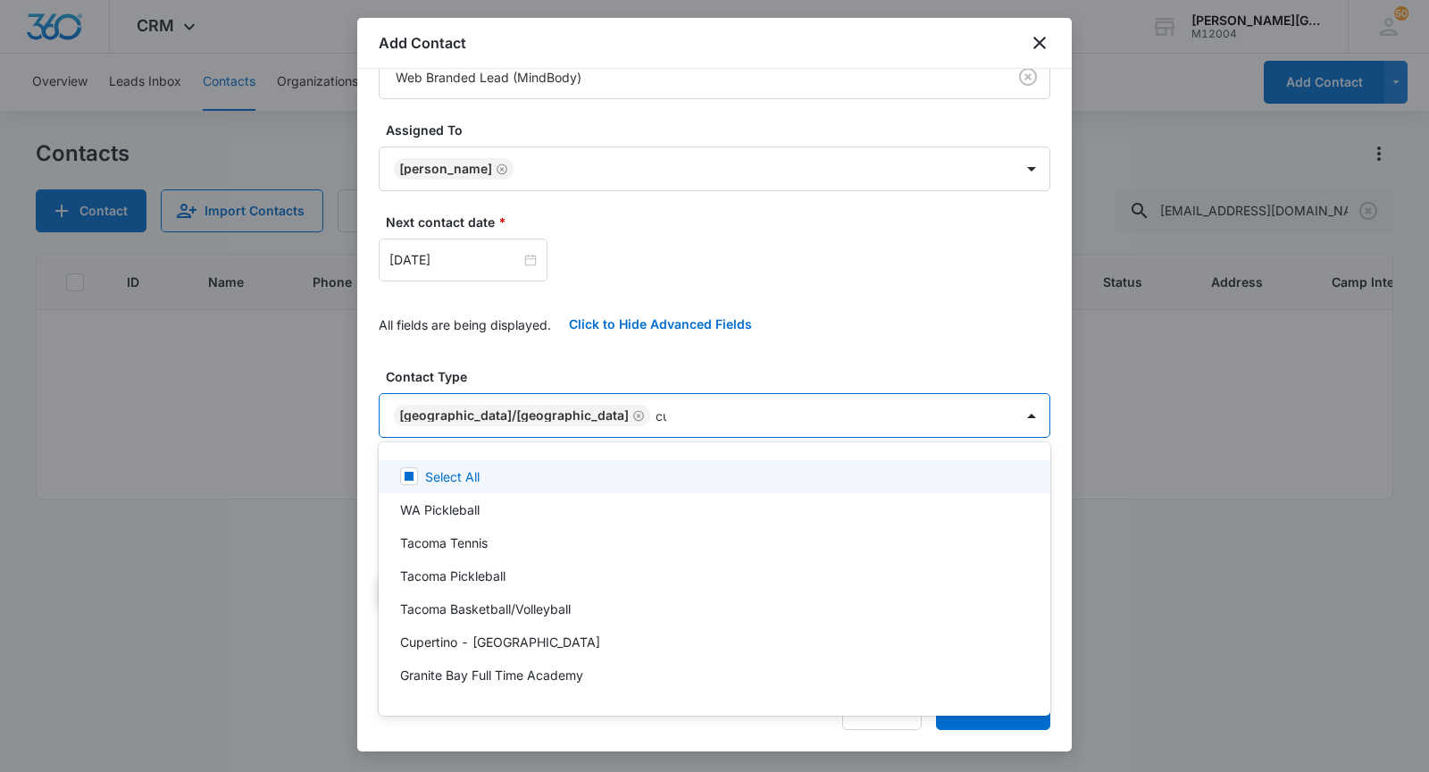
type input "cup"
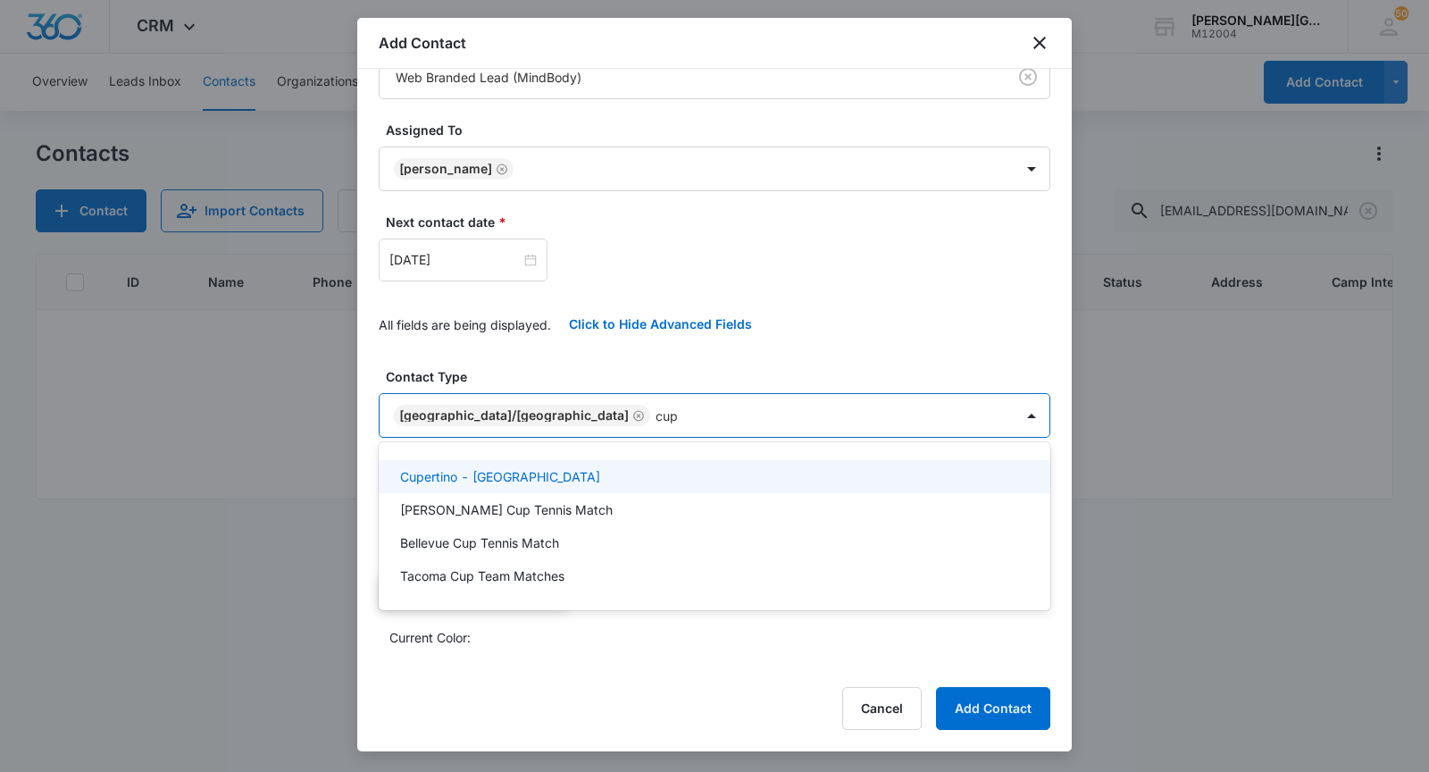
click at [440, 464] on div "Cupertino - [GEOGRAPHIC_DATA]" at bounding box center [715, 476] width 672 height 33
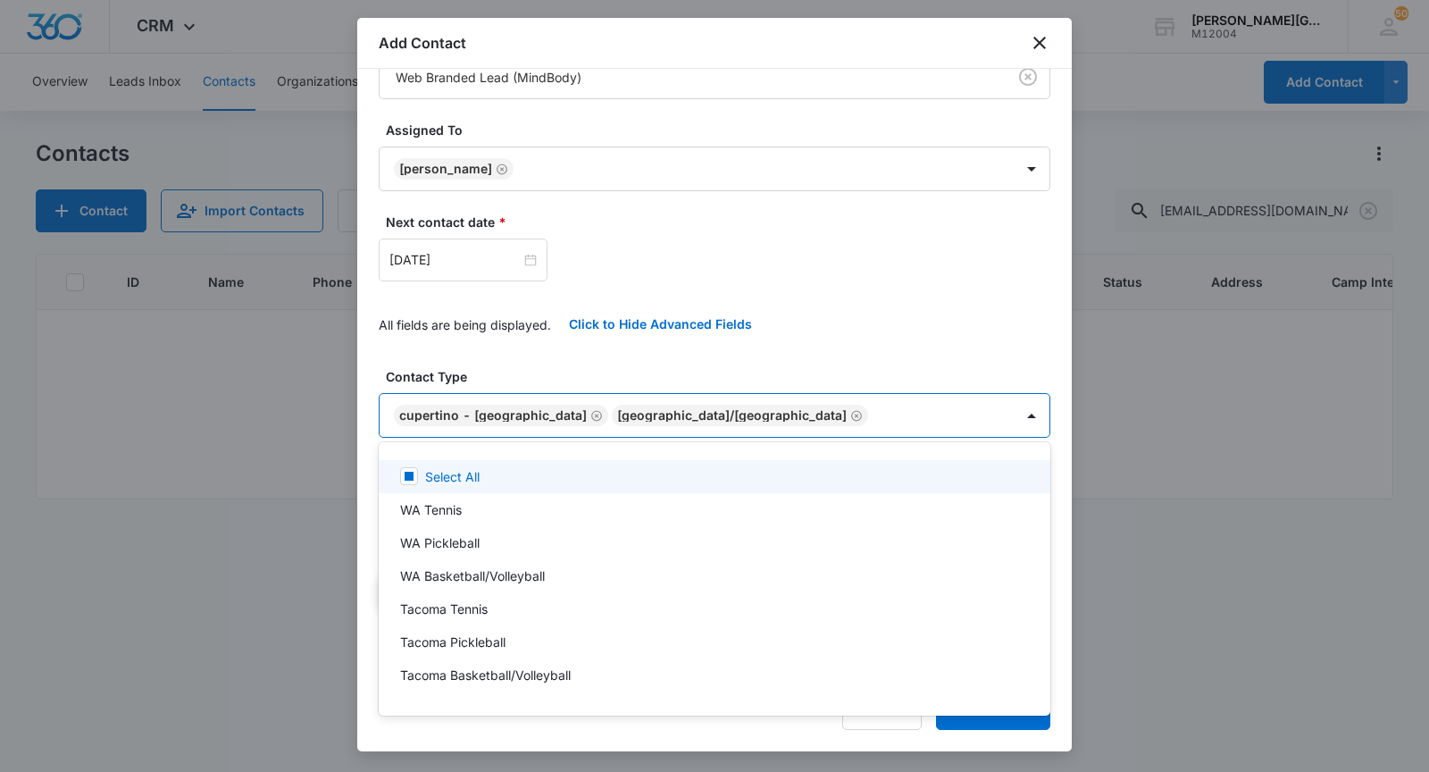
click at [479, 392] on div at bounding box center [714, 386] width 1429 height 772
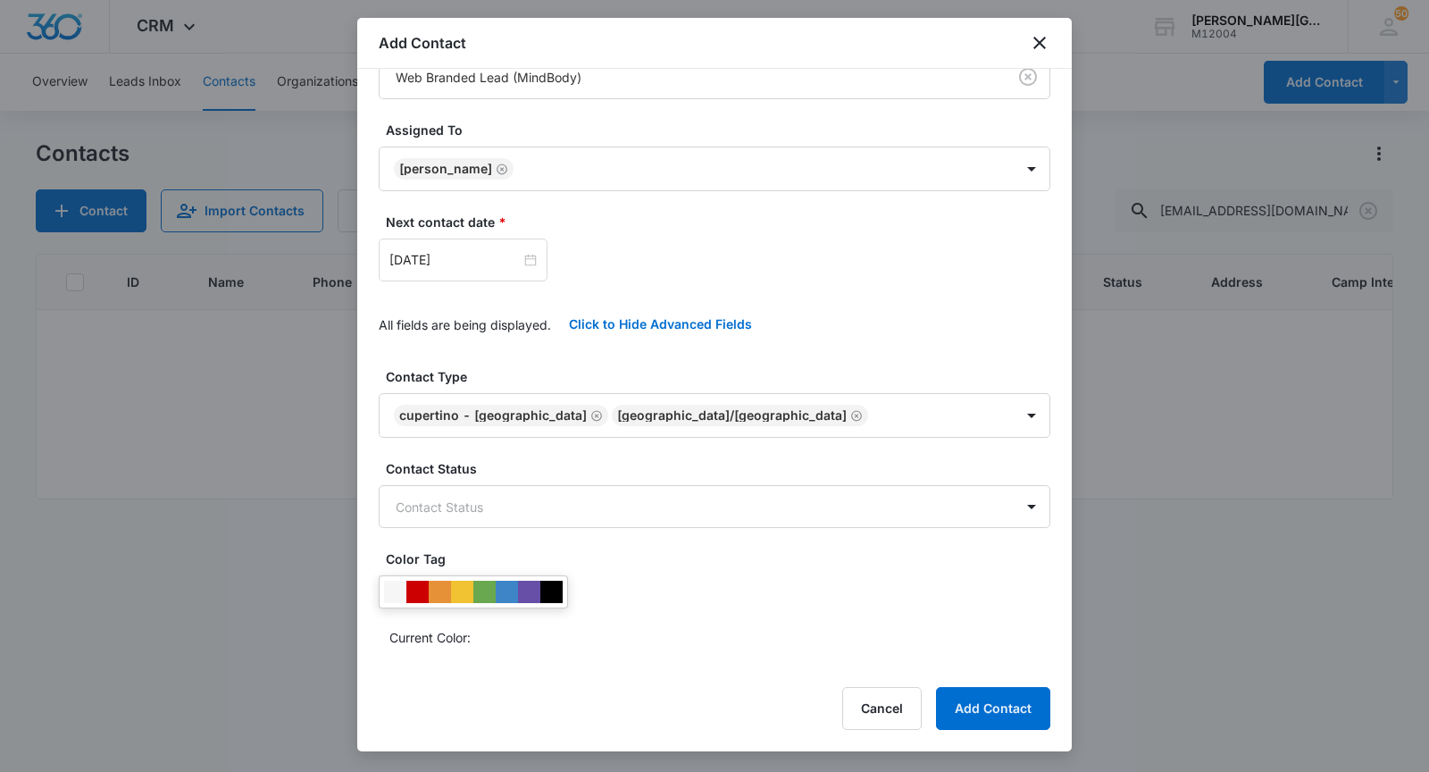
scroll to position [454, 0]
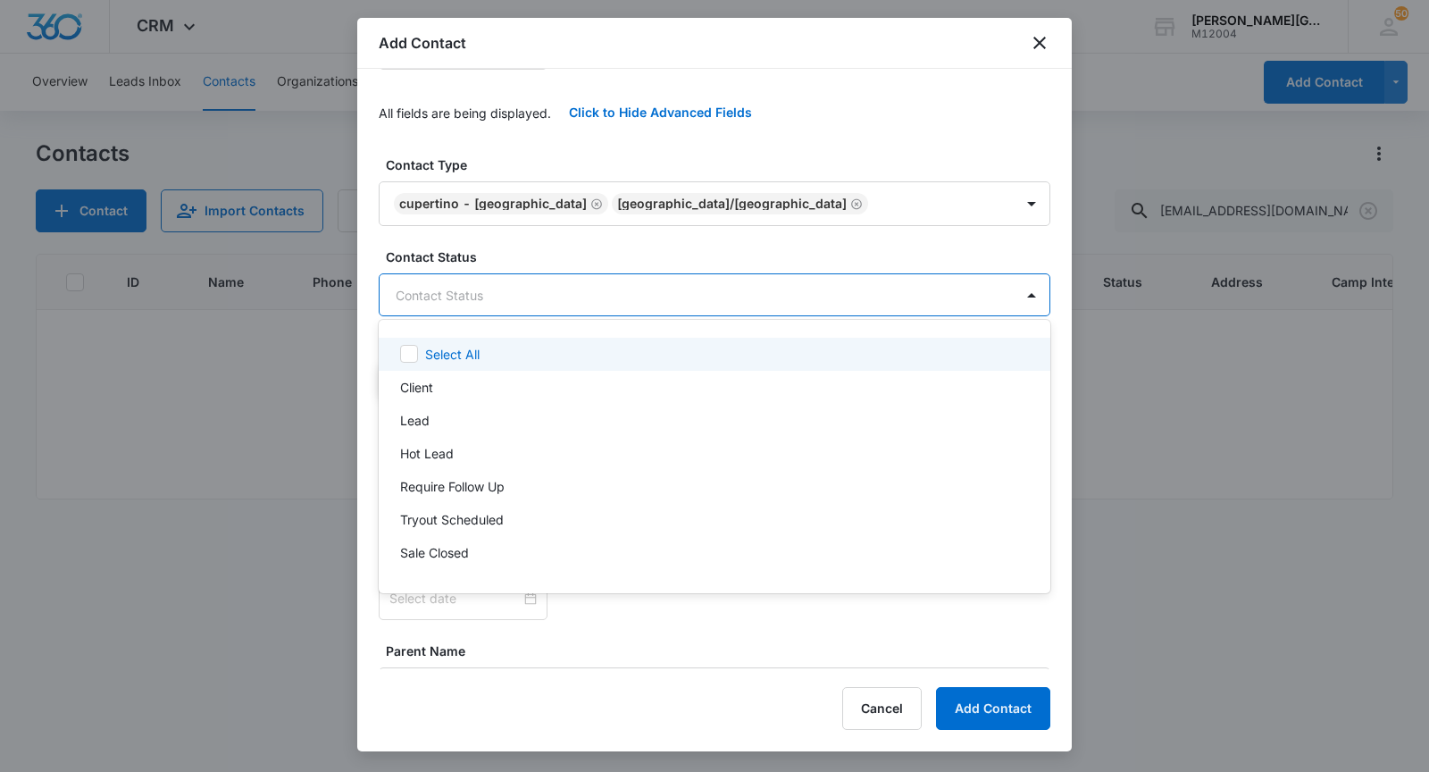
click at [468, 282] on body "CRM Apps Reputation Websites Forms CRM Email Social Shop Payments POS Content A…" at bounding box center [714, 386] width 1429 height 772
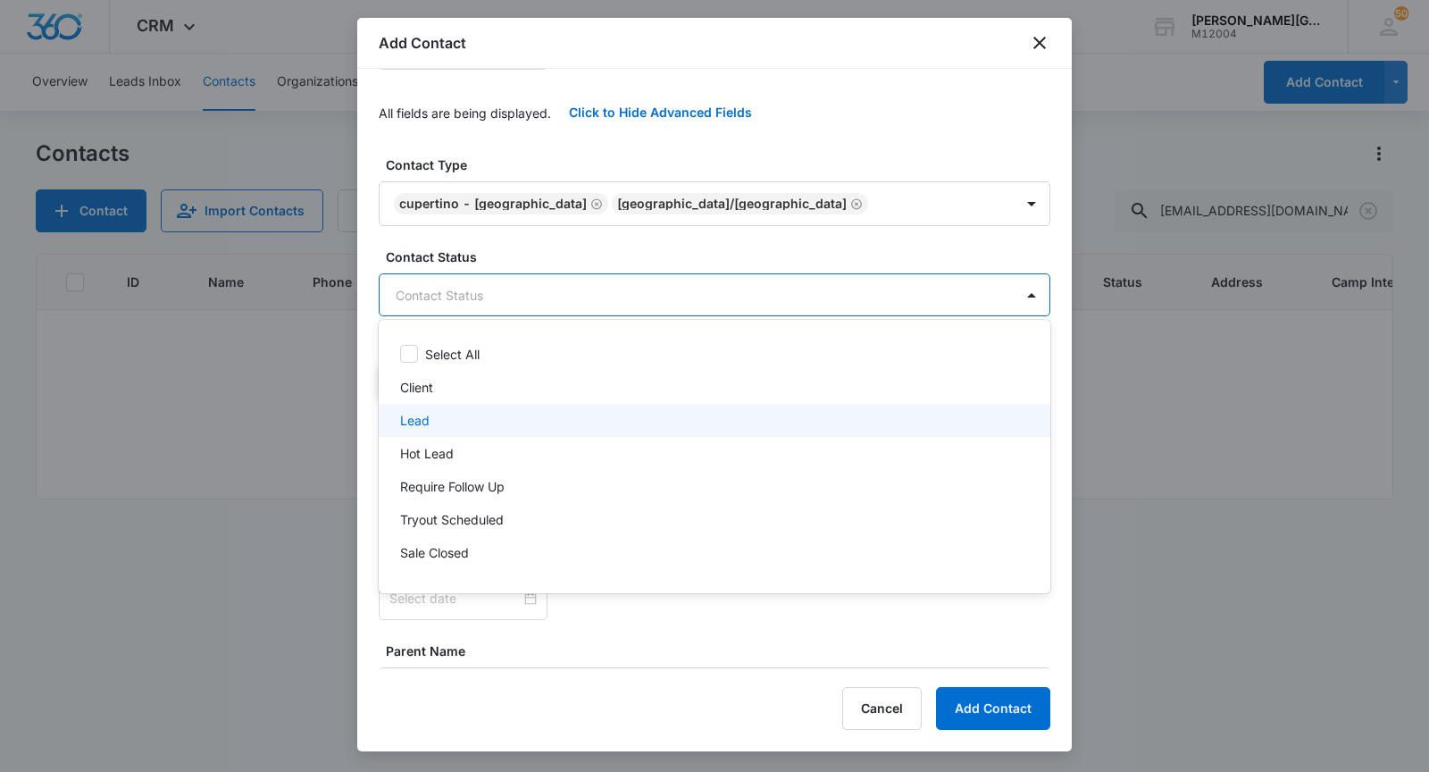
click at [427, 418] on p "Lead" at bounding box center [414, 420] width 29 height 19
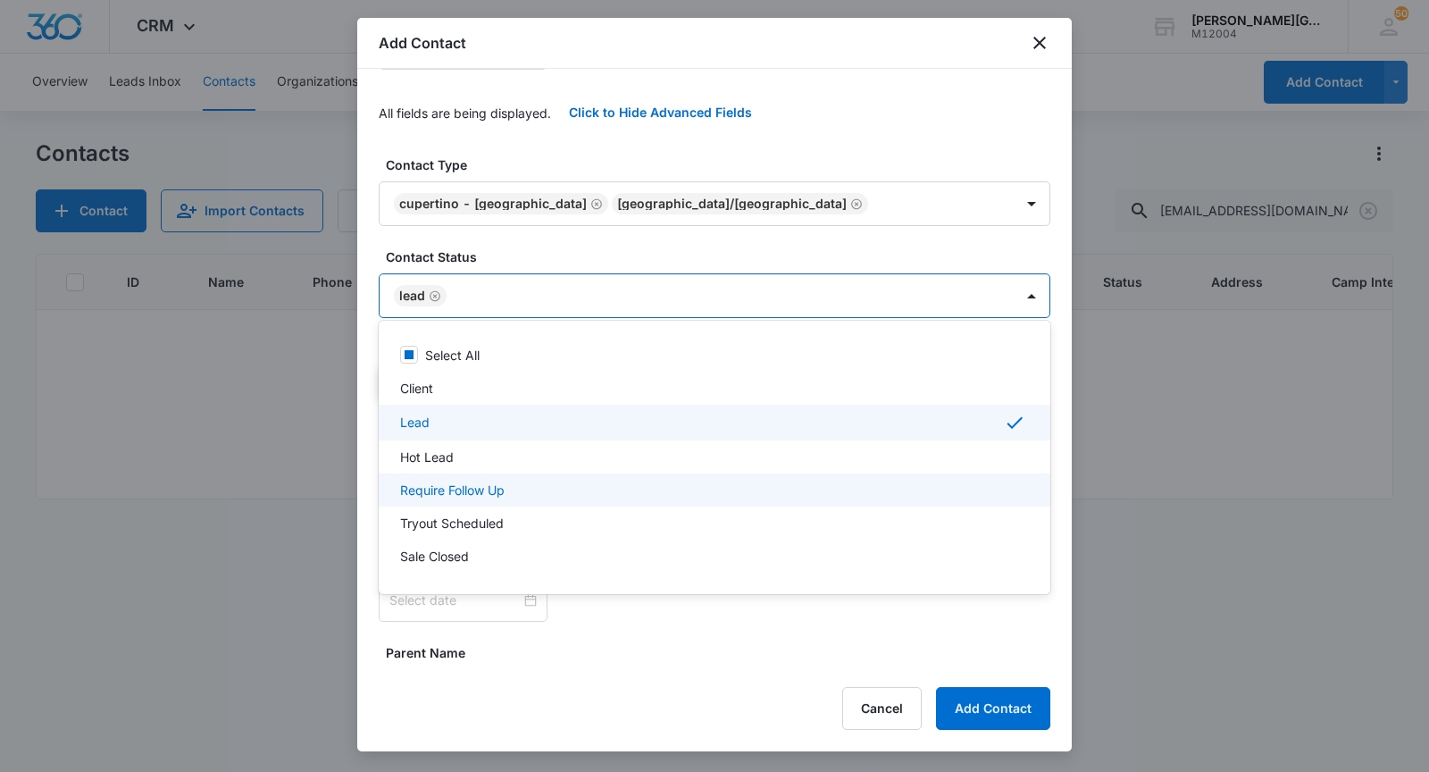
click at [455, 484] on p "Require Follow Up" at bounding box center [452, 490] width 105 height 19
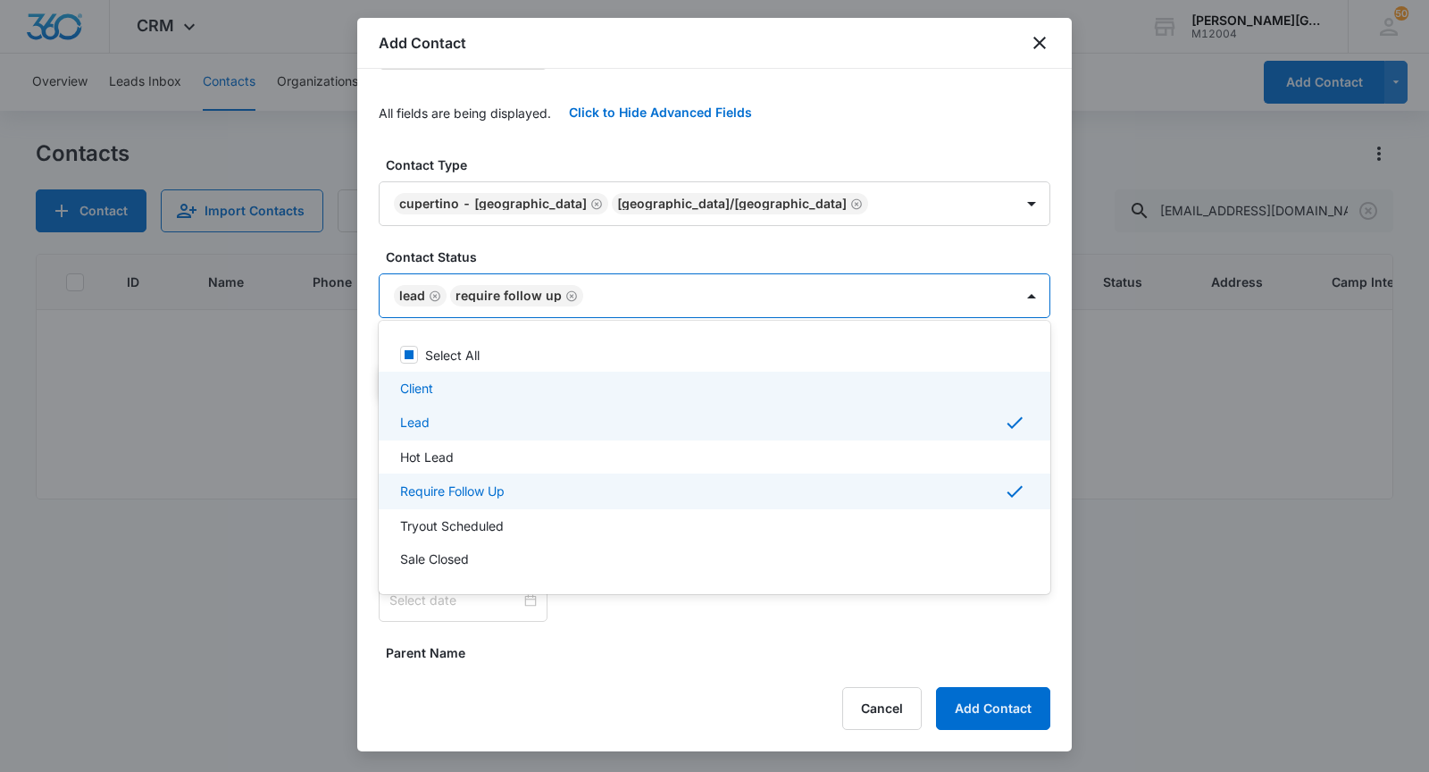
click at [563, 274] on div at bounding box center [714, 386] width 1429 height 772
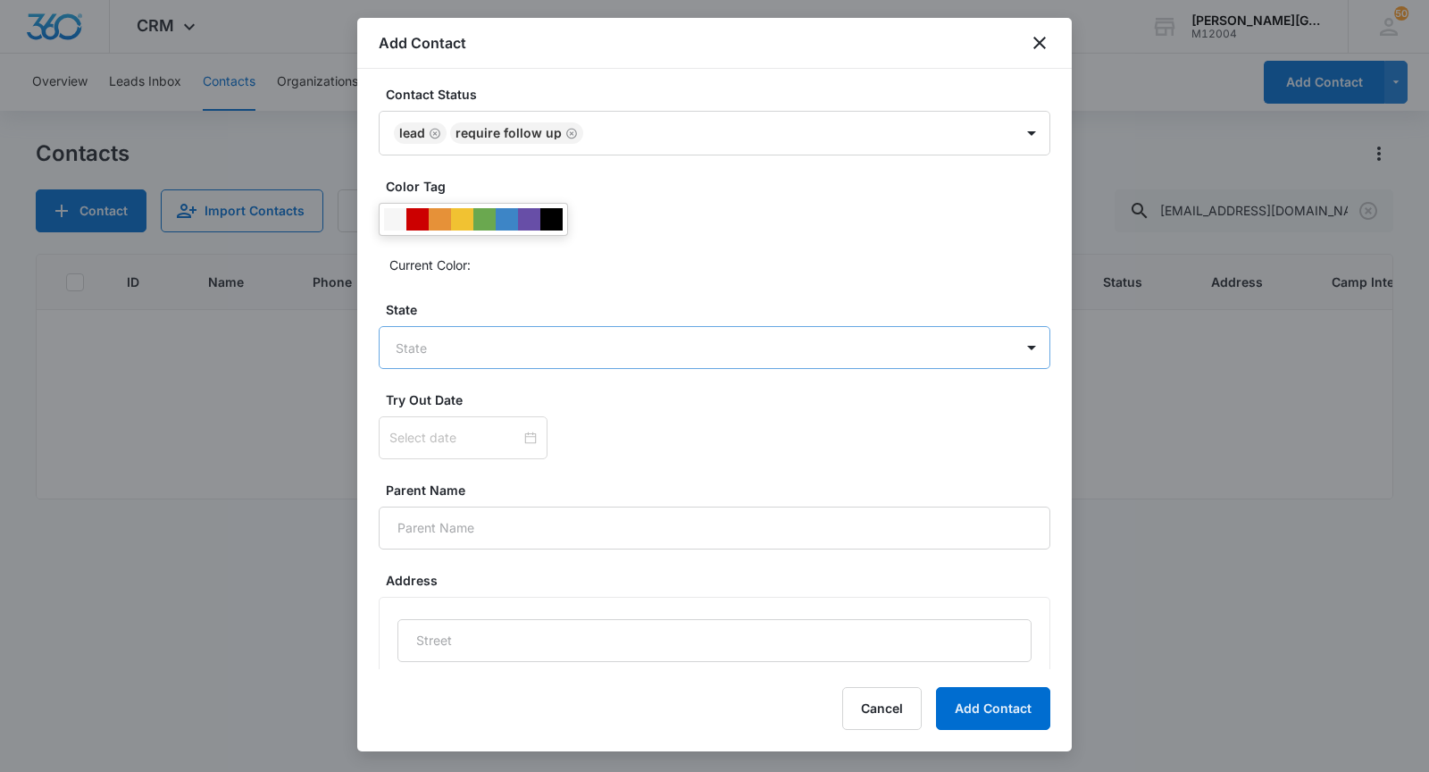
scroll to position [627, 0]
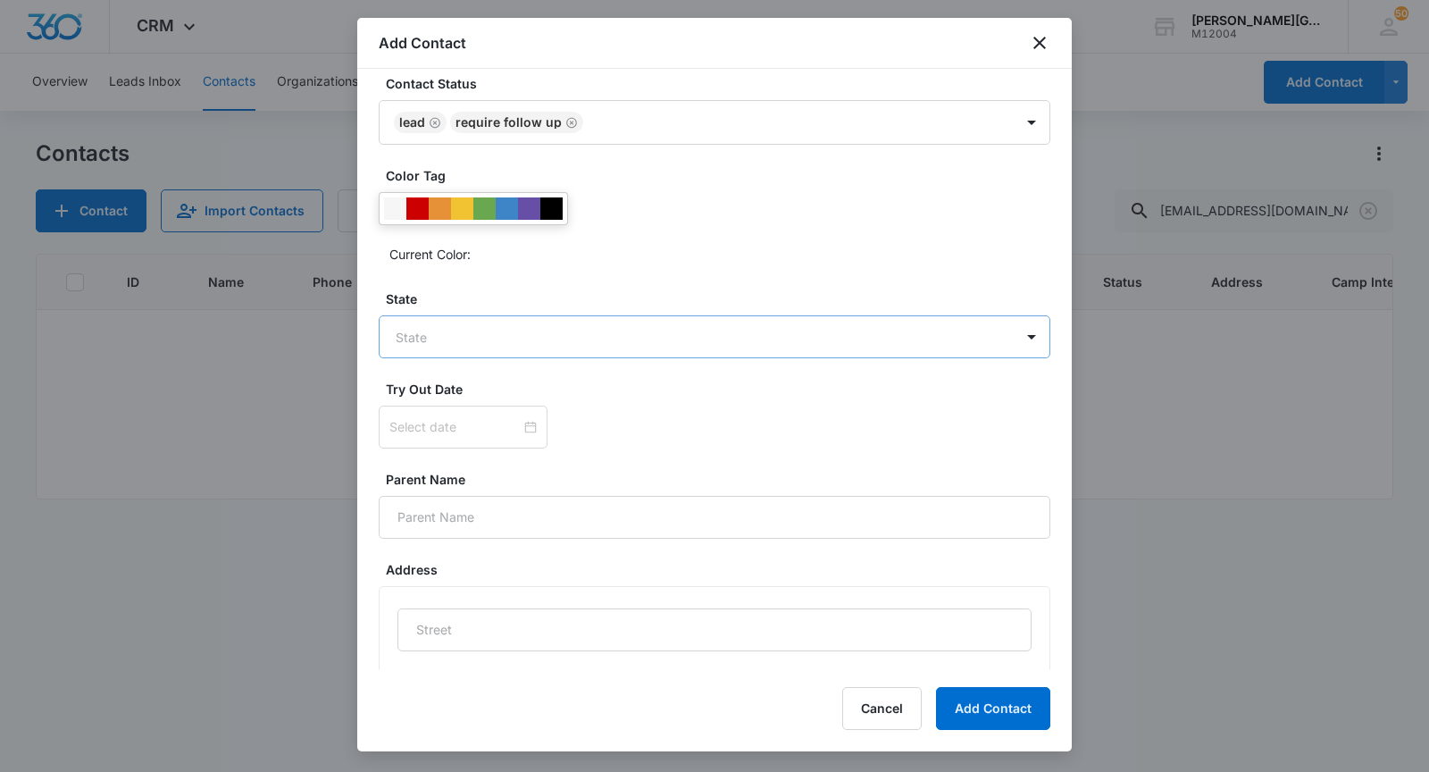
click at [463, 343] on body "CRM Apps Reputation Websites Forms CRM Email Social Shop Payments POS Content A…" at bounding box center [714, 386] width 1429 height 772
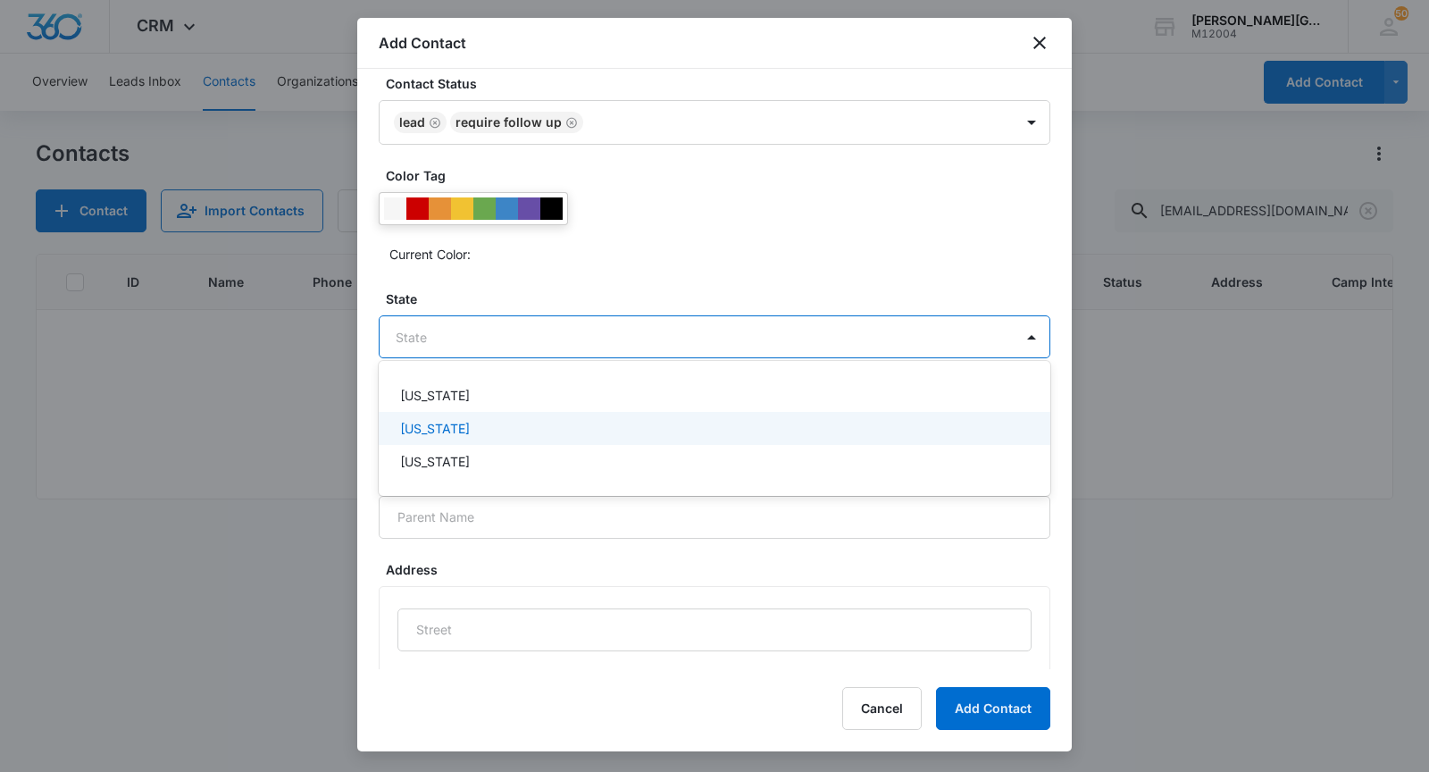
click at [451, 424] on p "[US_STATE]" at bounding box center [435, 428] width 70 height 19
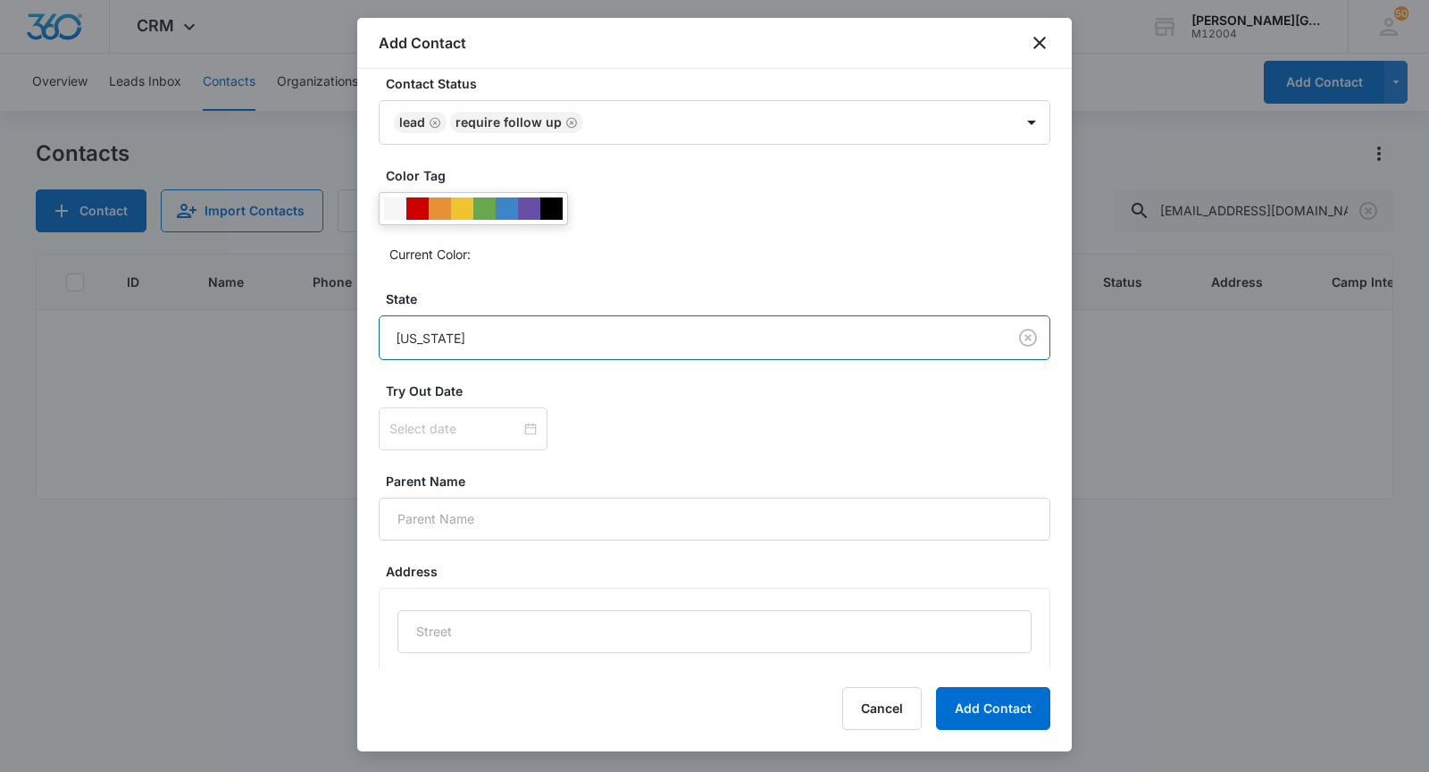
scroll to position [790, 0]
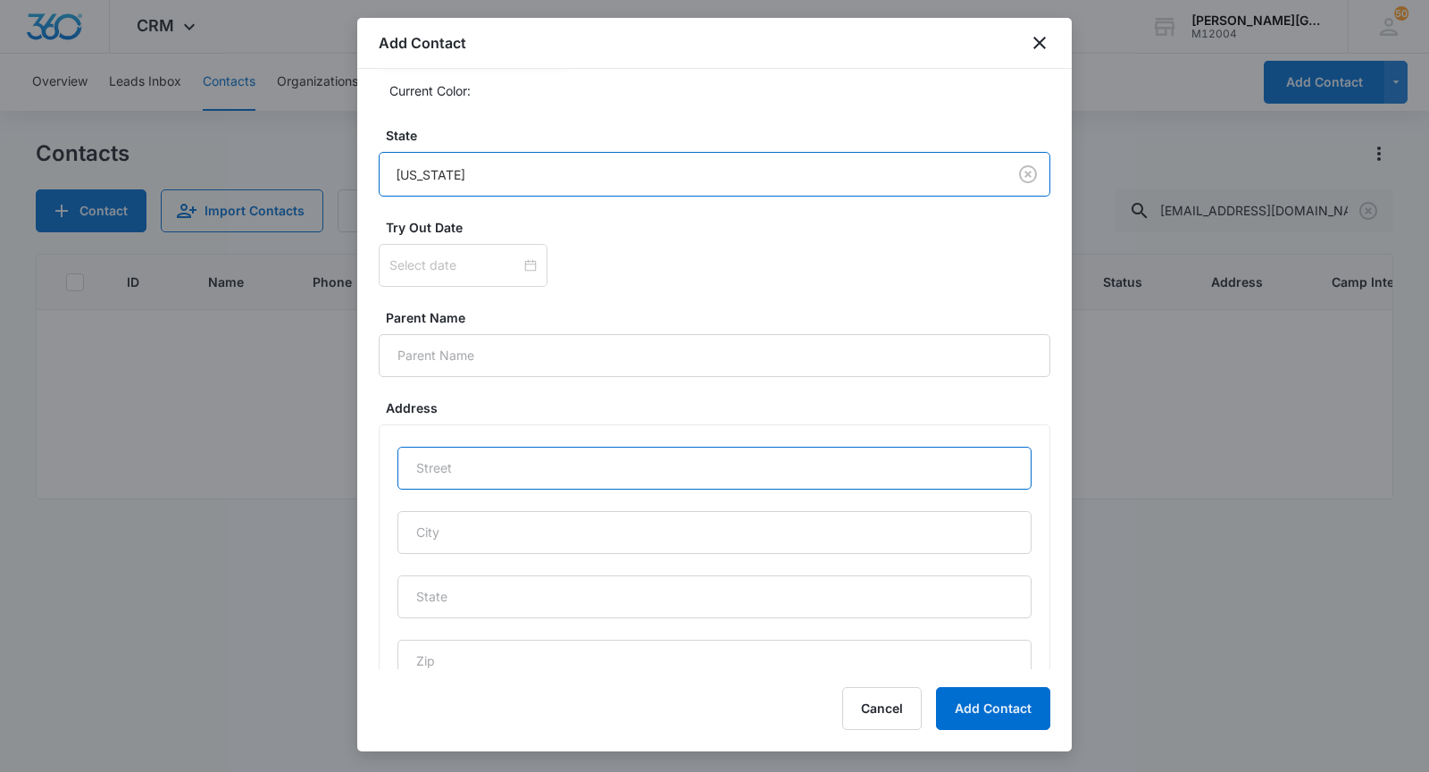
click at [465, 451] on input "text" at bounding box center [714, 468] width 634 height 43
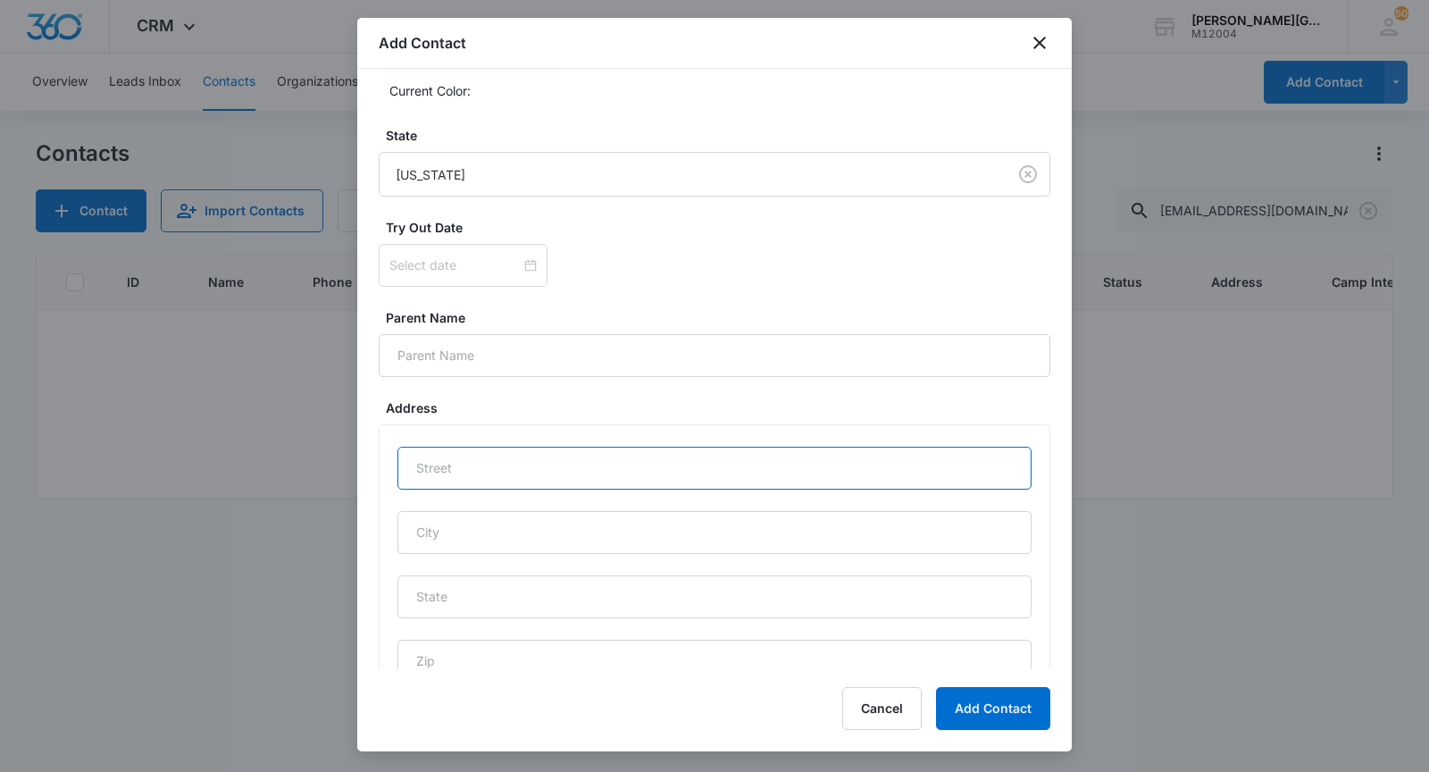
paste input "[STREET_ADDRESS][PERSON_NAME]"
type input "[STREET_ADDRESS][PERSON_NAME]"
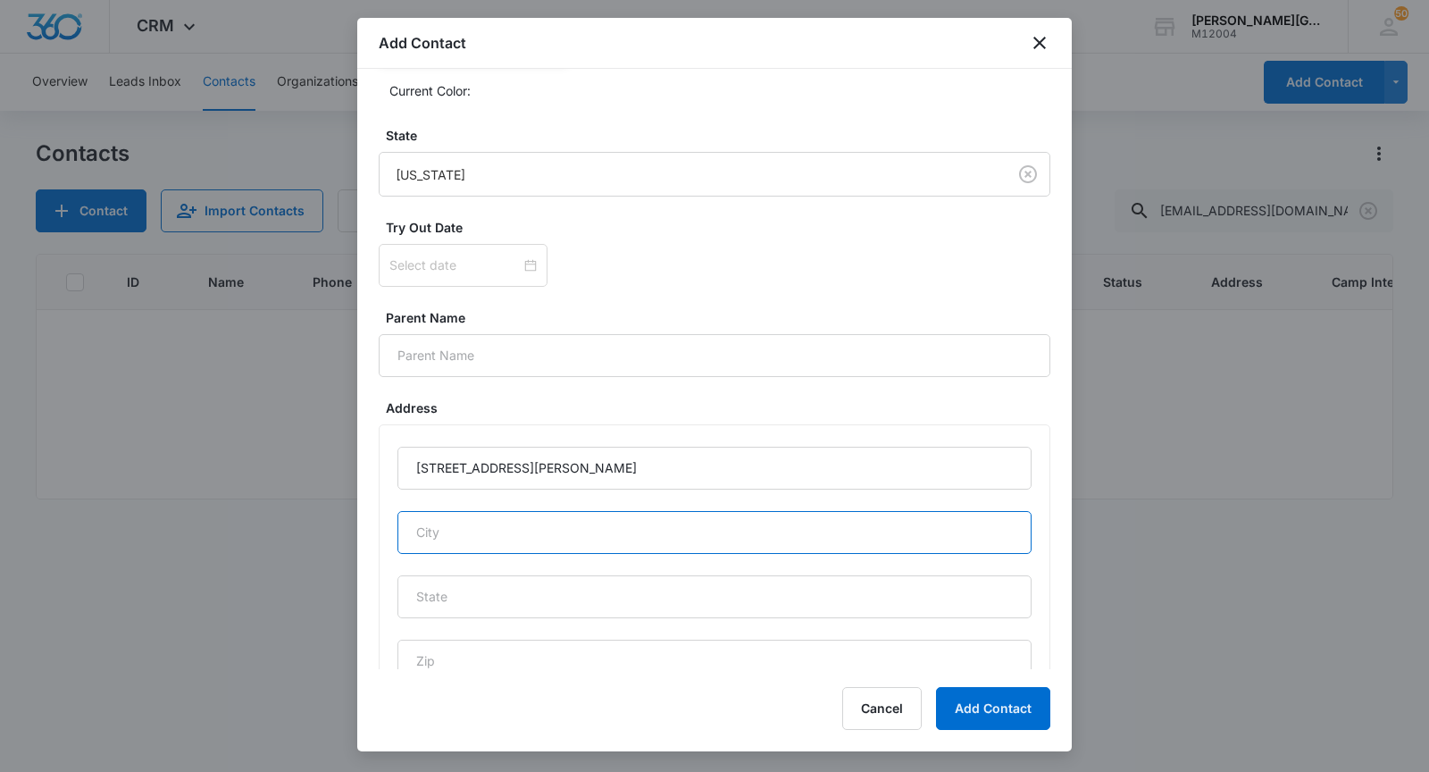
click at [449, 517] on input "text" at bounding box center [714, 532] width 634 height 43
click at [472, 546] on input "text" at bounding box center [714, 532] width 634 height 43
type input "[GEOGRAPHIC_DATA][PERSON_NAME]"
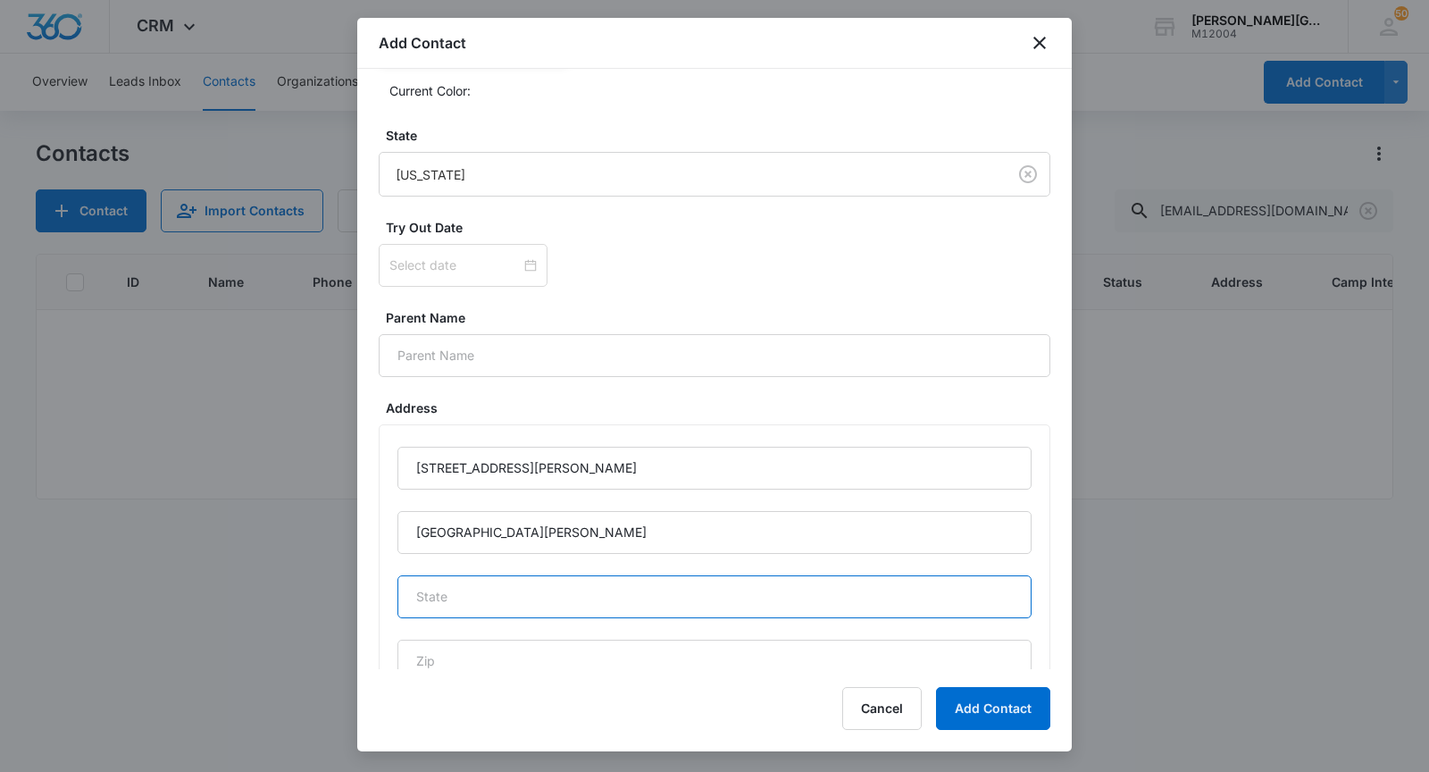
click at [454, 591] on input "text" at bounding box center [714, 596] width 634 height 43
click at [475, 598] on input "text" at bounding box center [714, 596] width 634 height 43
type input "CA"
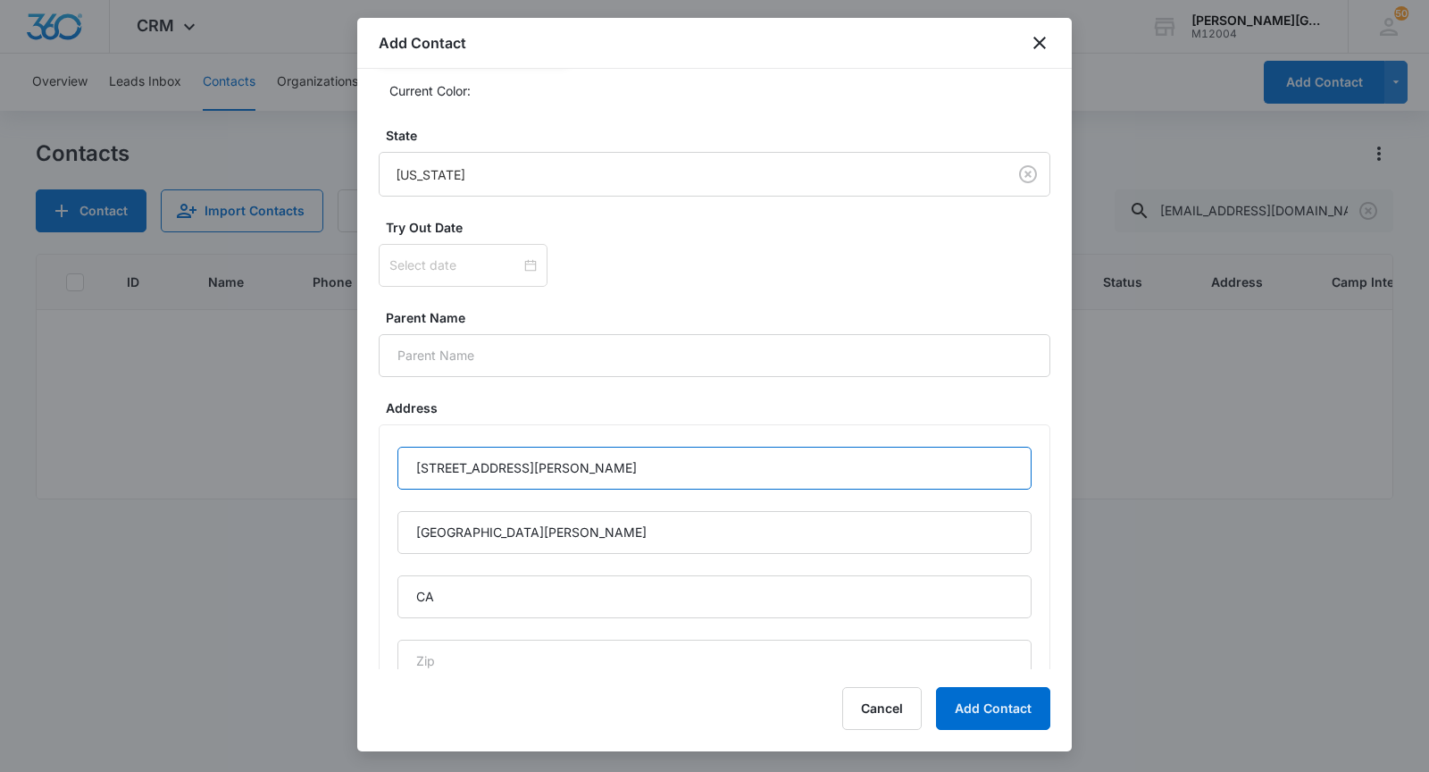
click at [512, 453] on input "[STREET_ADDRESS][PERSON_NAME]" at bounding box center [714, 468] width 634 height 43
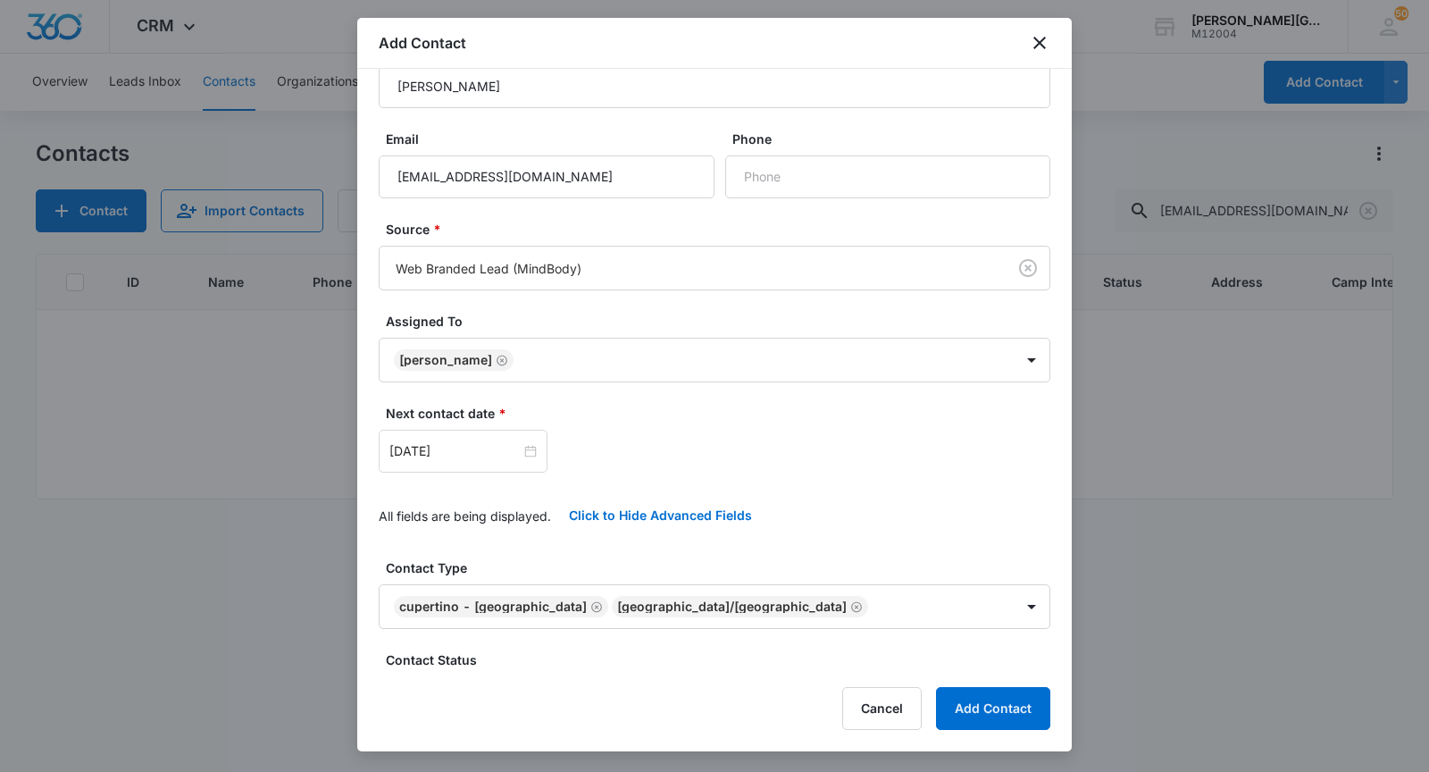
scroll to position [0, 0]
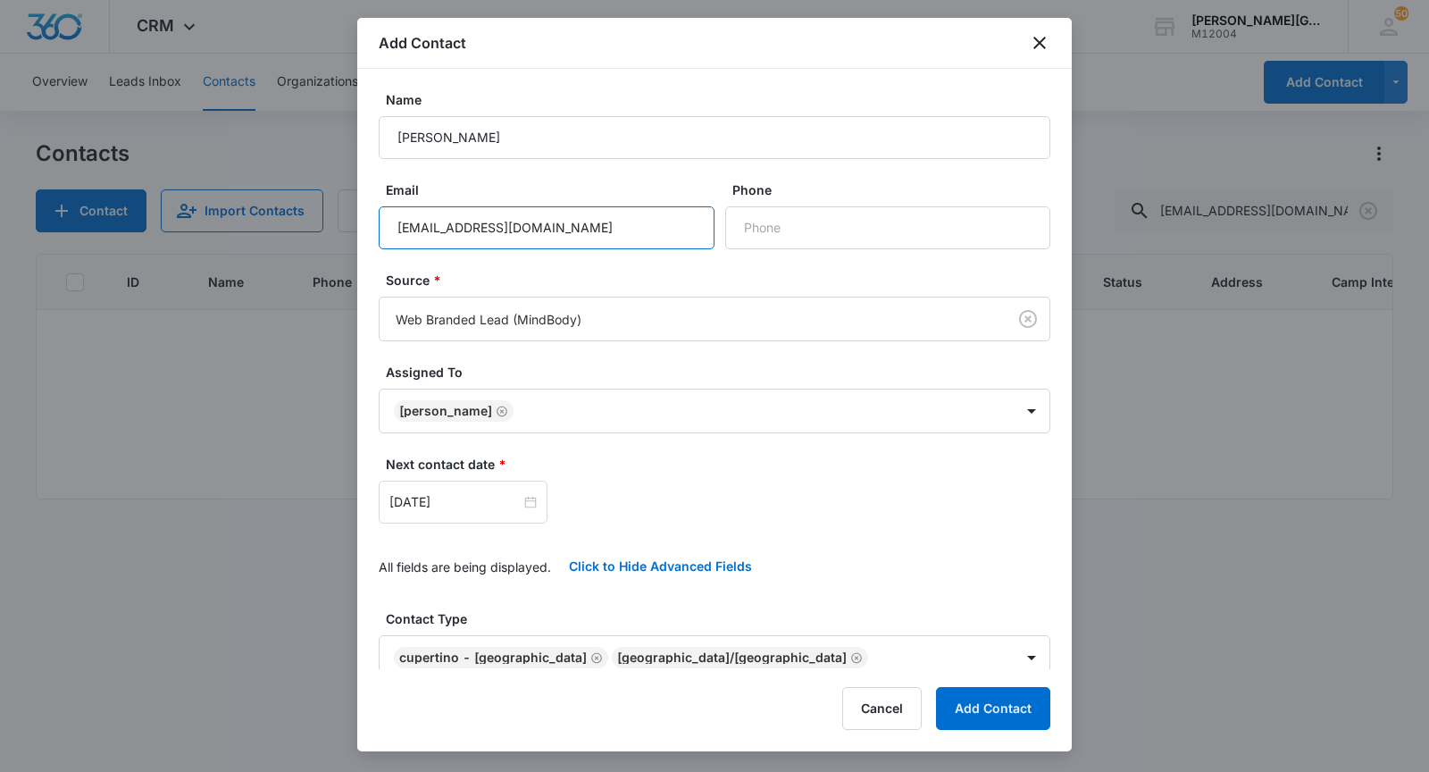
click at [498, 227] on input "[EMAIL_ADDRESS][DOMAIN_NAME]" at bounding box center [547, 227] width 336 height 43
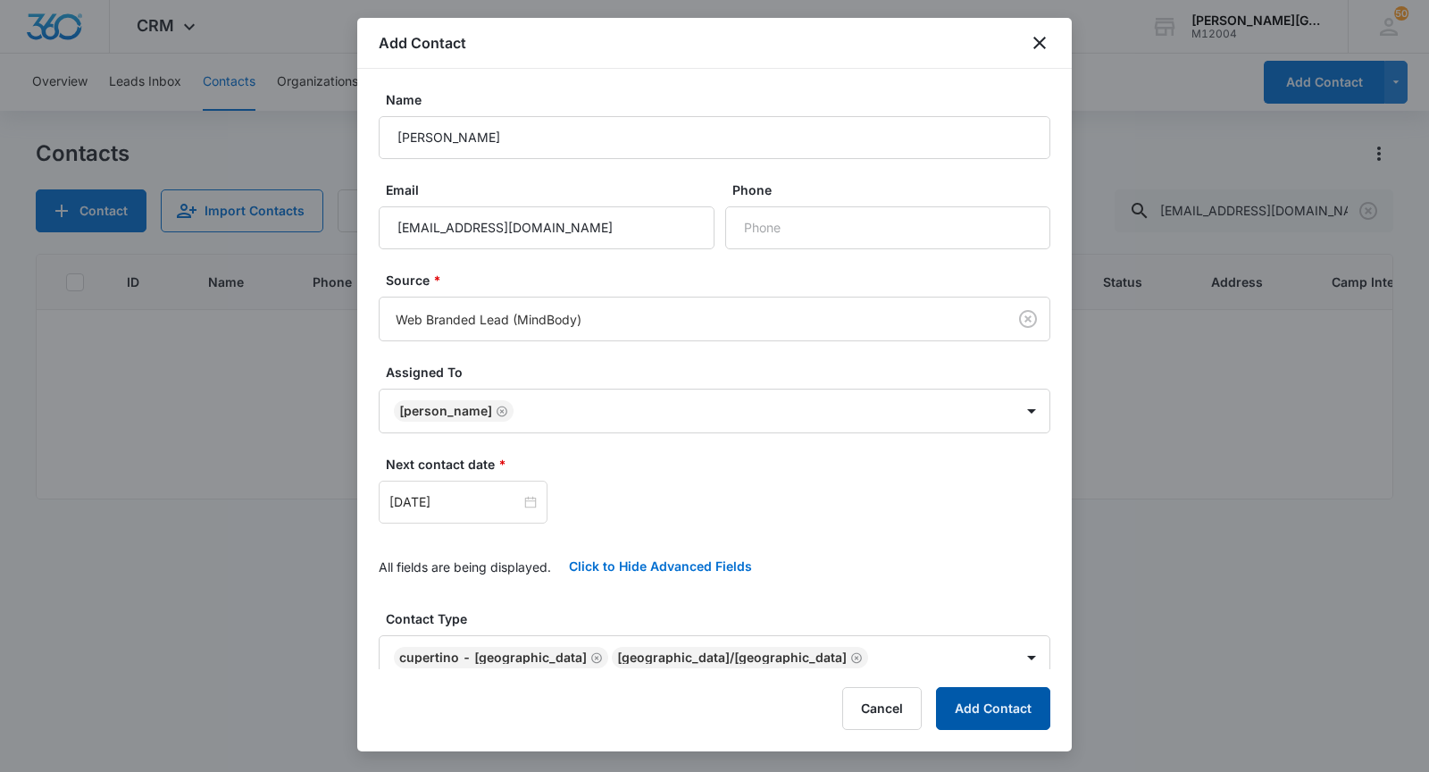
click at [1002, 709] on button "Add Contact" at bounding box center [993, 708] width 114 height 43
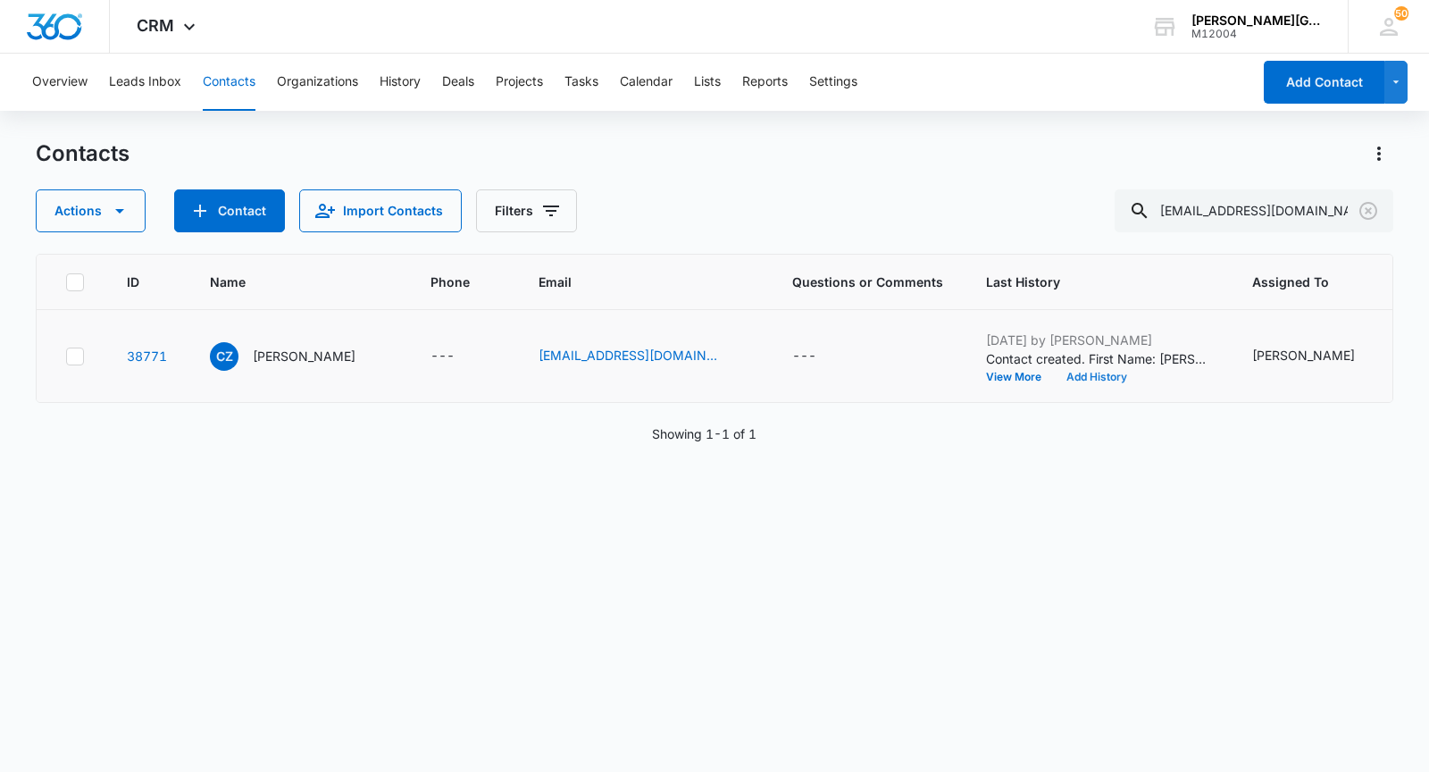
click at [1054, 382] on button "Add History" at bounding box center [1097, 377] width 86 height 11
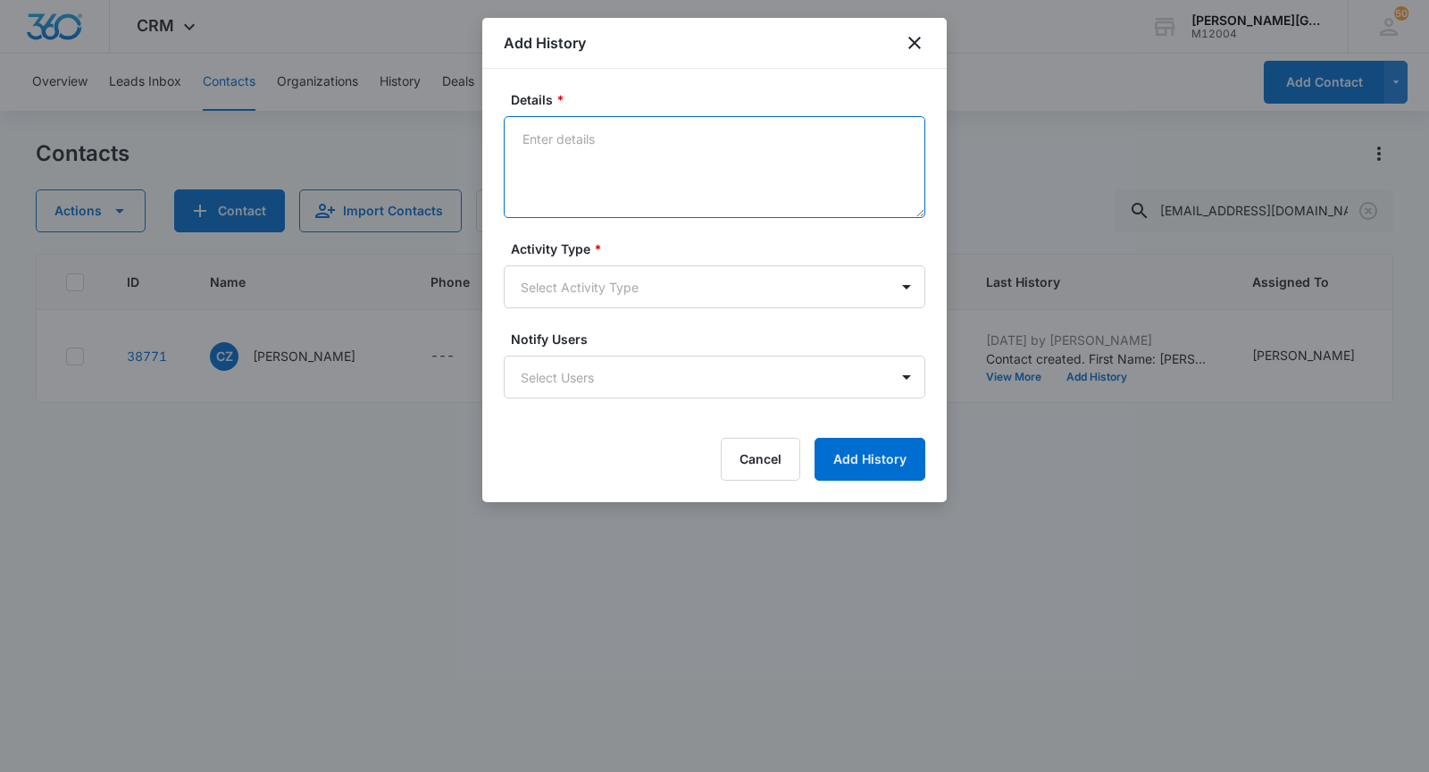
click at [631, 163] on textarea "Details *" at bounding box center [715, 167] width 422 height 102
paste textarea "Hello [PERSON_NAME], Hope this email finds you well! We noticed that you create…"
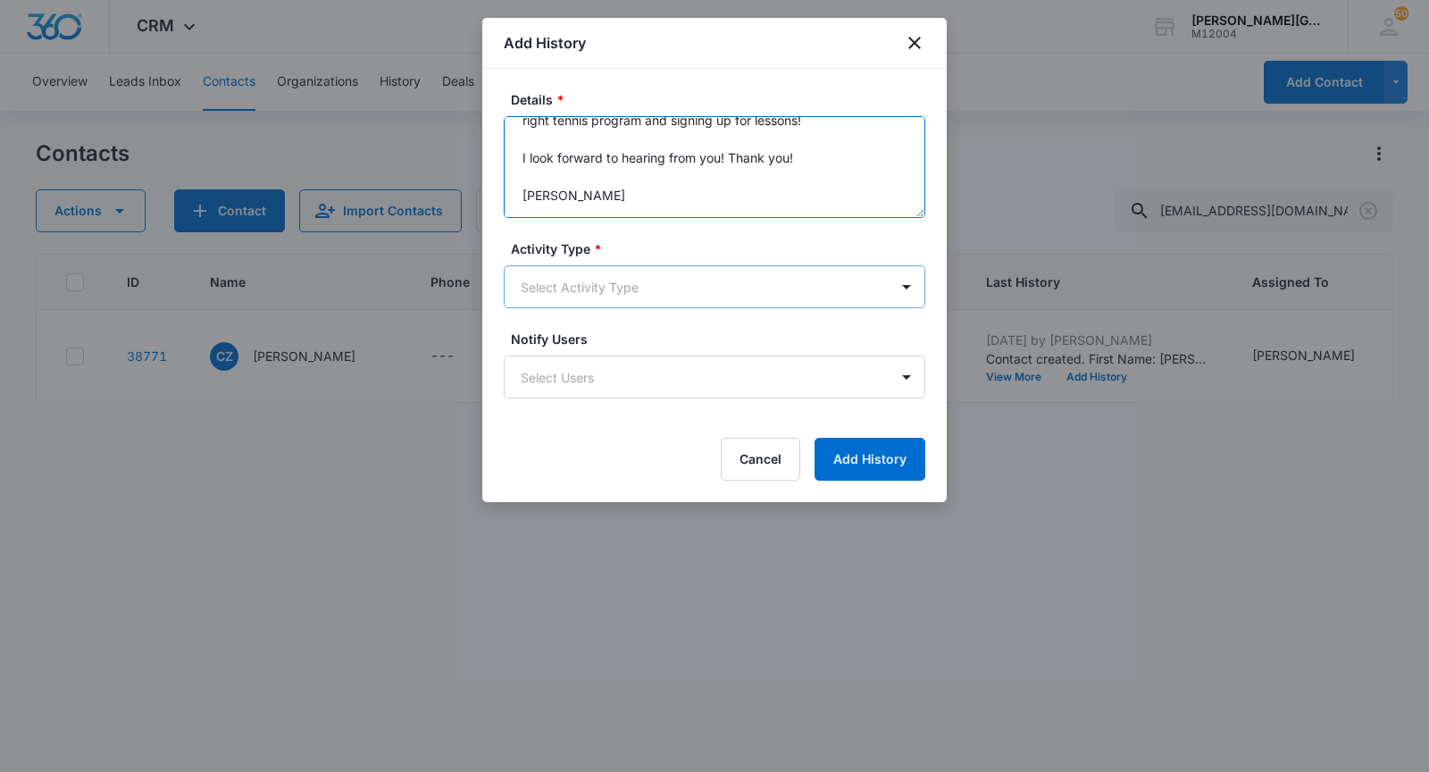
type textarea "Hello [PERSON_NAME], Hope this email finds you well! We noticed that you create…"
click at [586, 282] on body "CRM Apps Reputation Websites Forms CRM Email Social Shop Payments POS Content A…" at bounding box center [714, 386] width 1429 height 772
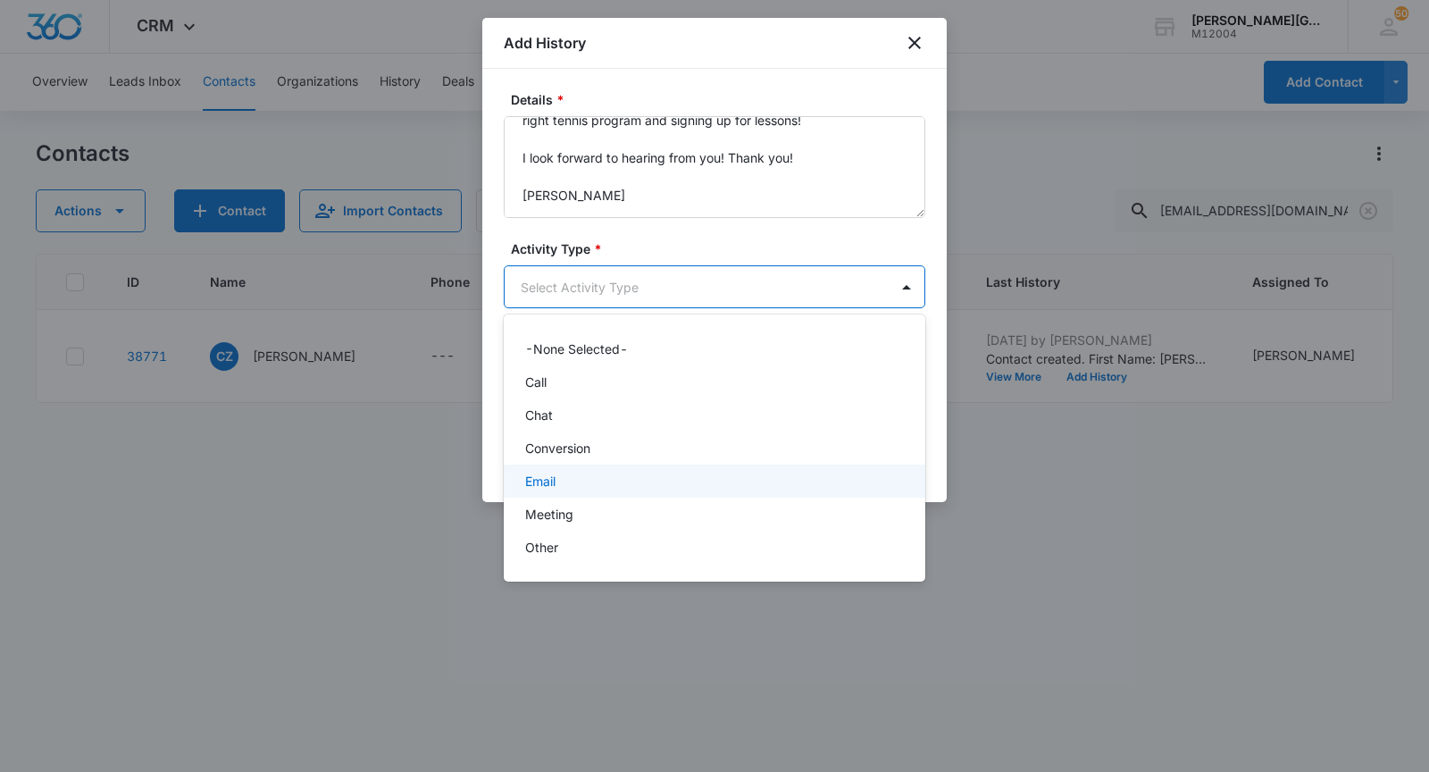
click at [550, 472] on p "Email" at bounding box center [540, 481] width 30 height 19
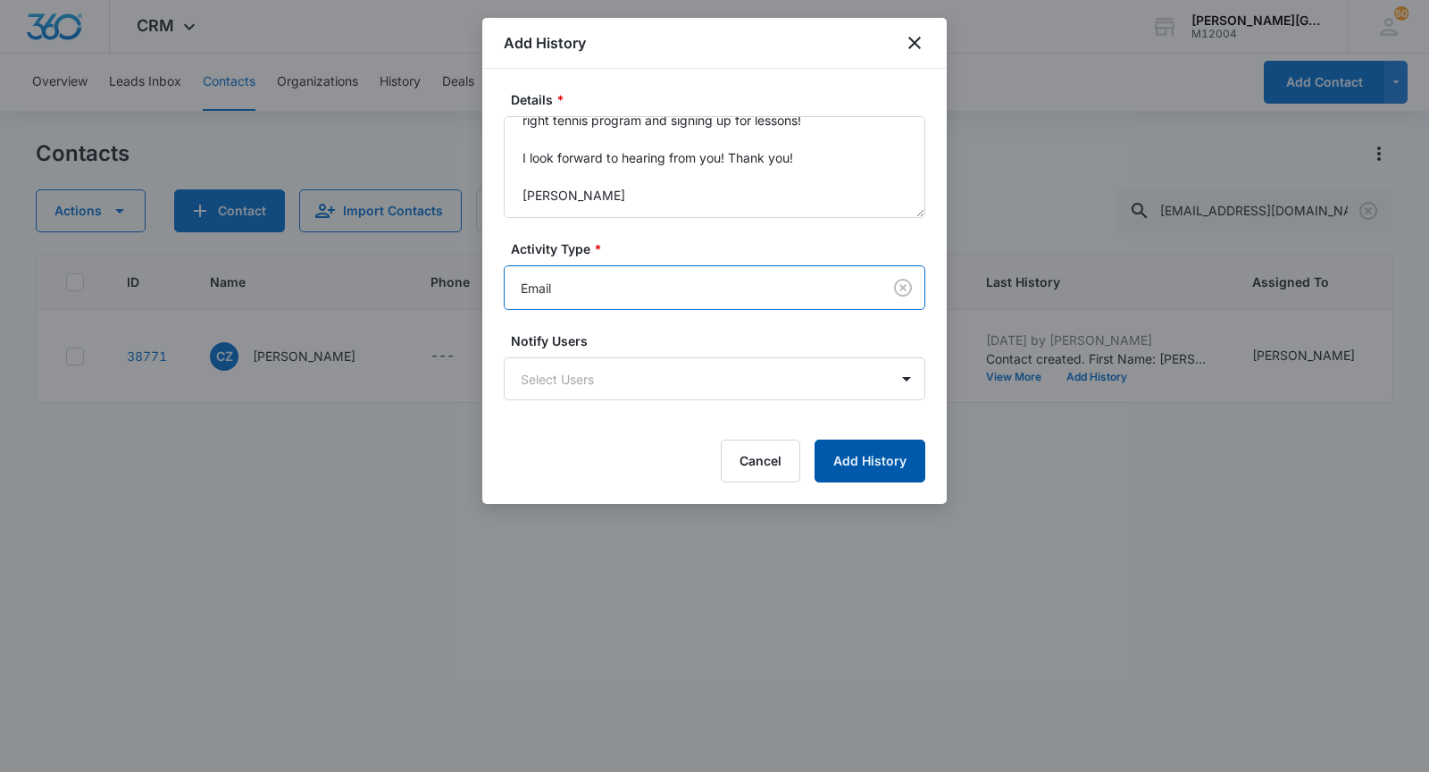
click at [865, 457] on button "Add History" at bounding box center [870, 460] width 111 height 43
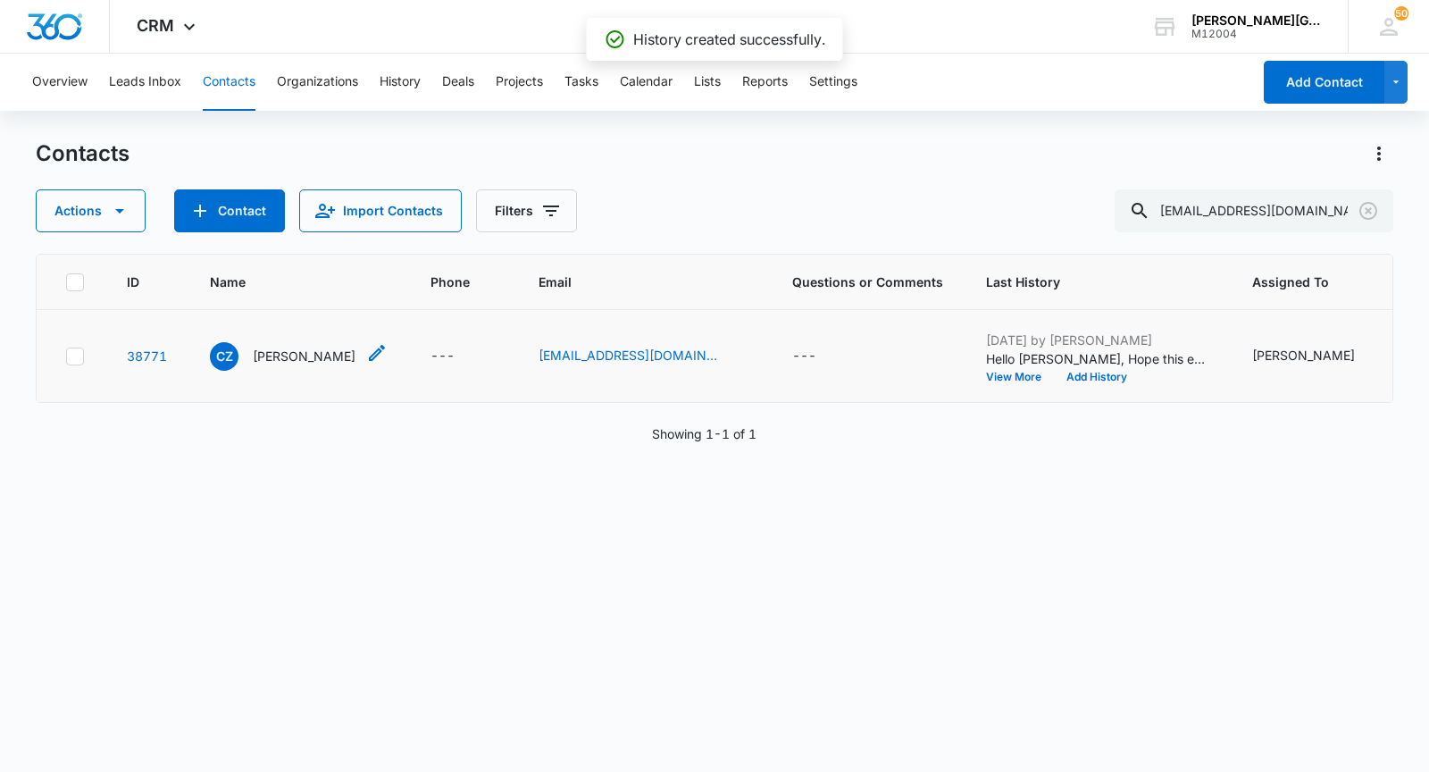
click at [285, 365] on p "[PERSON_NAME]" at bounding box center [304, 356] width 103 height 19
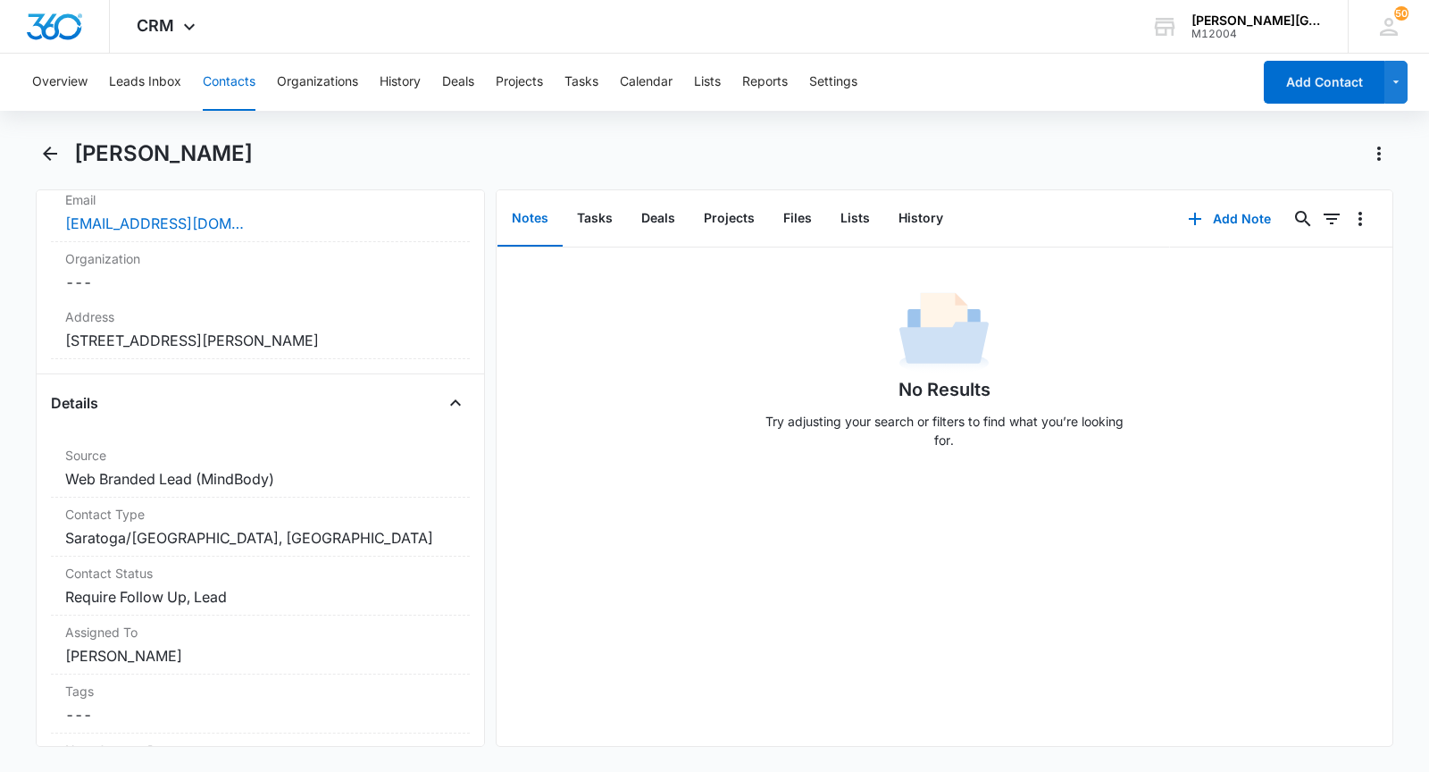
scroll to position [715, 0]
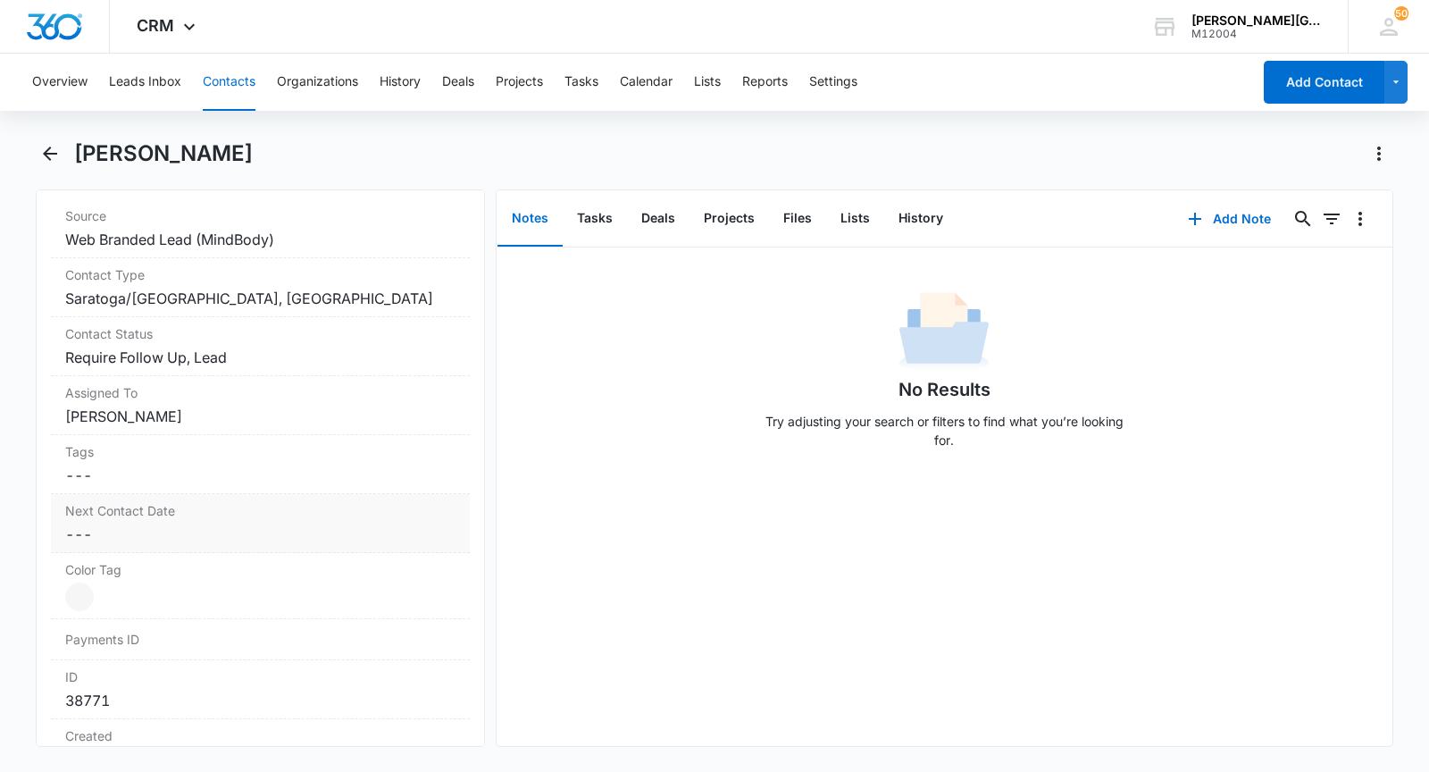
click at [113, 545] on dd "Cancel Save Changes ---" at bounding box center [260, 533] width 390 height 21
click at [123, 581] on input at bounding box center [156, 571] width 131 height 20
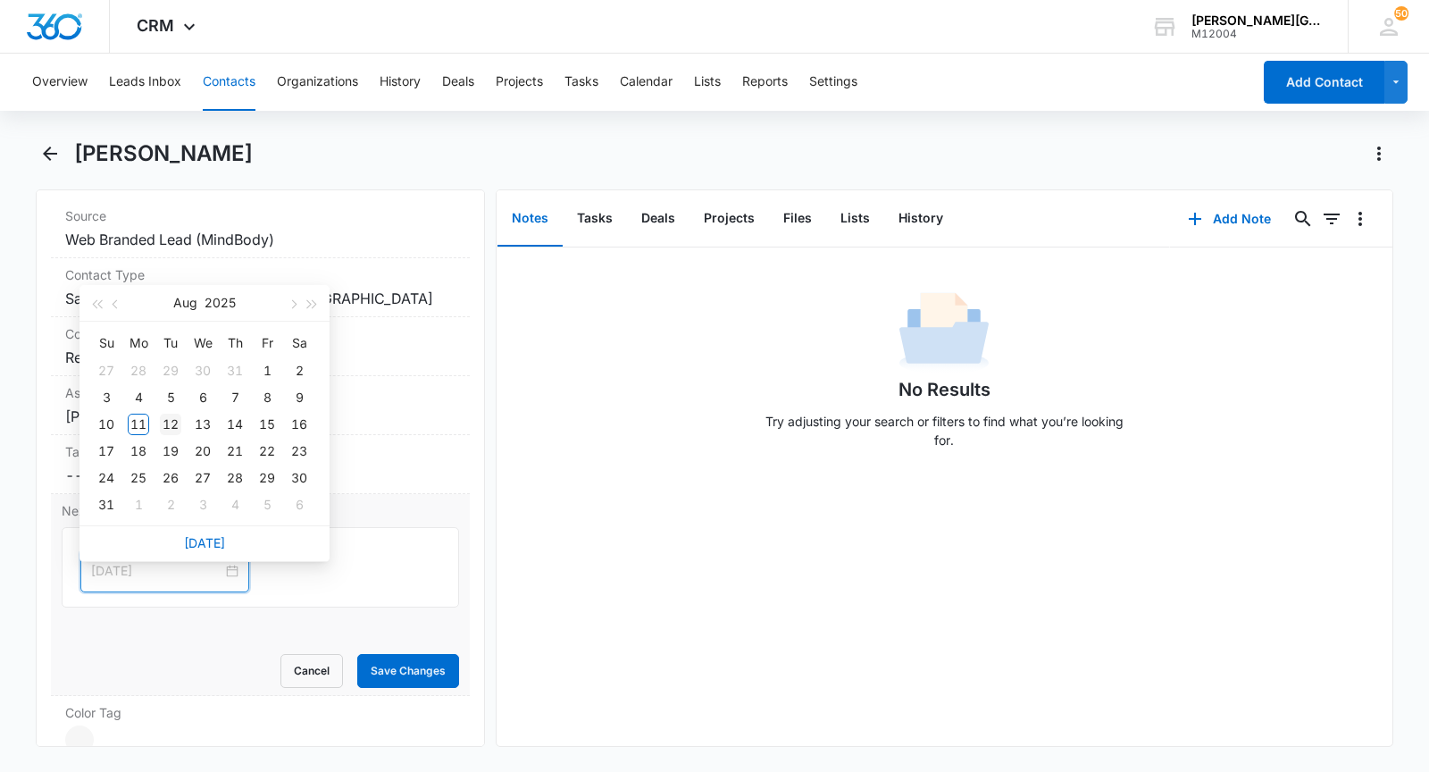
type input "[DATE]"
click at [171, 420] on div "12" at bounding box center [170, 424] width 21 height 21
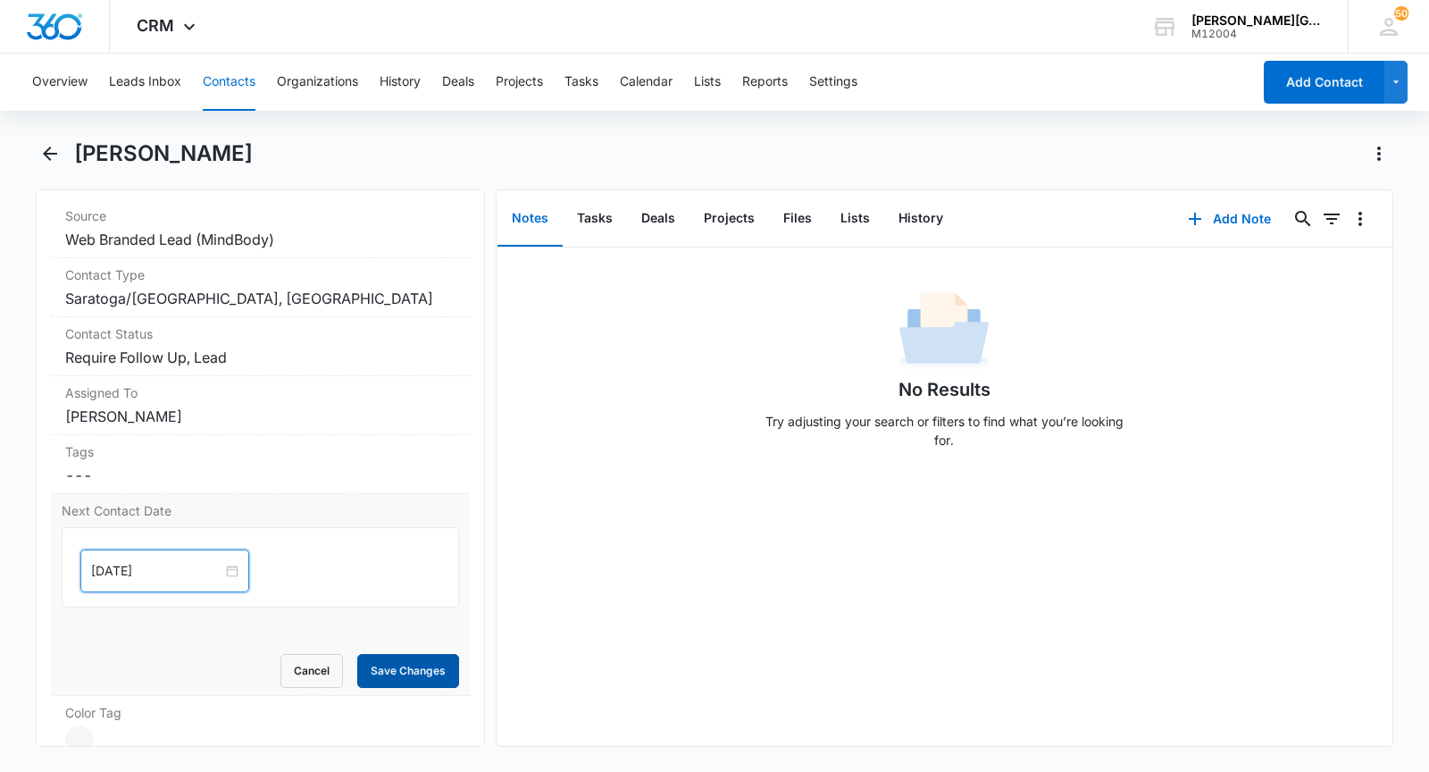
click at [411, 688] on button "Save Changes" at bounding box center [408, 671] width 102 height 34
click at [261, 106] on div "Overview Leads Inbox Contacts Organizations History Deals Projects Tasks Calend…" at bounding box center [636, 82] width 1230 height 57
click at [242, 99] on button "Contacts" at bounding box center [229, 82] width 53 height 57
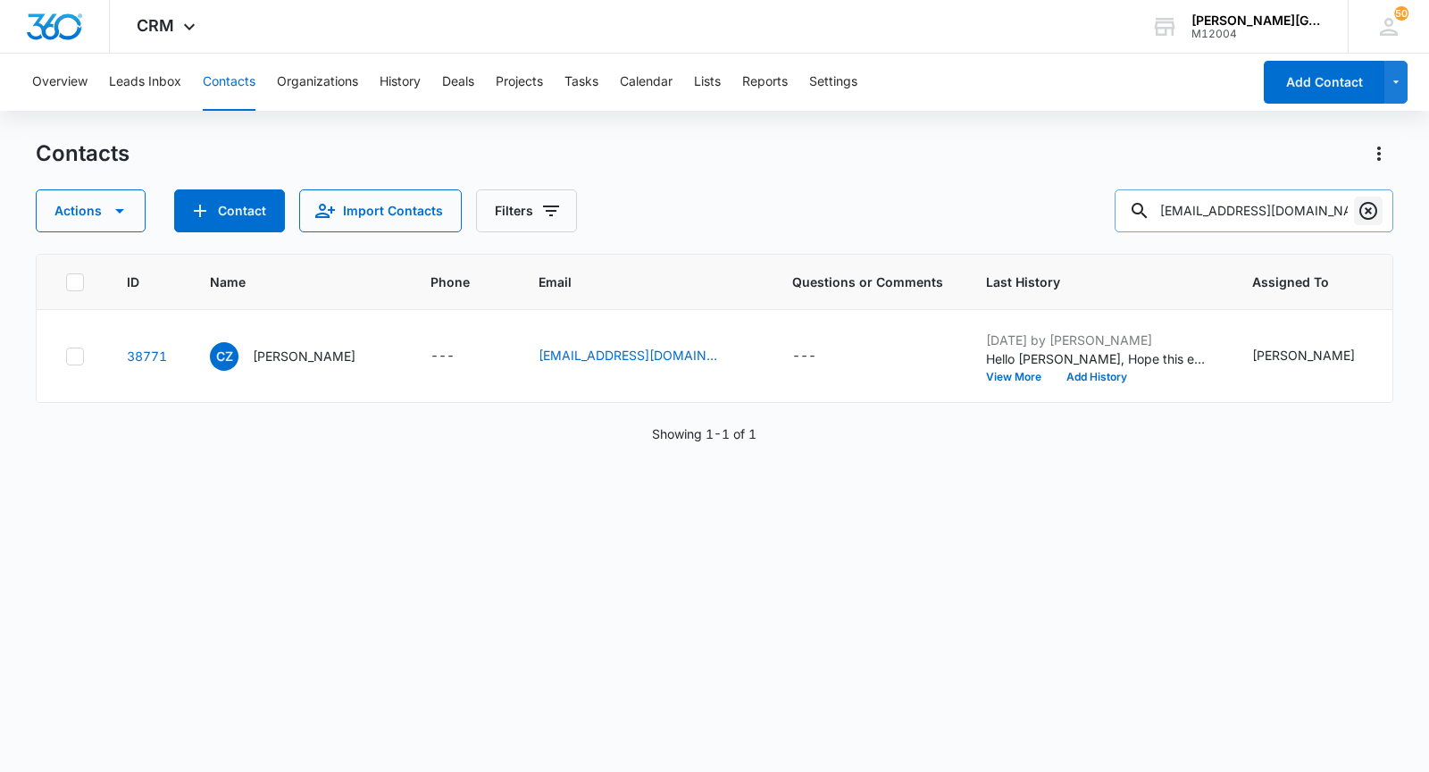
click at [1367, 212] on icon "Clear" at bounding box center [1368, 211] width 18 height 18
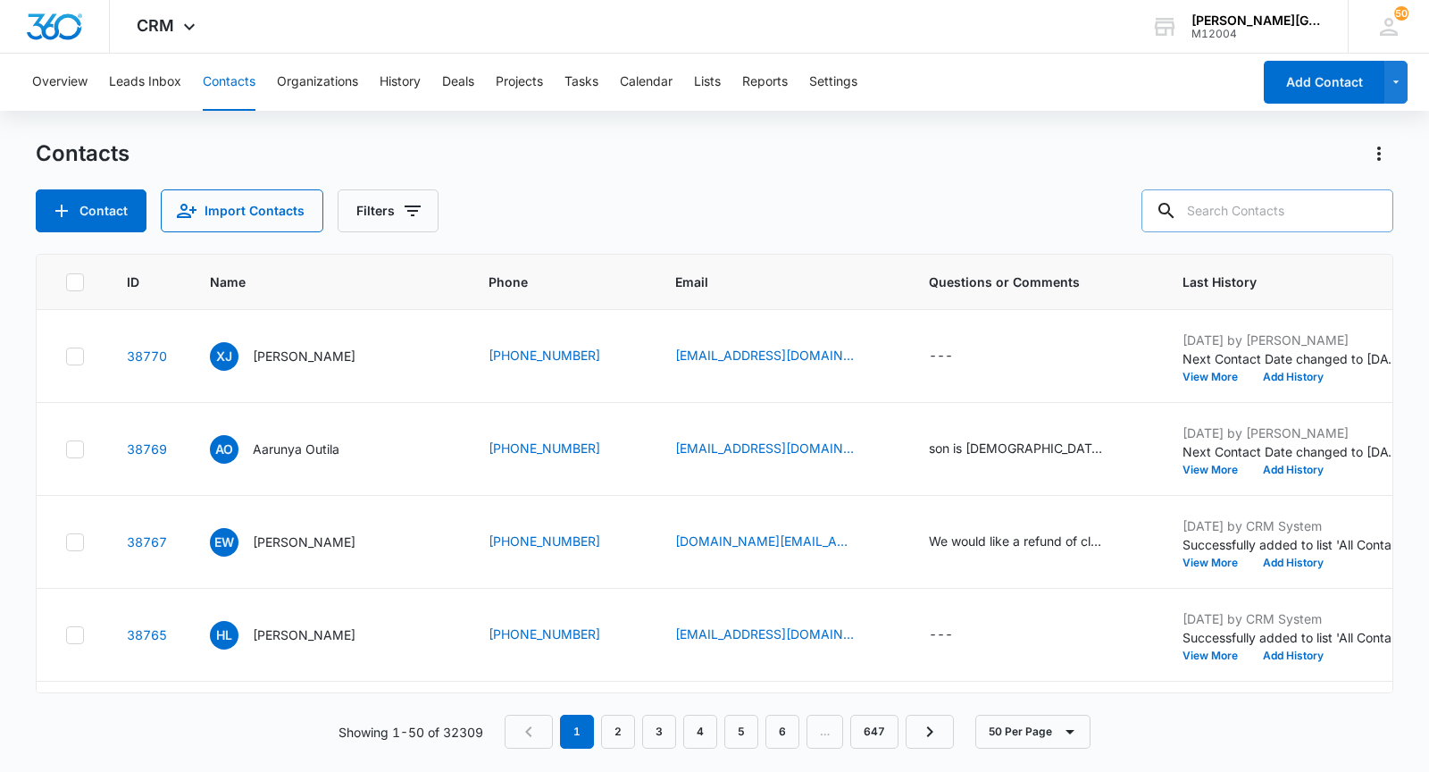
paste input "[EMAIL_ADDRESS][DOMAIN_NAME]"
type input "[EMAIL_ADDRESS][DOMAIN_NAME]"
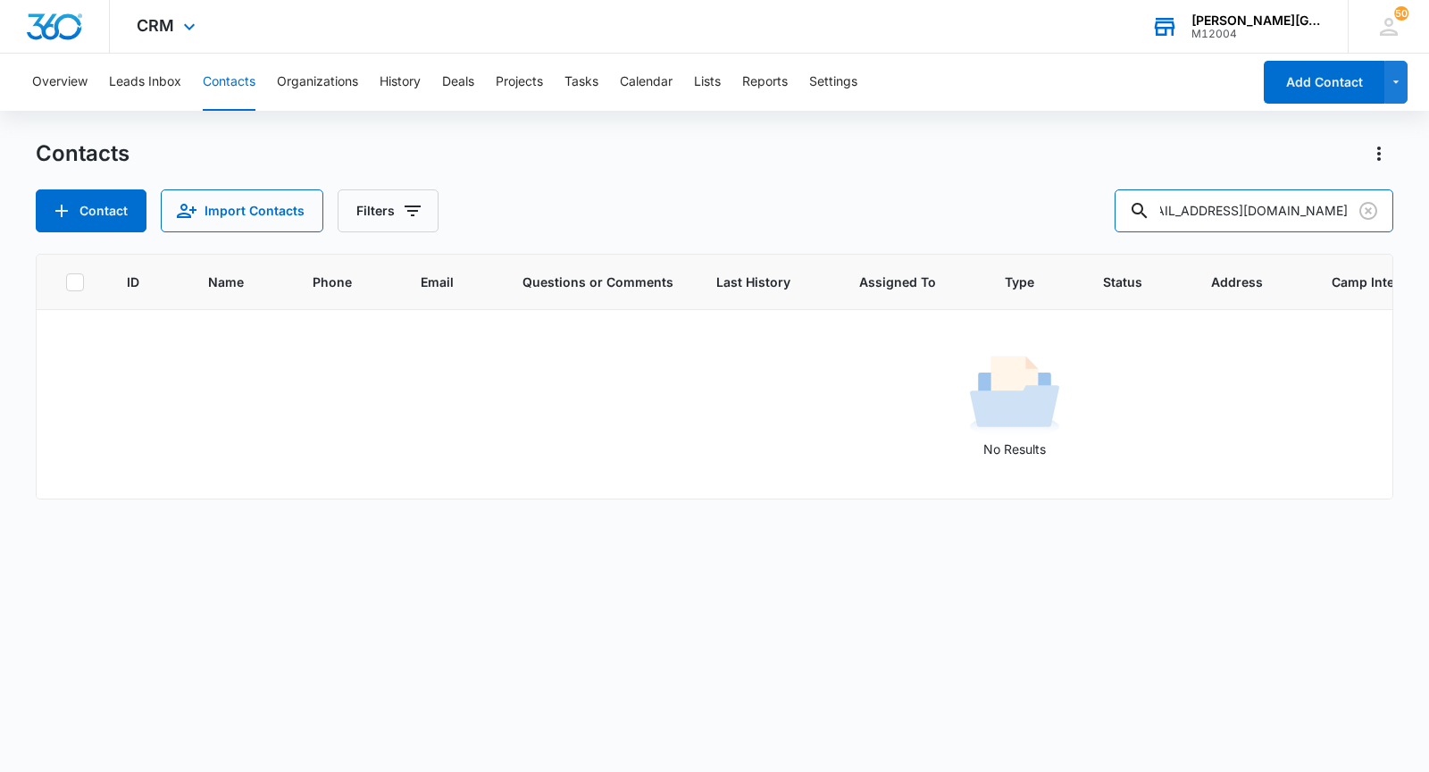
scroll to position [0, 0]
click at [54, 215] on icon "Add Contact" at bounding box center [61, 210] width 21 height 21
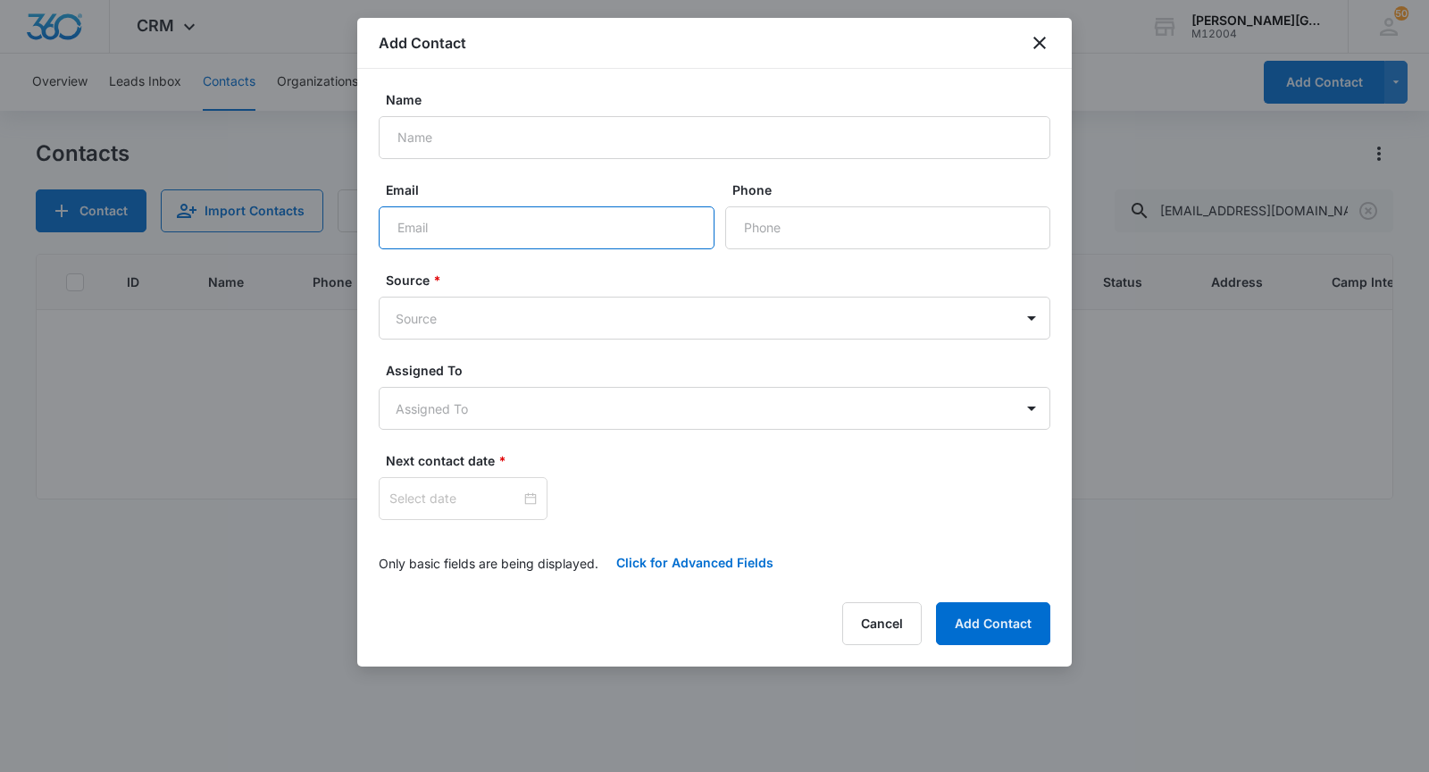
click at [490, 225] on input "Email" at bounding box center [547, 227] width 336 height 43
paste input "[EMAIL_ADDRESS][DOMAIN_NAME]"
type input "[EMAIL_ADDRESS][DOMAIN_NAME]"
click at [581, 133] on input "Name" at bounding box center [715, 137] width 672 height 43
paste input "[EMAIL_ADDRESS][DOMAIN_NAME]"
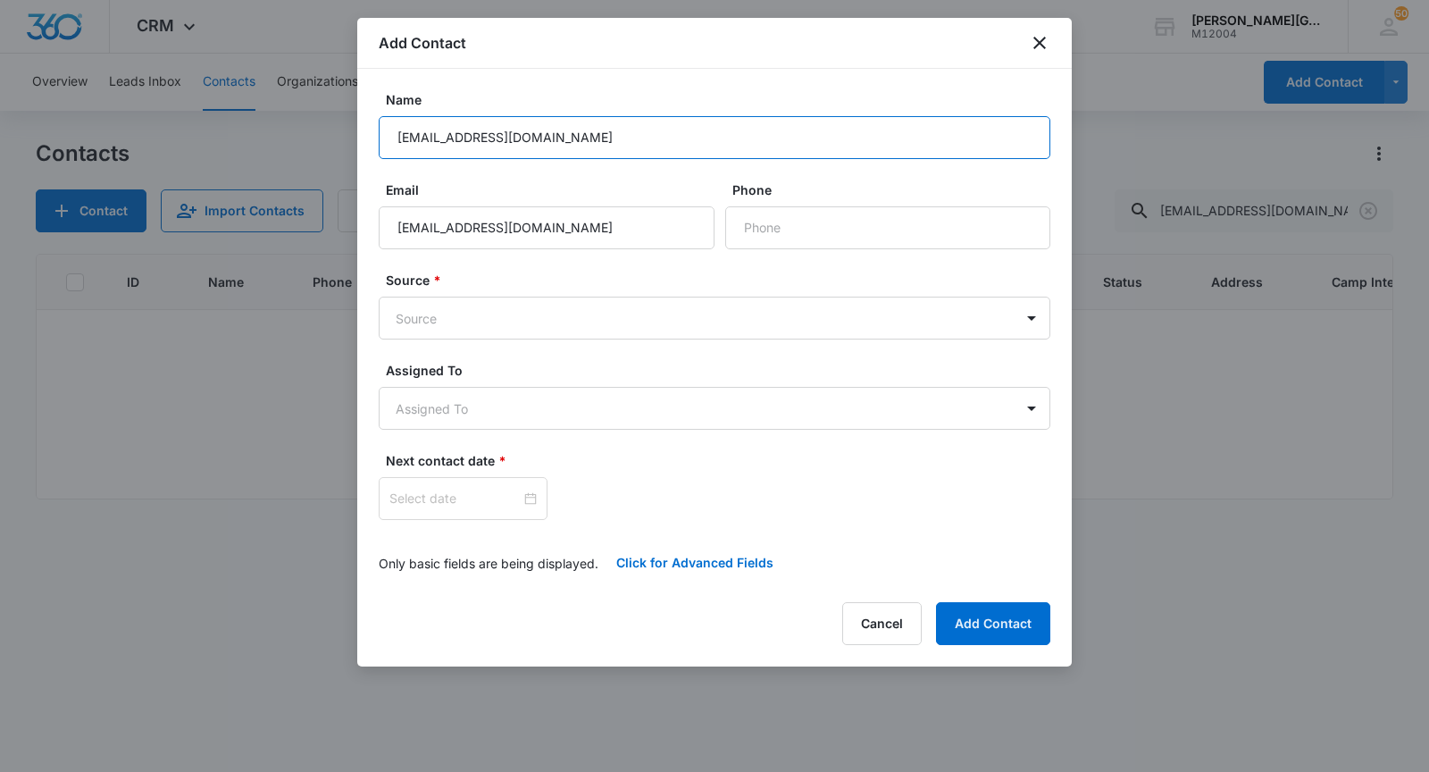
type input "[EMAIL_ADDRESS][DOMAIN_NAME]"
click at [564, 294] on div "Source * Source" at bounding box center [715, 305] width 672 height 69
click at [522, 320] on body "CRM Apps Reputation Websites Forms CRM Email Social Shop Payments POS Content A…" at bounding box center [714, 386] width 1429 height 772
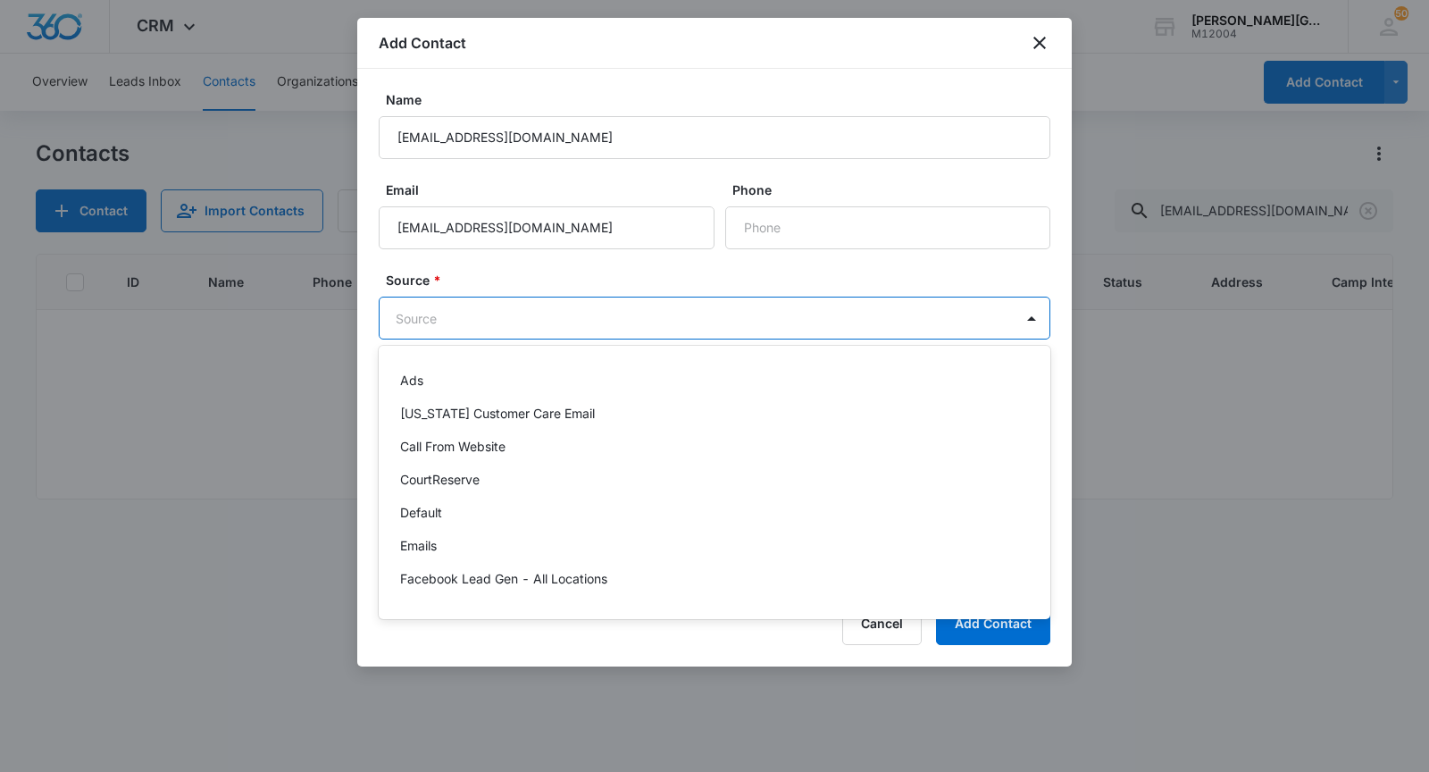
scroll to position [1282, 0]
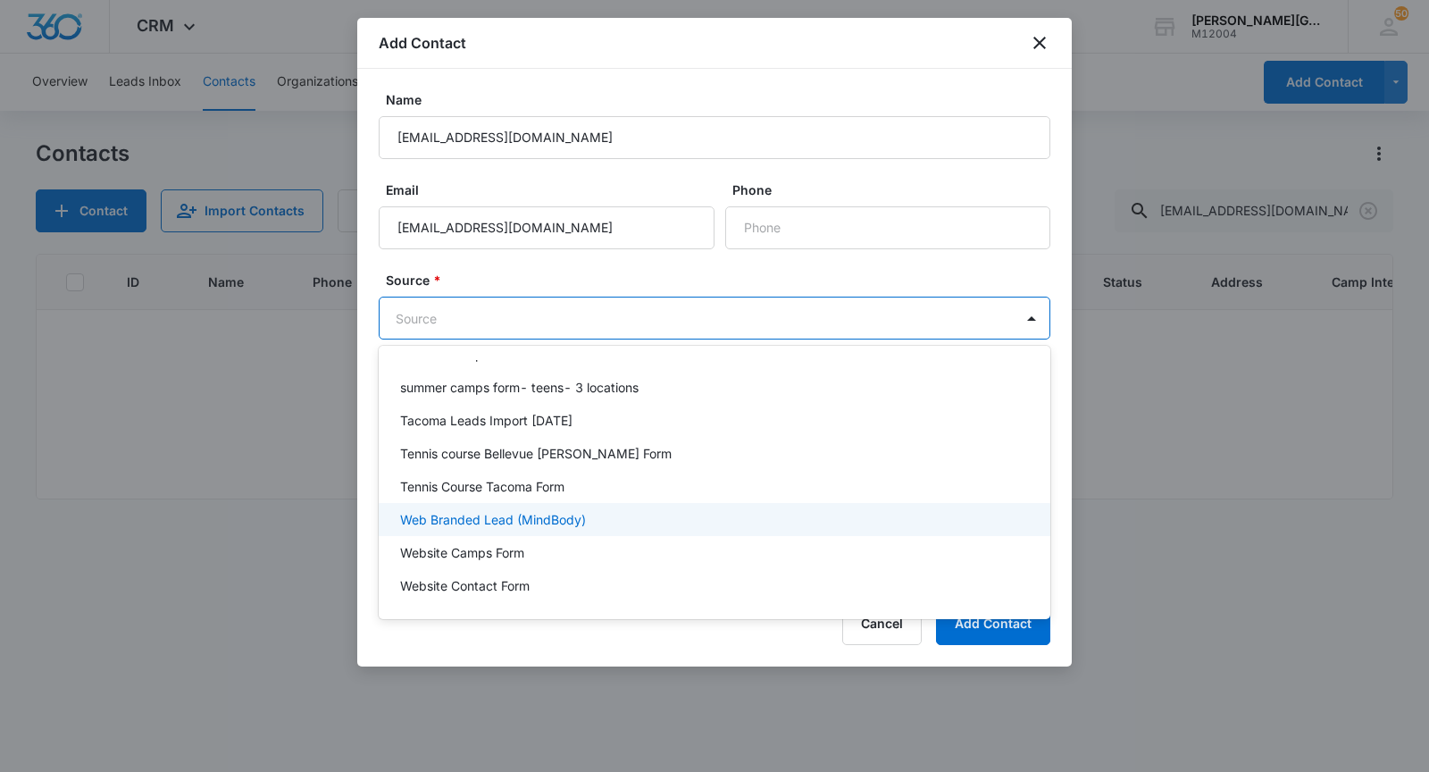
click at [529, 514] on p "Web Branded Lead (MindBody)" at bounding box center [493, 519] width 186 height 19
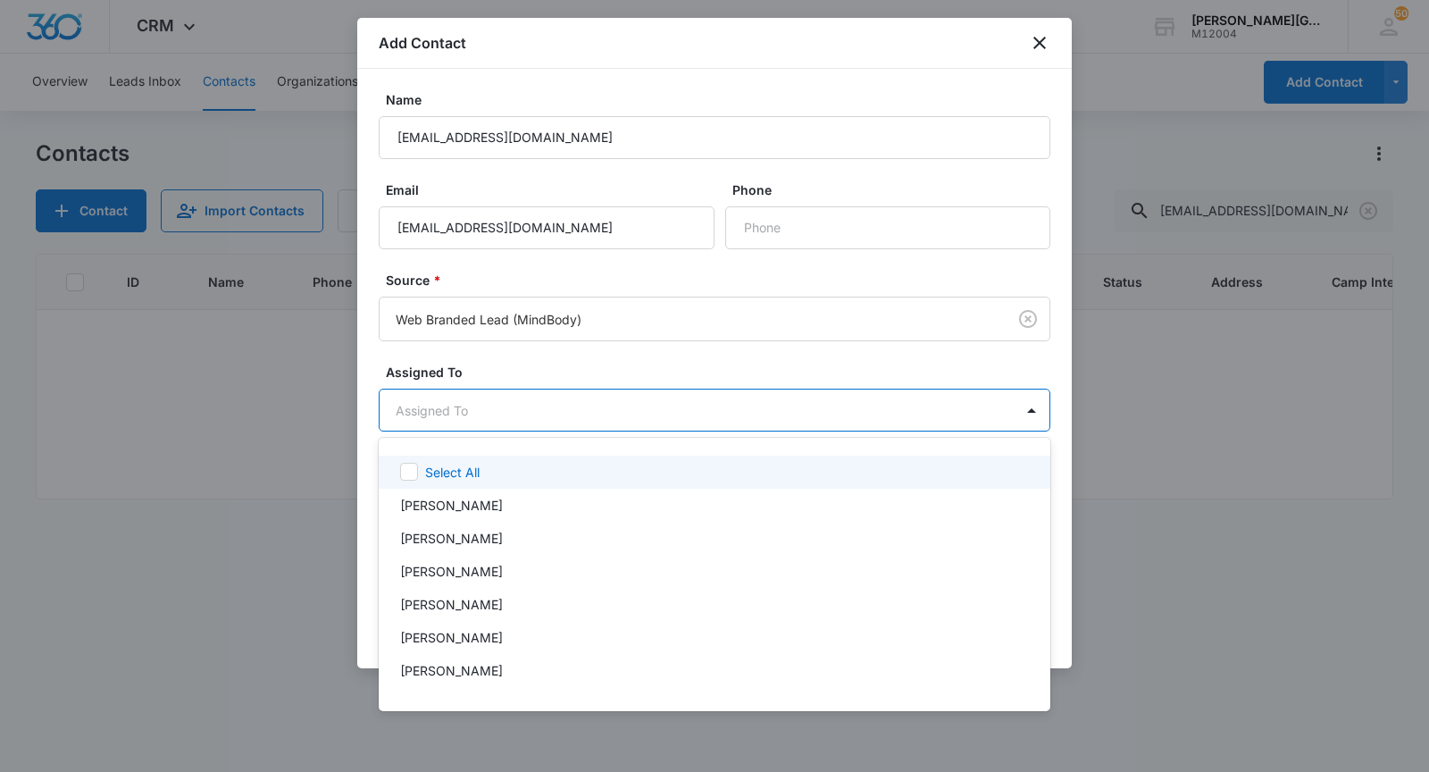
click at [478, 406] on body "CRM Apps Reputation Websites Forms CRM Email Social Shop Payments POS Content A…" at bounding box center [714, 386] width 1429 height 772
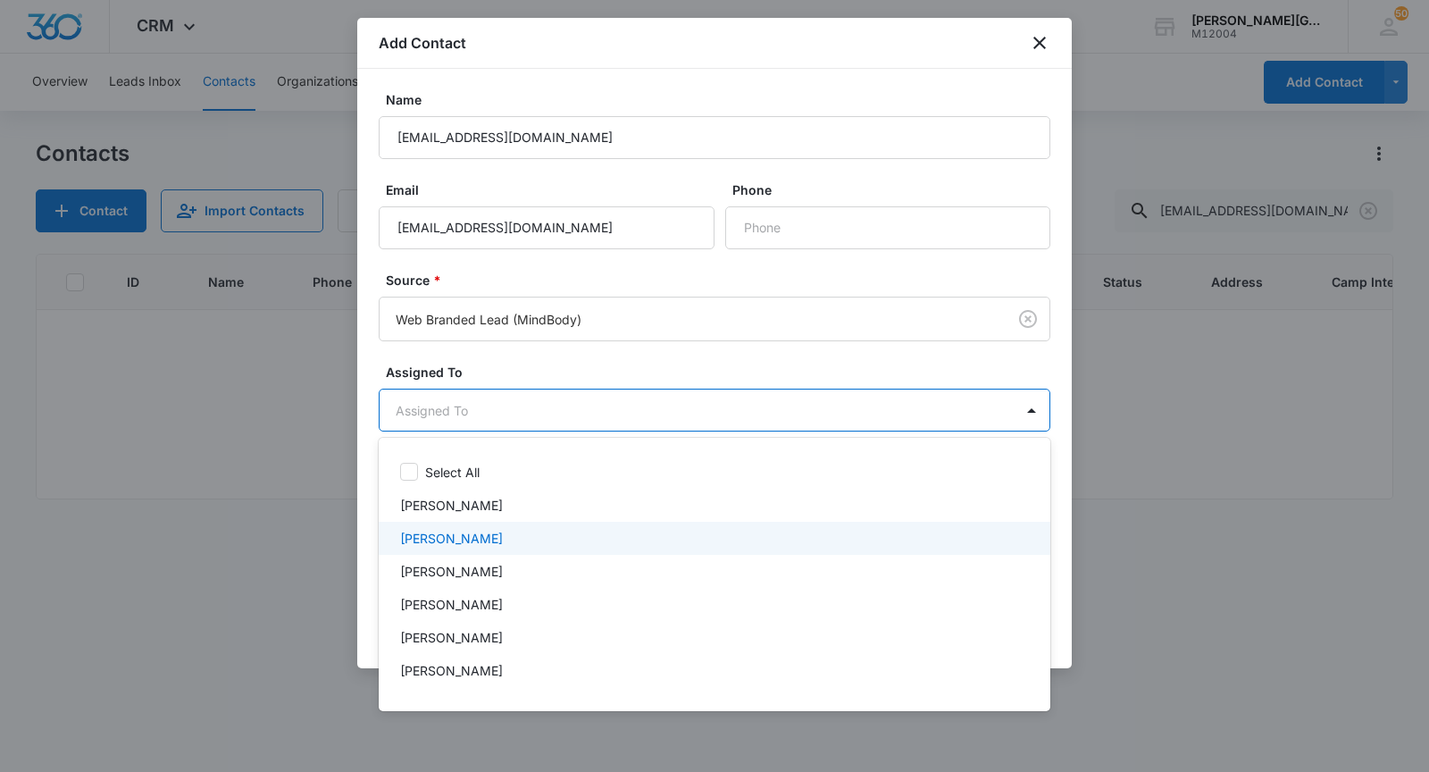
scroll to position [588, 0]
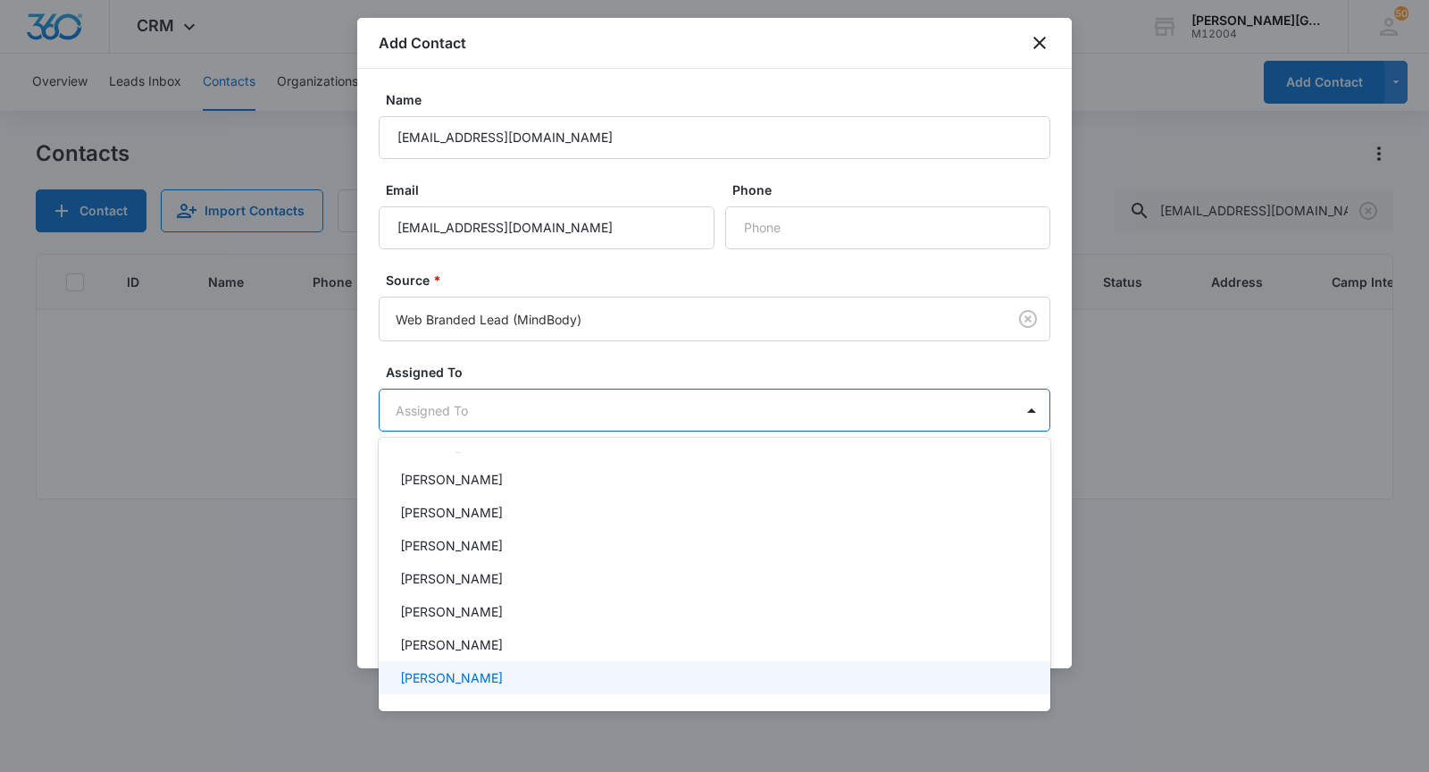
click at [457, 693] on div "Select All Adilet Mamyrov [PERSON_NAME] Odyr [PERSON_NAME] [PERSON_NAME] [PERSO…" at bounding box center [715, 574] width 672 height 245
click at [464, 668] on p "[PERSON_NAME]" at bounding box center [451, 677] width 103 height 19
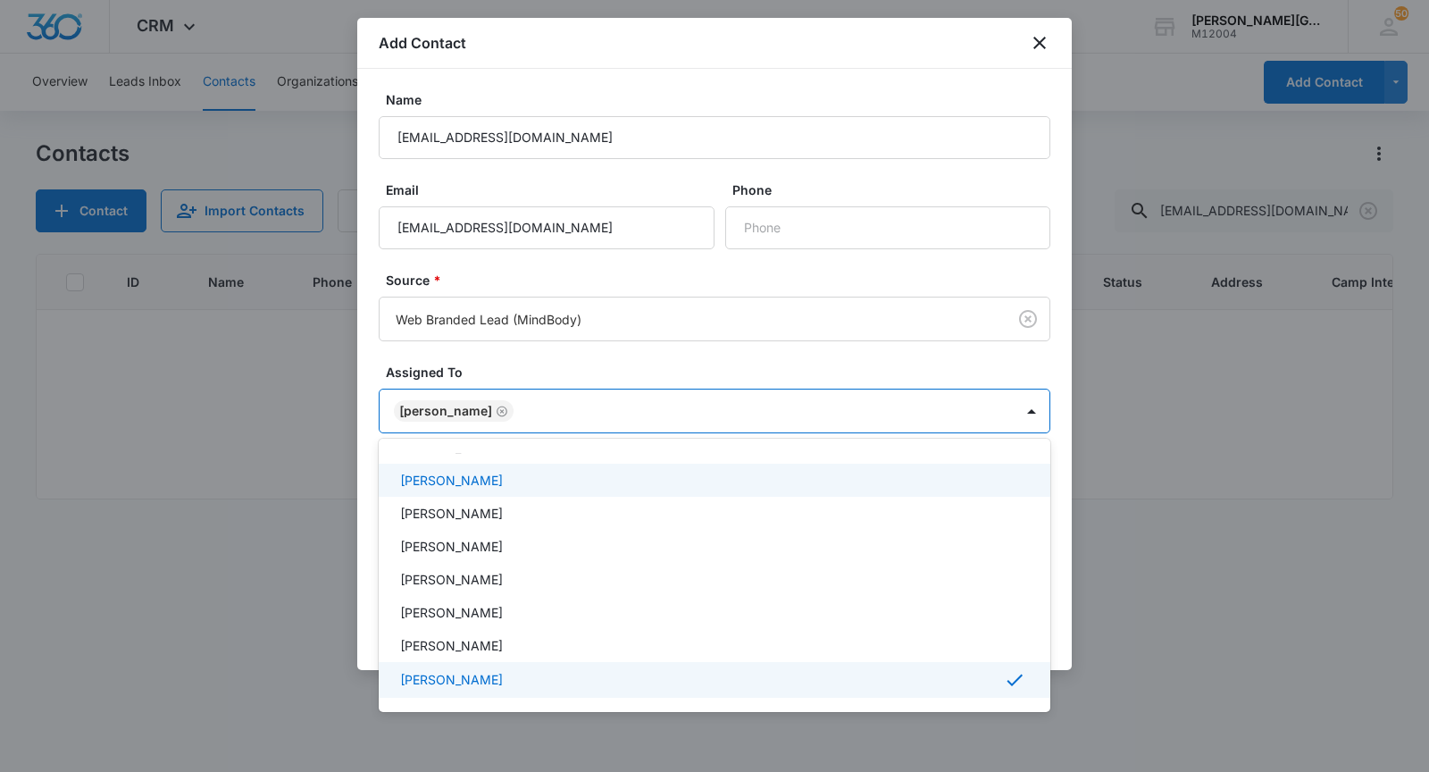
click at [529, 362] on div at bounding box center [714, 386] width 1429 height 772
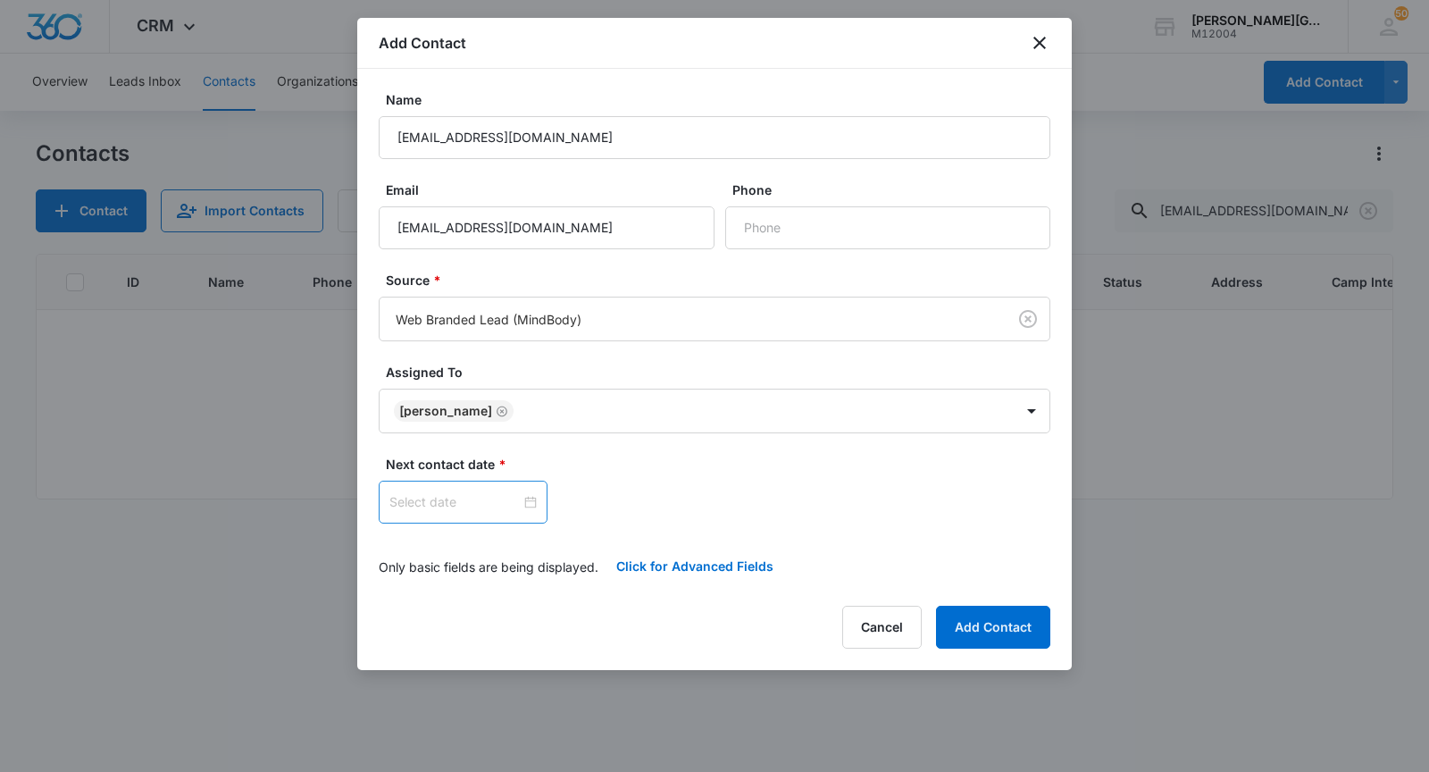
click at [432, 494] on input at bounding box center [454, 502] width 131 height 20
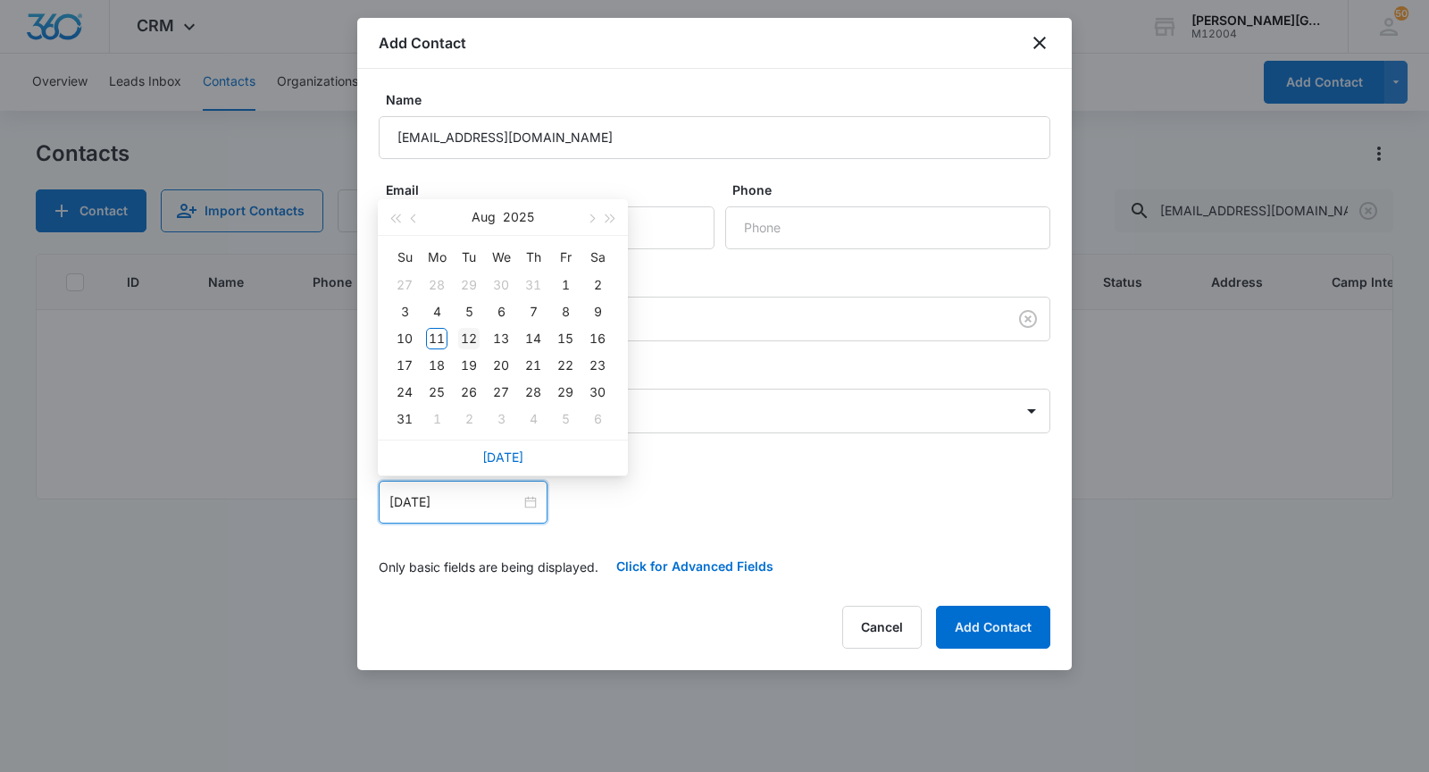
type input "[DATE]"
click at [468, 340] on div "12" at bounding box center [468, 338] width 21 height 21
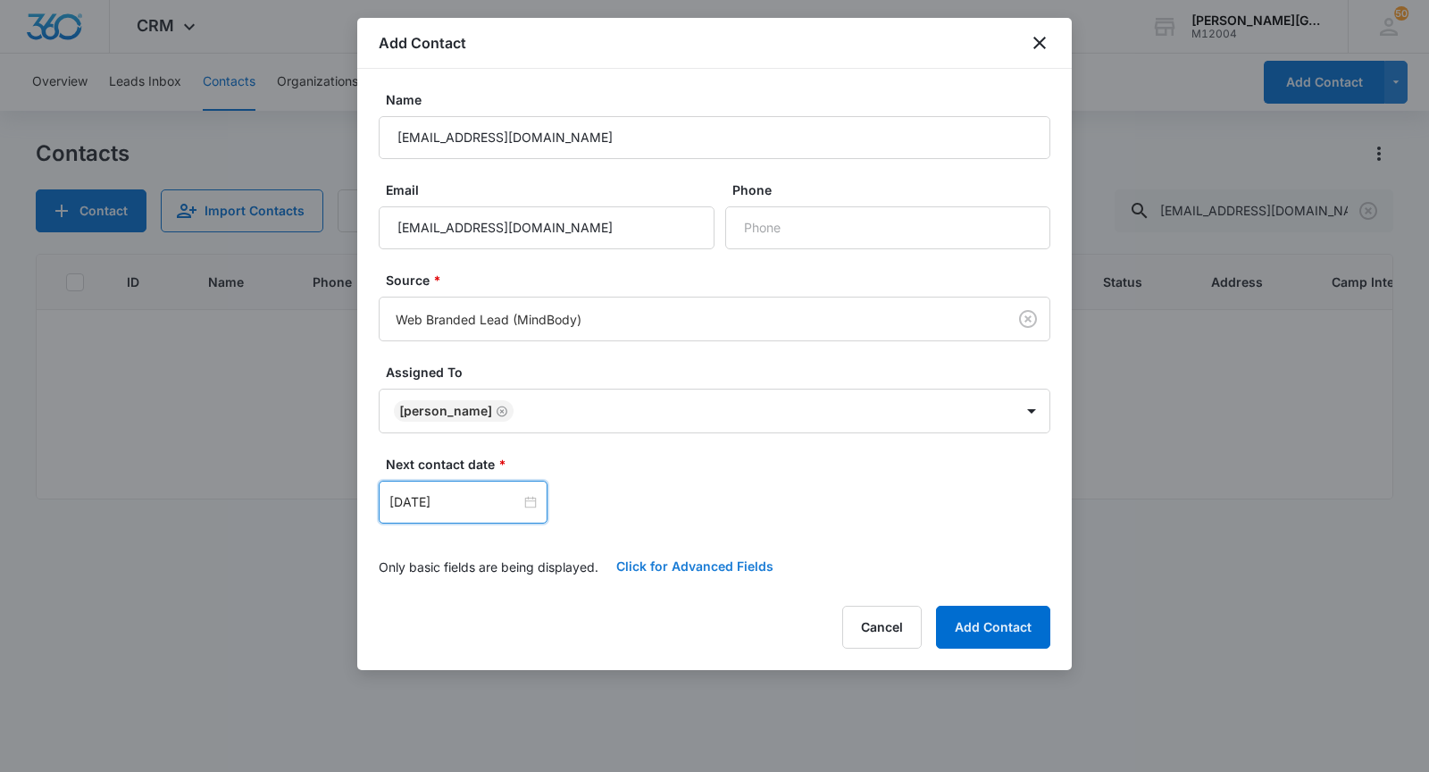
click at [615, 555] on button "Click for Advanced Fields" at bounding box center [694, 566] width 193 height 43
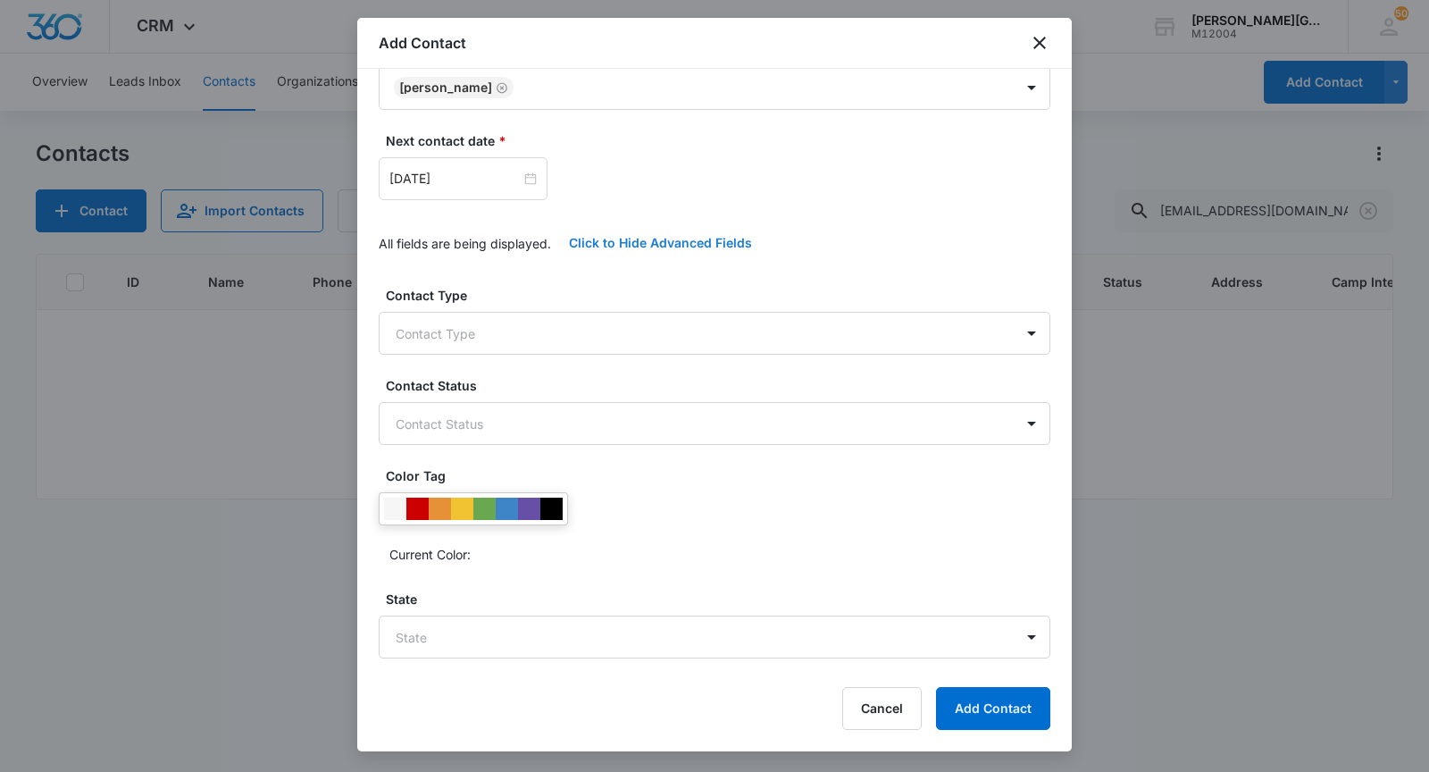
scroll to position [333, 0]
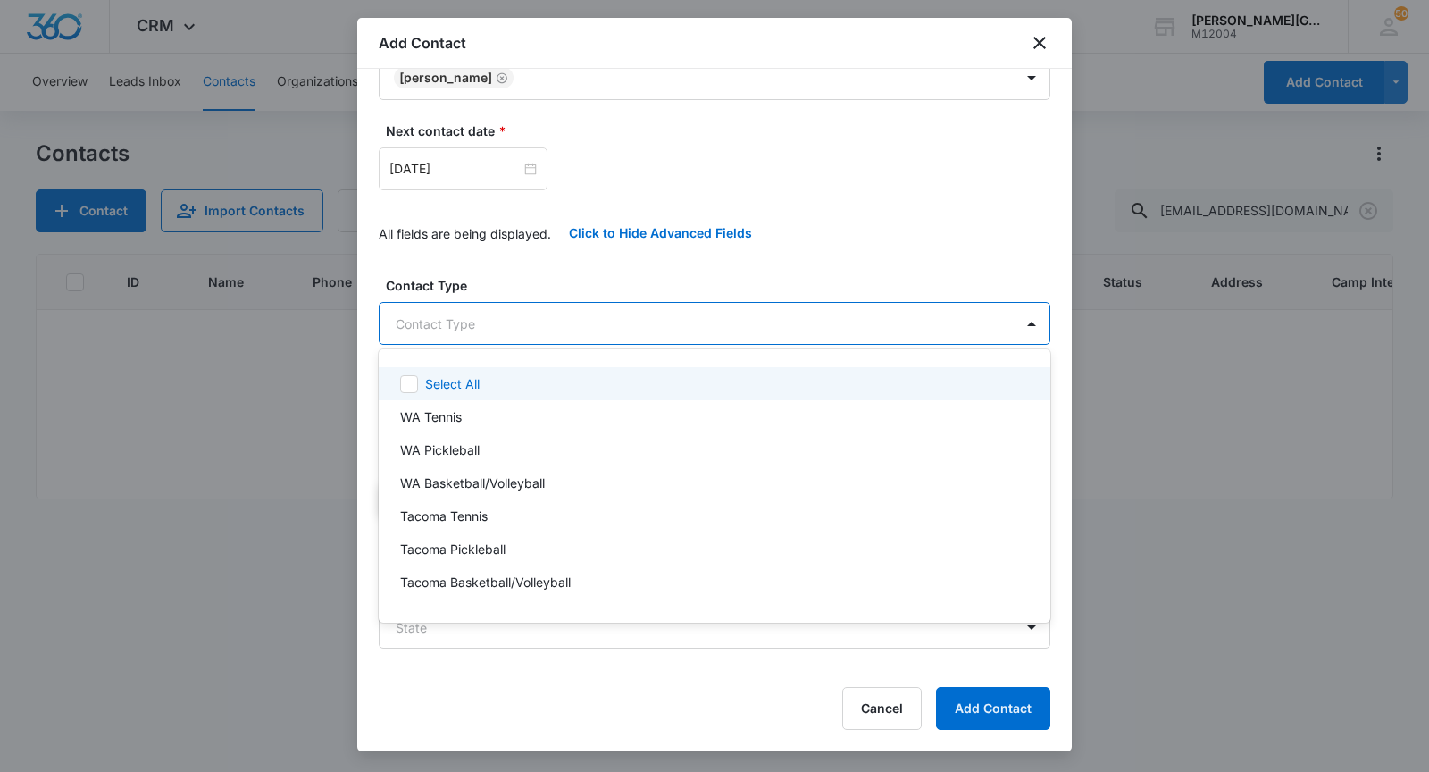
click at [508, 318] on body "CRM Apps Reputation Websites Forms CRM Email Social Shop Payments POS Content A…" at bounding box center [714, 386] width 1429 height 772
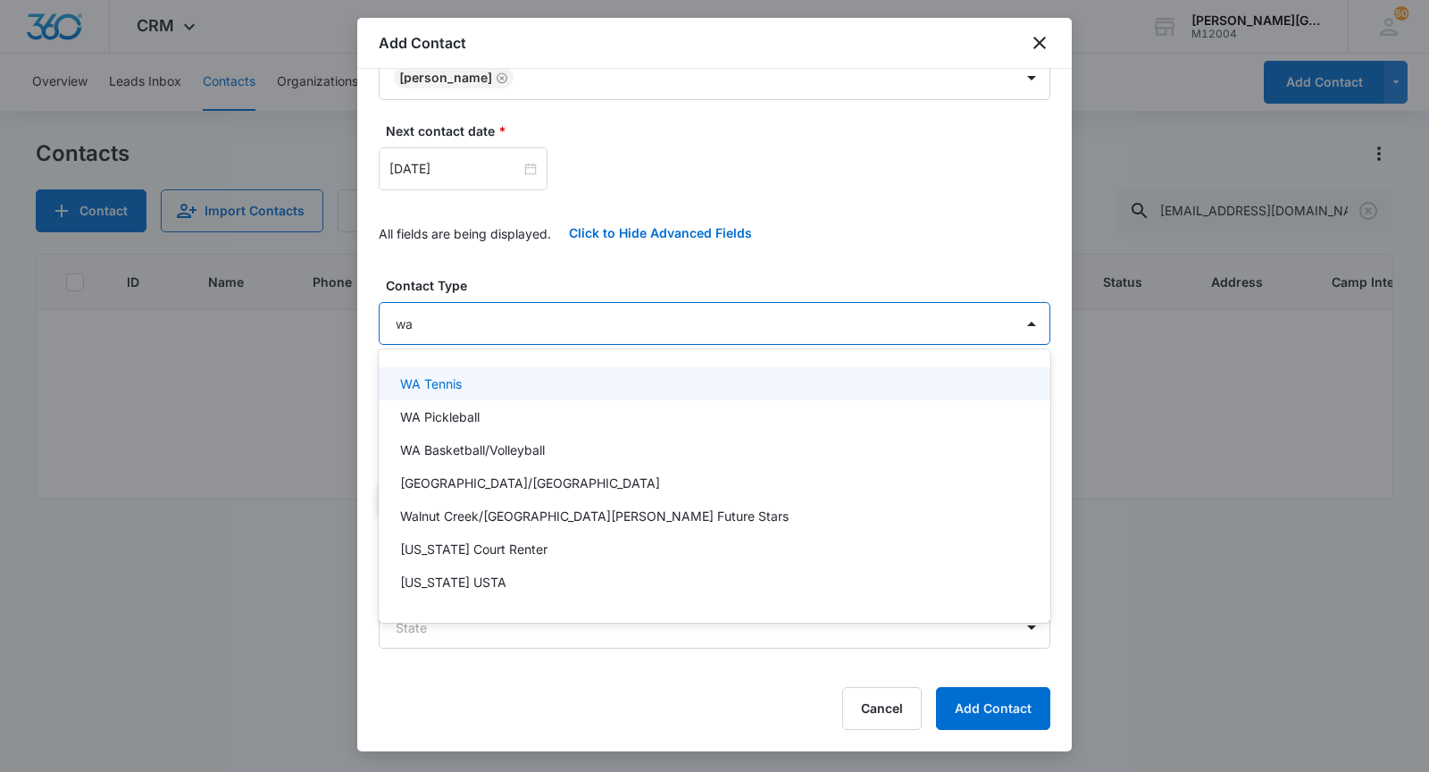
type input "w"
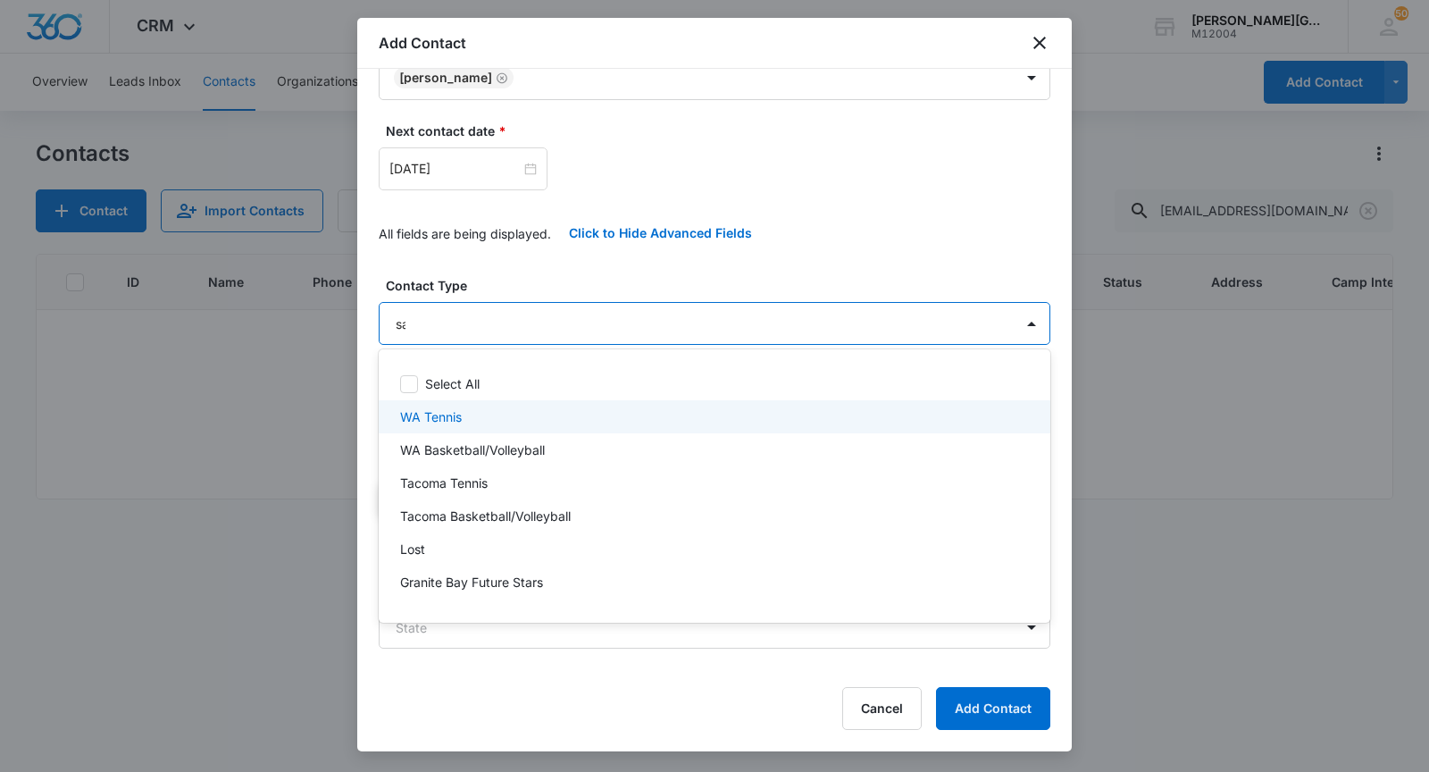
type input "sar"
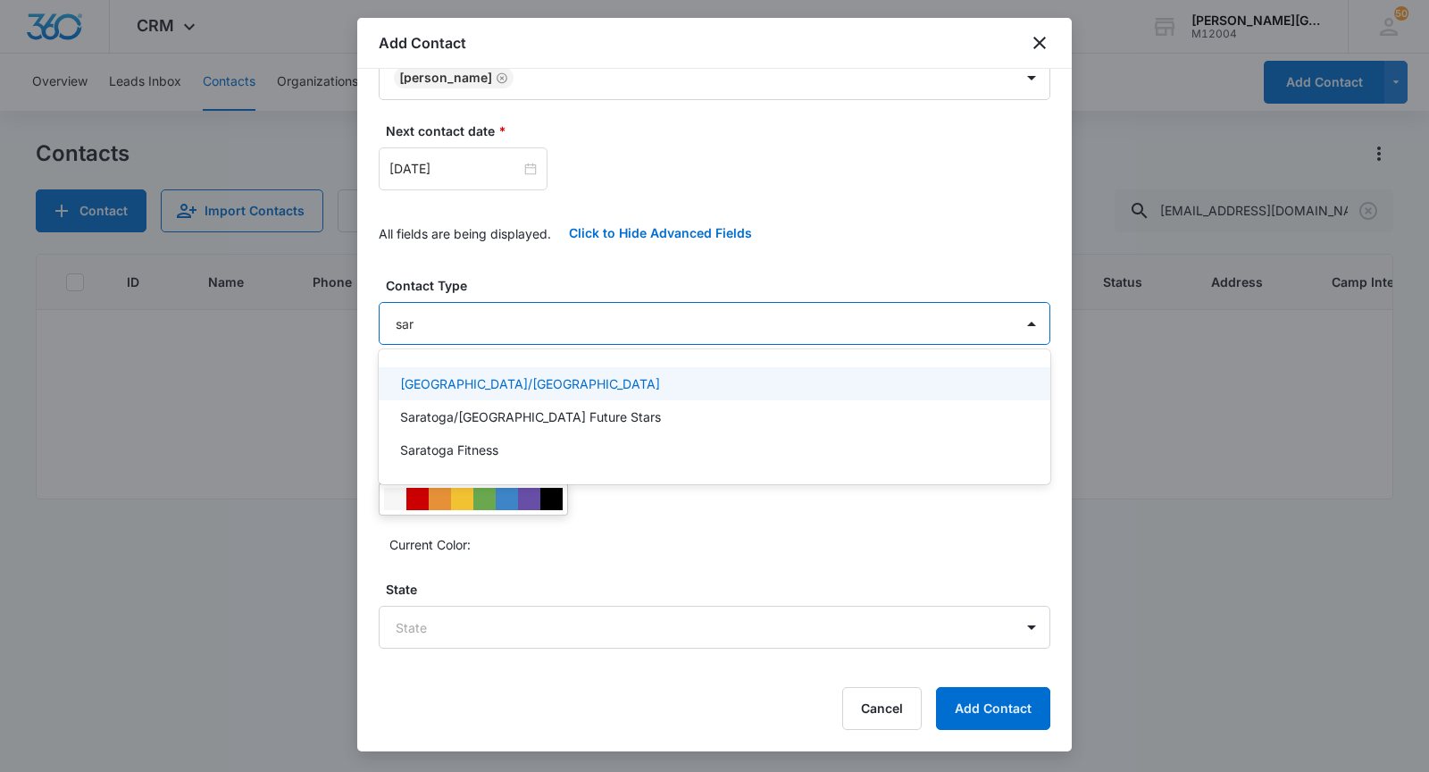
click at [426, 389] on p "[GEOGRAPHIC_DATA]/[GEOGRAPHIC_DATA]" at bounding box center [530, 383] width 260 height 19
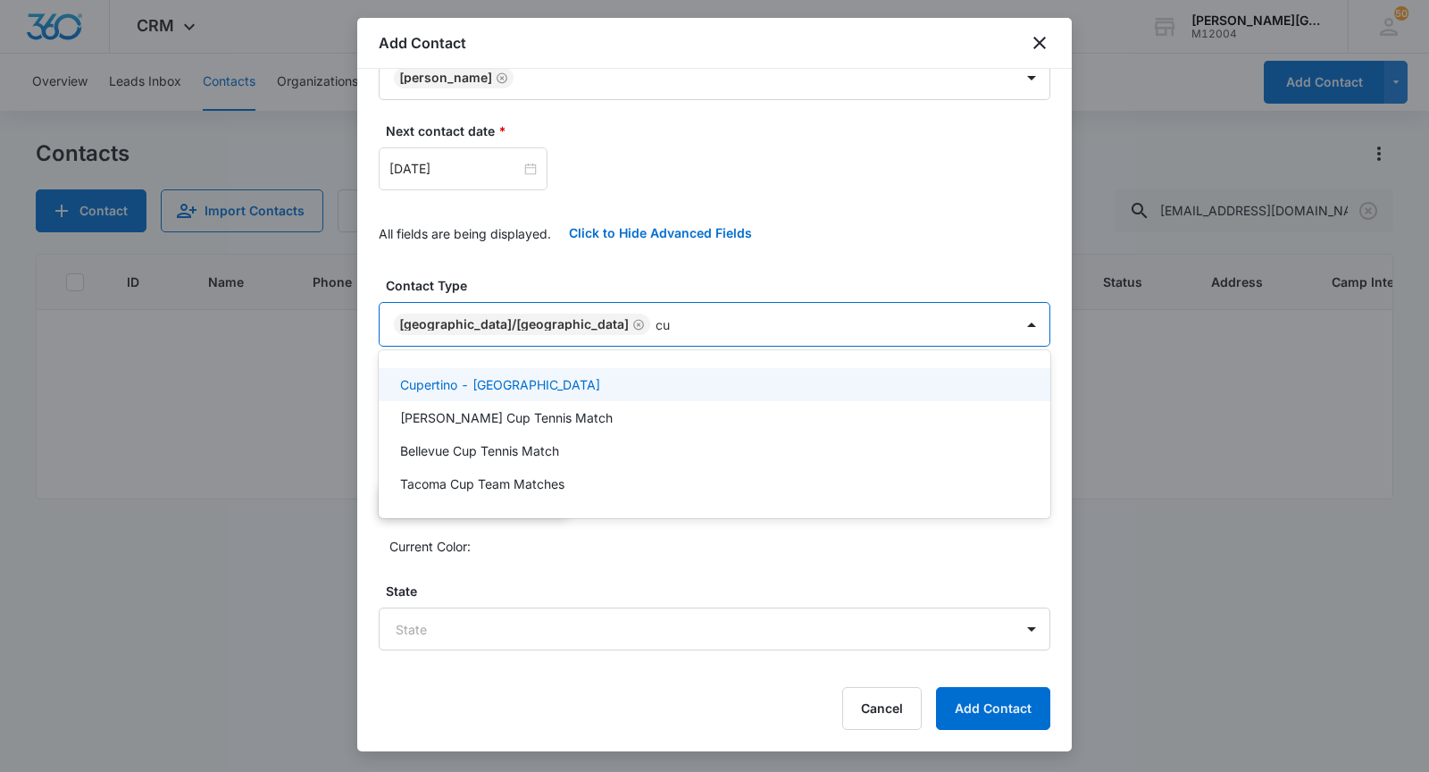
type input "cup"
click at [446, 377] on p "Cupertino - [GEOGRAPHIC_DATA]" at bounding box center [500, 384] width 200 height 19
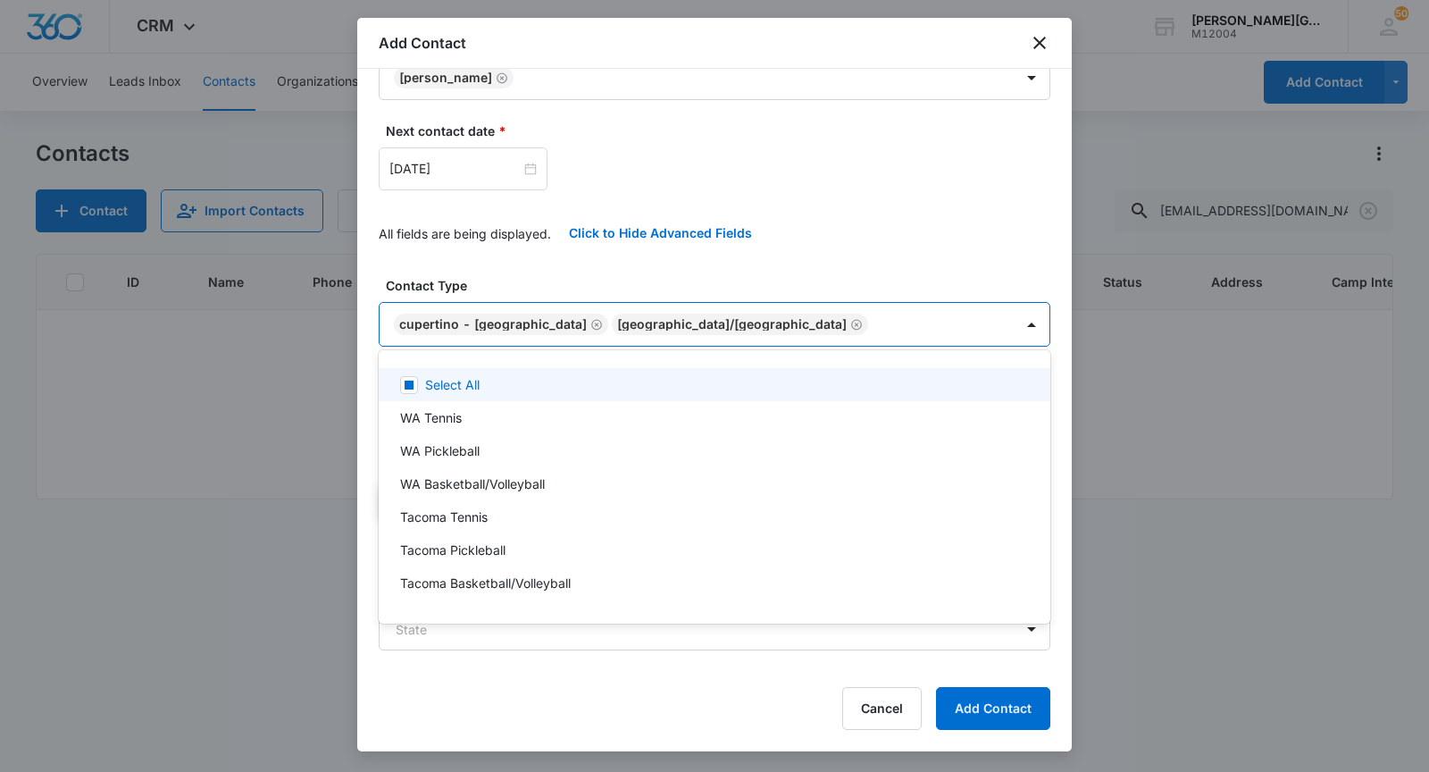
click at [495, 278] on div at bounding box center [714, 386] width 1429 height 772
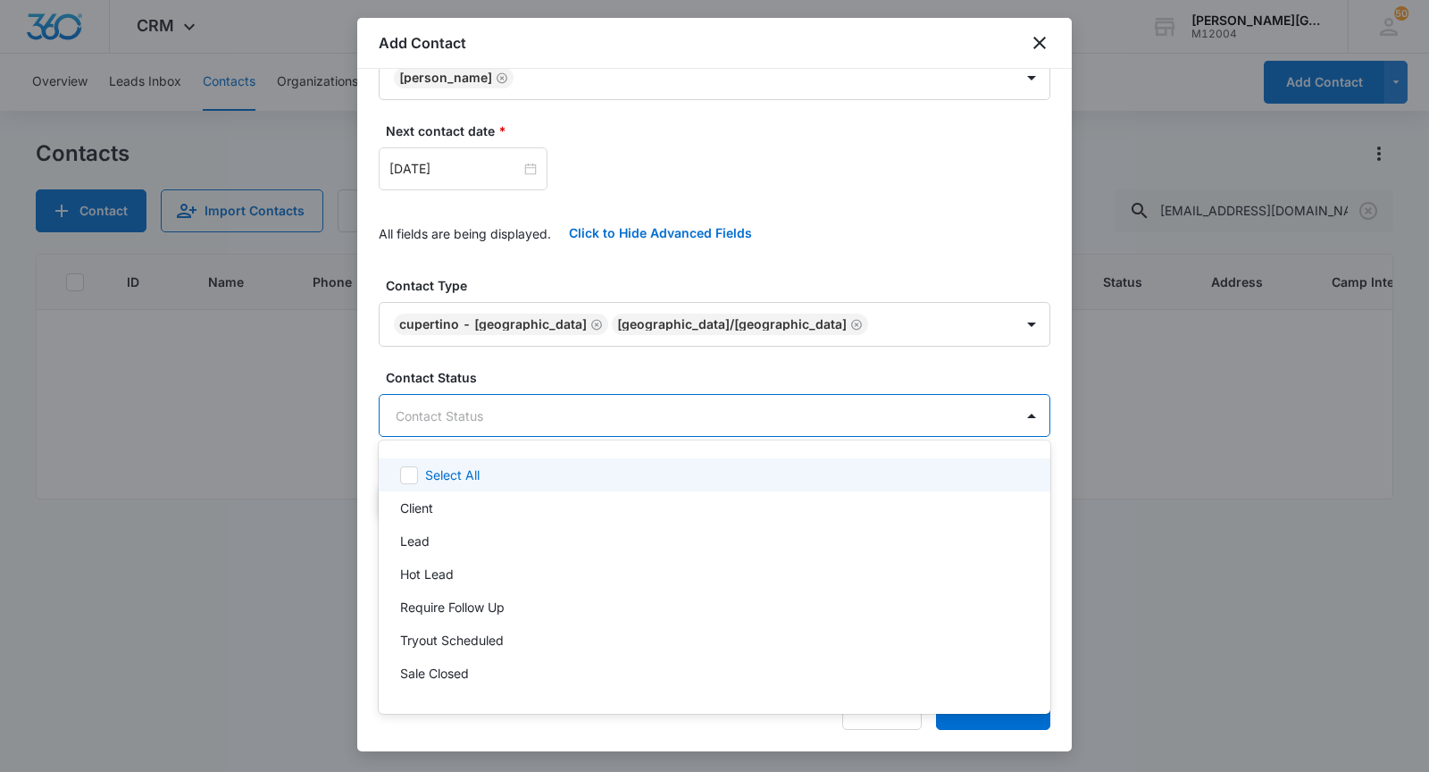
click at [449, 415] on body "CRM Apps Reputation Websites Forms CRM Email Social Shop Payments POS Content A…" at bounding box center [714, 386] width 1429 height 772
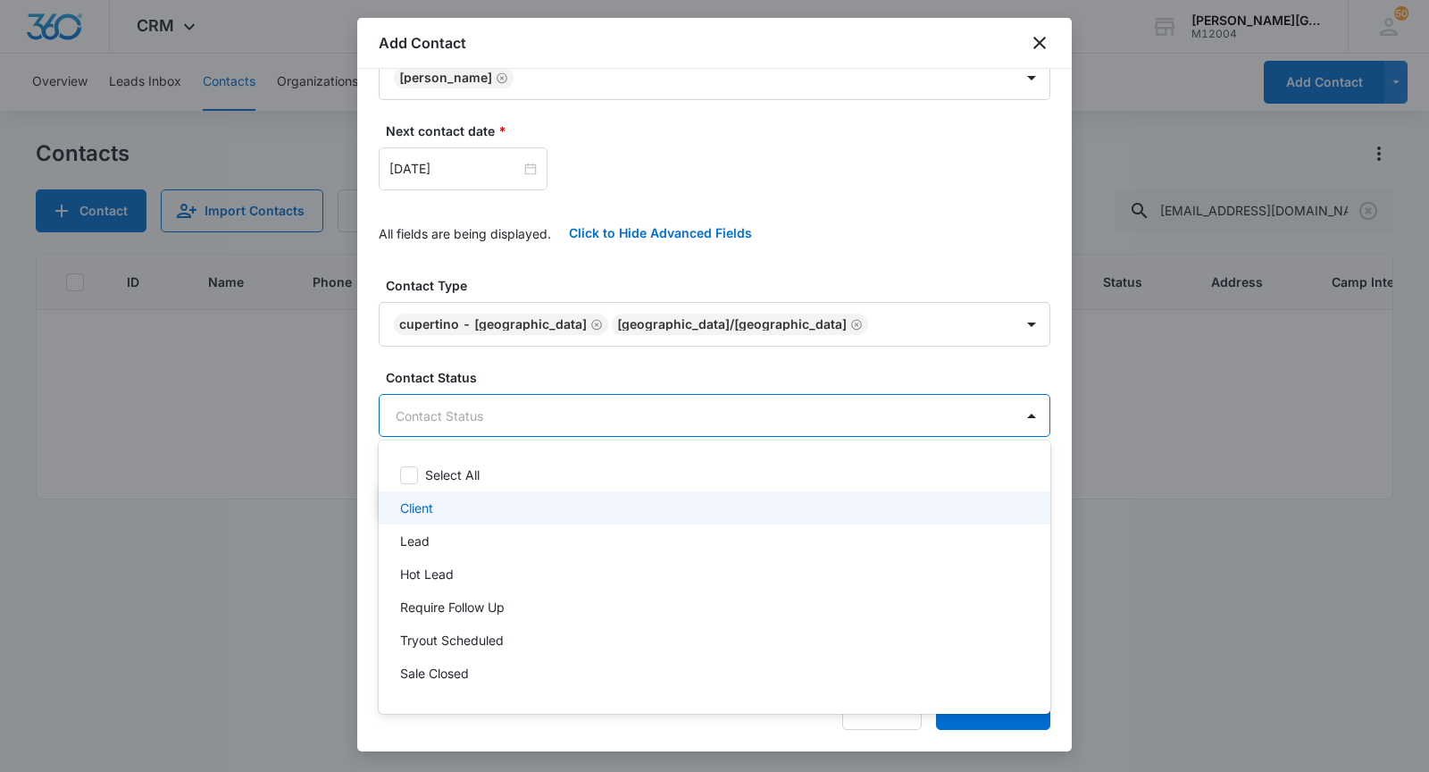
click at [427, 514] on p "Client" at bounding box center [416, 507] width 33 height 19
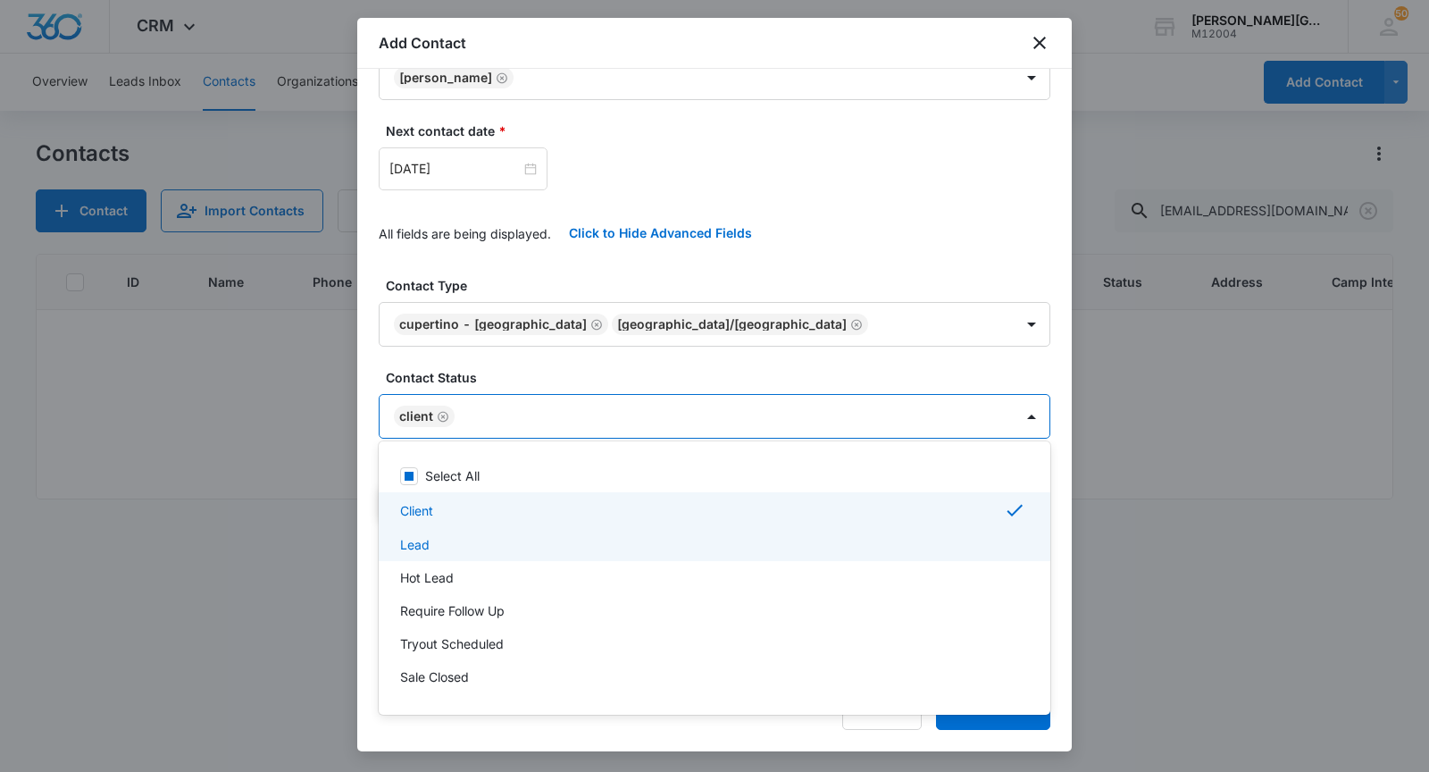
click at [501, 372] on div at bounding box center [714, 386] width 1429 height 772
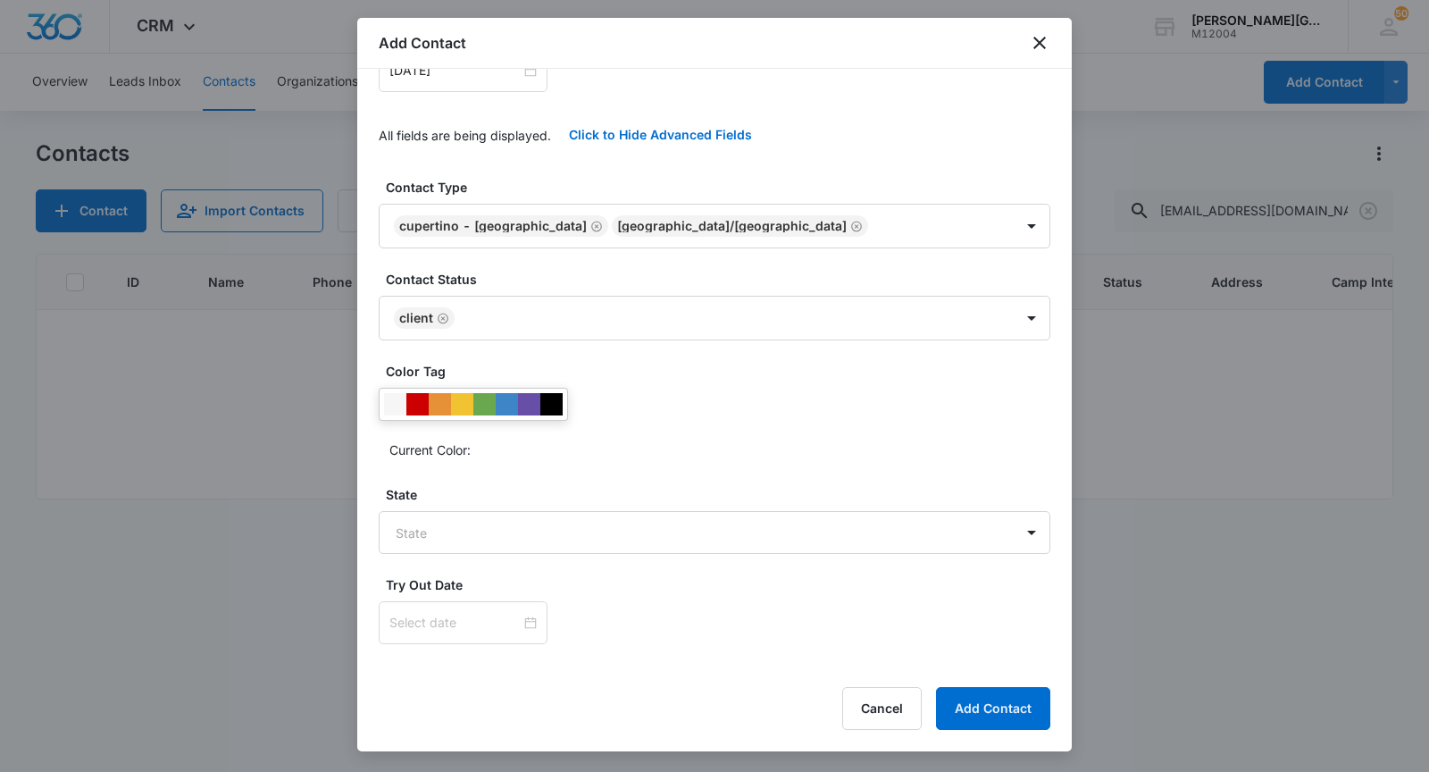
scroll to position [431, 0]
click at [479, 398] on div at bounding box center [484, 405] width 22 height 22
click at [435, 533] on body "CRM Apps Reputation Websites Forms CRM Email Social Shop Payments POS Content A…" at bounding box center [714, 386] width 1429 height 772
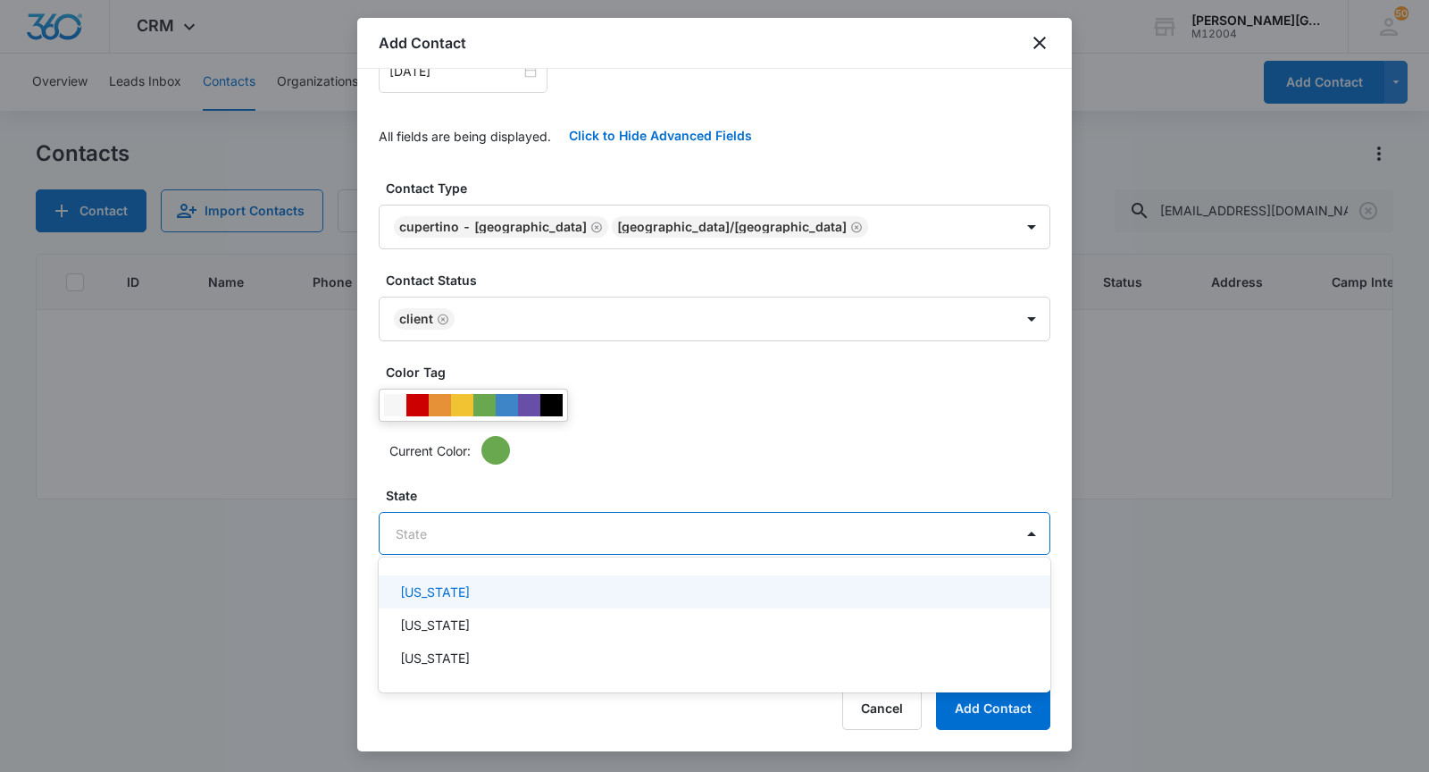
click at [432, 615] on p "[US_STATE]" at bounding box center [435, 624] width 70 height 19
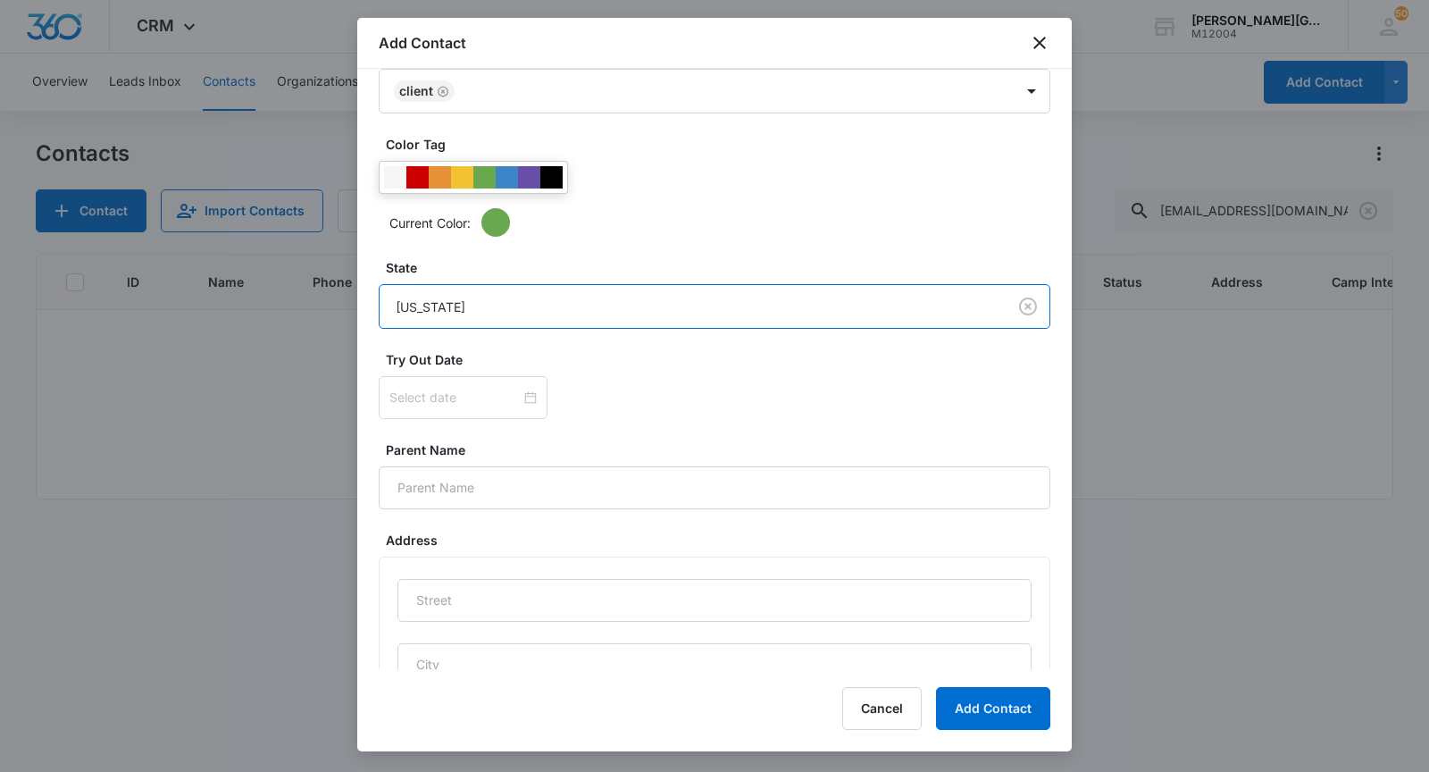
scroll to position [698, 0]
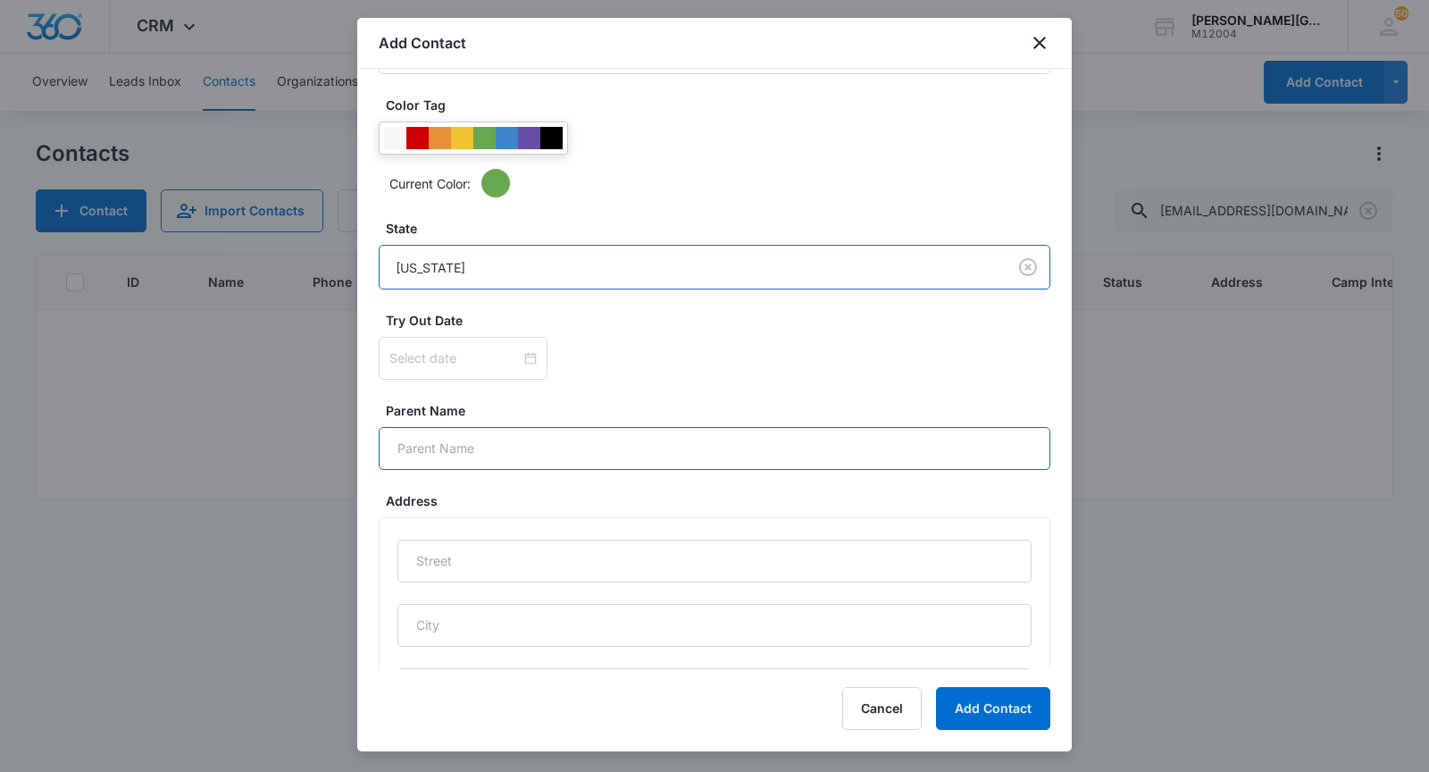
click at [459, 444] on input "Parent Name" at bounding box center [715, 448] width 672 height 43
paste input "[PERSON_NAME]"
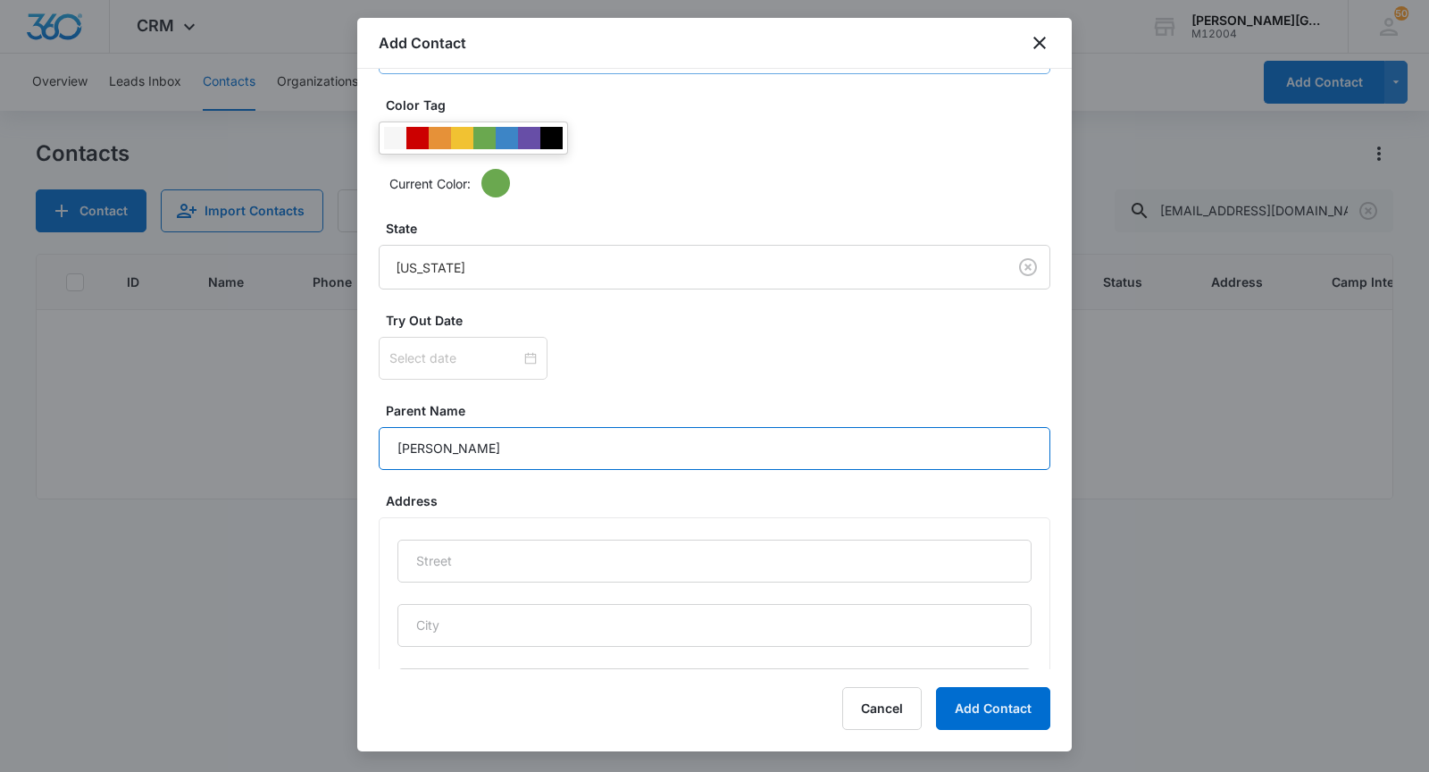
type input "[PERSON_NAME]"
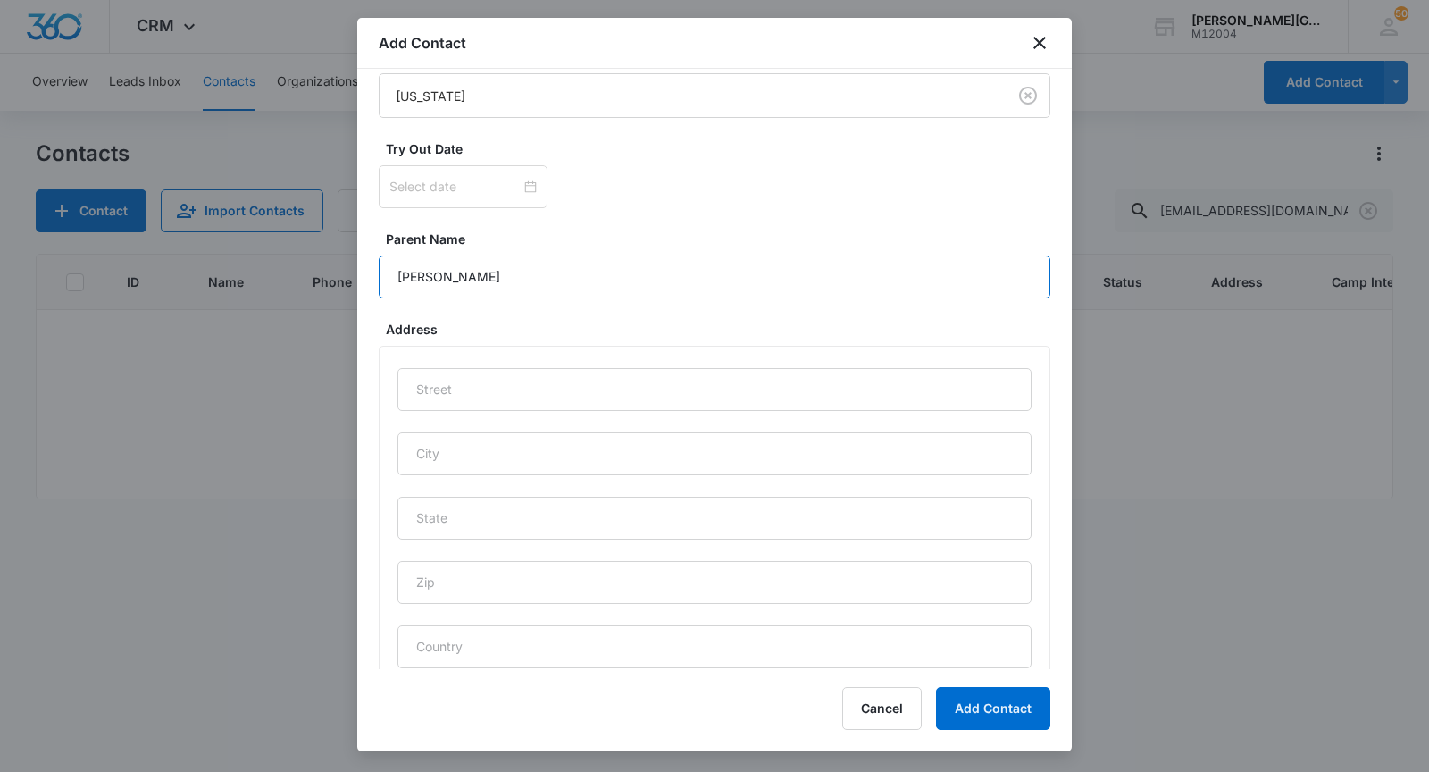
scroll to position [872, 0]
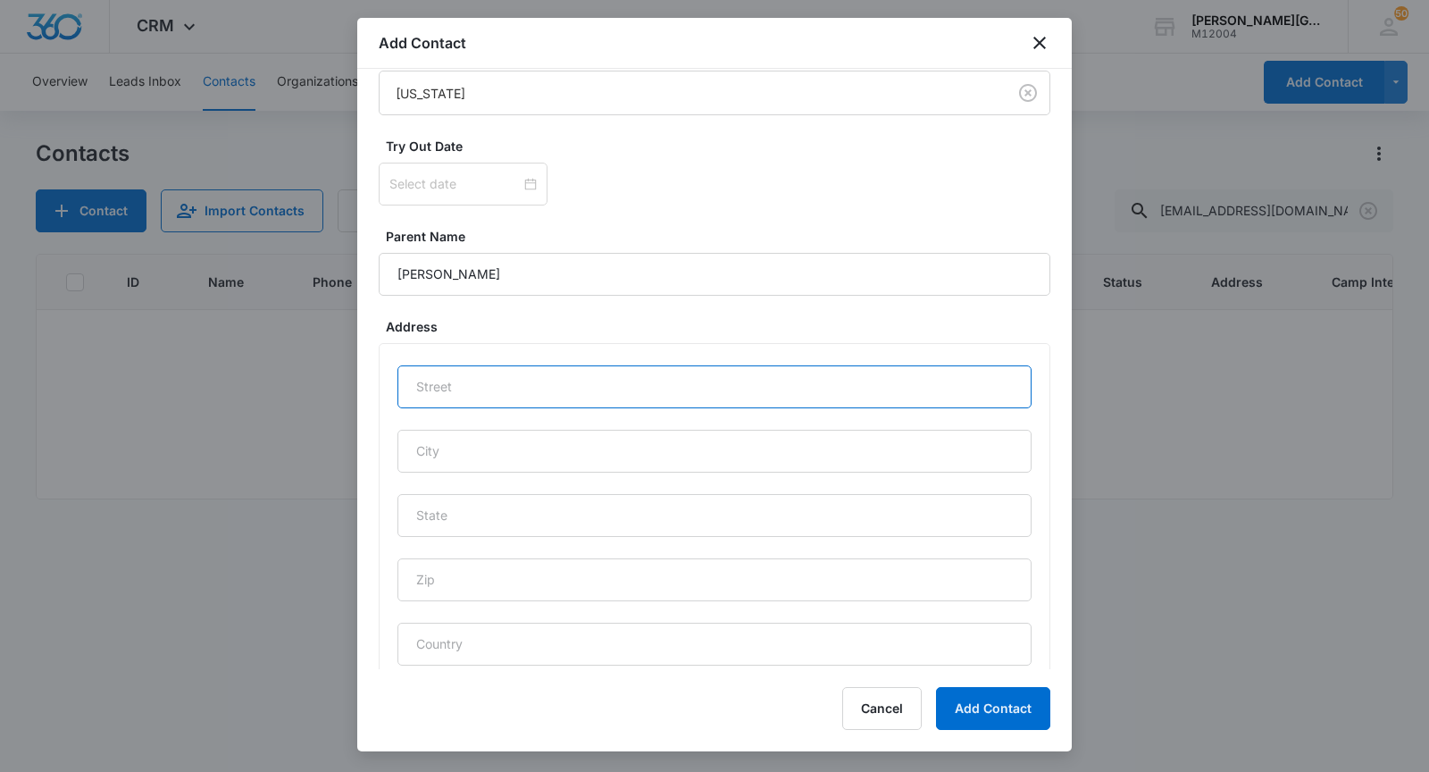
click at [539, 365] on input "text" at bounding box center [714, 386] width 634 height 43
paste input "[STREET_ADDRESS]"
type input "[STREET_ADDRESS]"
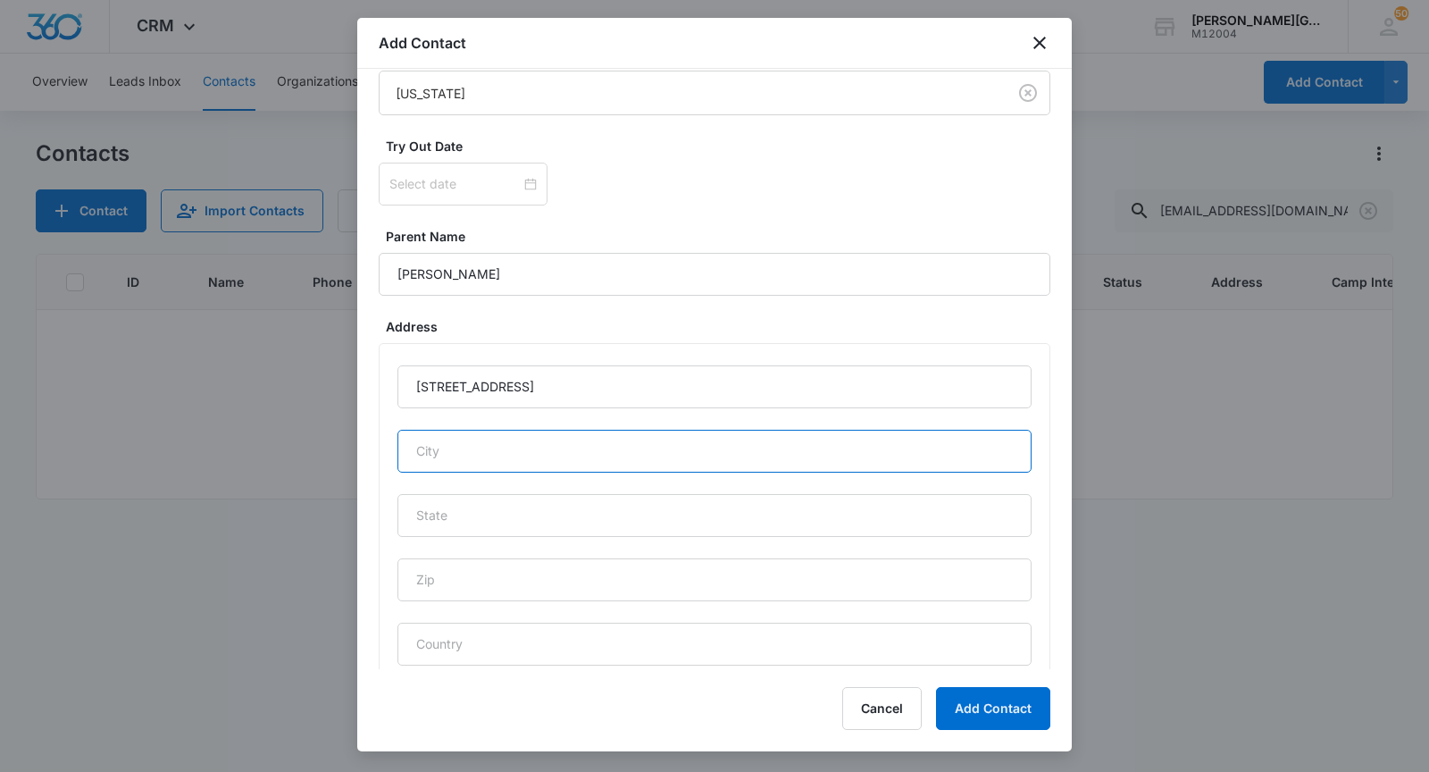
click at [489, 435] on input "text" at bounding box center [714, 451] width 634 height 43
type input "Saratoga"
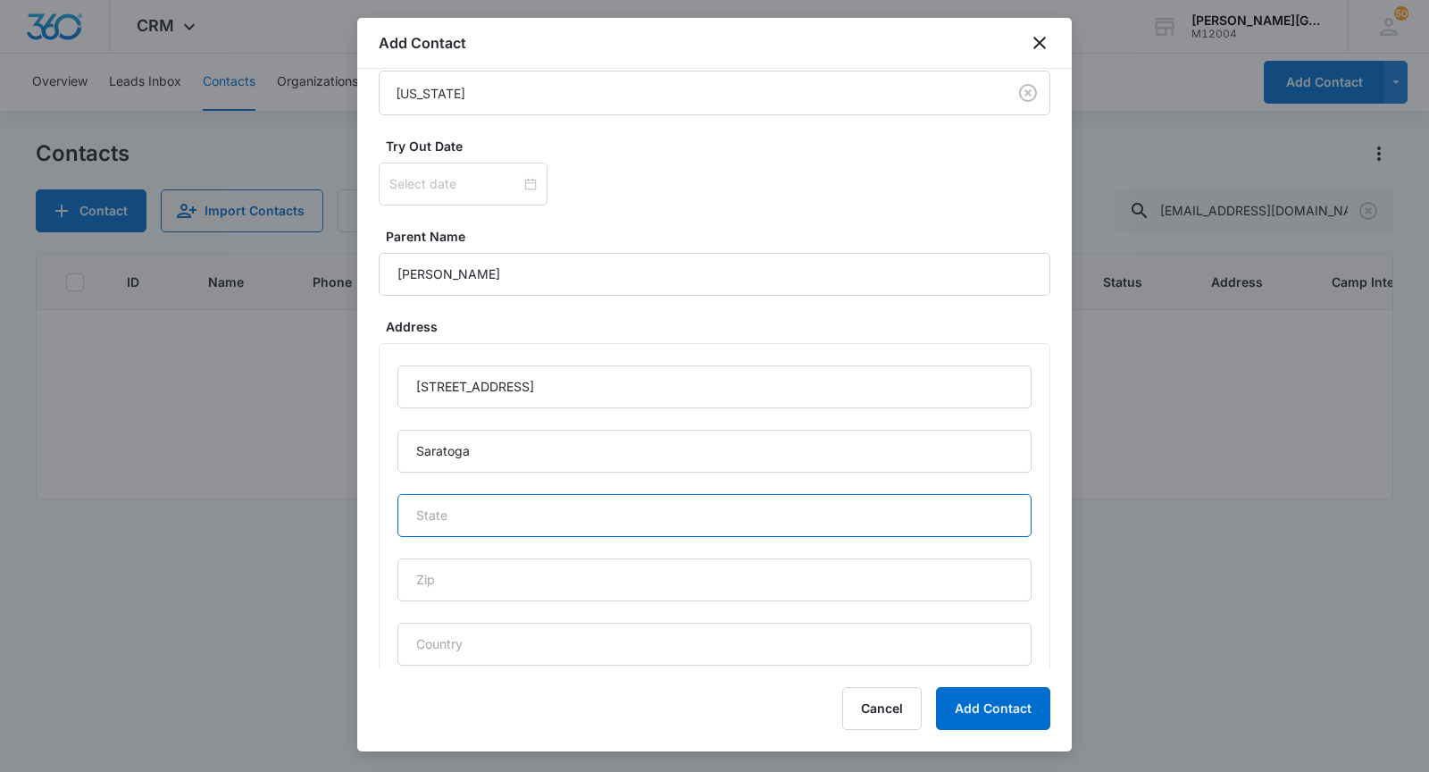
click at [509, 511] on input "text" at bounding box center [714, 515] width 634 height 43
type input "CA"
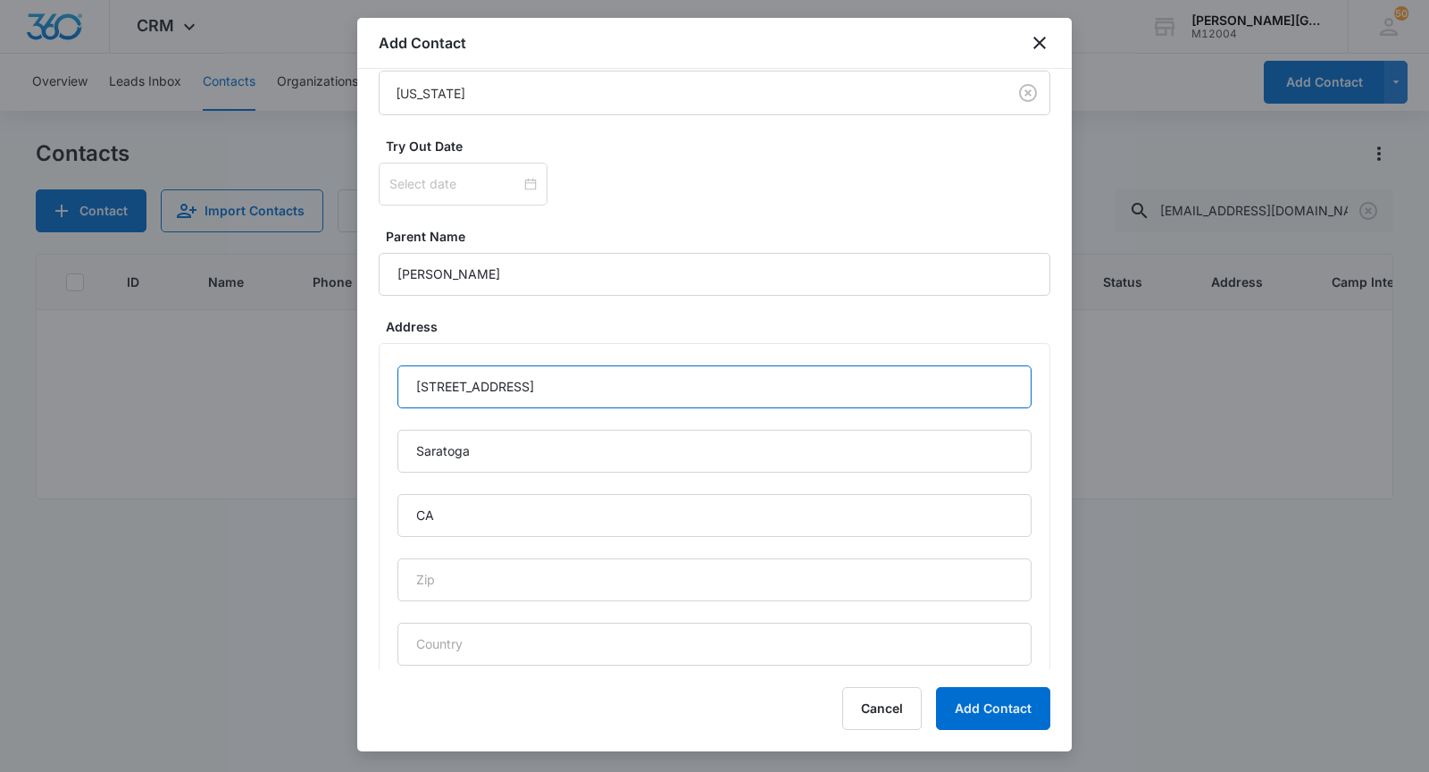
click at [554, 390] on input "[STREET_ADDRESS]" at bounding box center [714, 386] width 634 height 43
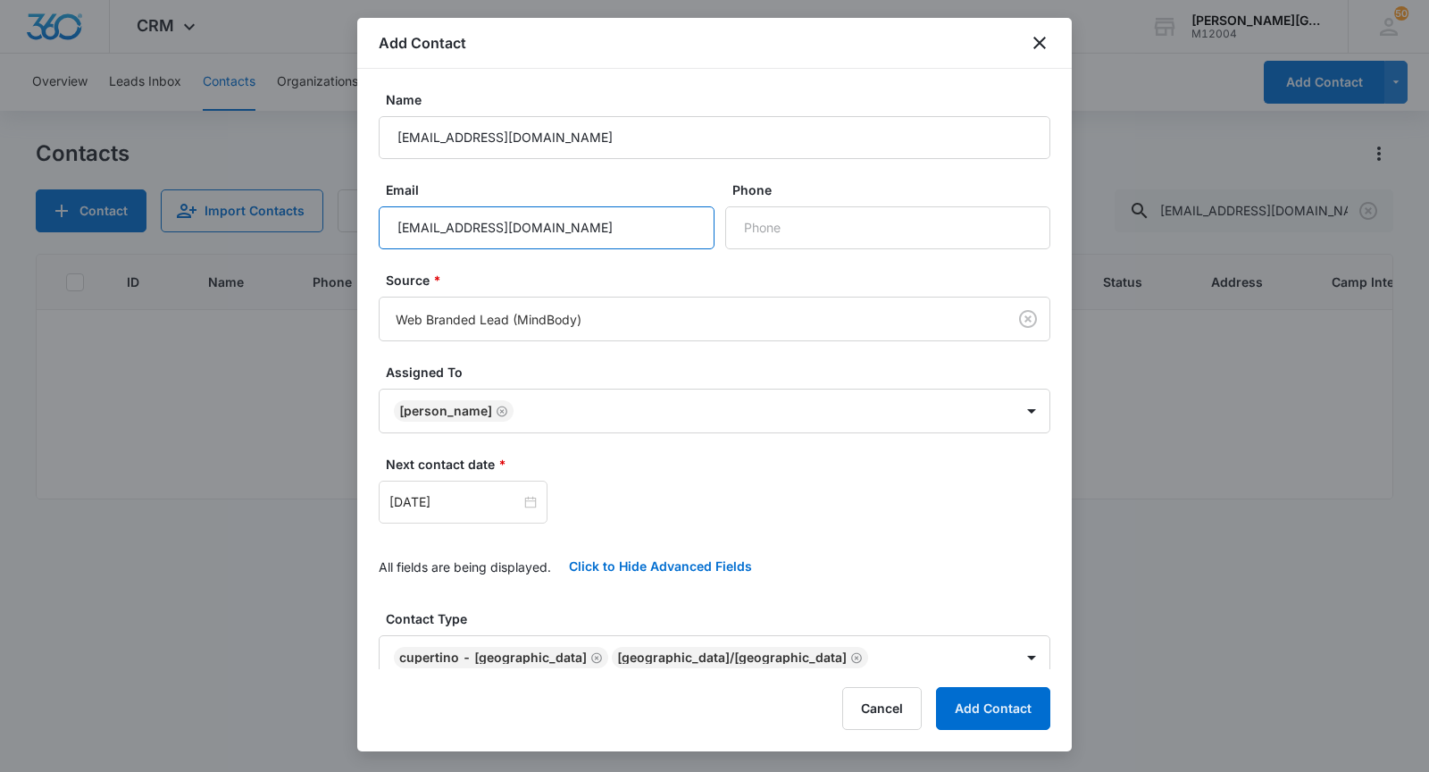
click at [501, 218] on input "[EMAIL_ADDRESS][DOMAIN_NAME]" at bounding box center [547, 227] width 336 height 43
click at [606, 139] on input "[EMAIL_ADDRESS][DOMAIN_NAME]" at bounding box center [715, 137] width 672 height 43
click at [485, 127] on input "[EMAIL_ADDRESS][DOMAIN_NAME]" at bounding box center [715, 137] width 672 height 43
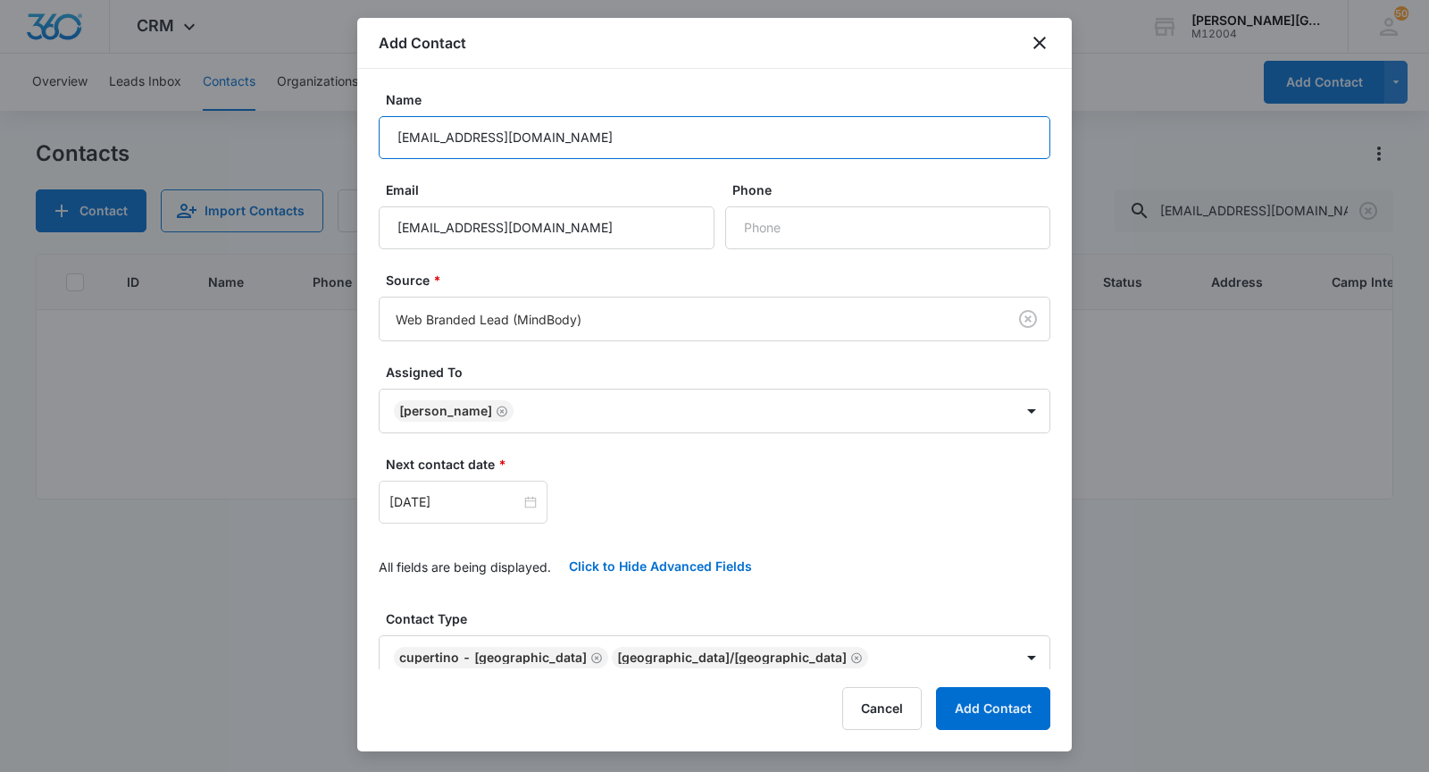
click at [485, 127] on input "[EMAIL_ADDRESS][DOMAIN_NAME]" at bounding box center [715, 137] width 672 height 43
paste input "[PERSON_NAME]"
type input "[PERSON_NAME]"
click at [458, 231] on input "[EMAIL_ADDRESS][DOMAIN_NAME]" at bounding box center [547, 227] width 336 height 43
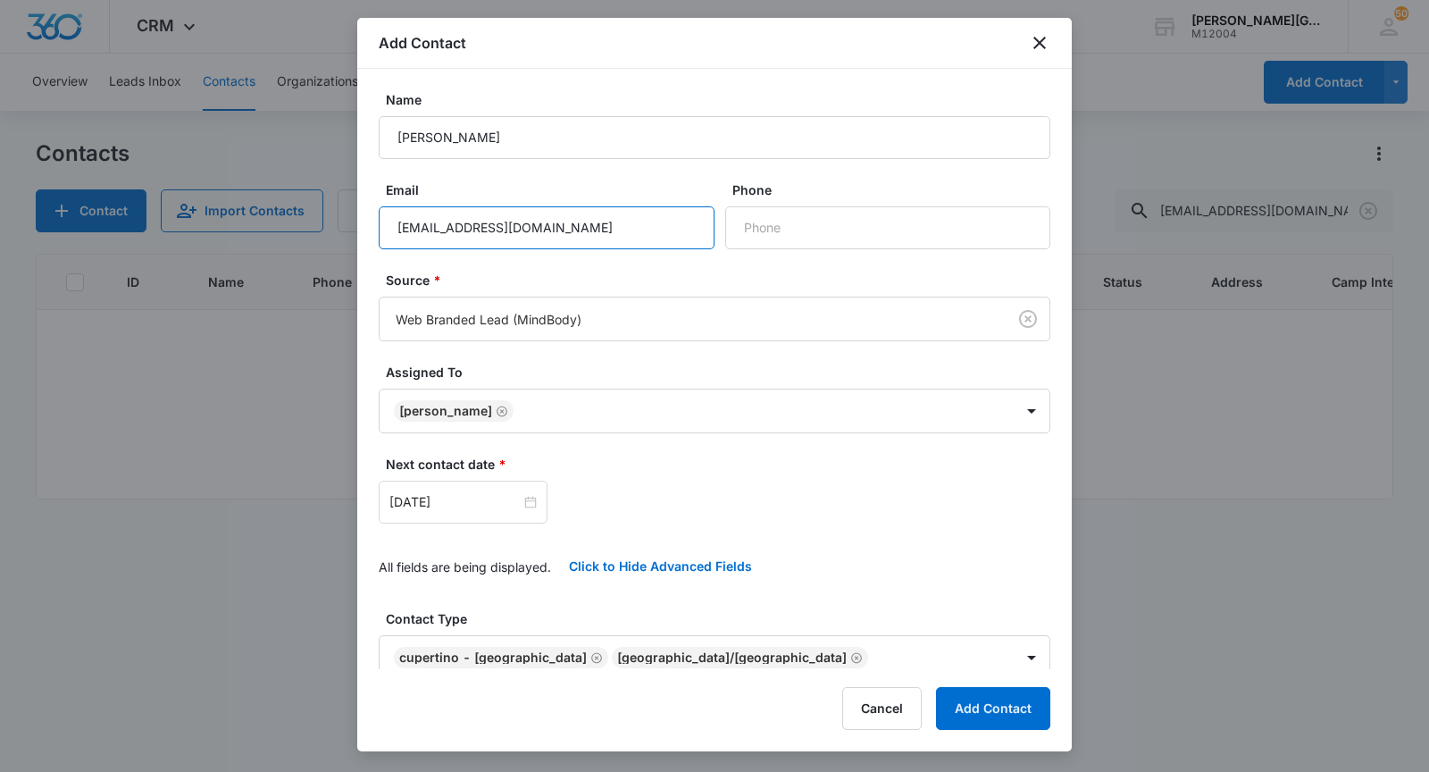
click at [458, 231] on input "[EMAIL_ADDRESS][DOMAIN_NAME]" at bounding box center [547, 227] width 336 height 43
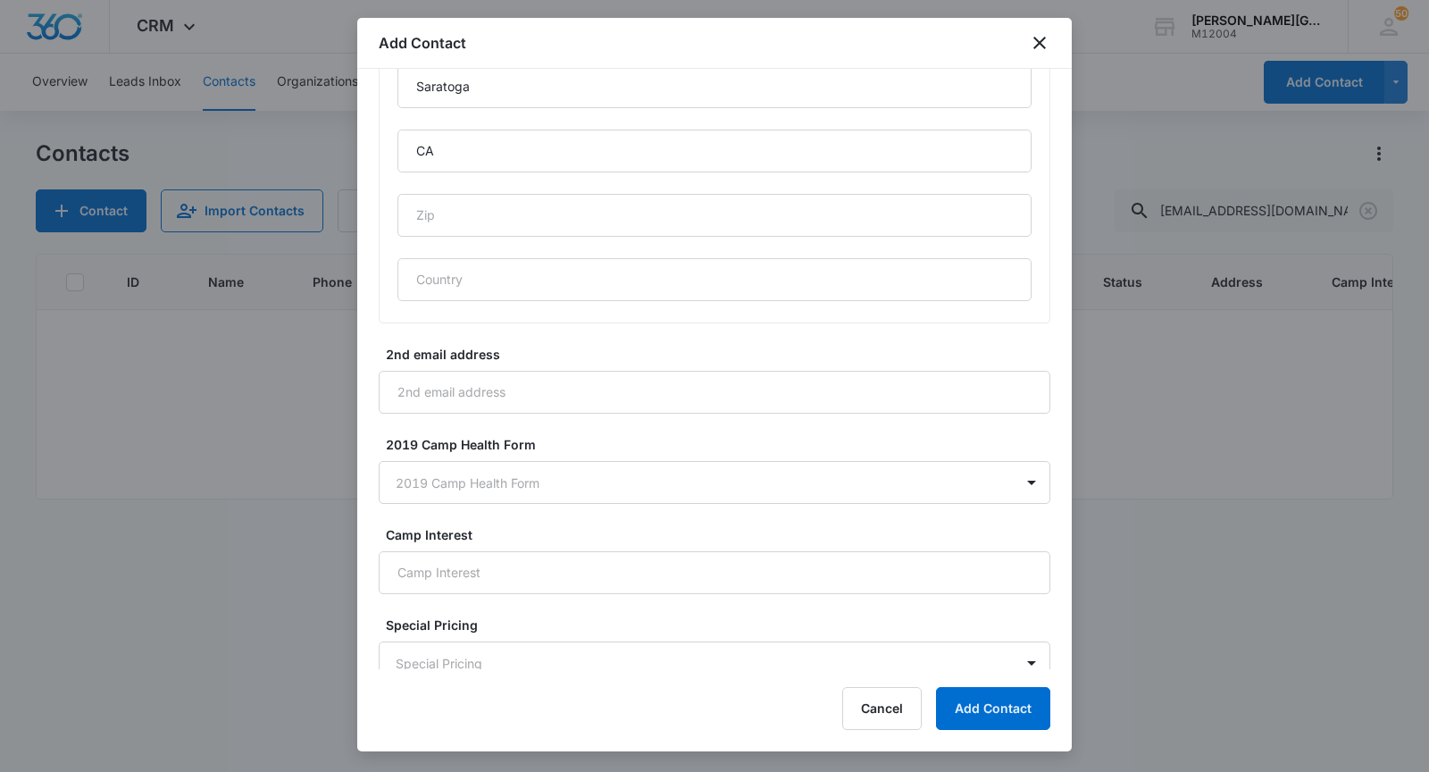
scroll to position [1350, 0]
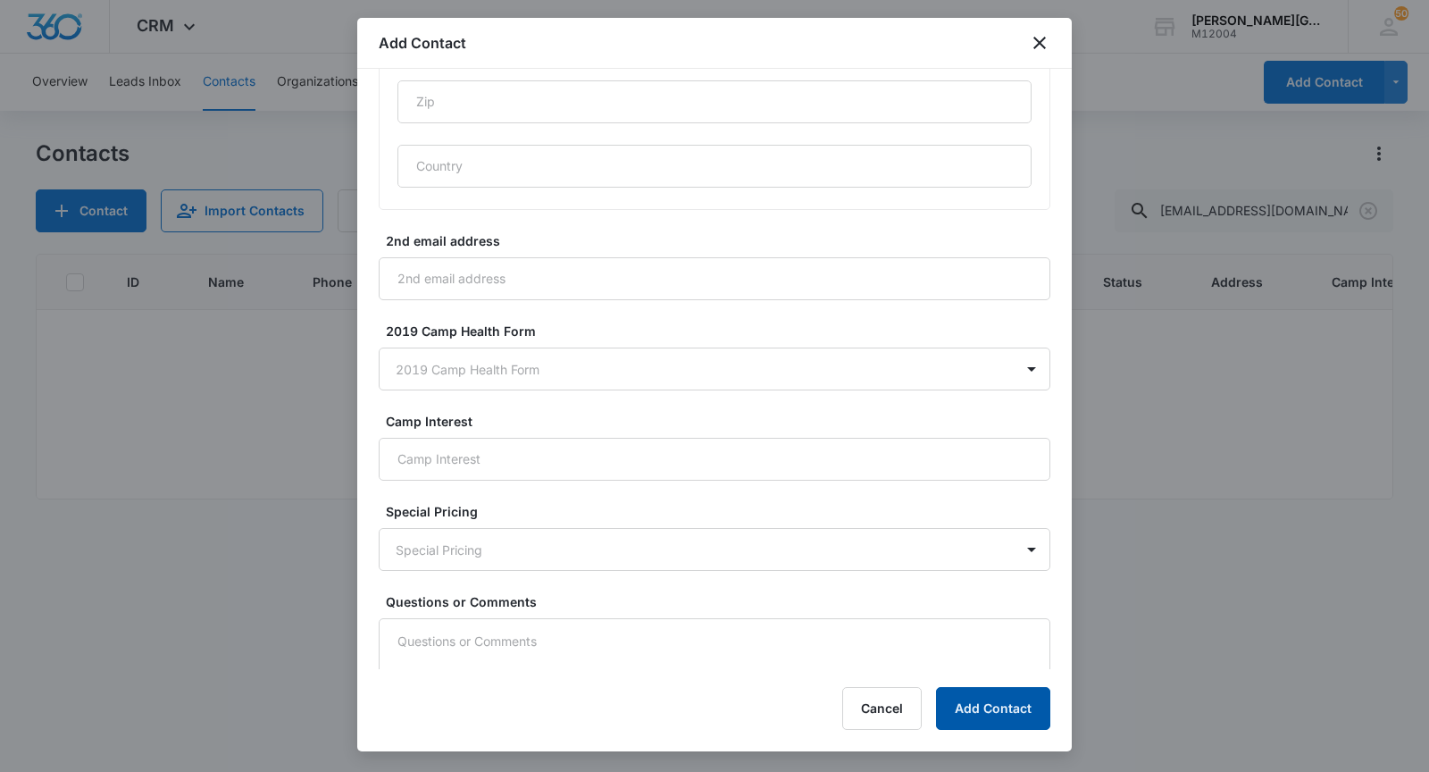
click at [969, 698] on button "Add Contact" at bounding box center [993, 708] width 114 height 43
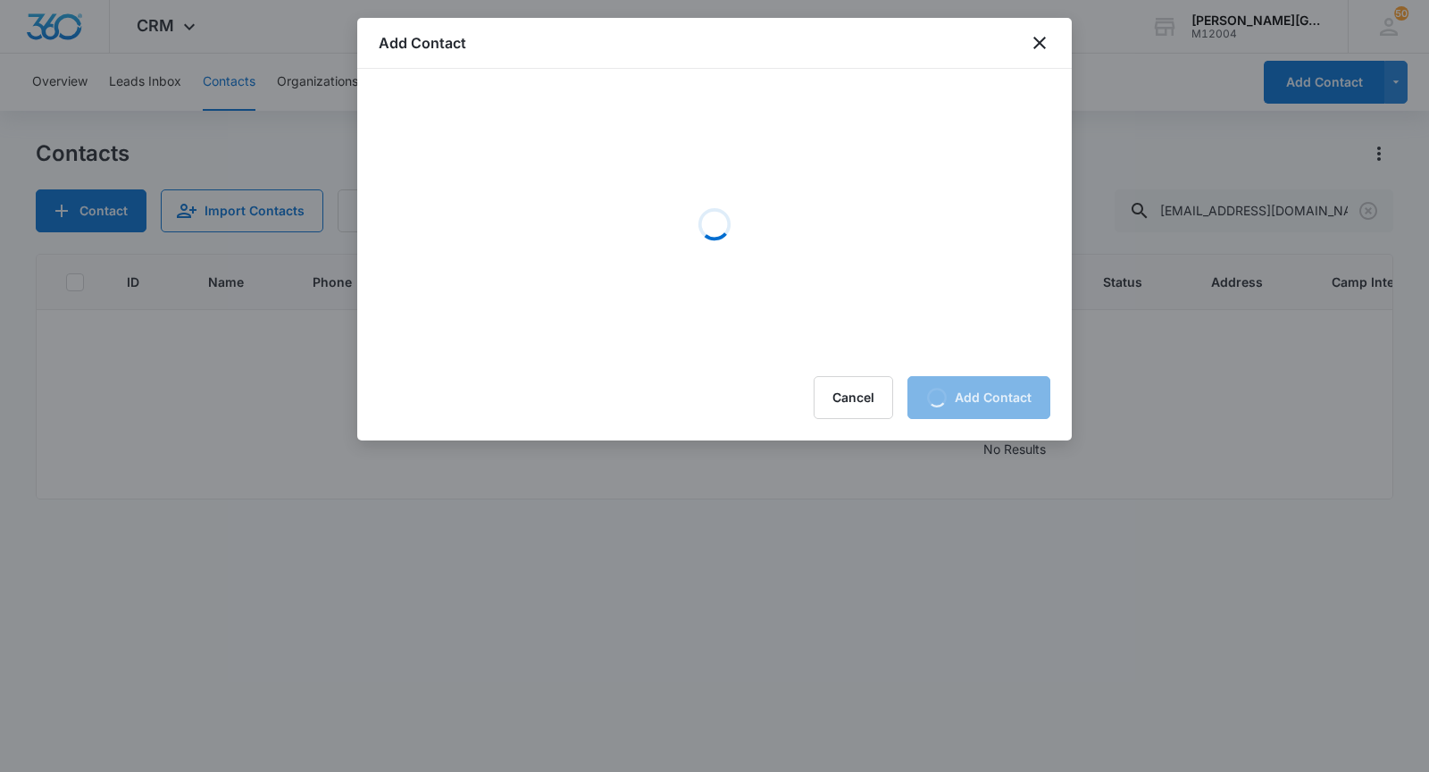
scroll to position [0, 0]
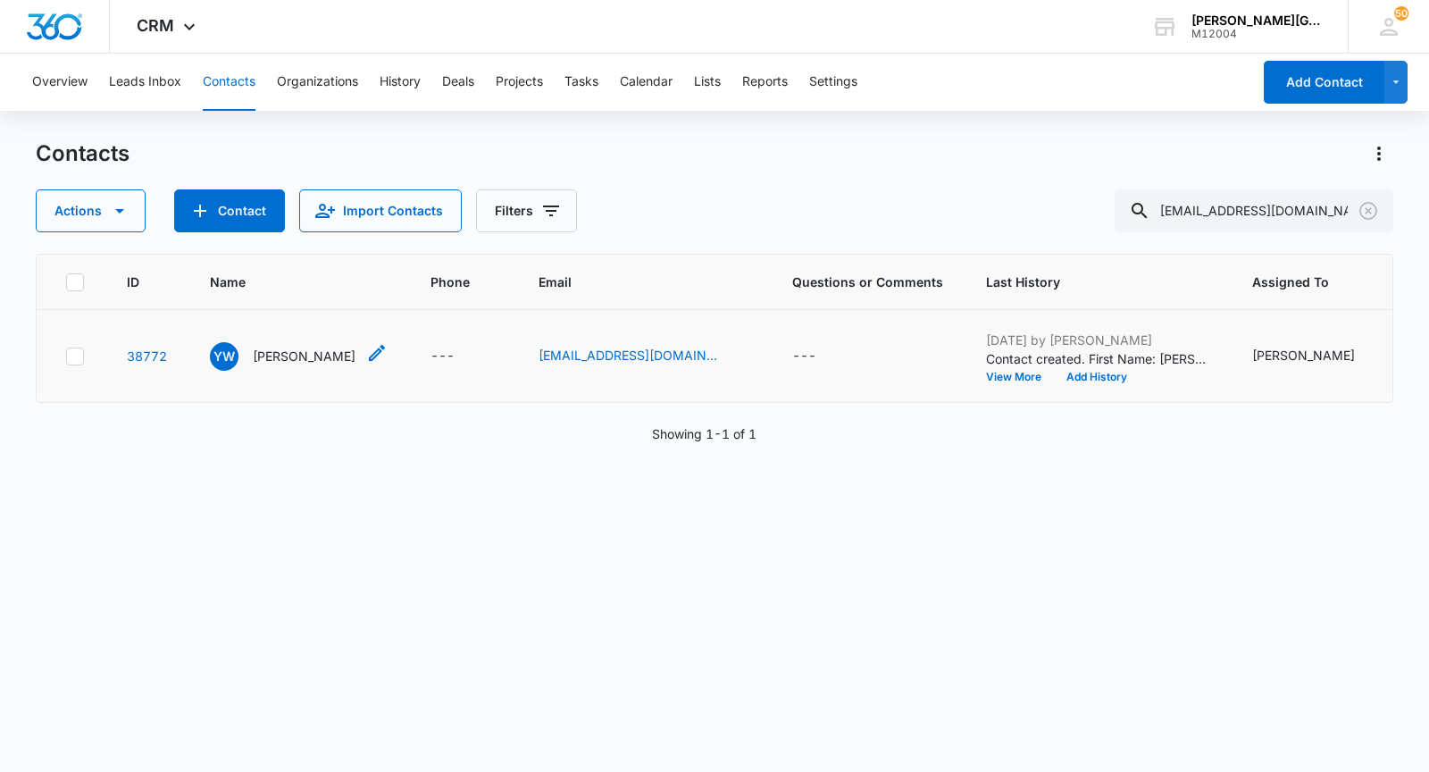
click at [256, 365] on p "[PERSON_NAME]" at bounding box center [304, 356] width 103 height 19
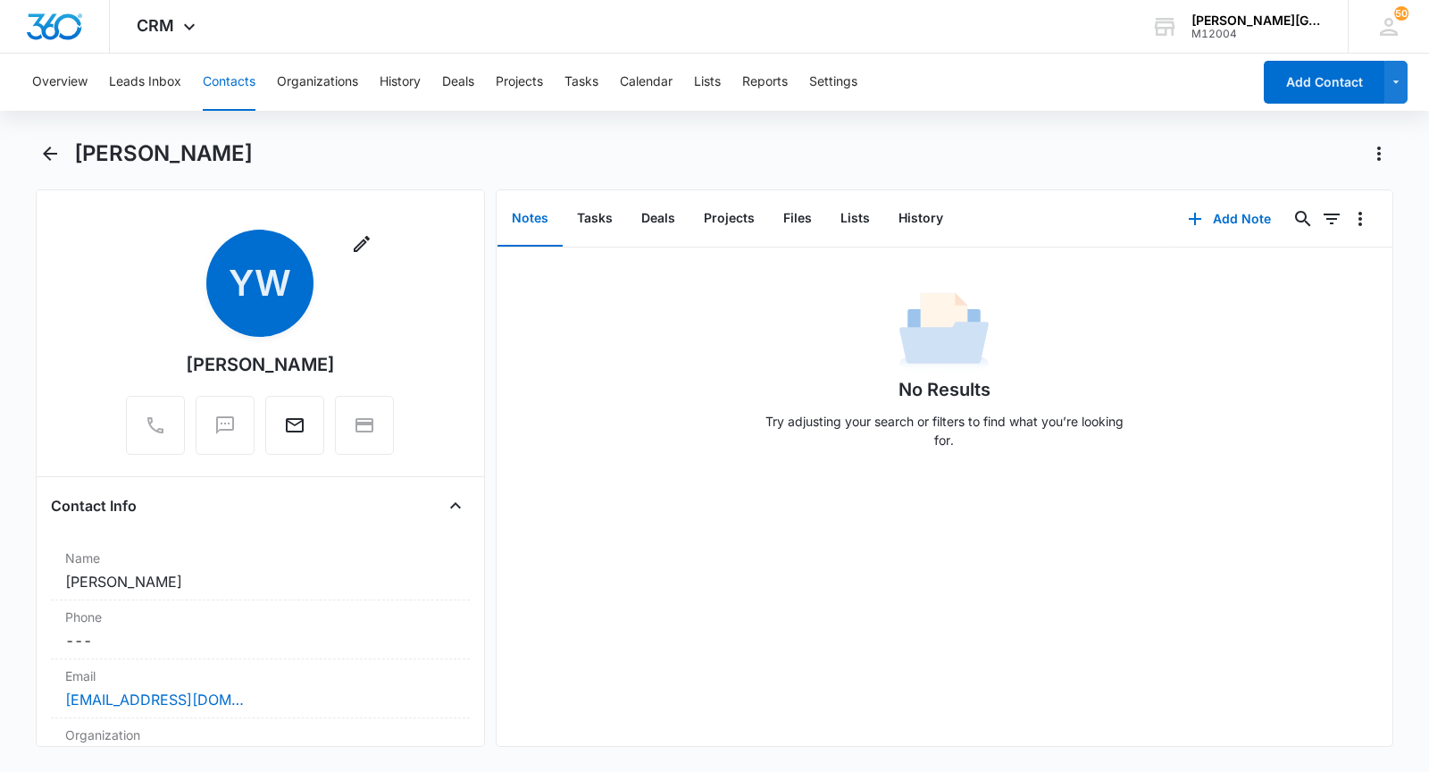
click at [138, 163] on h1 "[PERSON_NAME]" at bounding box center [163, 153] width 179 height 27
copy h1 "[PERSON_NAME]"
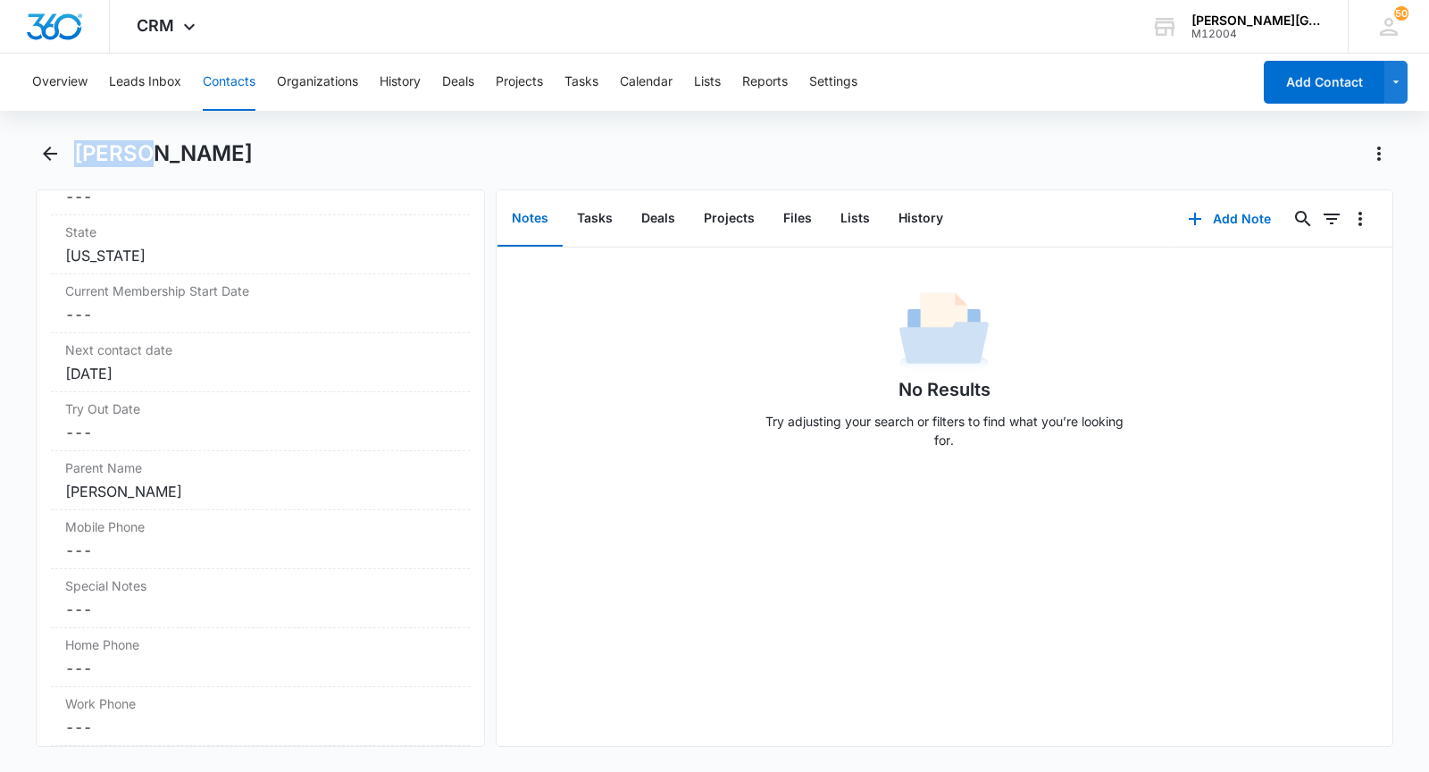
scroll to position [1486, 0]
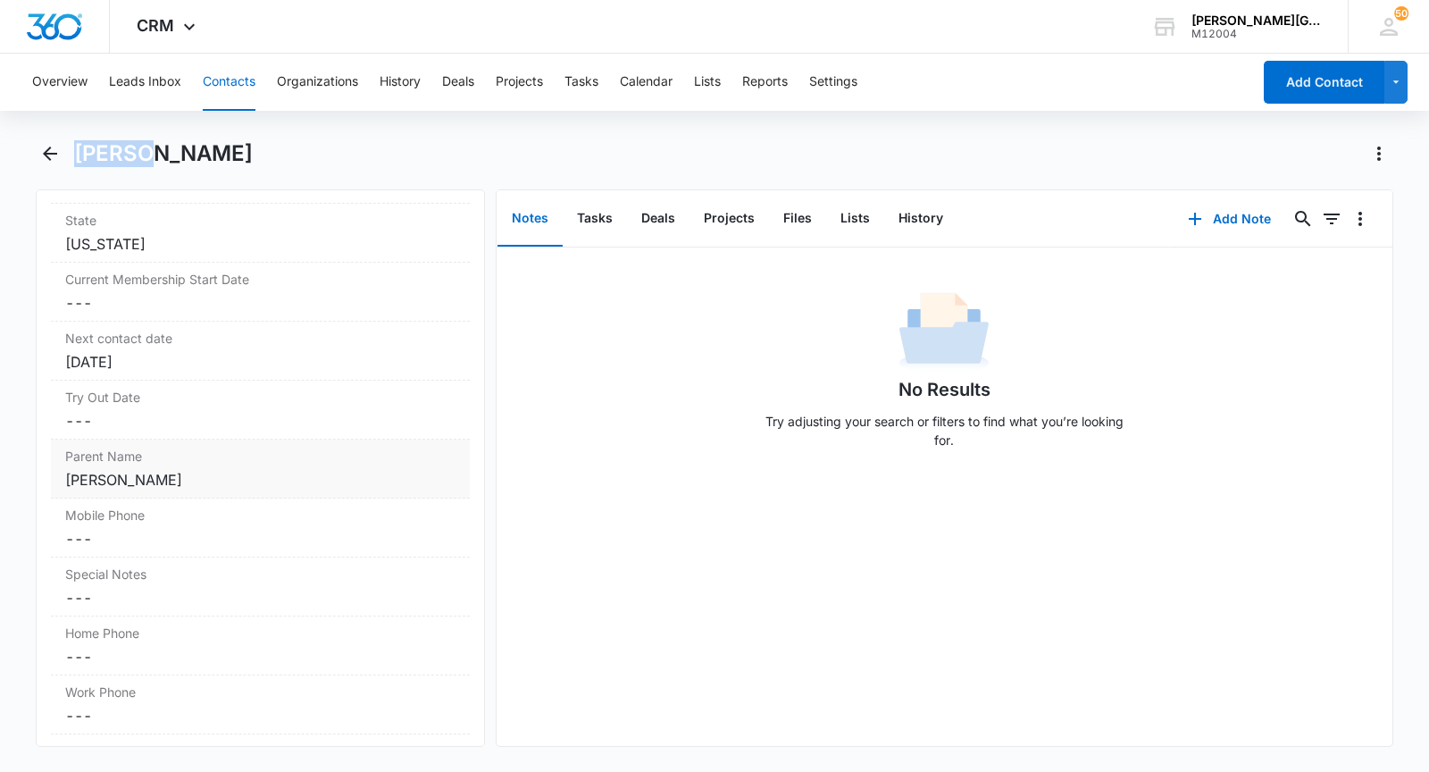
click at [214, 465] on label "Parent Name" at bounding box center [260, 456] width 390 height 19
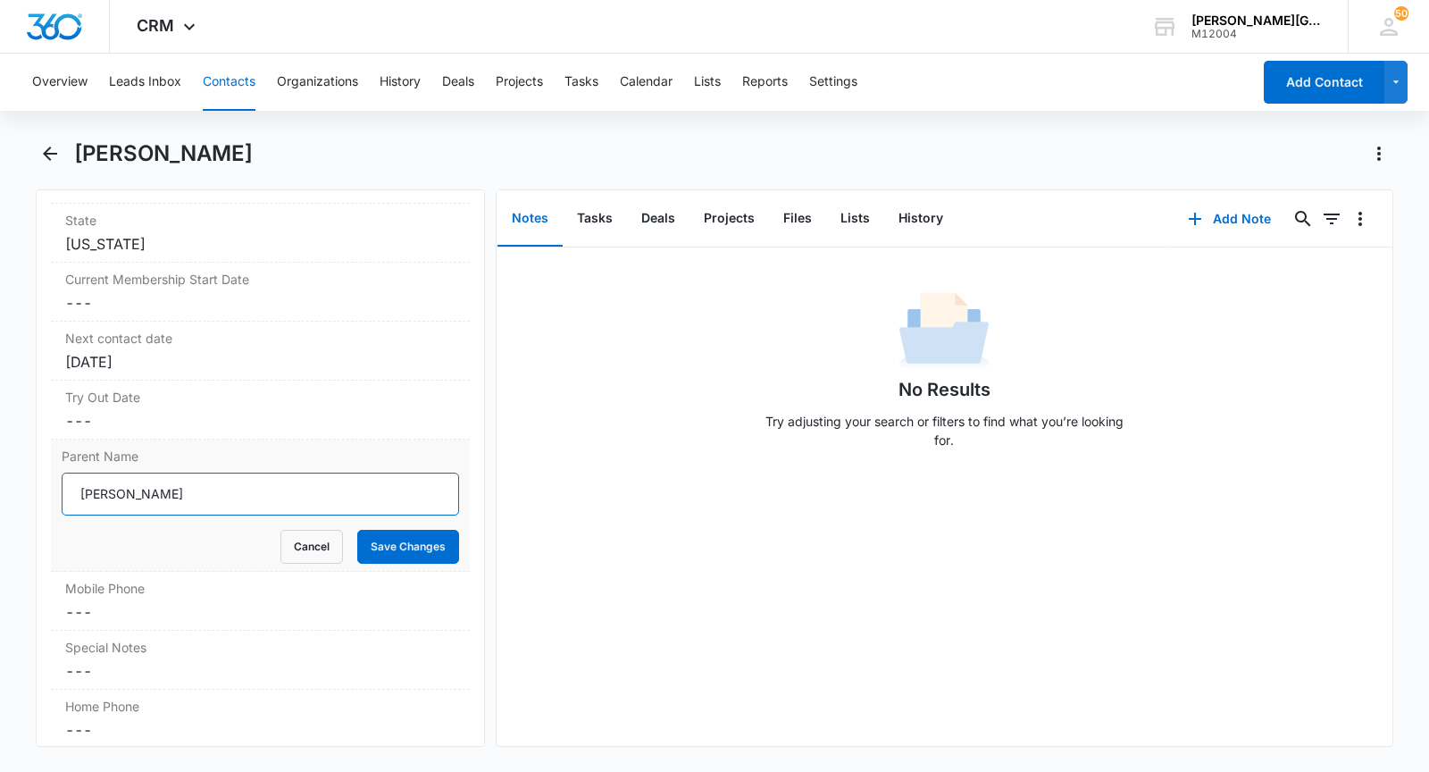
click at [104, 506] on input "[PERSON_NAME]" at bounding box center [260, 493] width 397 height 43
click at [302, 563] on button "Cancel" at bounding box center [311, 547] width 63 height 34
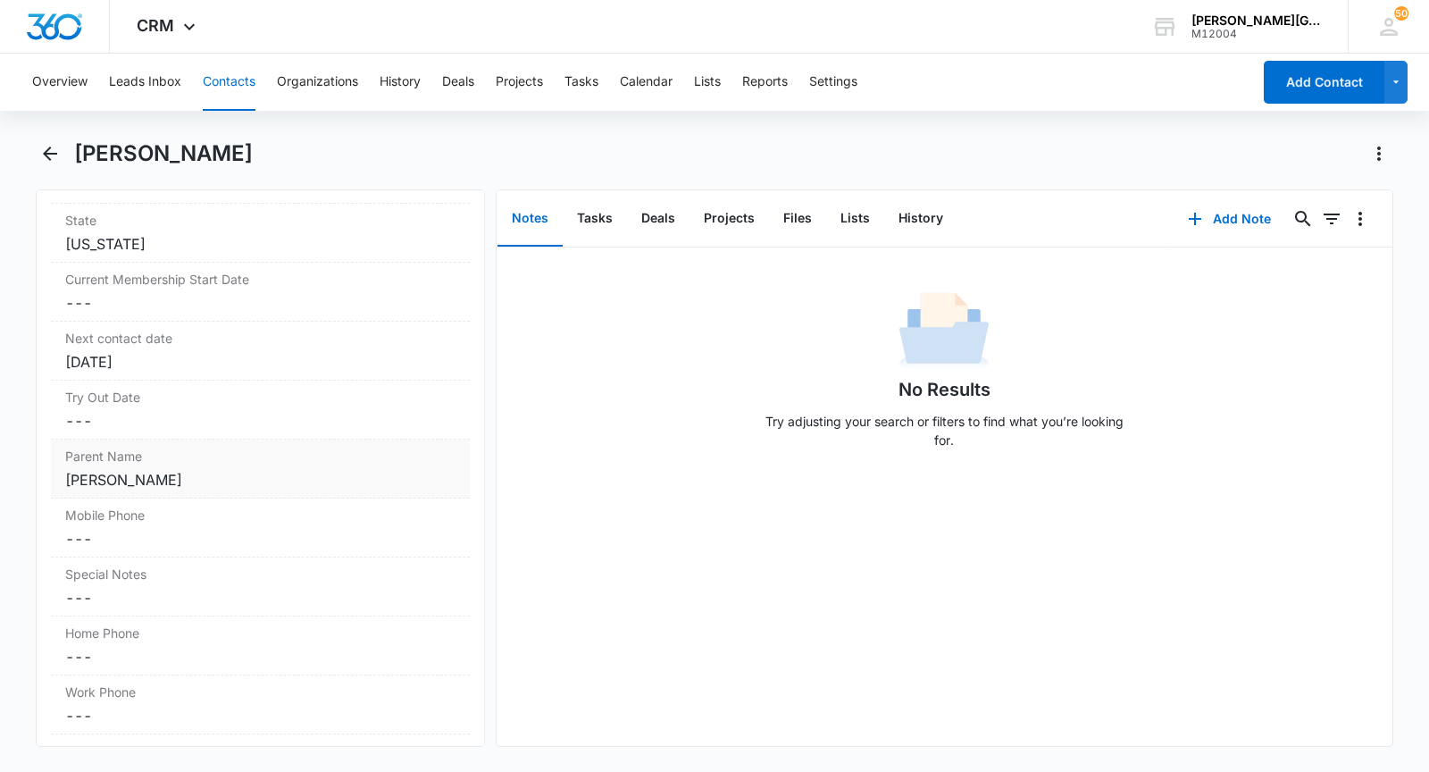
scroll to position [0, 0]
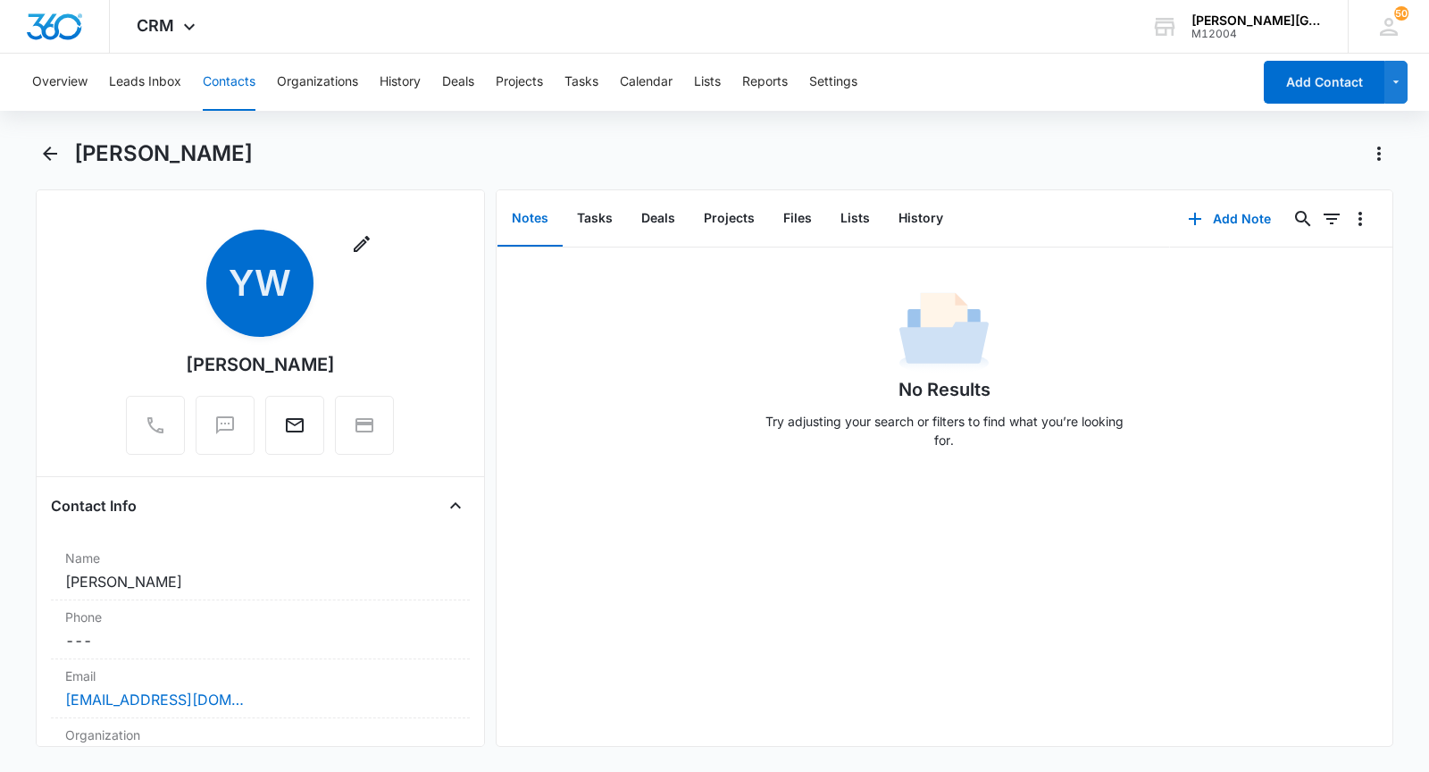
click at [237, 104] on button "Contacts" at bounding box center [229, 82] width 53 height 57
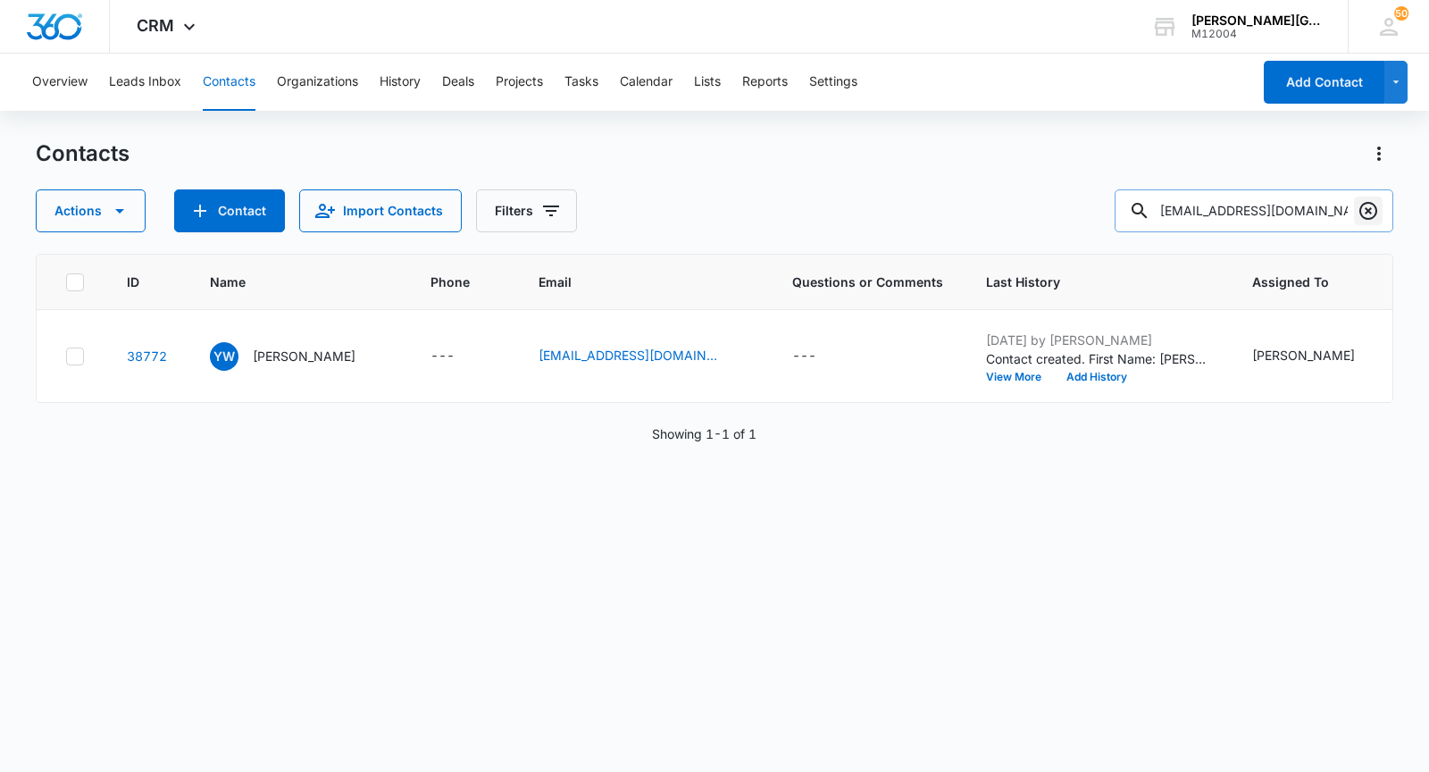
click at [1367, 207] on icon "Clear" at bounding box center [1368, 210] width 21 height 21
